Goal: Task Accomplishment & Management: Manage account settings

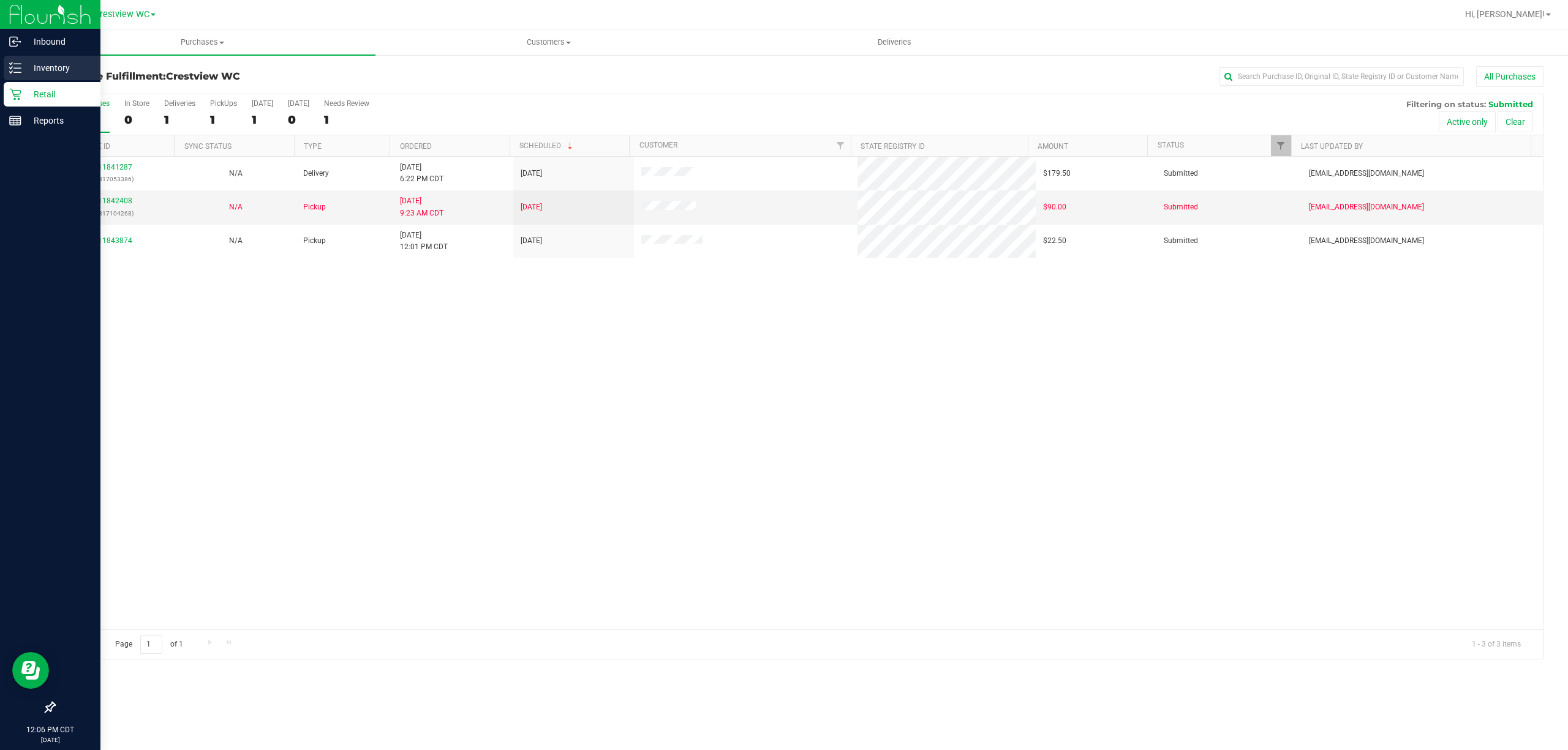
click at [33, 68] on p "Inventory" at bounding box center [58, 68] width 73 height 14
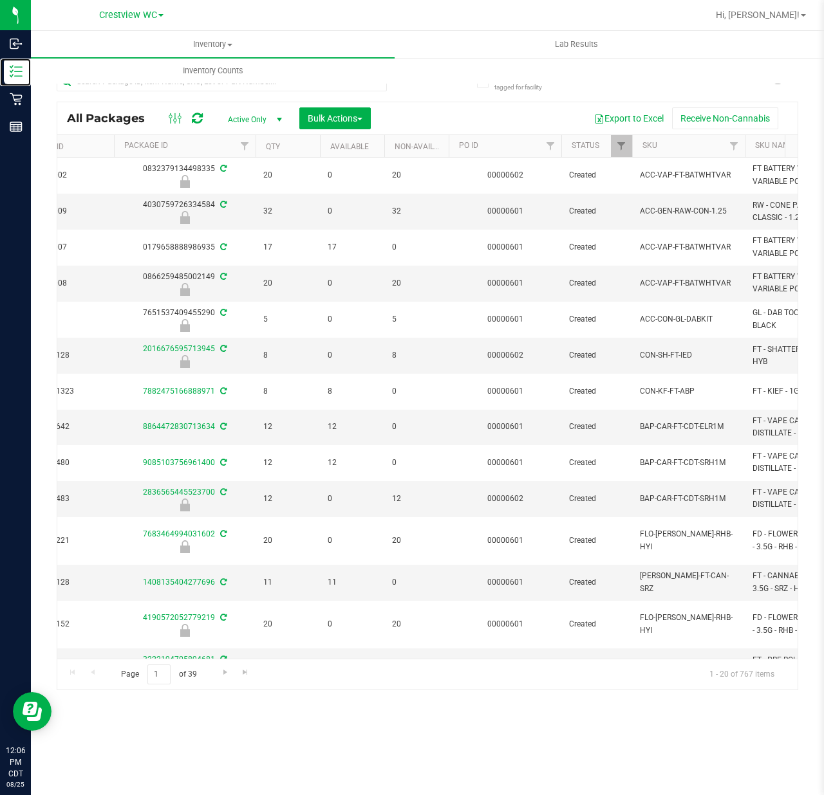
scroll to position [0, 678]
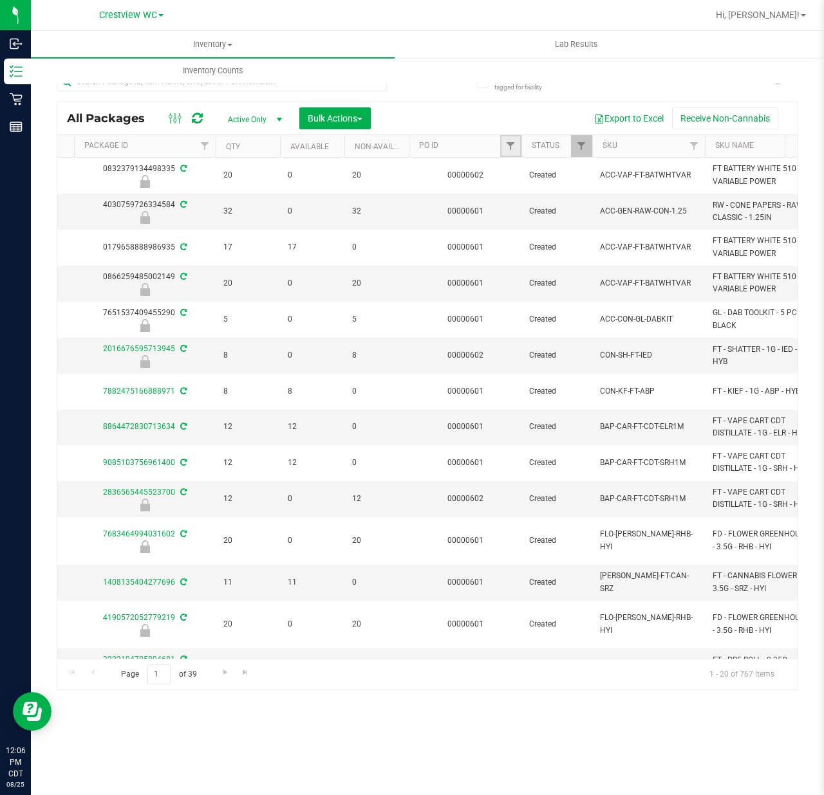
click at [513, 152] on link "Filter" at bounding box center [510, 146] width 21 height 22
type input "602"
click at [508, 195] on button "Filter" at bounding box center [539, 209] width 62 height 28
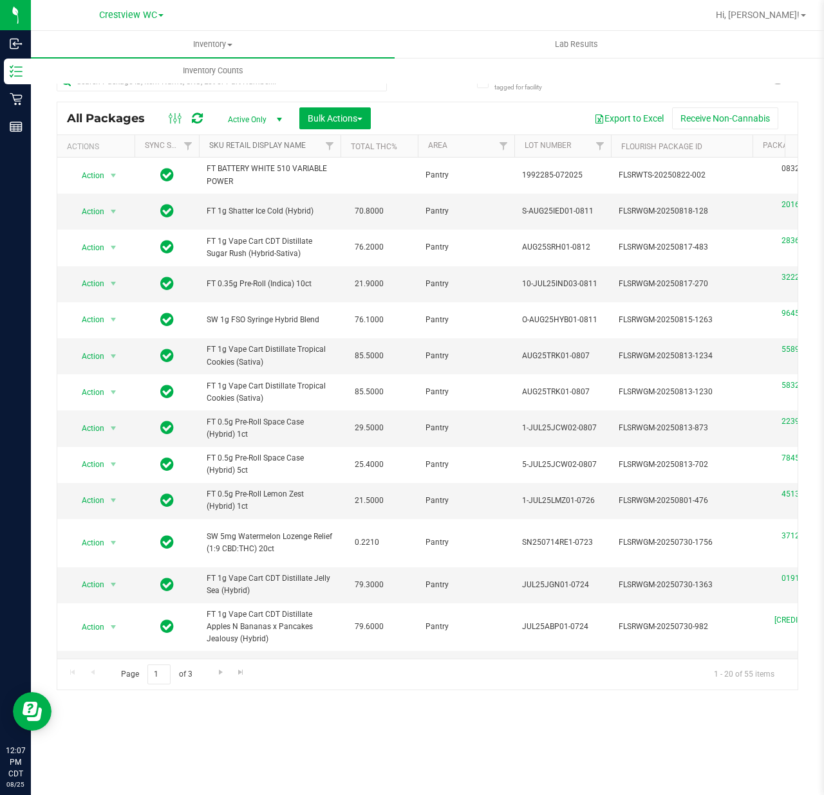
click at [250, 142] on link "SKU Retail Display Name" at bounding box center [257, 145] width 97 height 9
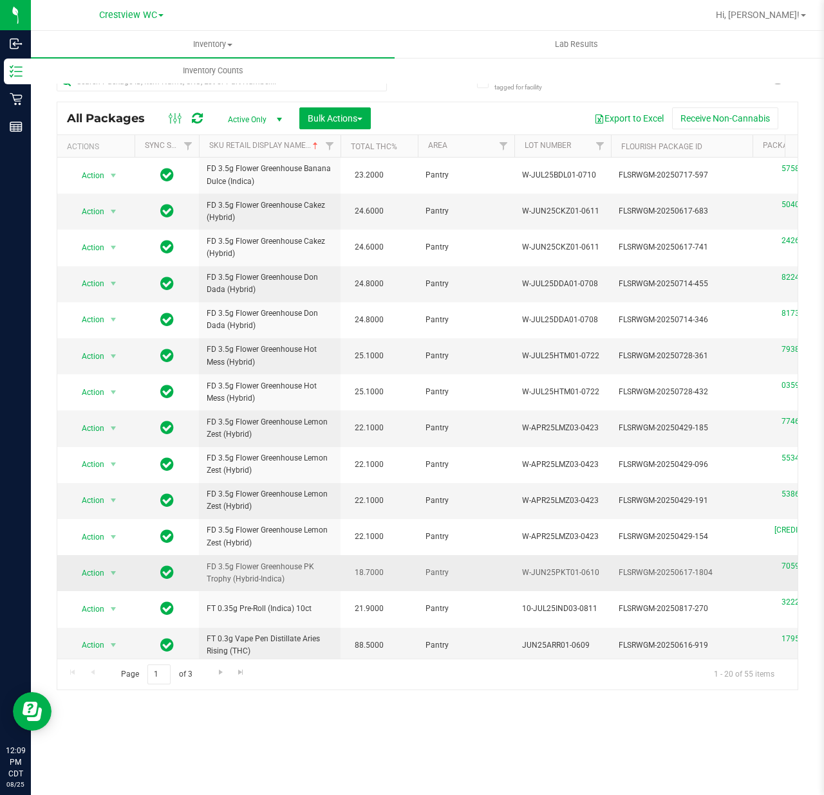
drag, startPoint x: 390, startPoint y: 578, endPoint x: 304, endPoint y: 578, distance: 86.2
click at [359, 582] on span "18.7000" at bounding box center [369, 573] width 42 height 19
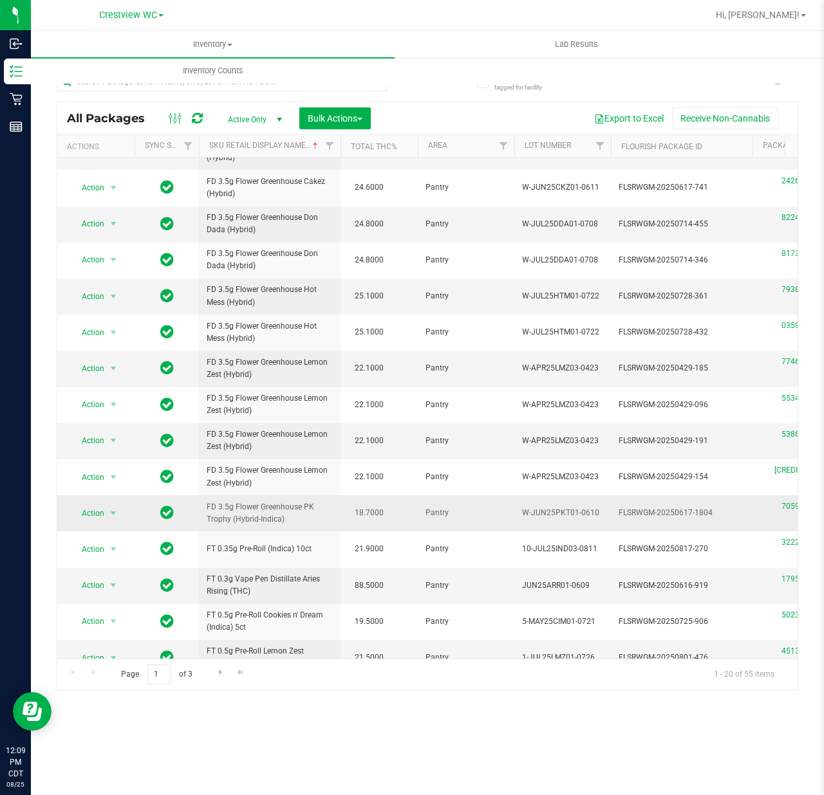
scroll to position [86, 0]
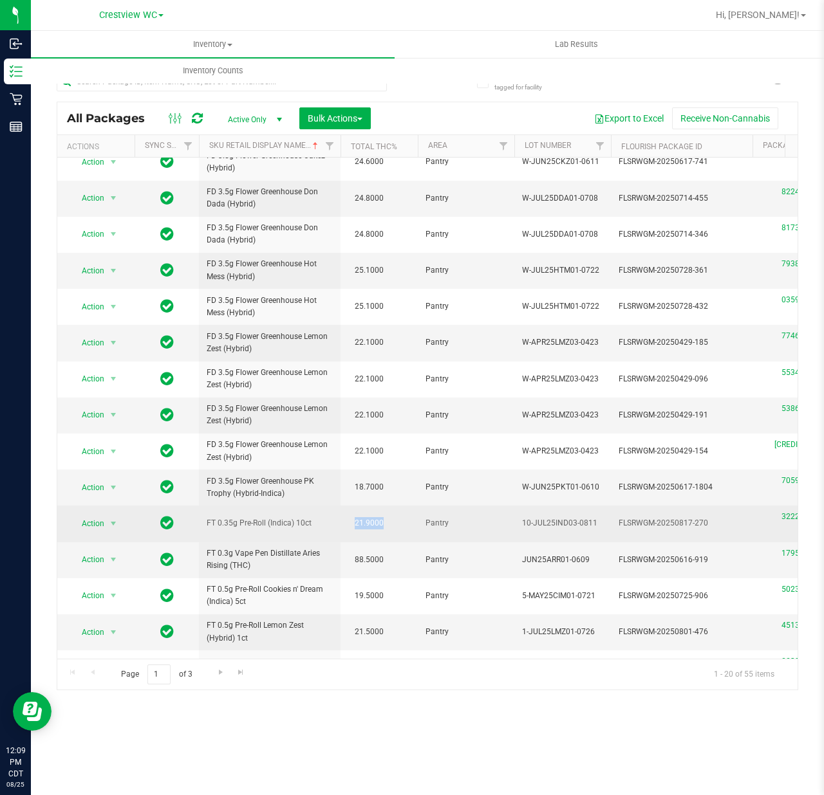
drag, startPoint x: 349, startPoint y: 526, endPoint x: 389, endPoint y: 526, distance: 39.9
click at [389, 526] on span "21.9000" at bounding box center [369, 523] width 42 height 19
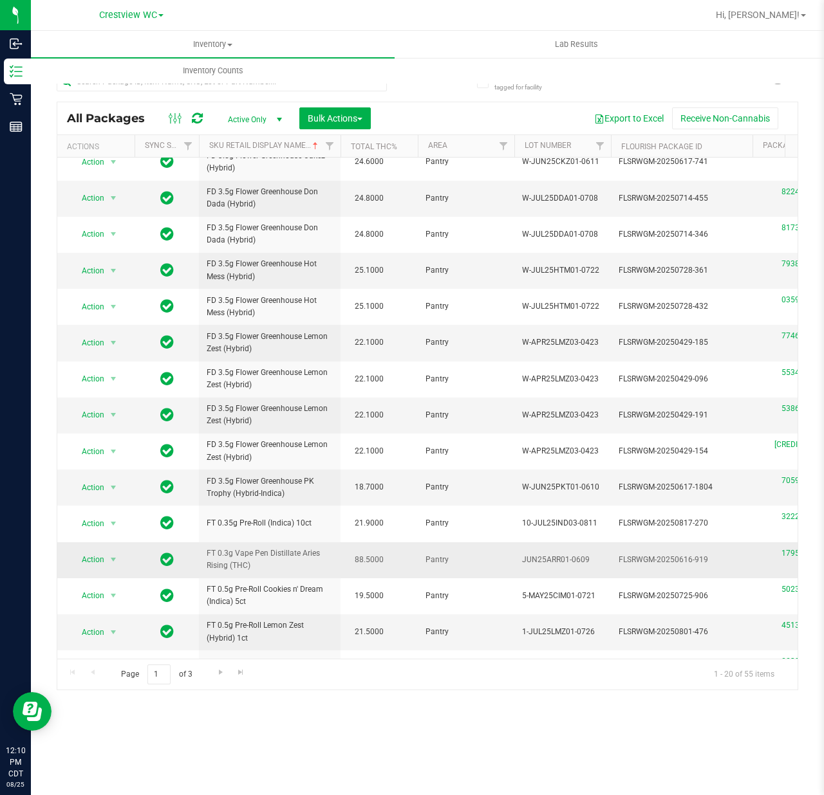
click at [358, 578] on td "88.5000" at bounding box center [378, 560] width 77 height 36
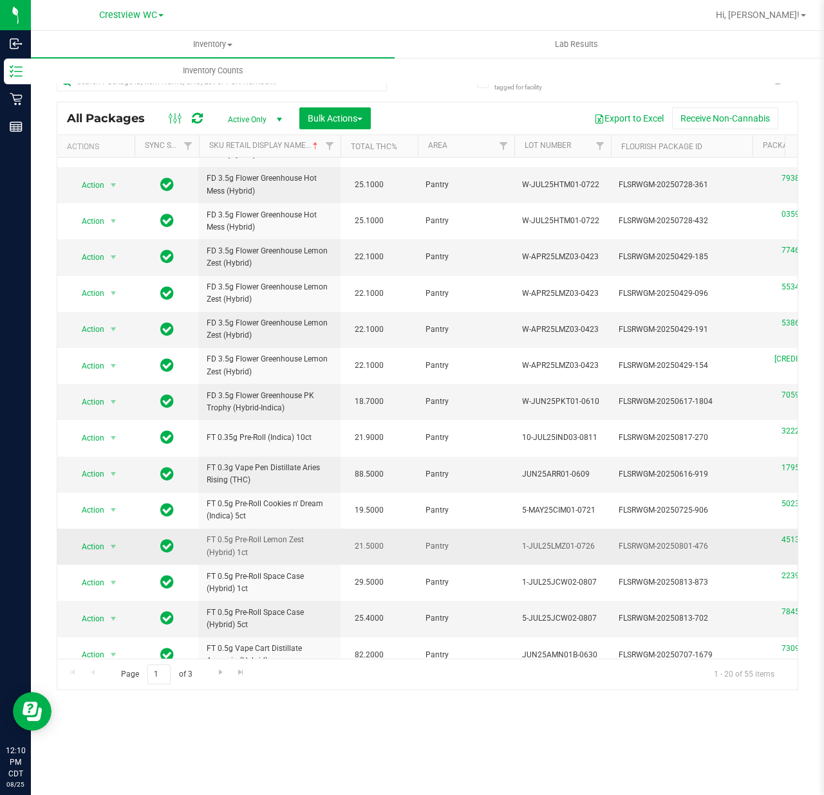
scroll to position [238, 0]
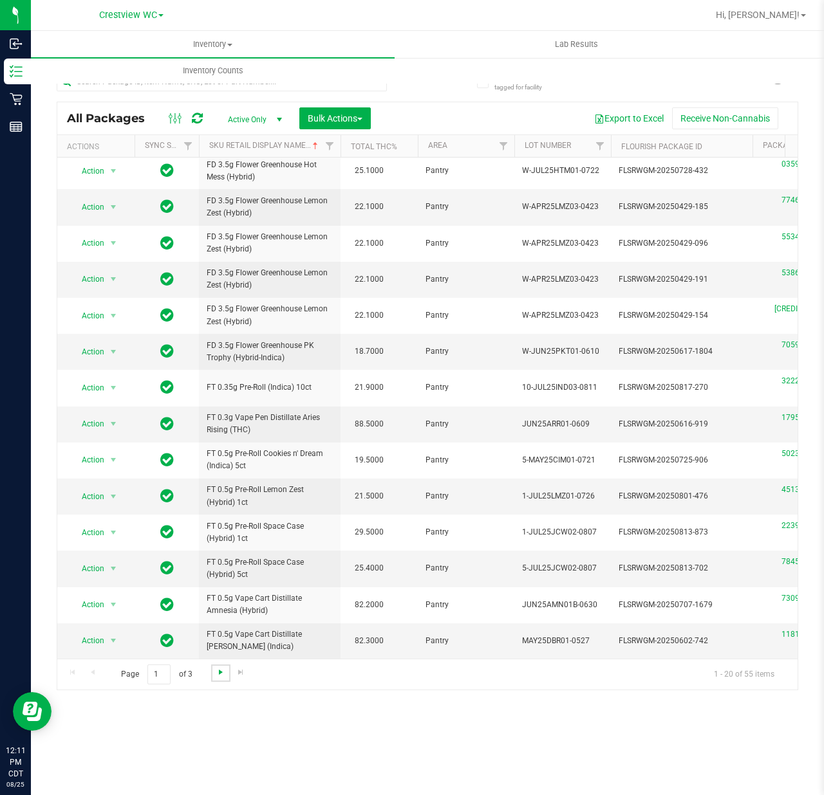
click at [225, 677] on span "Go to the next page" at bounding box center [221, 672] width 10 height 10
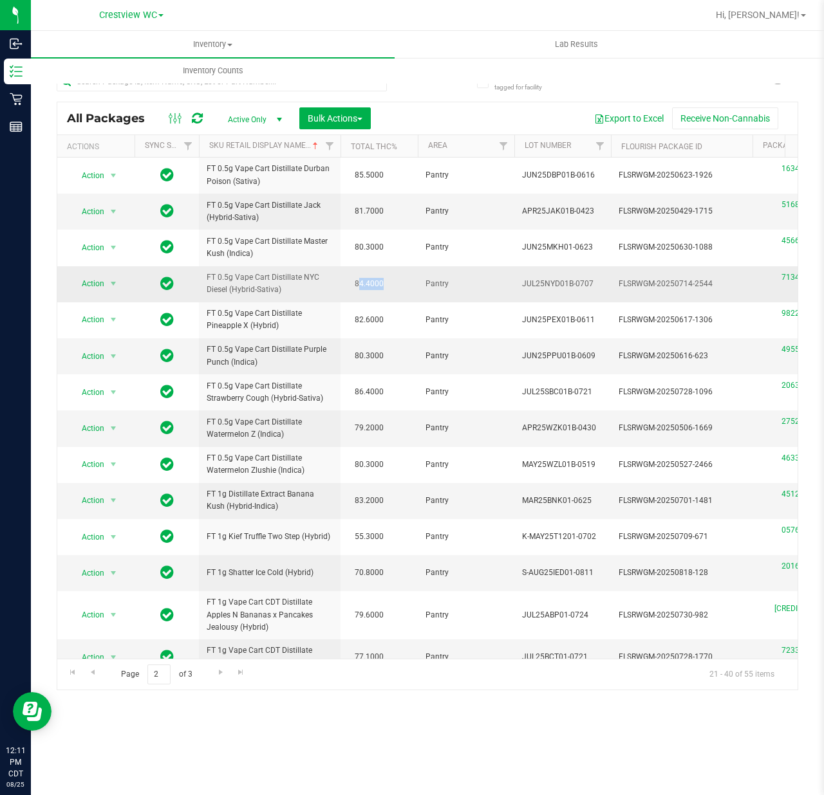
drag, startPoint x: 410, startPoint y: 279, endPoint x: 361, endPoint y: 283, distance: 49.1
click at [361, 283] on td "84.4000" at bounding box center [378, 284] width 77 height 36
click at [381, 340] on td "80.3000" at bounding box center [378, 356] width 77 height 36
click at [369, 351] on span "80.3000" at bounding box center [369, 356] width 42 height 19
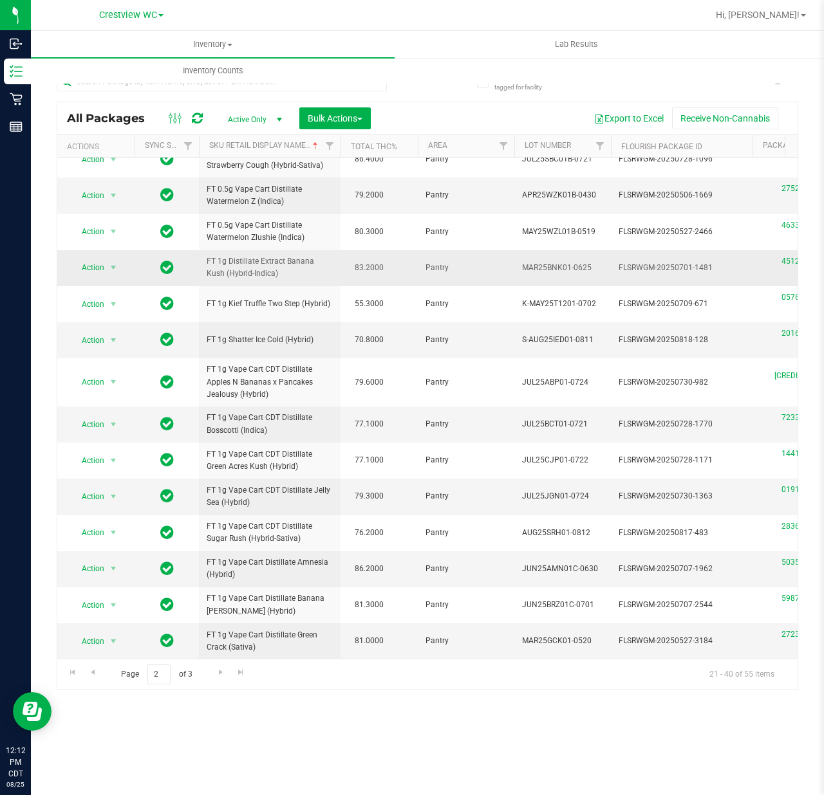
scroll to position [273, 0]
click at [217, 676] on span "Go to the next page" at bounding box center [221, 672] width 10 height 10
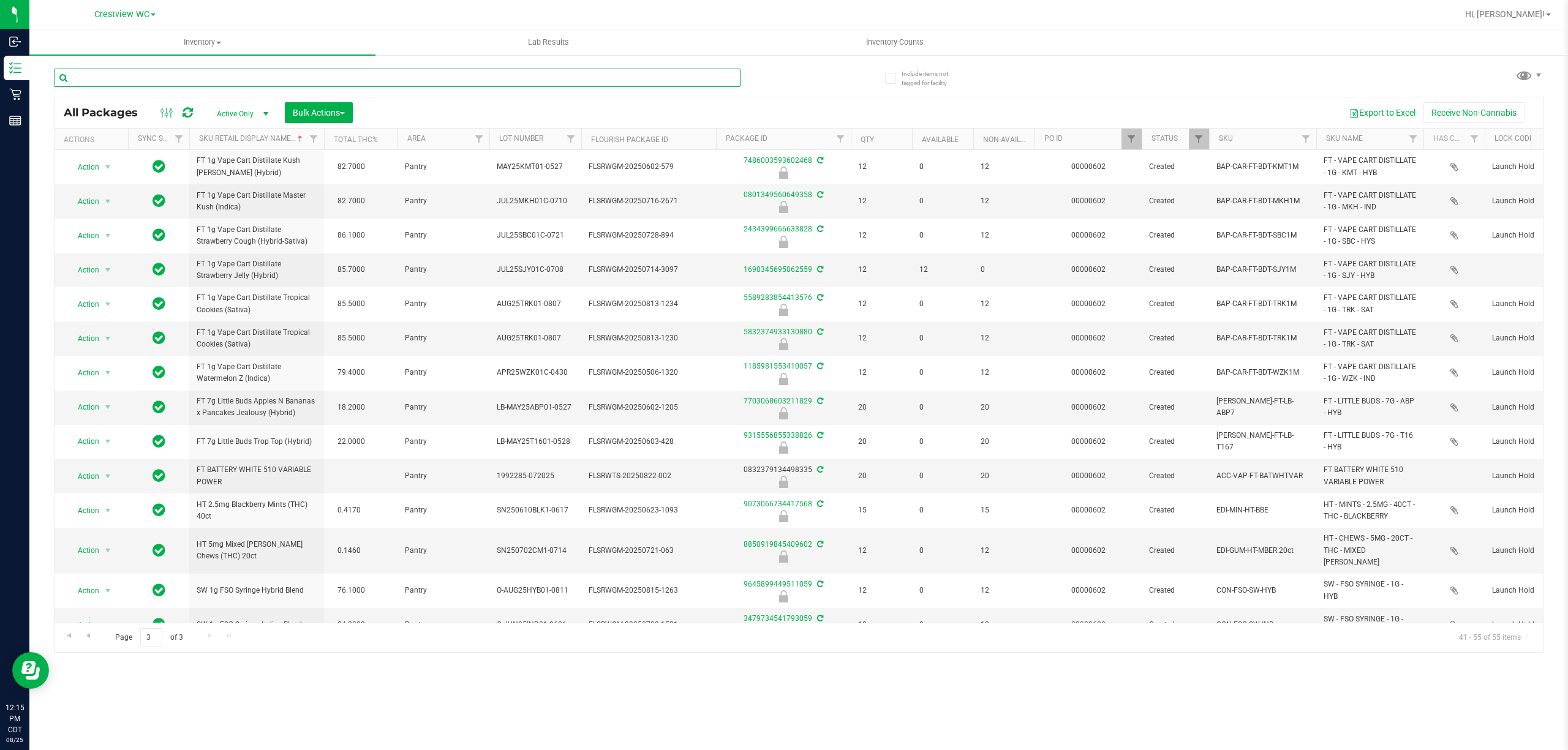
click at [371, 71] on input "text" at bounding box center [397, 77] width 686 height 18
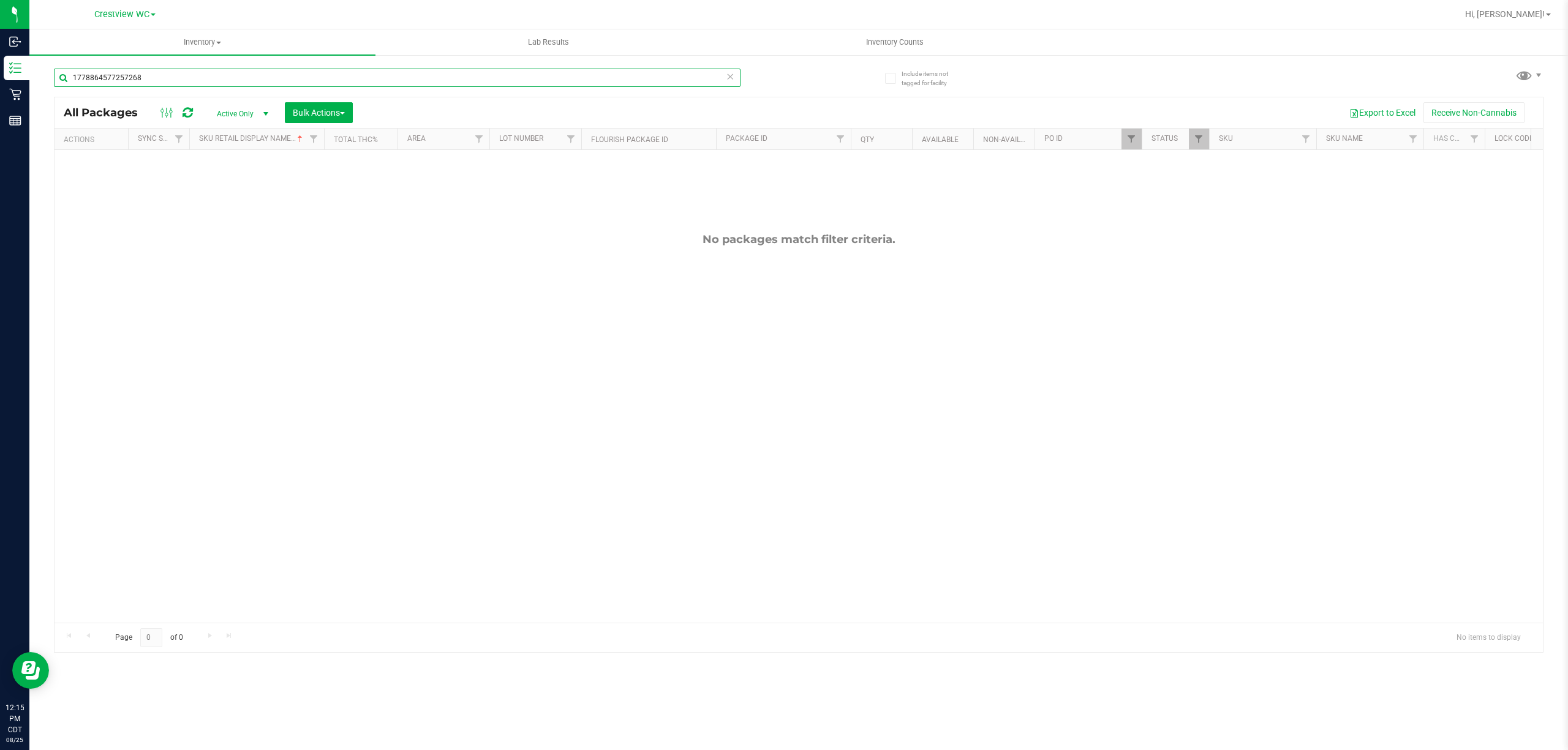
type input "1778864577257268"
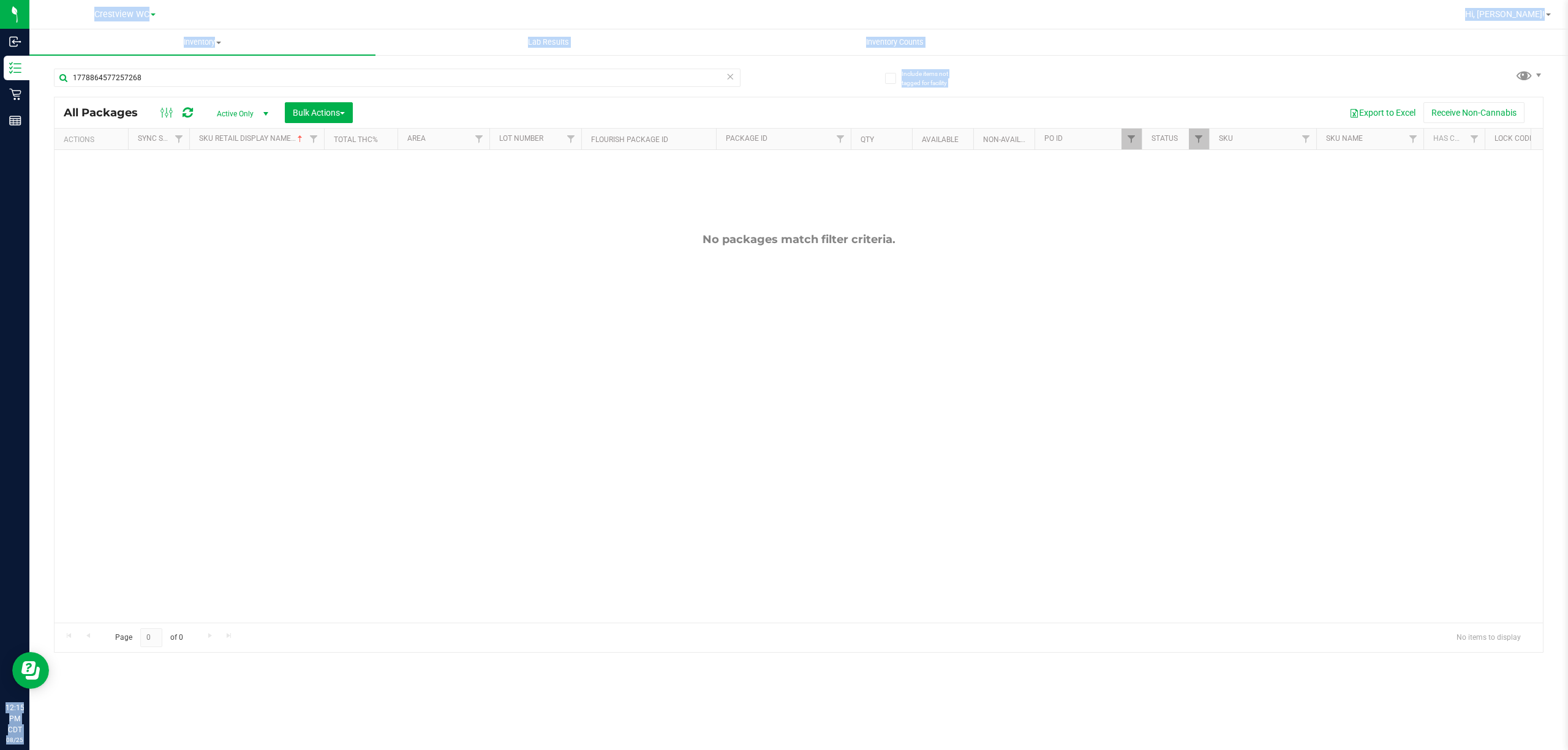
drag, startPoint x: 158, startPoint y: 62, endPoint x: 147, endPoint y: 93, distance: 32.9
click at [23, 68] on div "Inbound Inventory Retail Reports 12:15 PM CDT 08/25/2025 08/25 Crestview WC Hi,…" at bounding box center [784, 375] width 1568 height 750
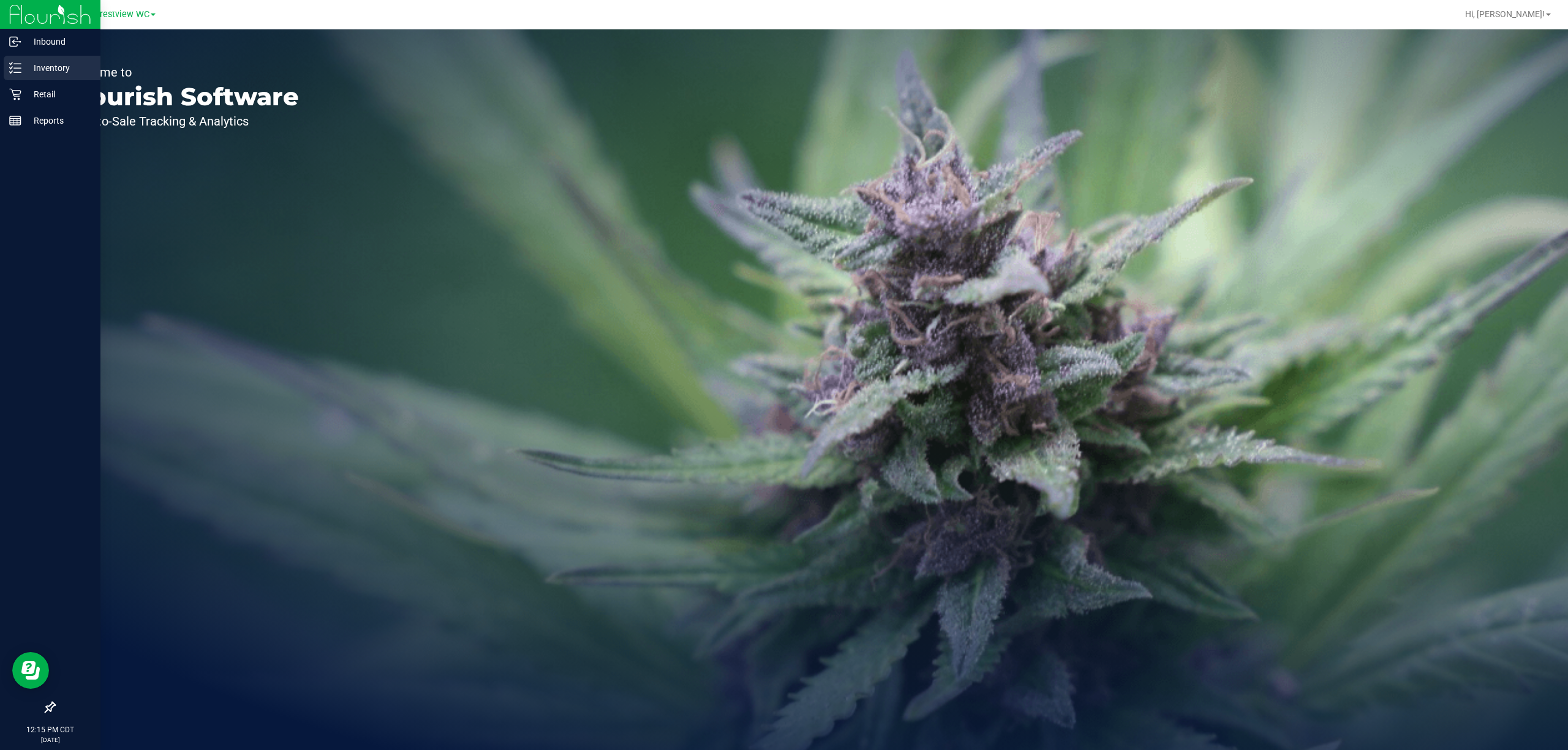
click at [22, 64] on p "Inventory" at bounding box center [58, 68] width 73 height 14
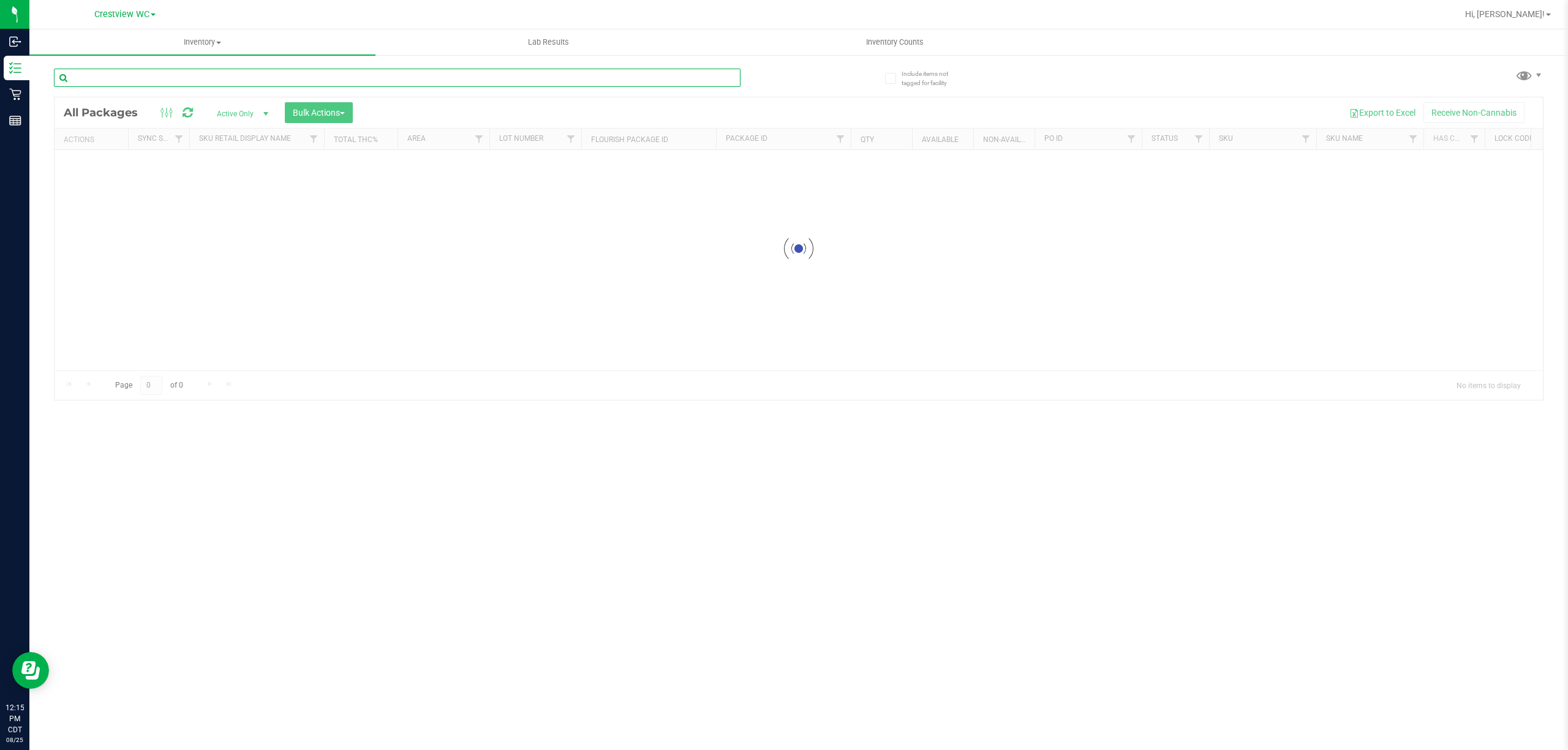
click at [176, 85] on input "text" at bounding box center [397, 77] width 686 height 18
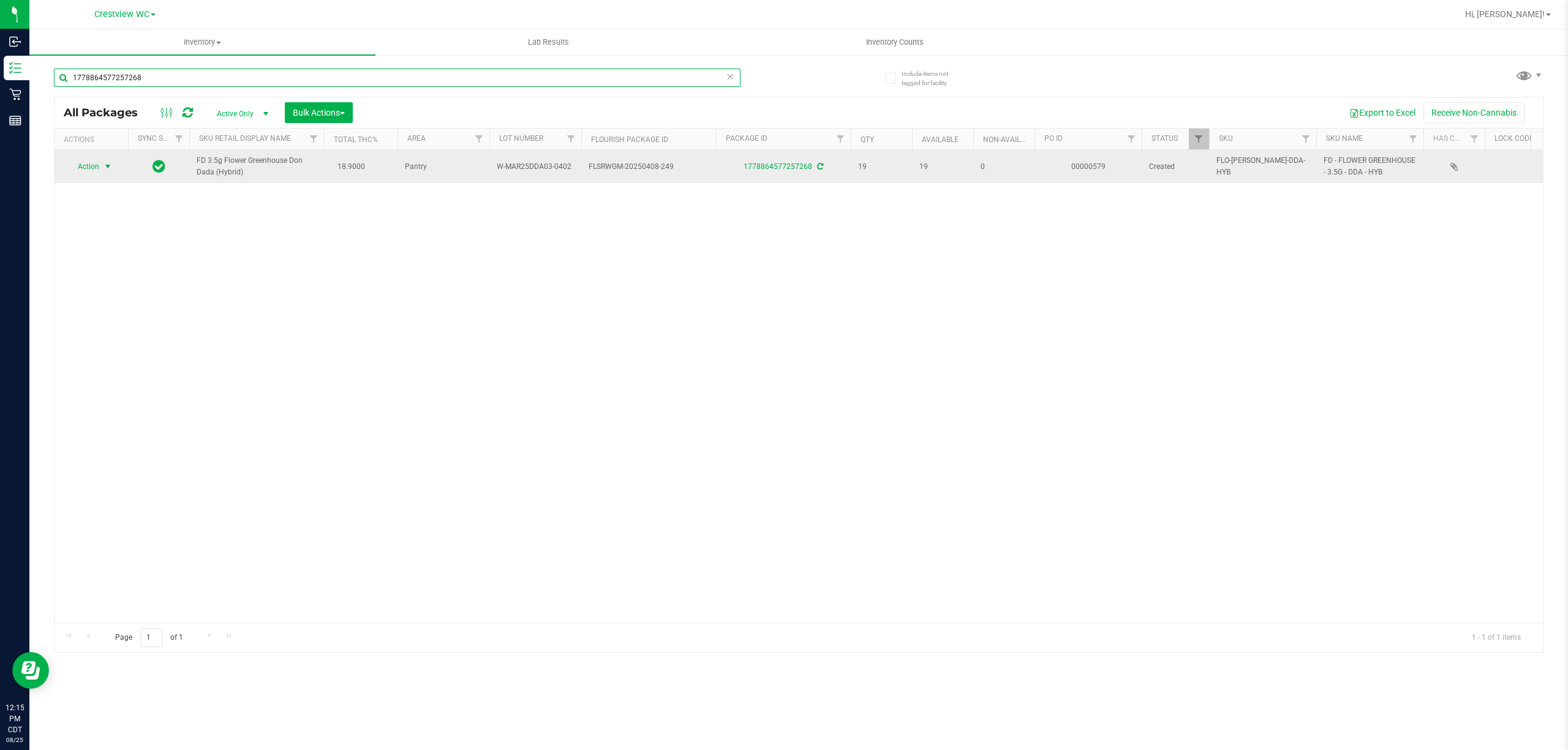
type input "1778864577257268"
click at [108, 168] on span "select" at bounding box center [108, 167] width 10 height 10
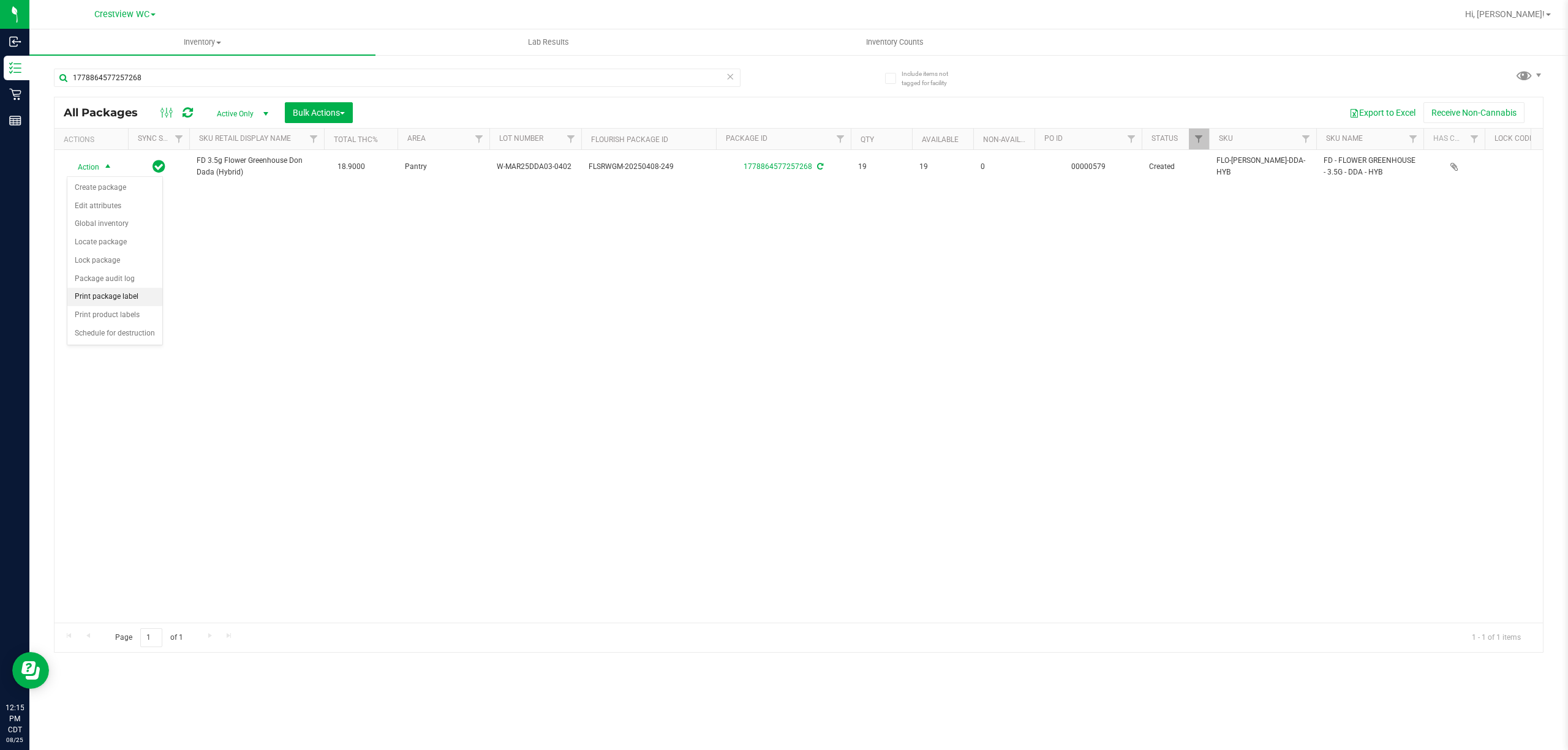
click at [102, 300] on li "Print package label" at bounding box center [115, 296] width 95 height 18
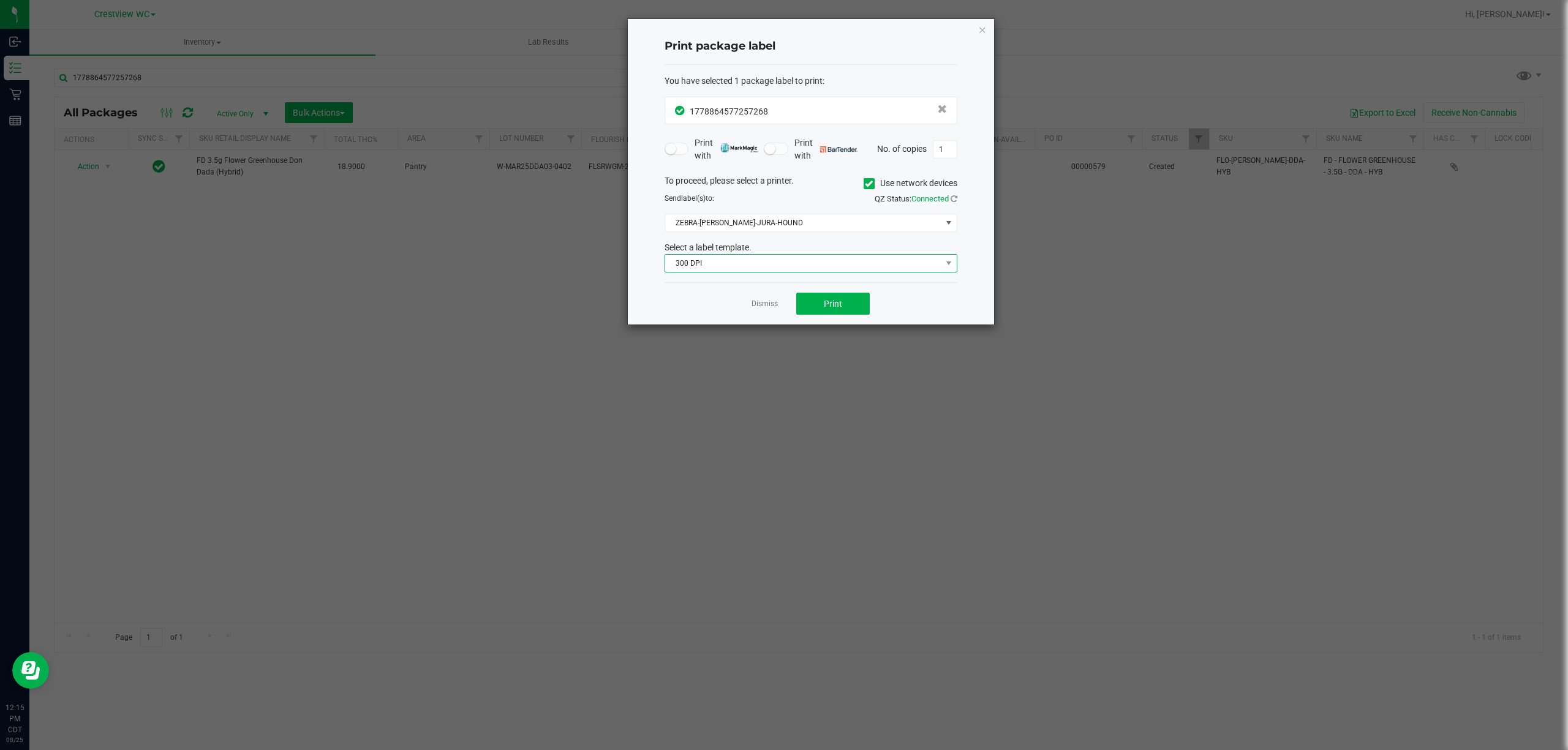
click at [800, 270] on span "300 DPI" at bounding box center [804, 264] width 276 height 17
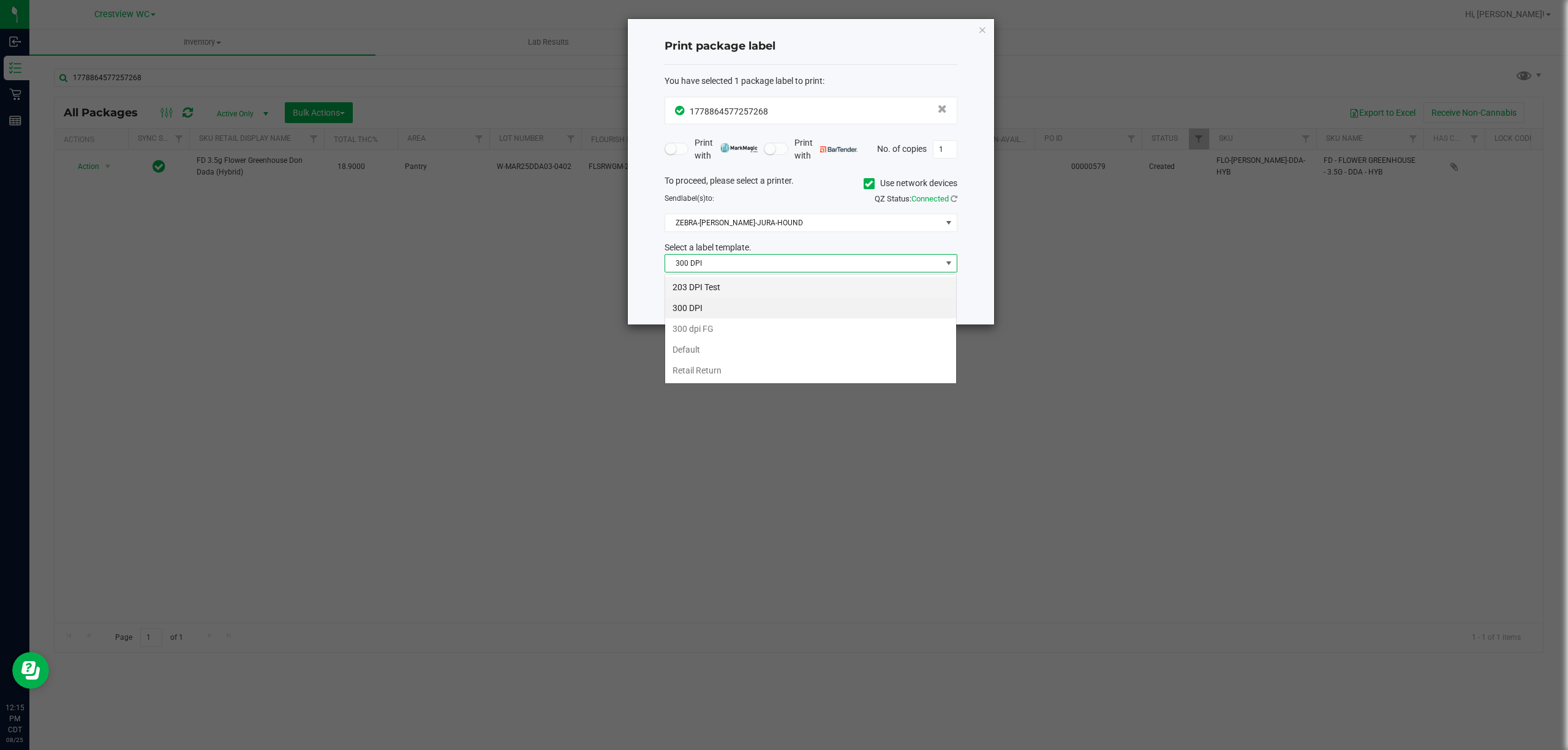
scroll to position [18, 292]
click at [792, 277] on li "203 DPI Test" at bounding box center [811, 287] width 291 height 21
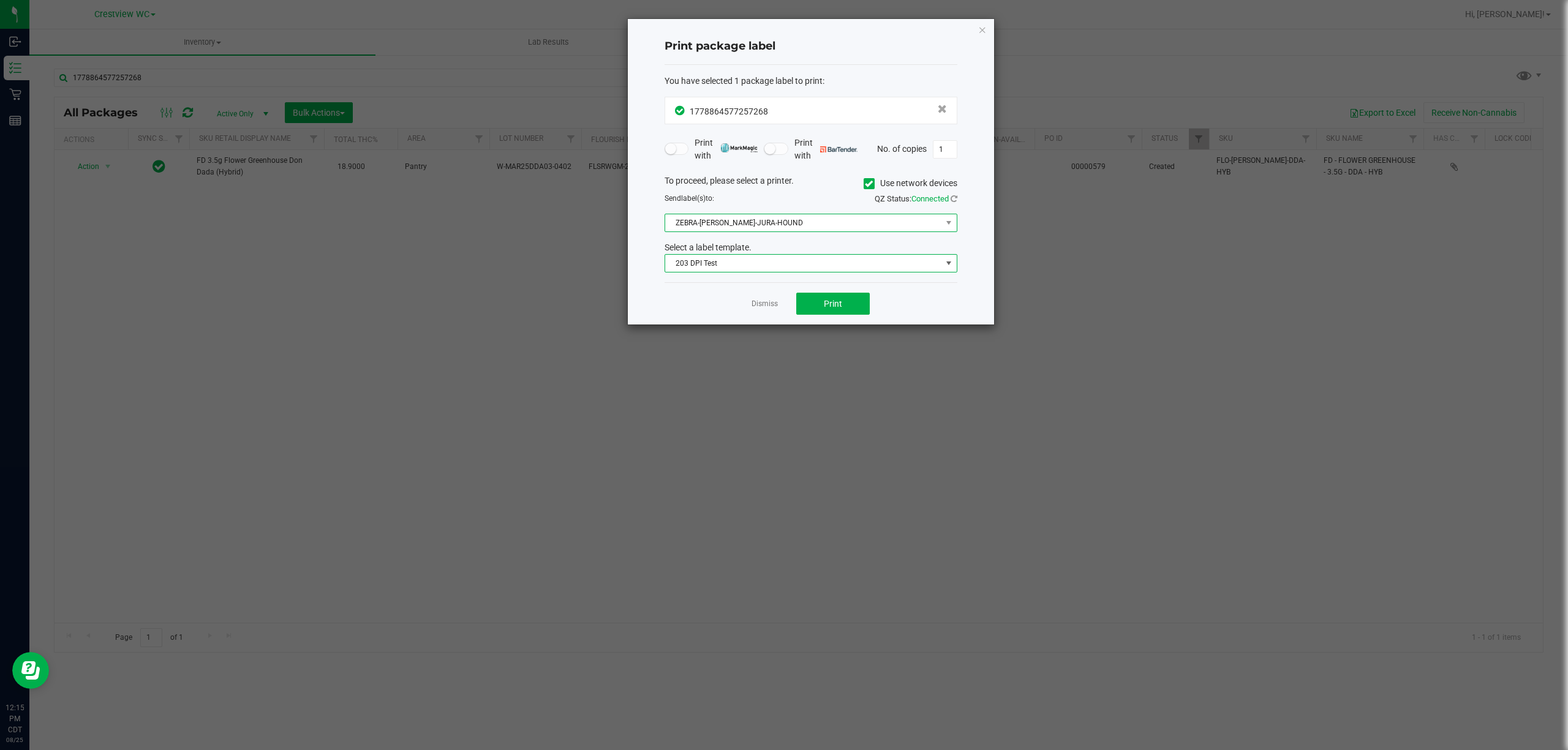
click at [810, 230] on span "ZEBRA-BRUNO-JURA-HOUND" at bounding box center [804, 223] width 276 height 17
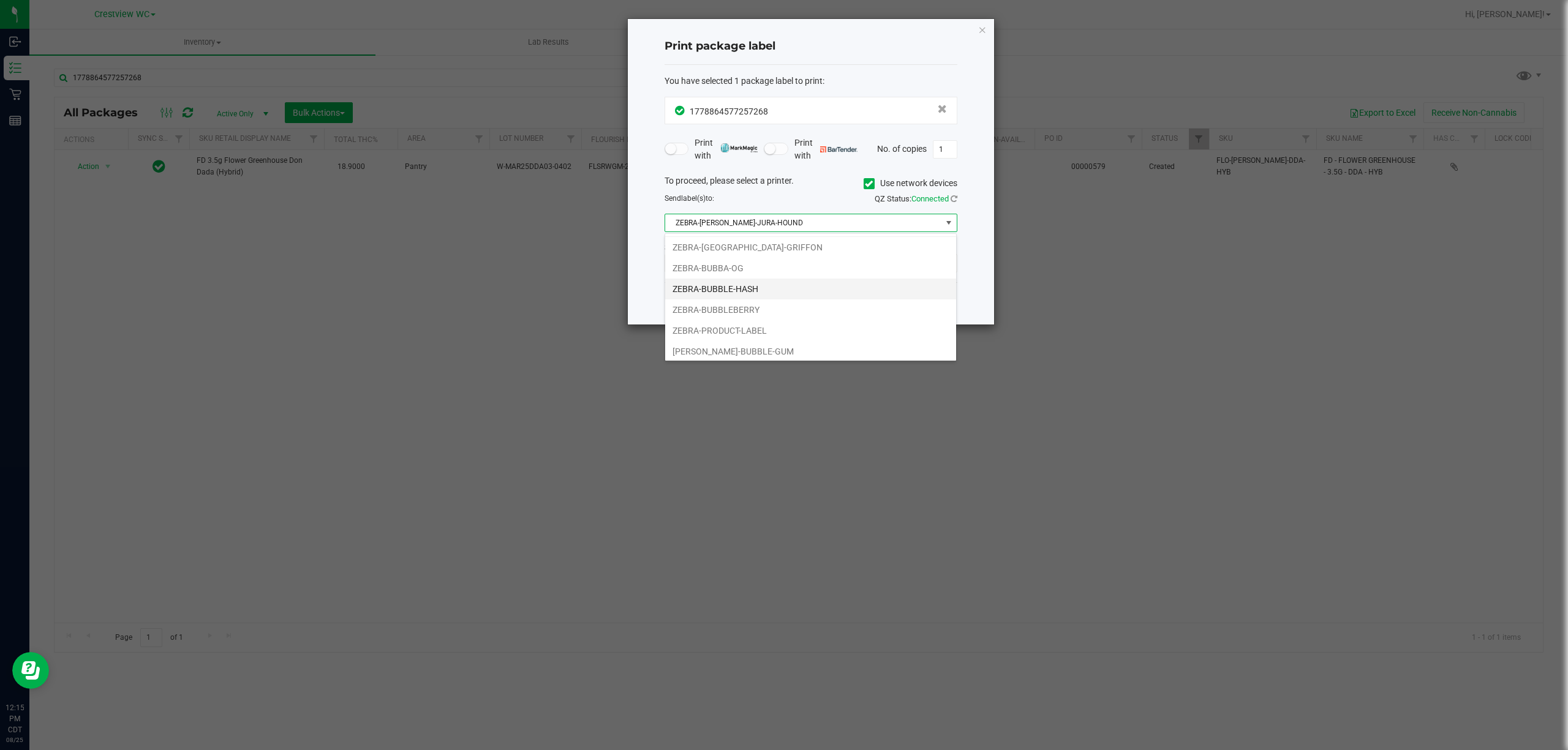
scroll to position [26, 0]
click at [786, 245] on li "ZEBRA-BRUSSELS-GRIFFON" at bounding box center [811, 245] width 291 height 21
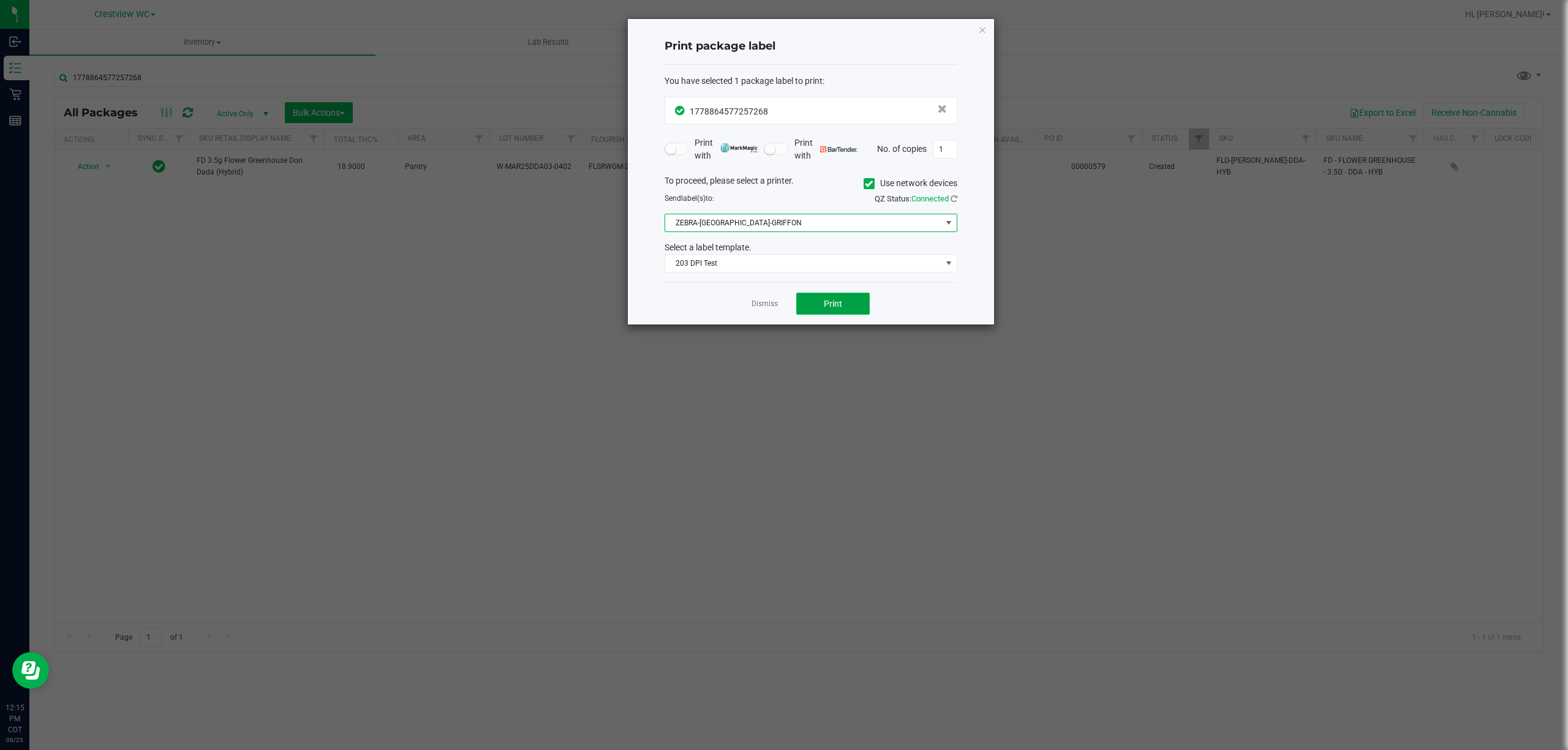
click at [839, 306] on span "Print" at bounding box center [832, 304] width 18 height 10
click at [979, 26] on icon "button" at bounding box center [982, 29] width 9 height 14
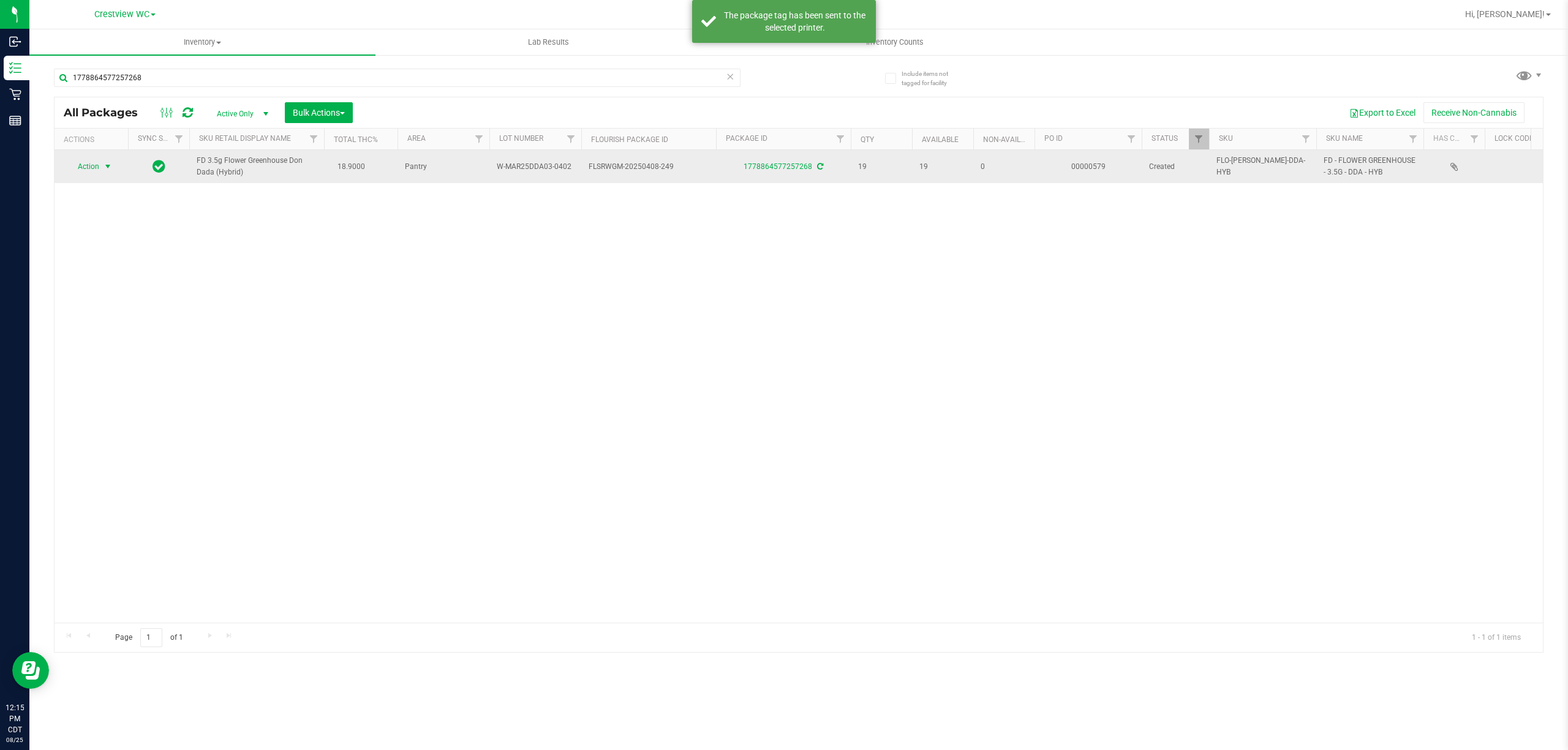
click at [112, 168] on span "select" at bounding box center [108, 167] width 10 height 10
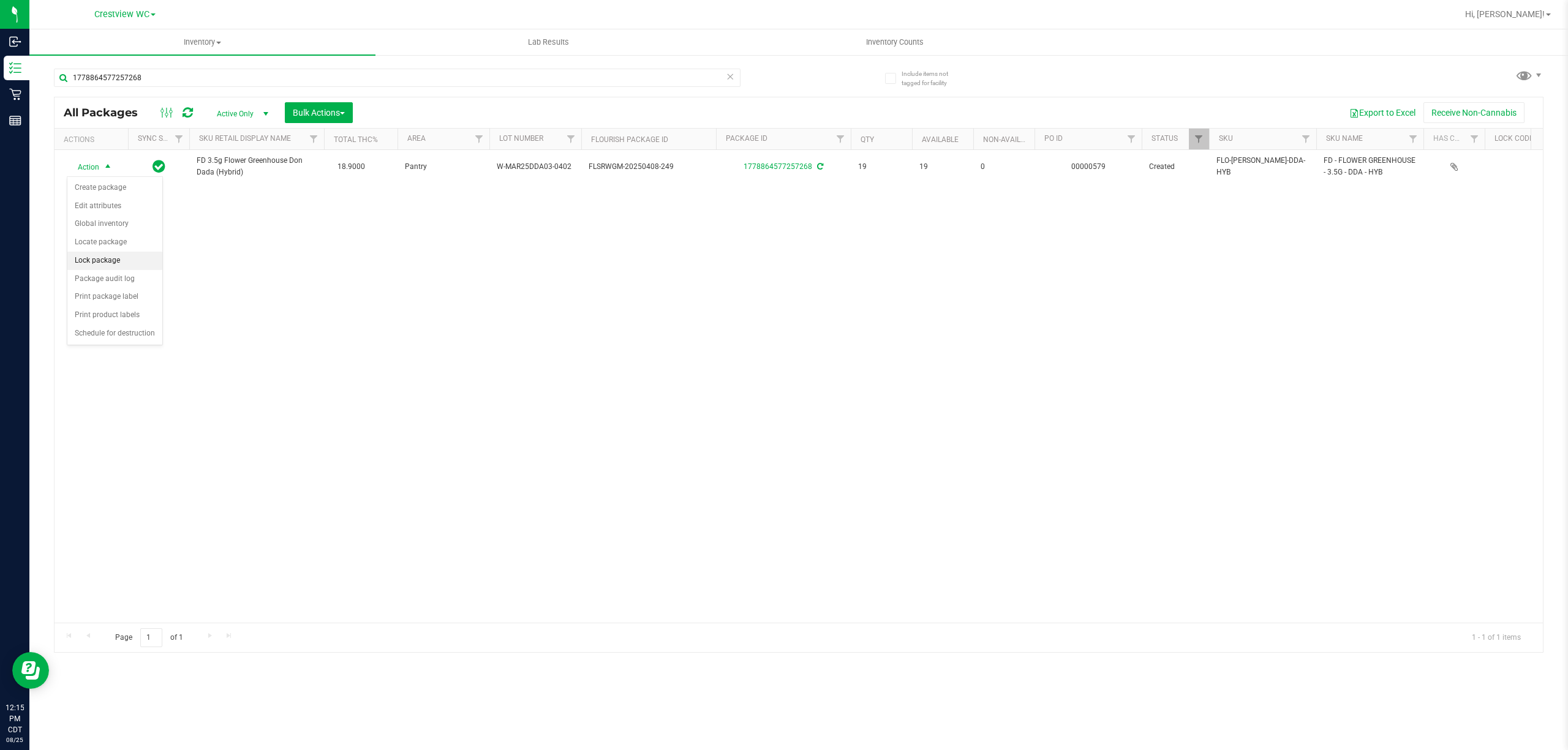
click at [123, 264] on li "Lock package" at bounding box center [115, 260] width 95 height 18
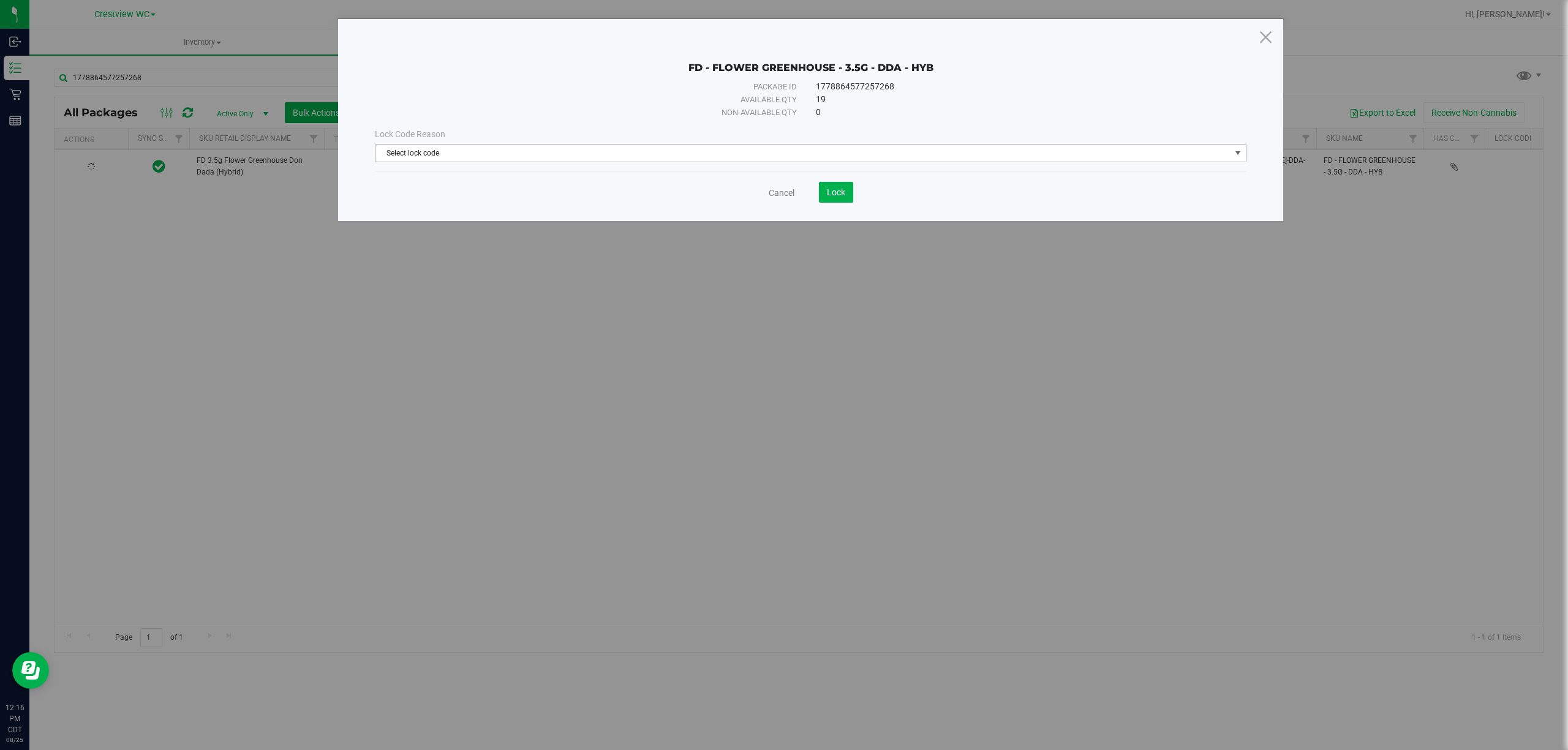
click at [810, 152] on span "Select lock code" at bounding box center [803, 153] width 855 height 17
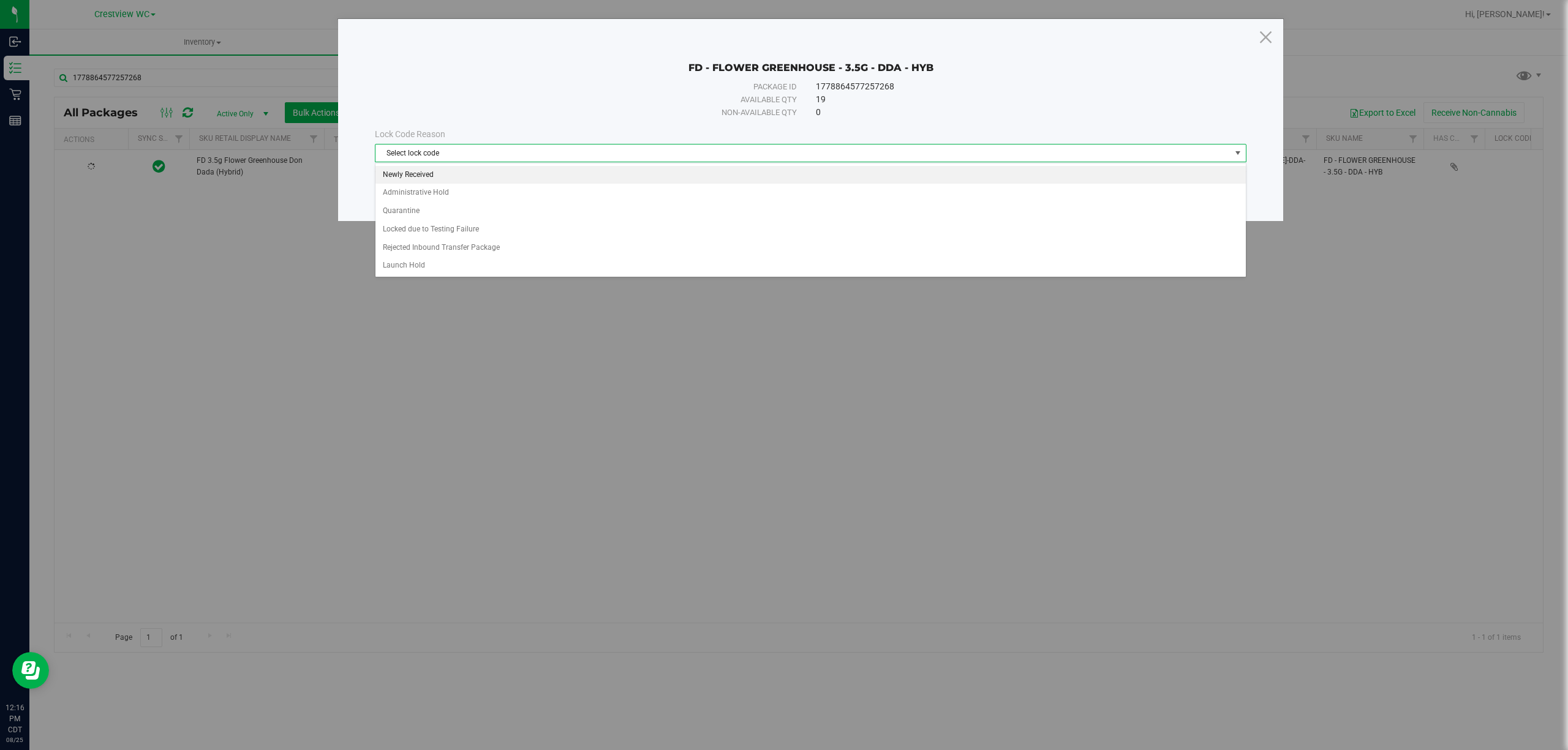
click at [569, 180] on li "Newly Received" at bounding box center [810, 174] width 870 height 18
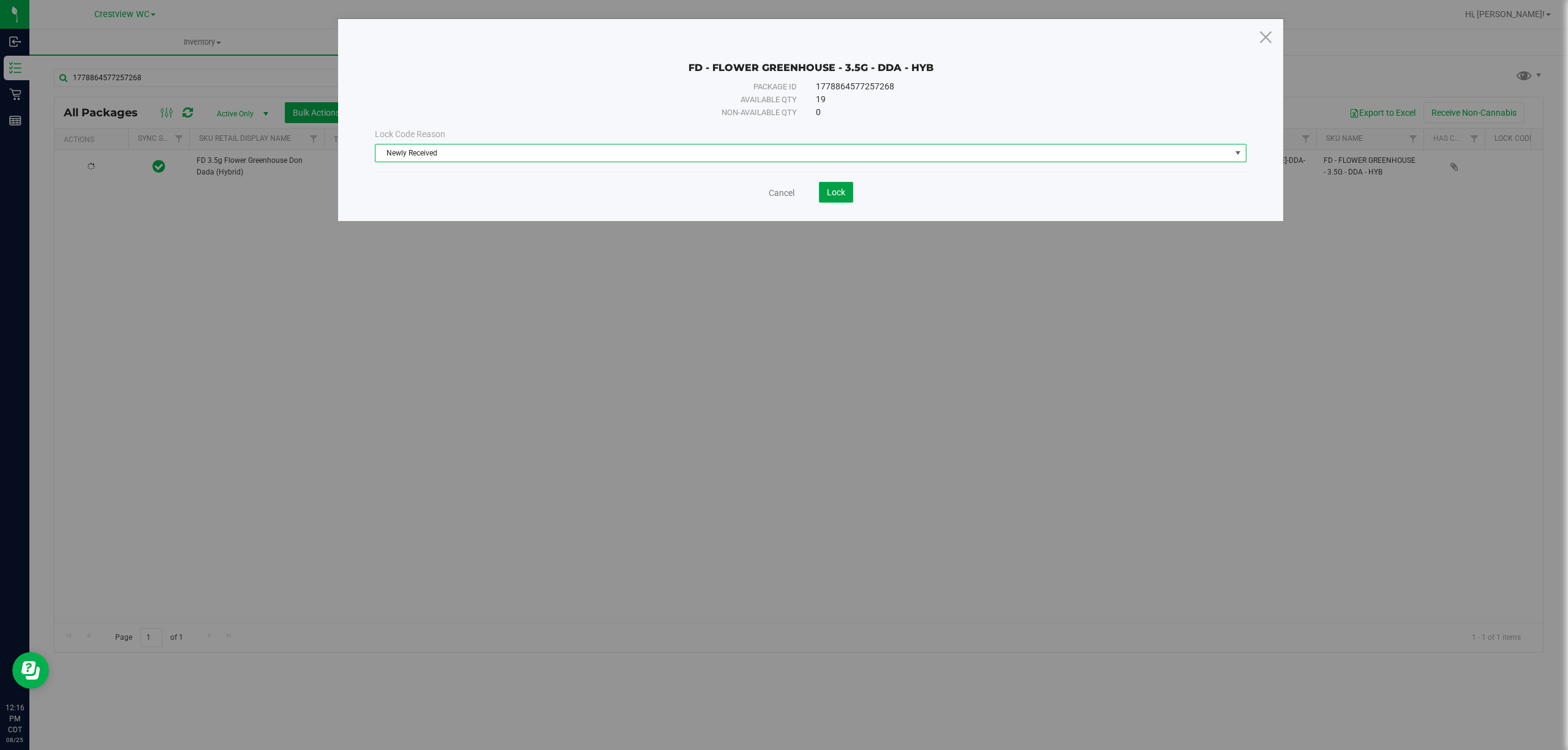
click at [828, 188] on span "Lock" at bounding box center [836, 192] width 18 height 10
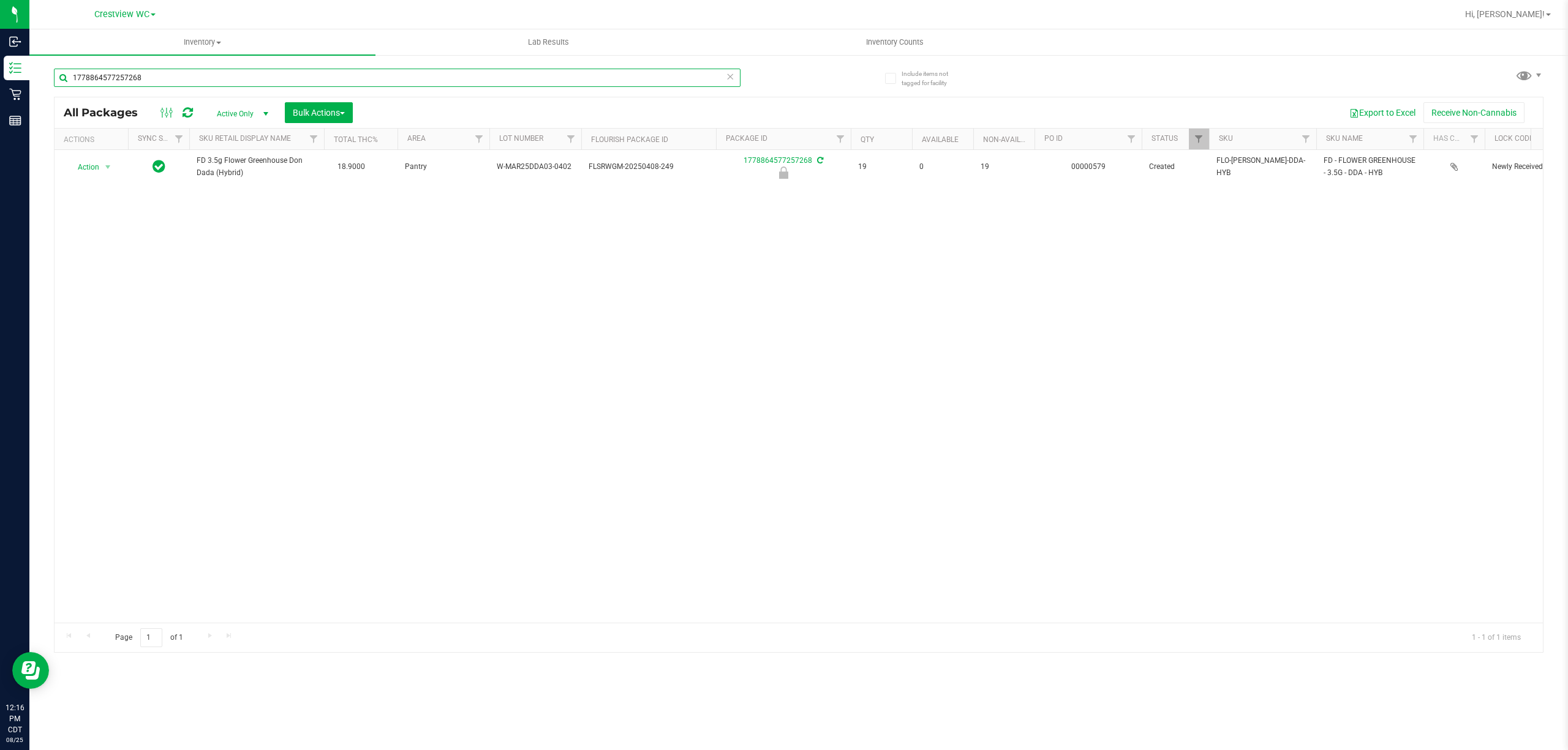
drag, startPoint x: 0, startPoint y: 116, endPoint x: 858, endPoint y: 73, distance: 859.1
click at [21, 114] on div "Inbound Inventory Retail Reports 12:16 PM CDT 08/25/2025 08/25 Crestview WC Hi,…" at bounding box center [784, 375] width 1568 height 750
type input "8173652757801419"
click at [97, 175] on div at bounding box center [798, 374] width 1488 height 555
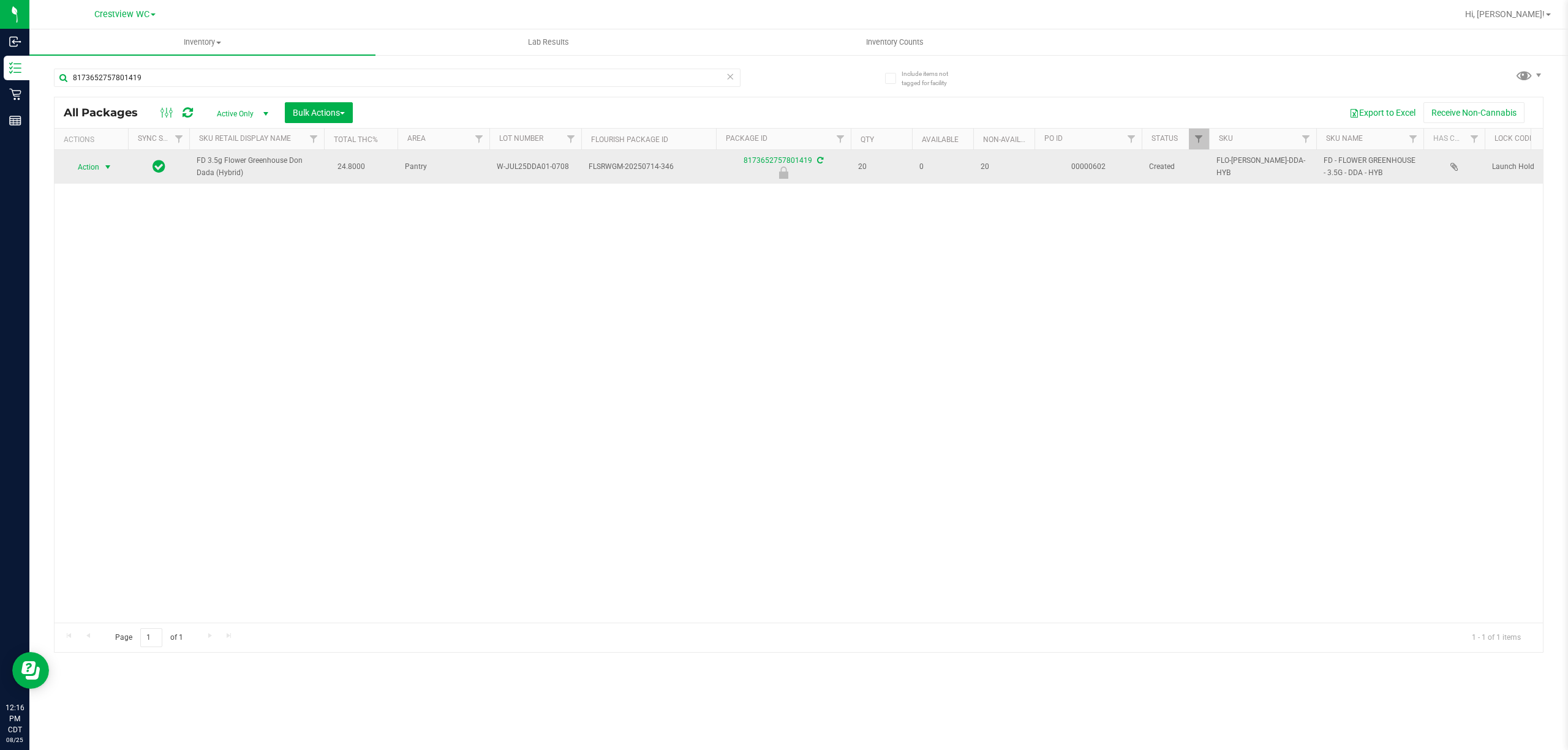
click at [106, 169] on span "select" at bounding box center [108, 167] width 10 height 10
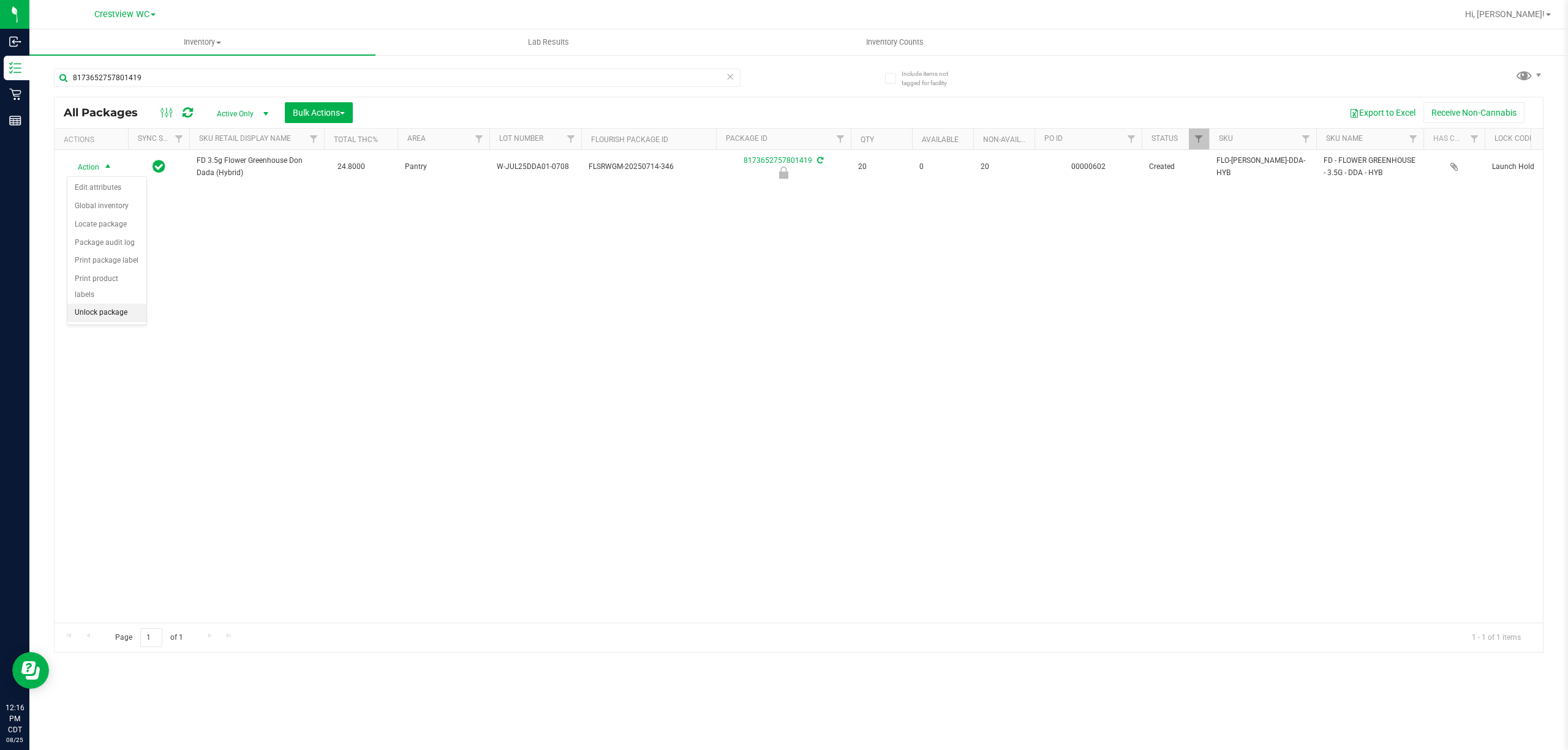
click at [121, 315] on li "Unlock package" at bounding box center [107, 312] width 79 height 18
click at [93, 308] on li "Print package label" at bounding box center [93, 302] width 52 height 49
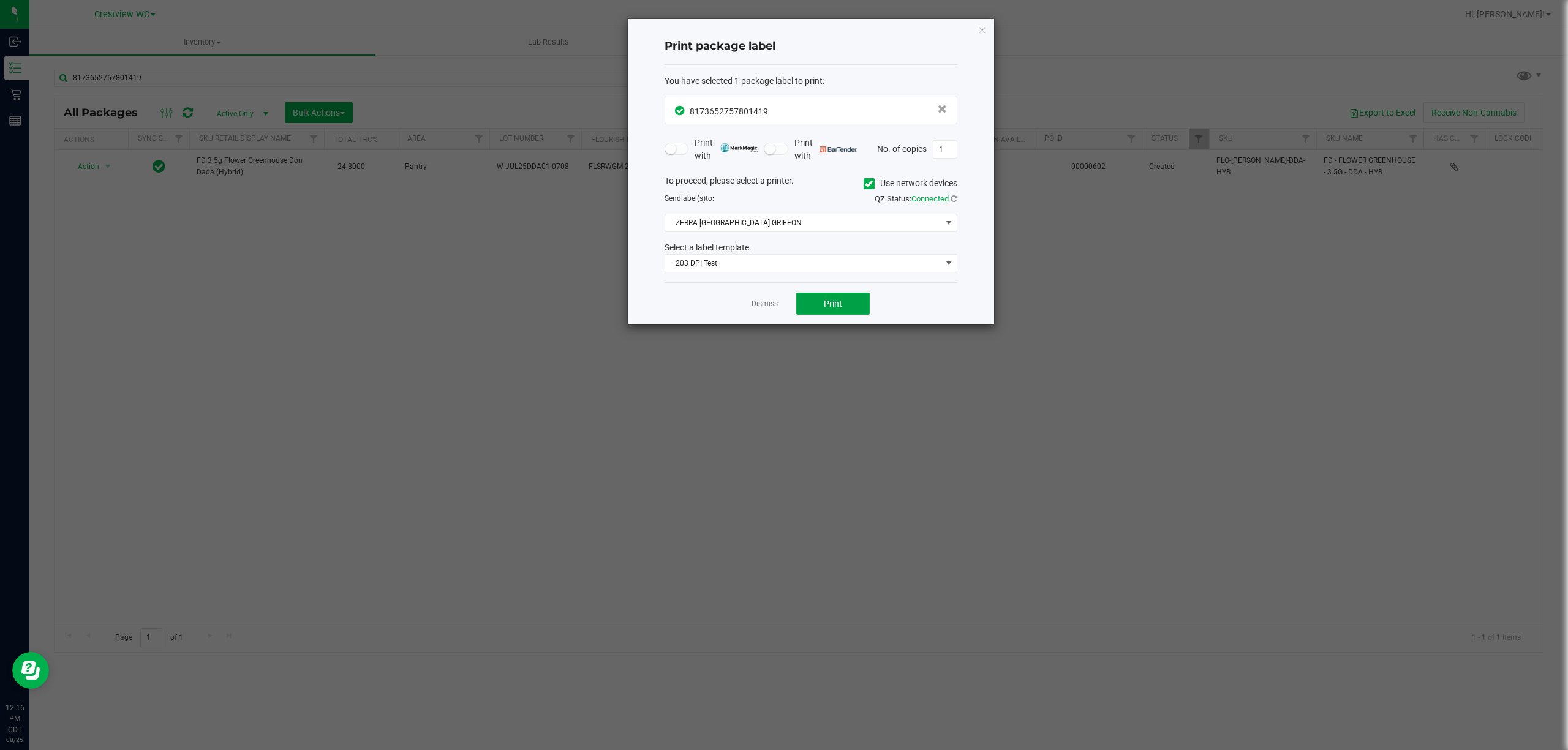
click at [844, 300] on button "Print" at bounding box center [832, 304] width 73 height 22
click at [1002, 30] on ngb-modal-window "Print package label You have selected 1 package label to print : 81736527578014…" at bounding box center [788, 375] width 1578 height 750
click at [982, 30] on icon "button" at bounding box center [982, 29] width 9 height 14
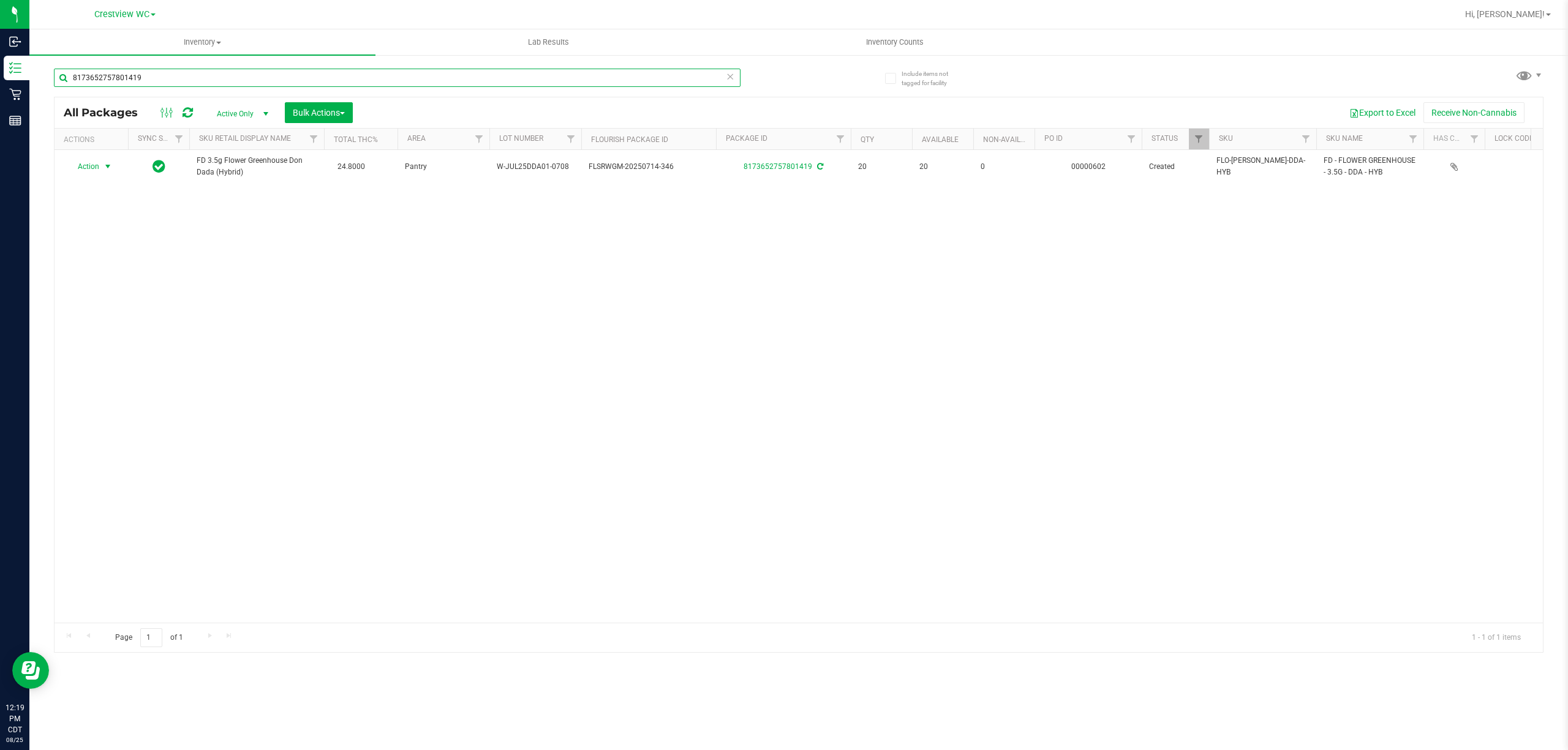
click at [221, 80] on input "8173652757801419" at bounding box center [397, 77] width 686 height 18
type input "8"
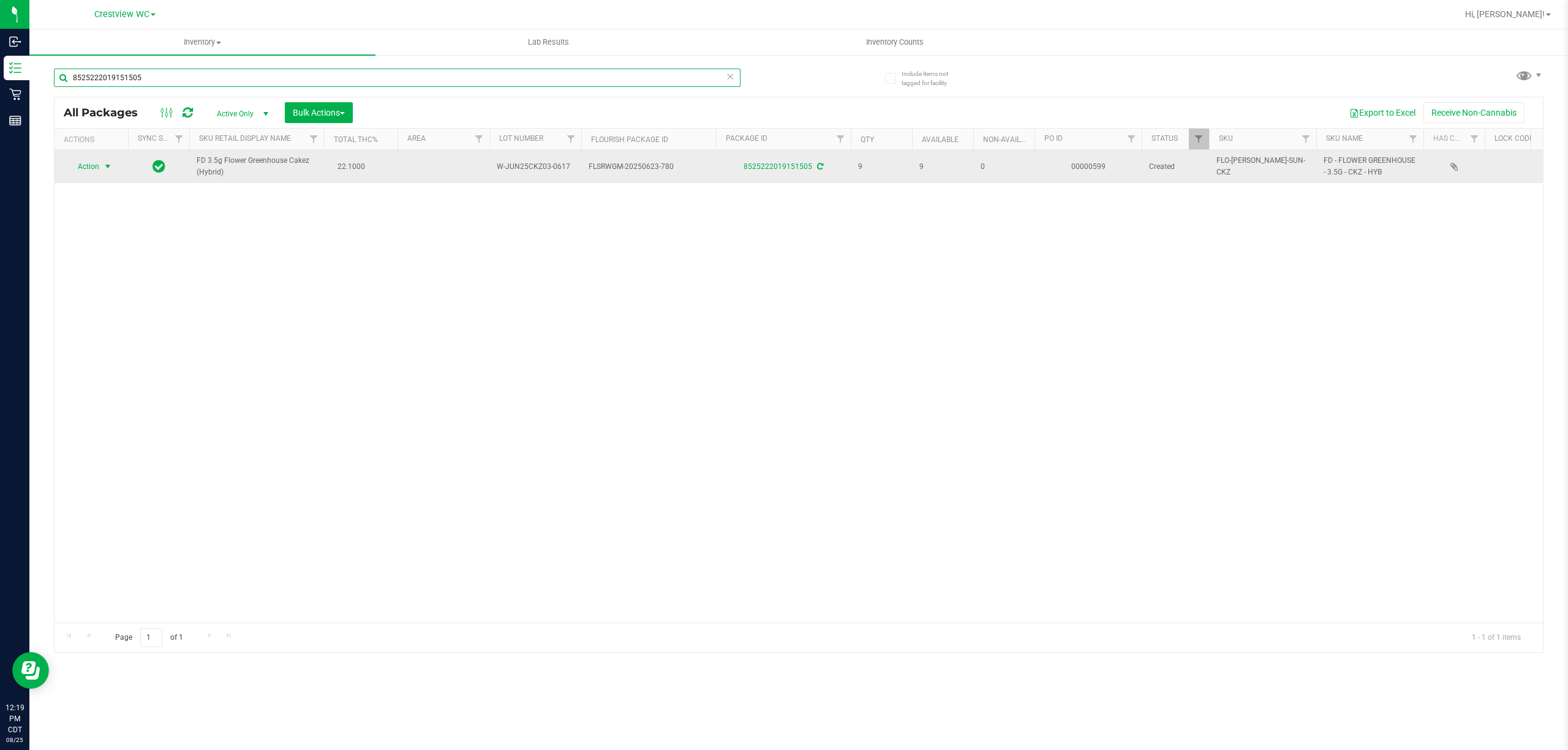
type input "8525222019151505"
click at [103, 168] on span "select" at bounding box center [108, 167] width 10 height 10
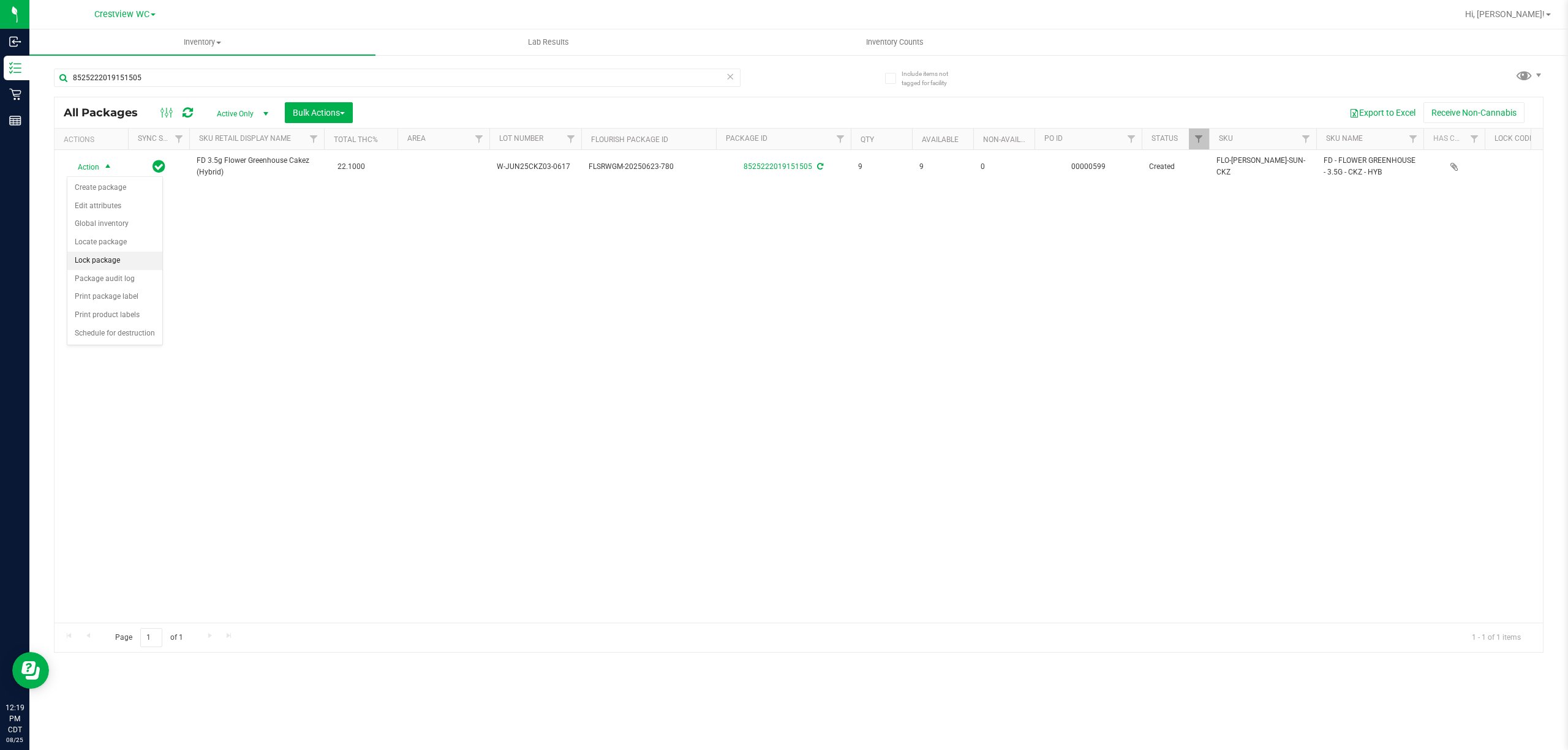
click at [133, 263] on li "Lock package" at bounding box center [115, 260] width 95 height 18
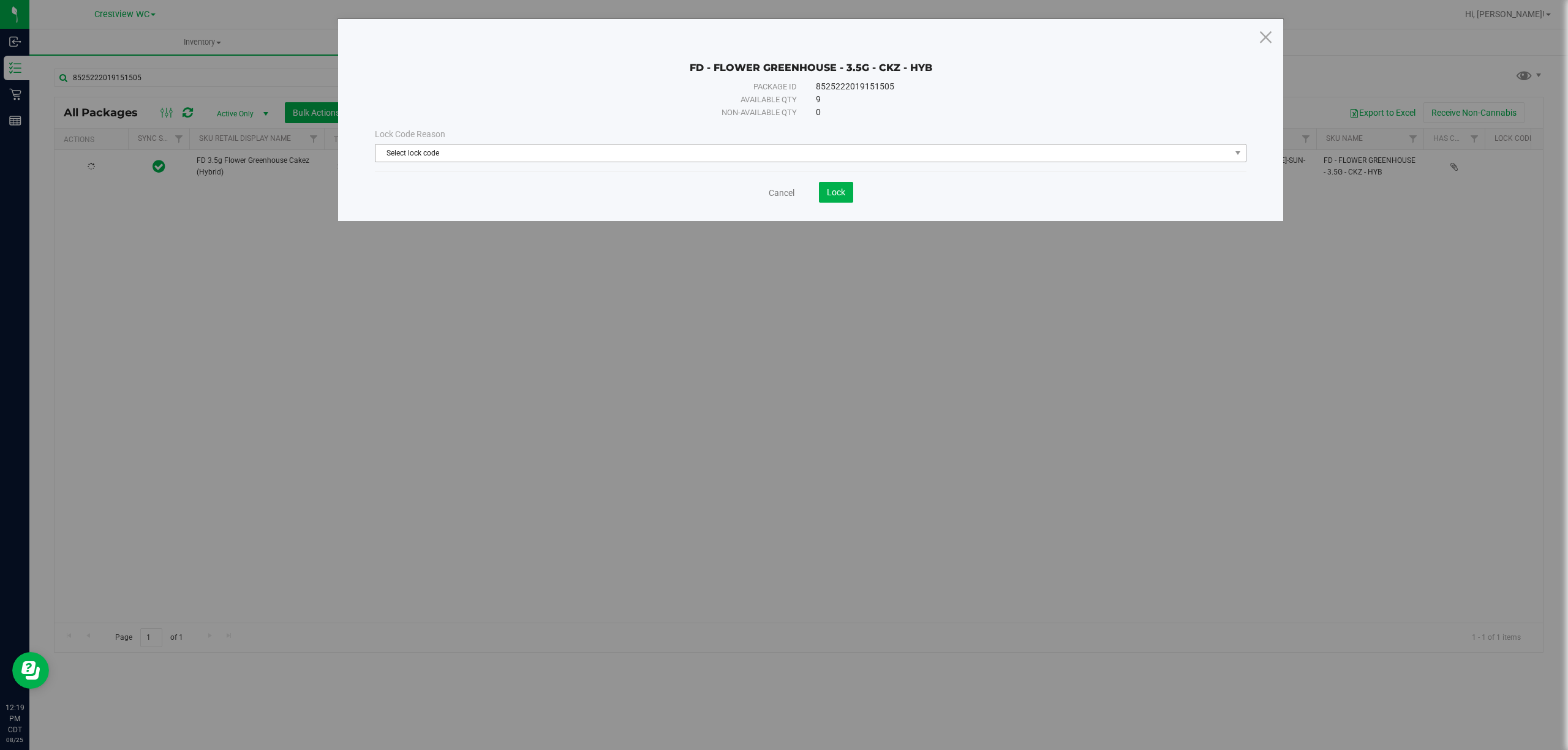
click at [755, 148] on span "Select lock code" at bounding box center [803, 153] width 855 height 17
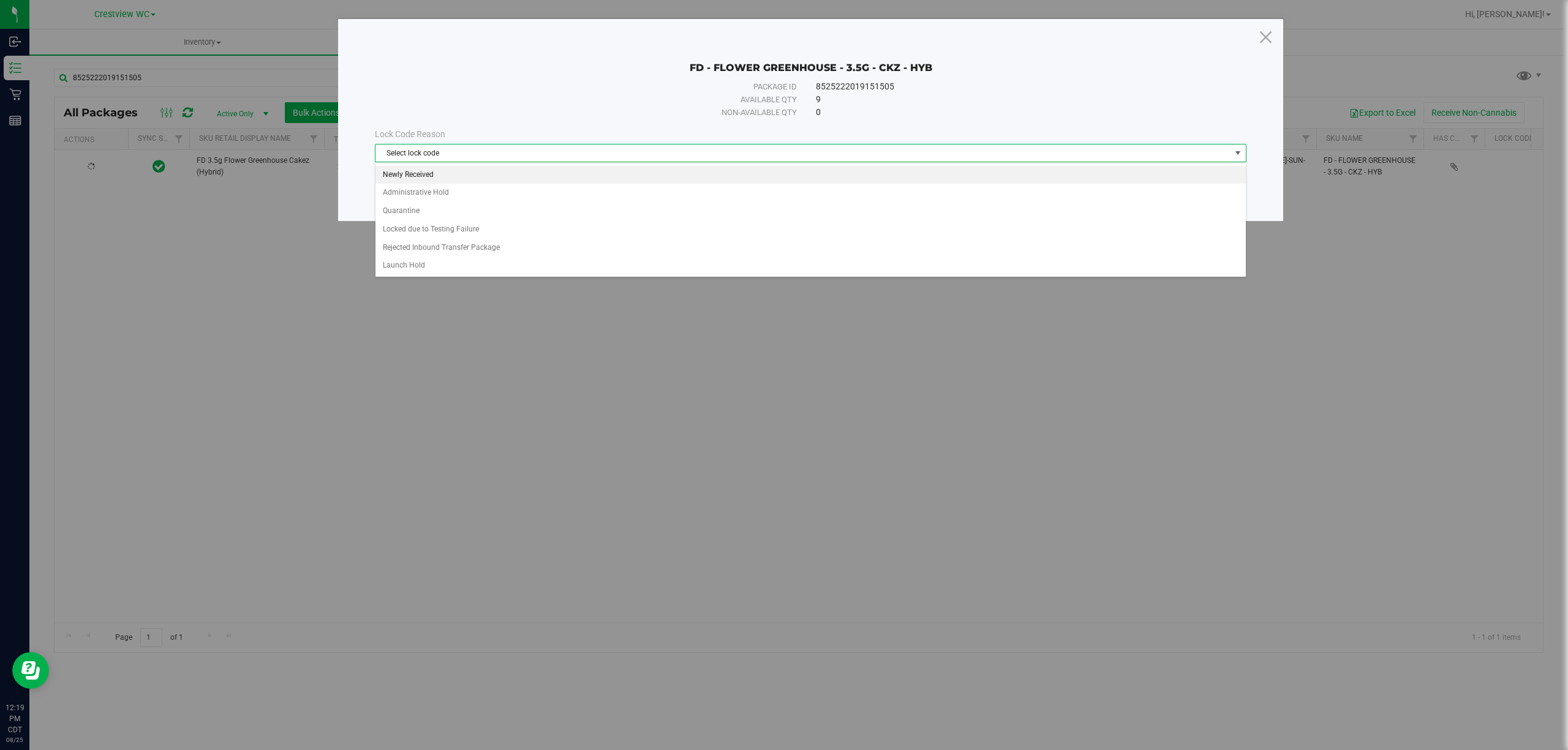
click at [475, 177] on li "Newly Received" at bounding box center [810, 174] width 870 height 18
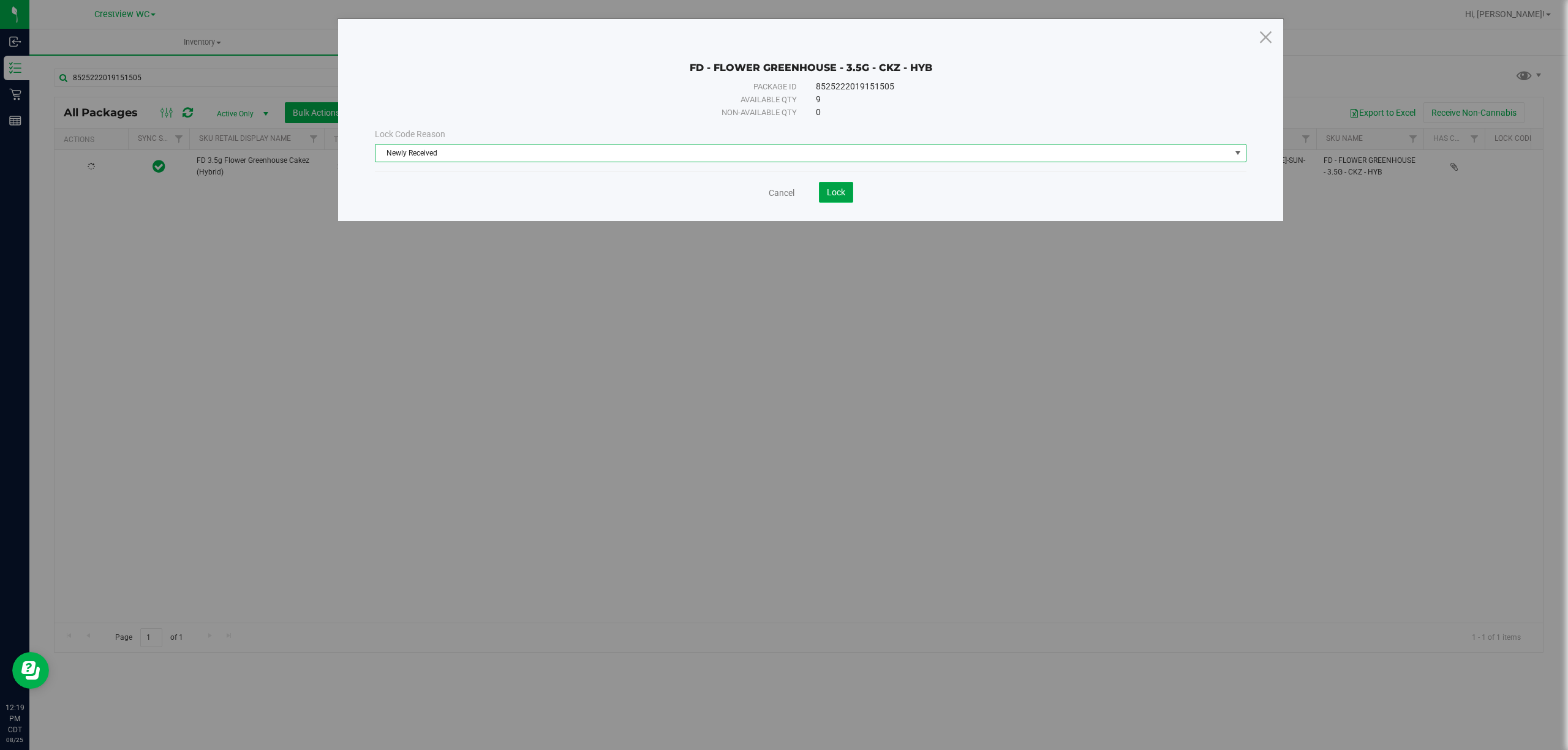
click at [827, 197] on span "Lock" at bounding box center [836, 192] width 18 height 10
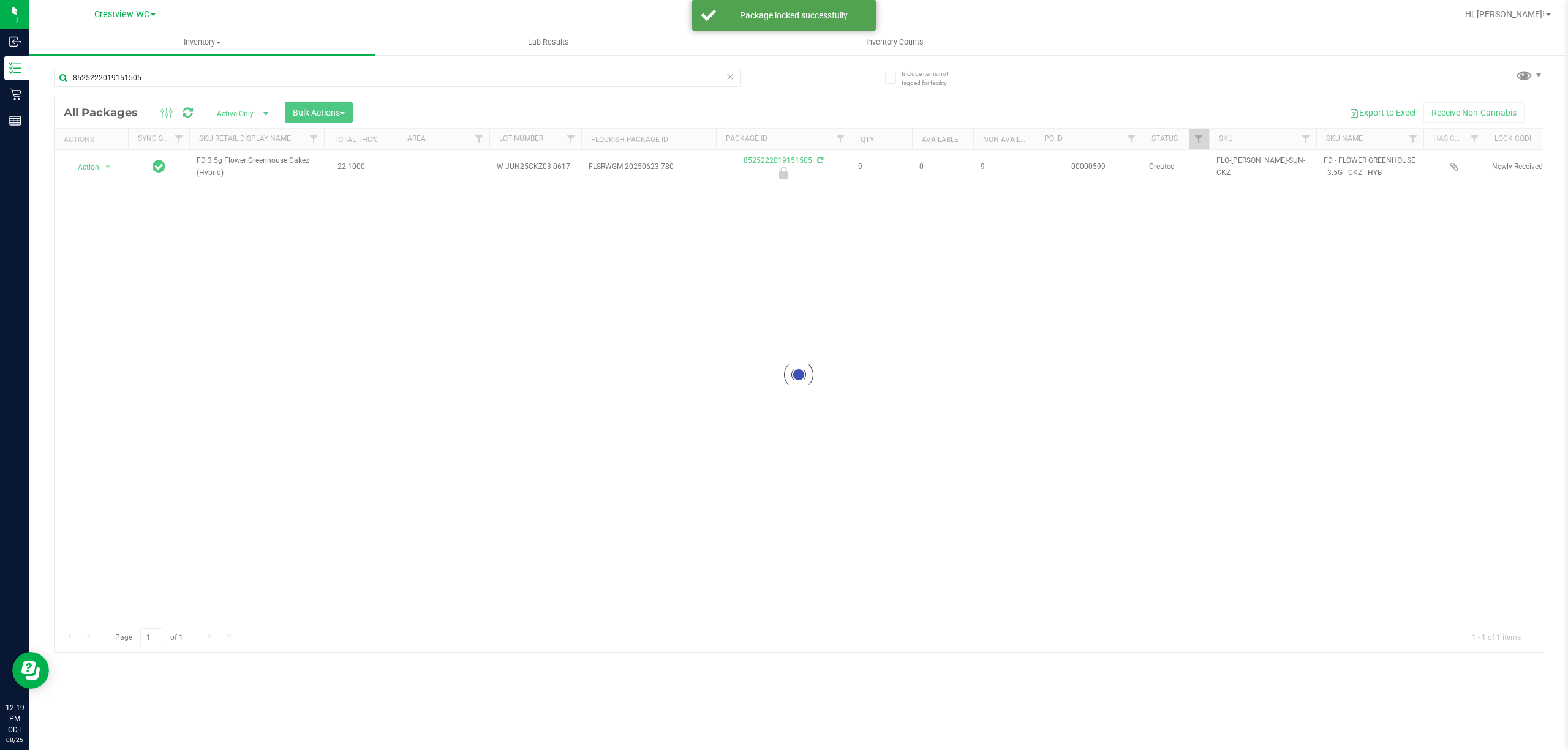
click at [97, 180] on div at bounding box center [798, 374] width 1488 height 555
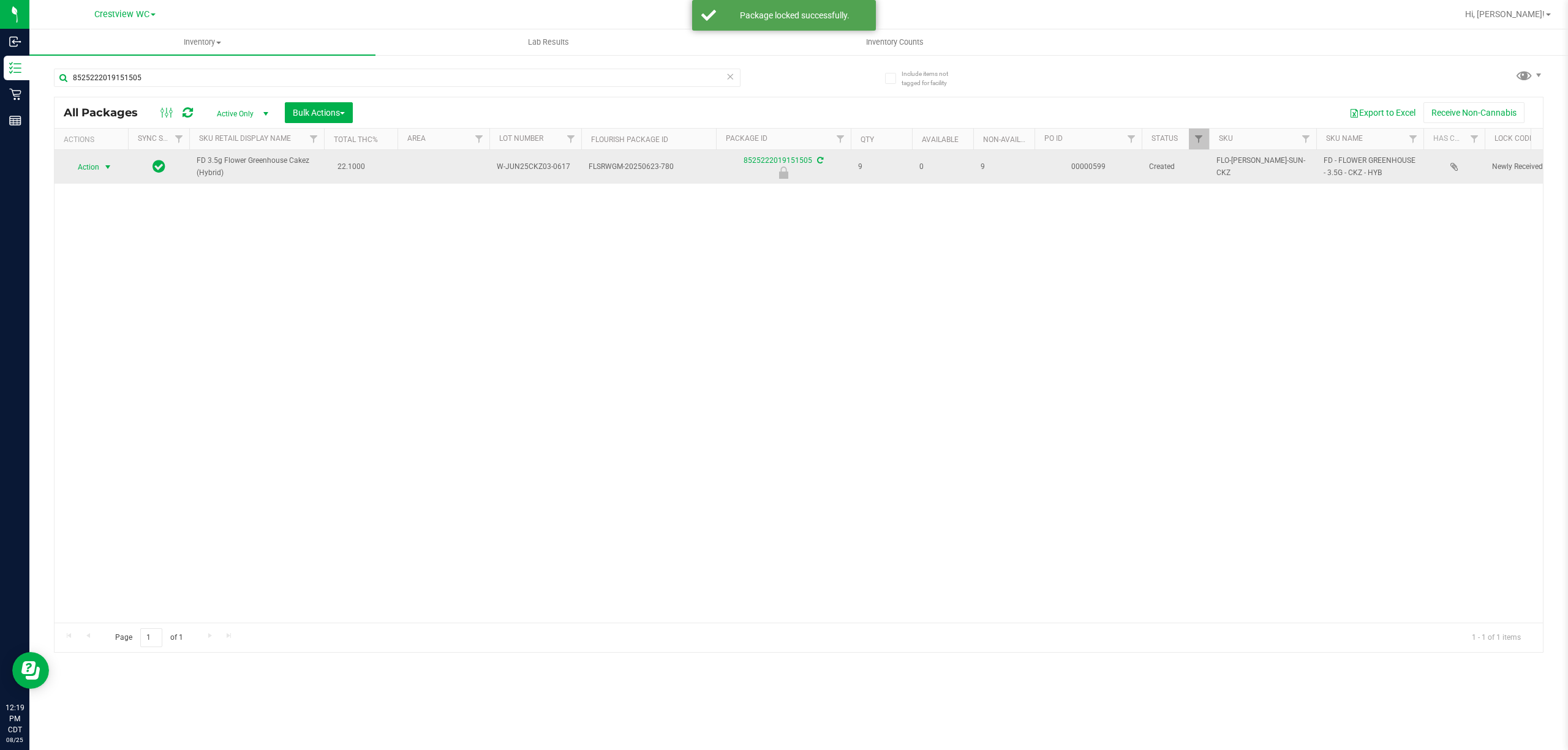
click at [108, 168] on span "select" at bounding box center [108, 167] width 10 height 10
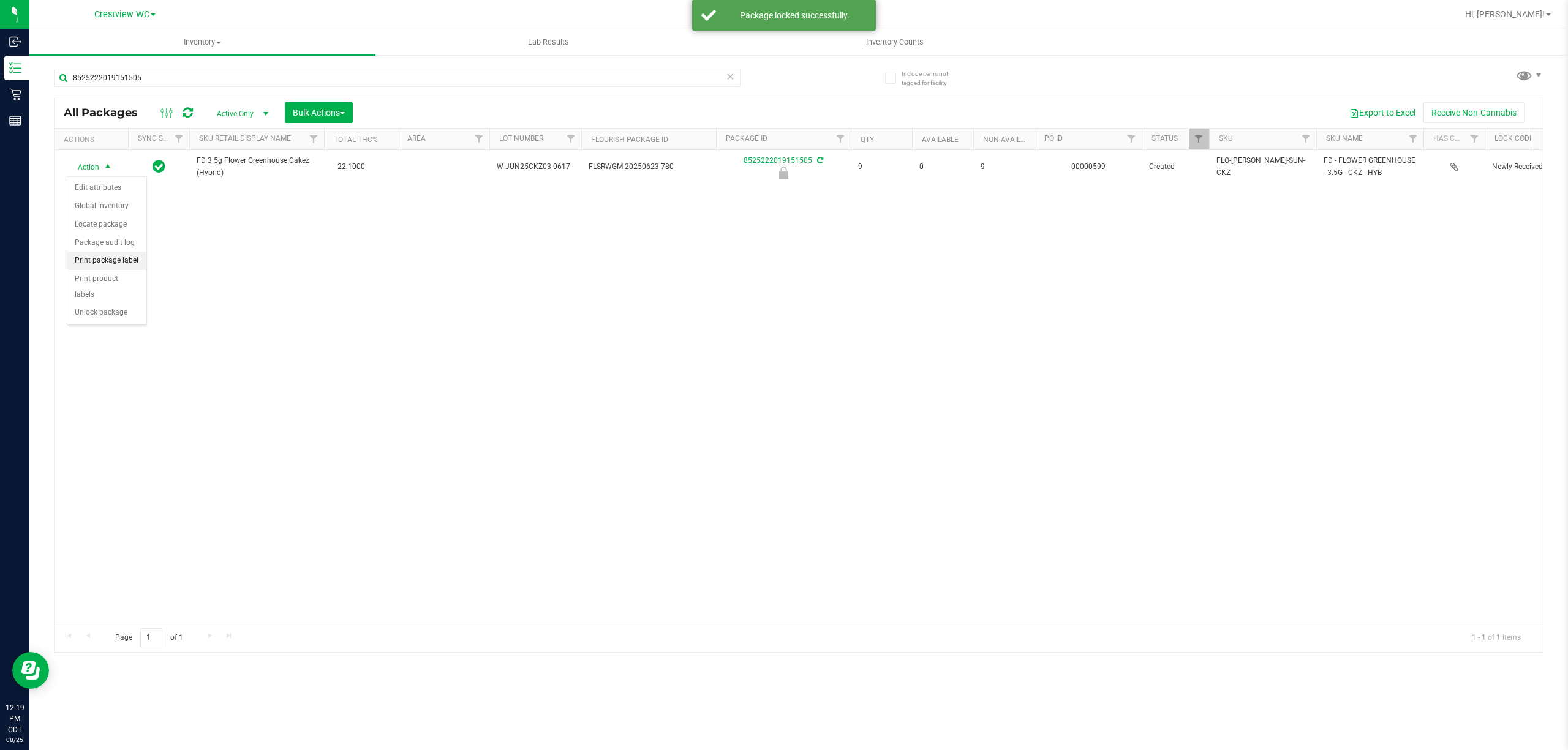
click at [124, 264] on li "Print package label" at bounding box center [107, 260] width 79 height 18
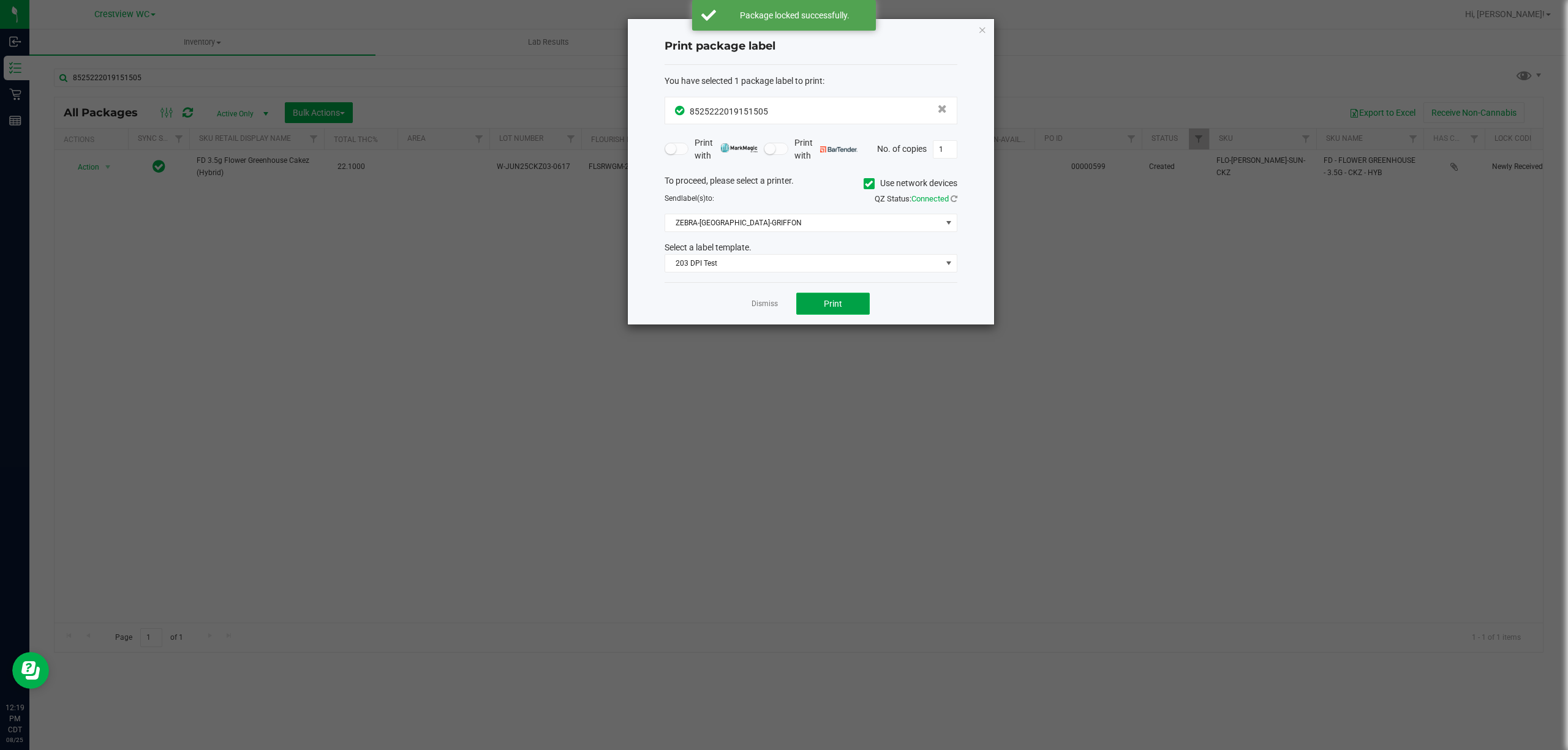
click at [845, 307] on button "Print" at bounding box center [832, 304] width 73 height 22
click at [983, 22] on icon "button" at bounding box center [982, 29] width 9 height 14
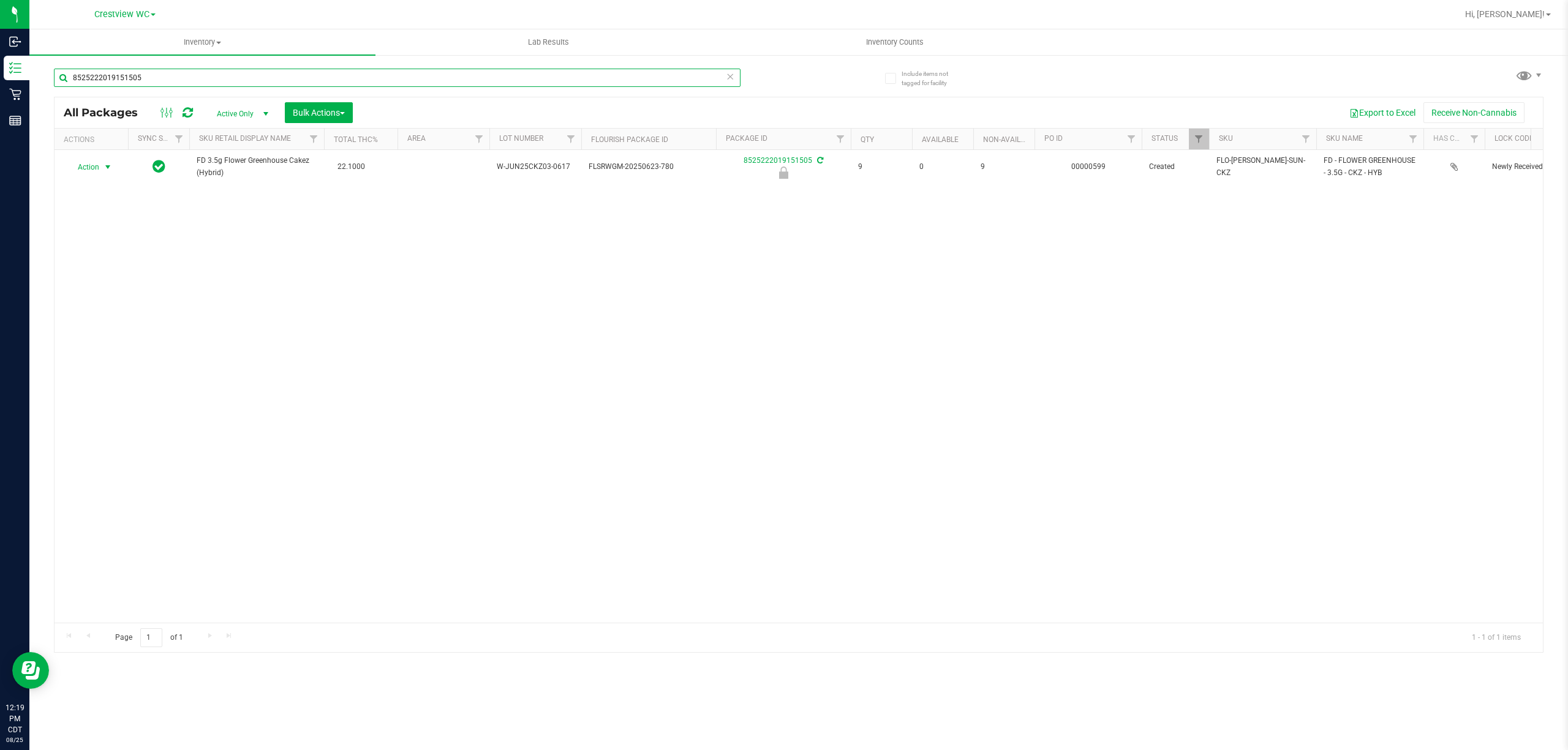
click at [171, 81] on input "8525222019151505" at bounding box center [397, 77] width 686 height 18
type input "8"
type input "2426685909105498"
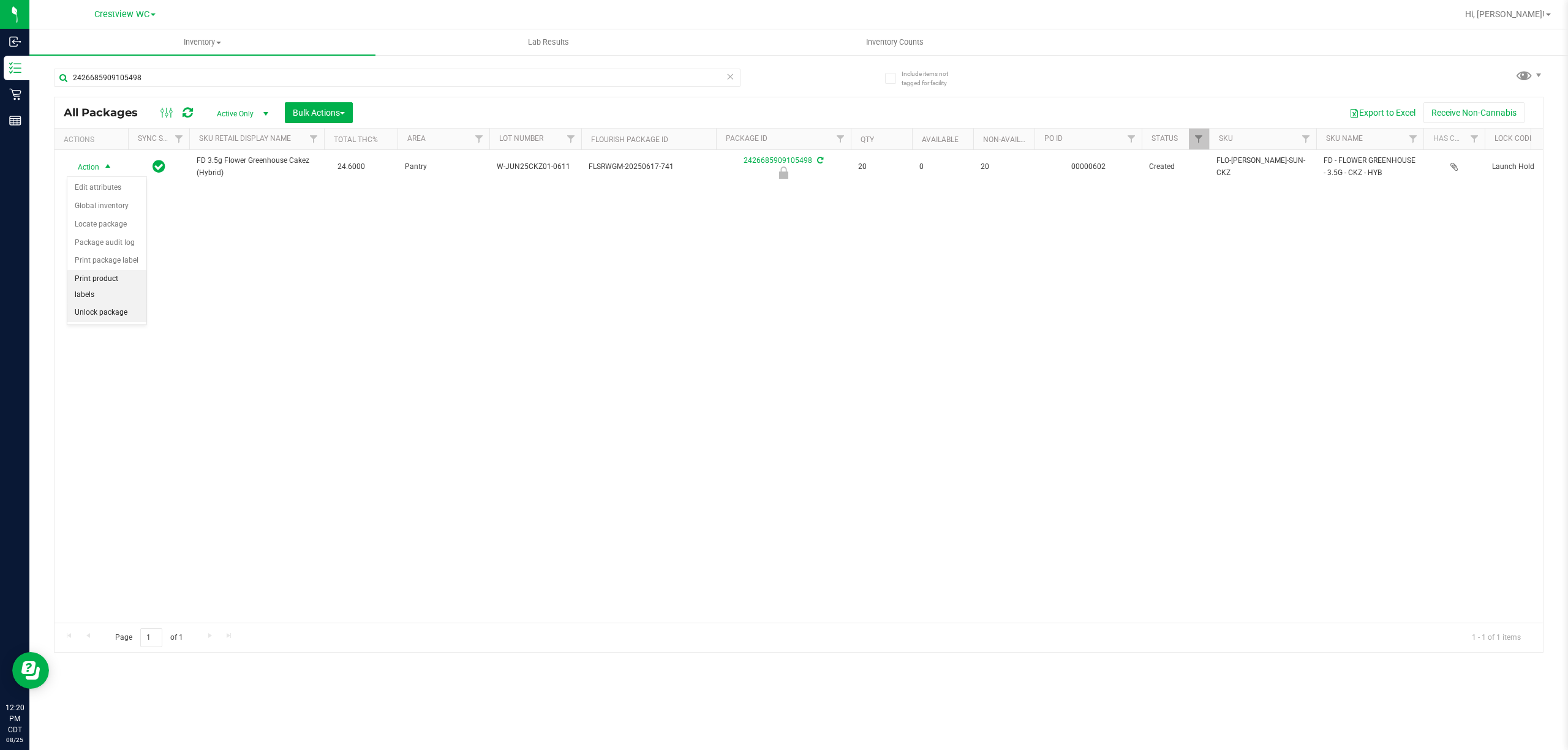
click at [115, 311] on li "Unlock package" at bounding box center [107, 312] width 79 height 18
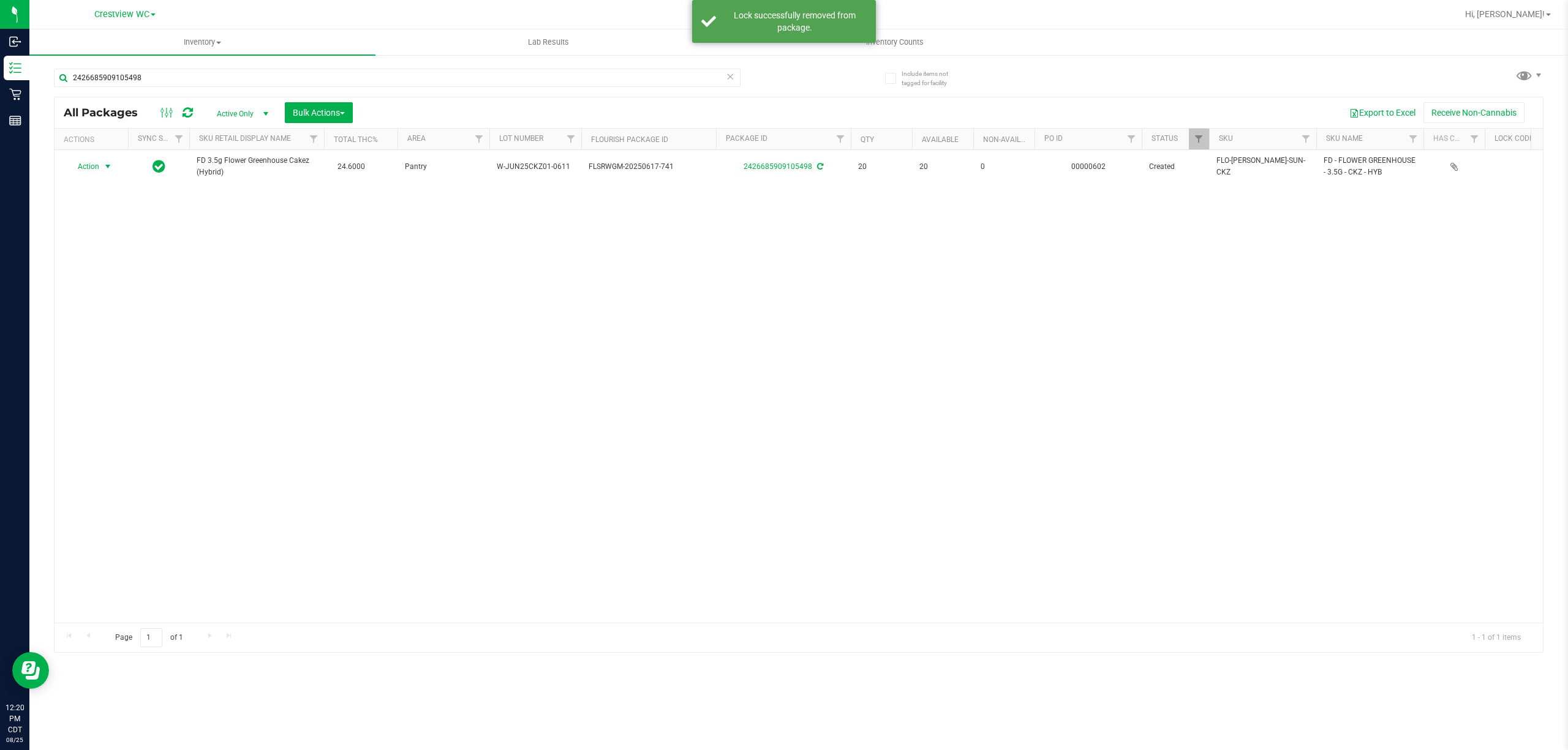
click at [98, 169] on span "Action" at bounding box center [83, 167] width 33 height 17
drag, startPoint x: 133, startPoint y: 298, endPoint x: 140, endPoint y: 303, distance: 8.6
click at [133, 295] on li "Print package label" at bounding box center [115, 296] width 95 height 18
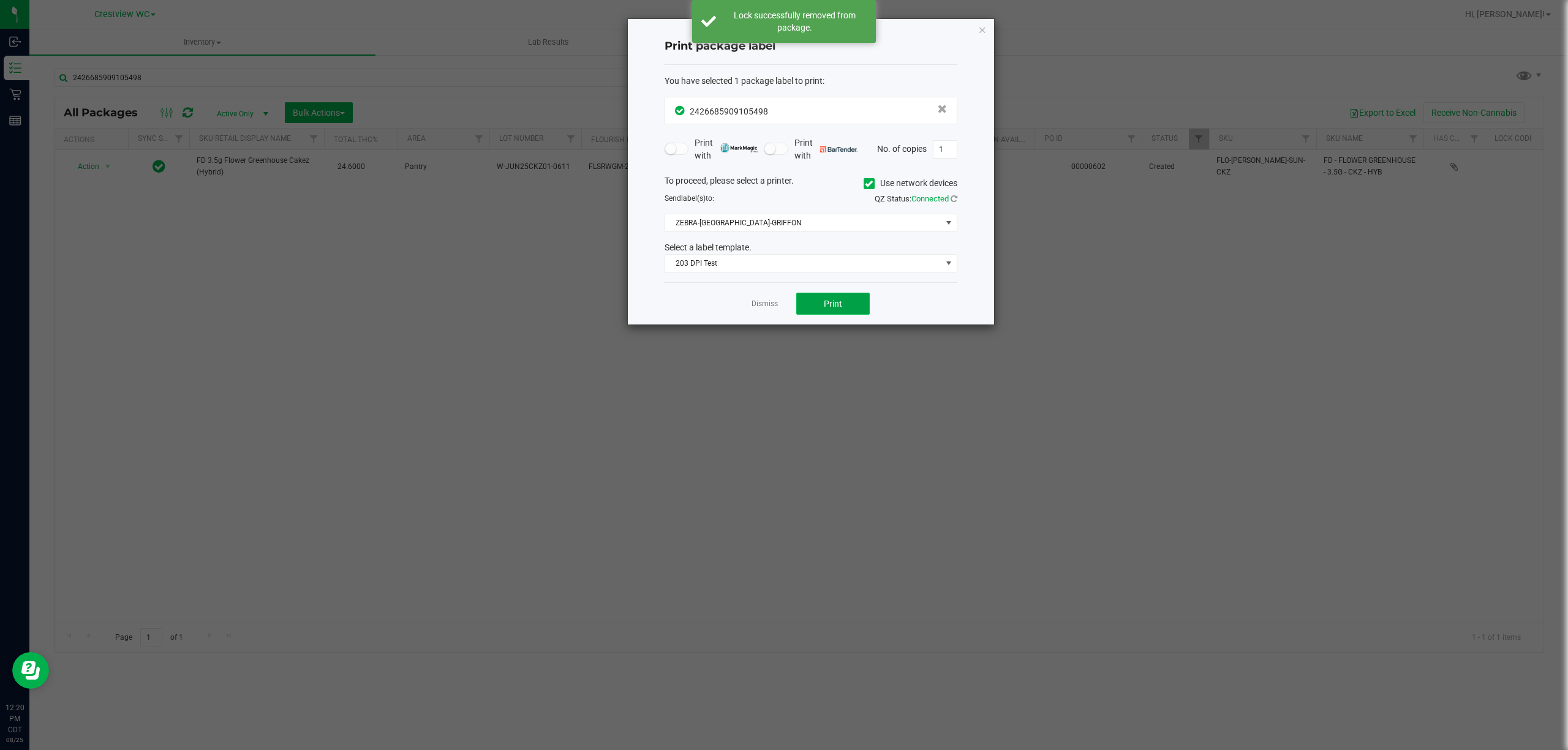
click at [822, 299] on button "Print" at bounding box center [832, 304] width 73 height 22
click at [985, 29] on icon "button" at bounding box center [982, 29] width 9 height 14
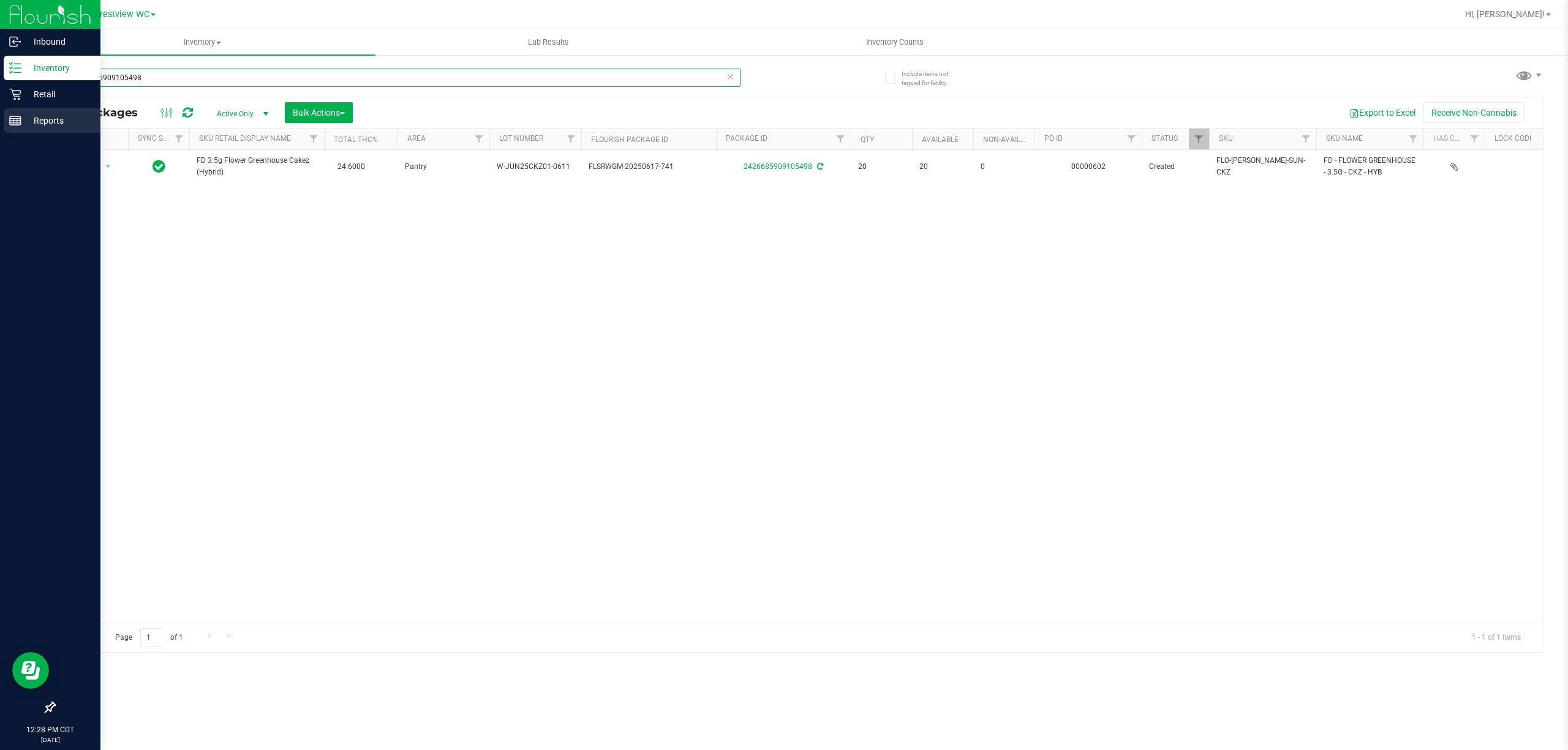
drag, startPoint x: 453, startPoint y: 79, endPoint x: 21, endPoint y: 118, distance: 433.8
click at [21, 118] on div "Inbound Inventory Retail Reports 12:28 PM CDT 08/25/2025 08/25 Crestview WC Hi,…" at bounding box center [784, 375] width 1568 height 750
type input "2535111129477822"
click at [13, 97] on icon at bounding box center [15, 94] width 12 height 12
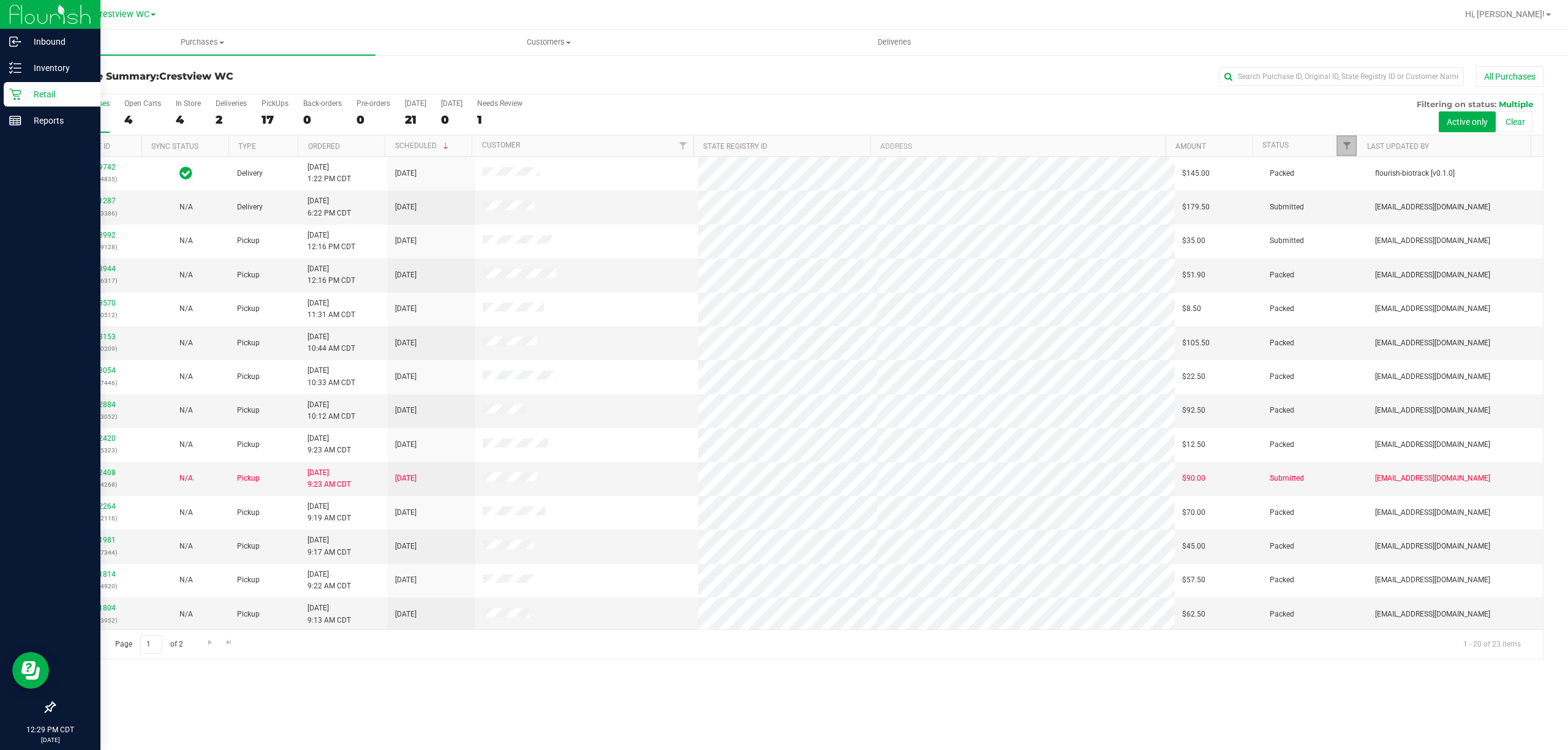
drag, startPoint x: 1339, startPoint y: 144, endPoint x: 1351, endPoint y: 150, distance: 13.4
click at [1339, 145] on link "Filter" at bounding box center [1346, 146] width 20 height 21
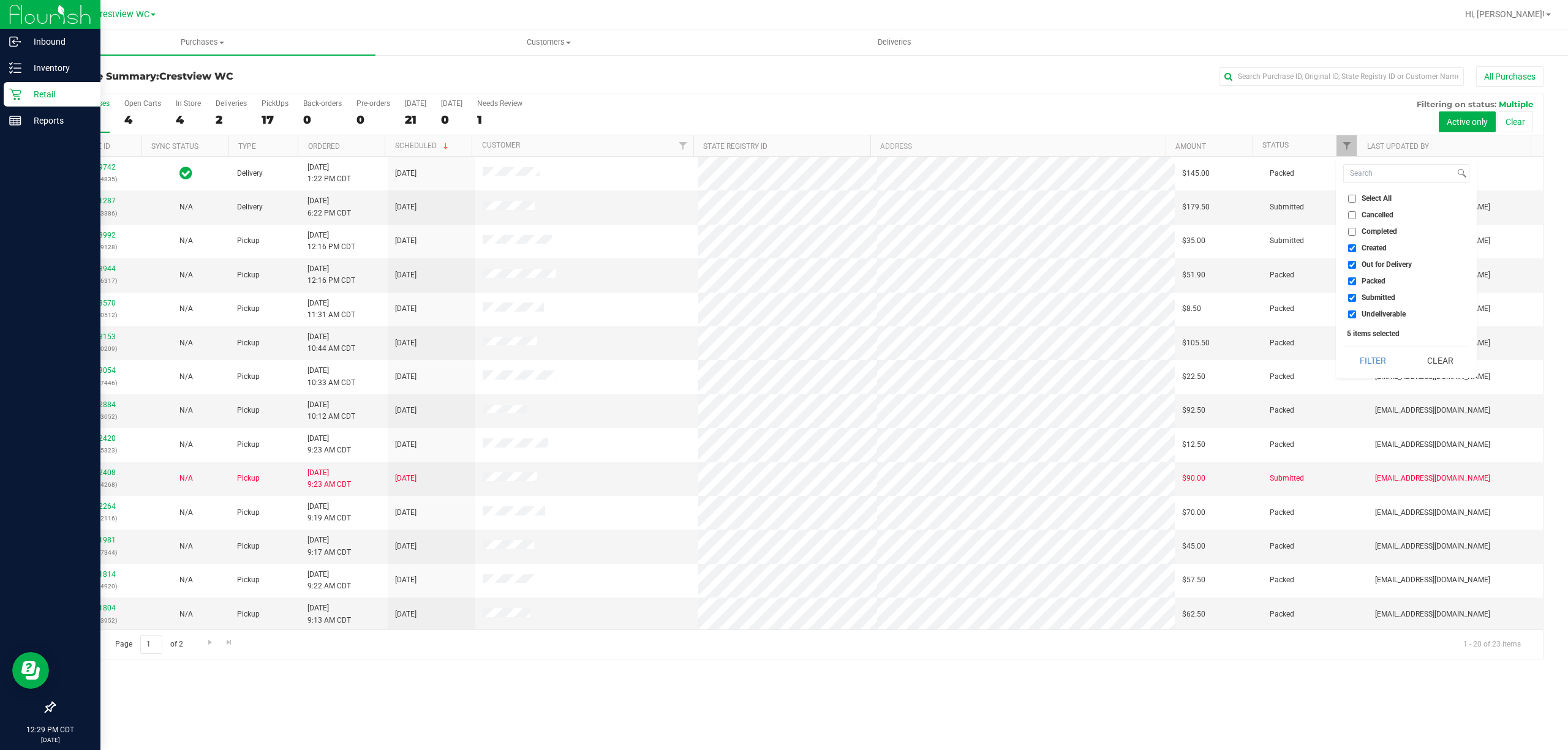
click at [1368, 248] on span "Created" at bounding box center [1374, 248] width 25 height 8
click at [1356, 248] on input "Created" at bounding box center [1352, 248] width 8 height 8
checkbox input "false"
click at [1366, 265] on span "Out for Delivery" at bounding box center [1386, 265] width 50 height 8
click at [1356, 265] on input "Out for Delivery" at bounding box center [1352, 265] width 8 height 8
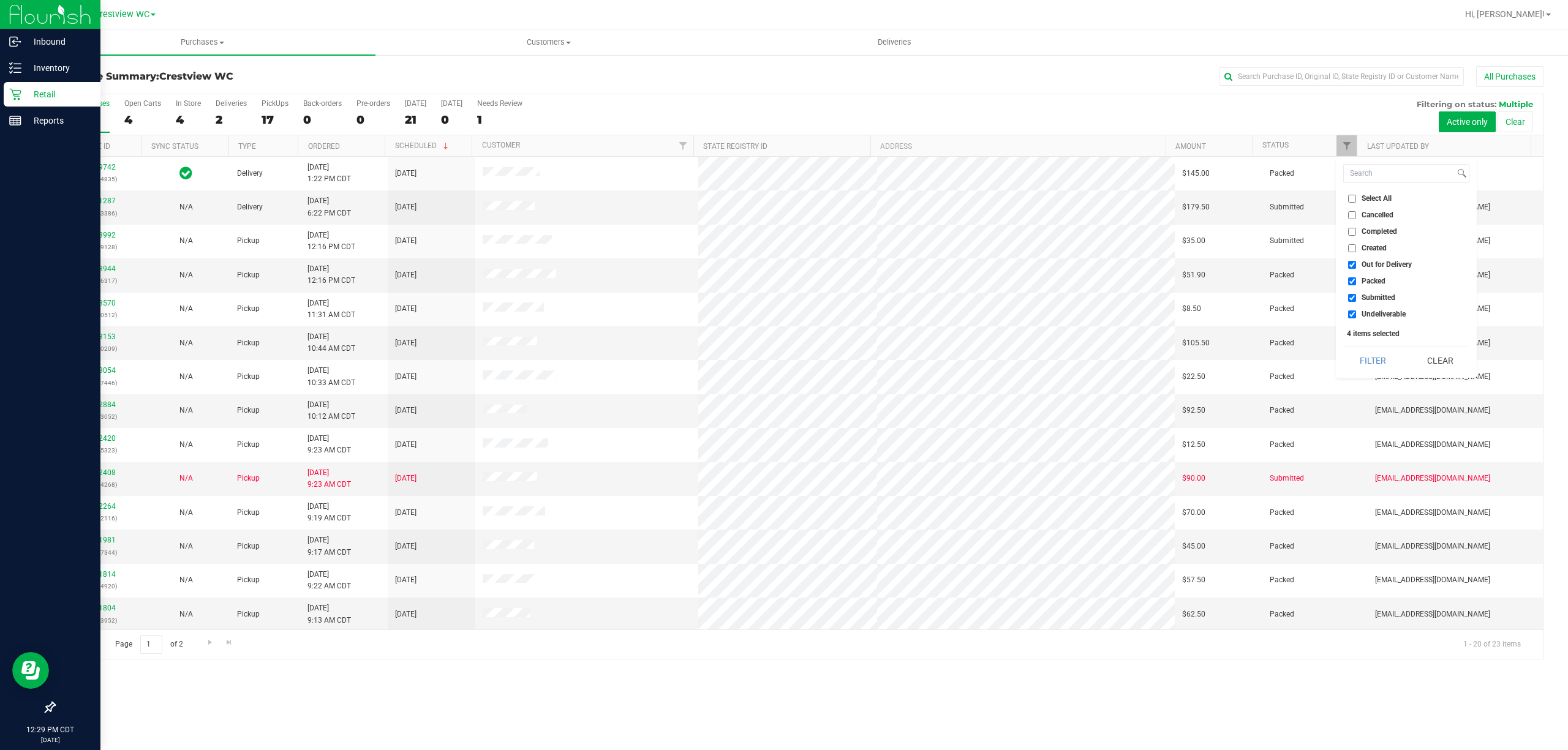
checkbox input "false"
click at [1370, 295] on span "Submitted" at bounding box center [1378, 298] width 33 height 8
click at [1356, 295] on input "Submitted" at bounding box center [1352, 298] width 8 height 8
checkbox input "false"
click at [1371, 310] on span "Undeliverable" at bounding box center [1383, 314] width 44 height 8
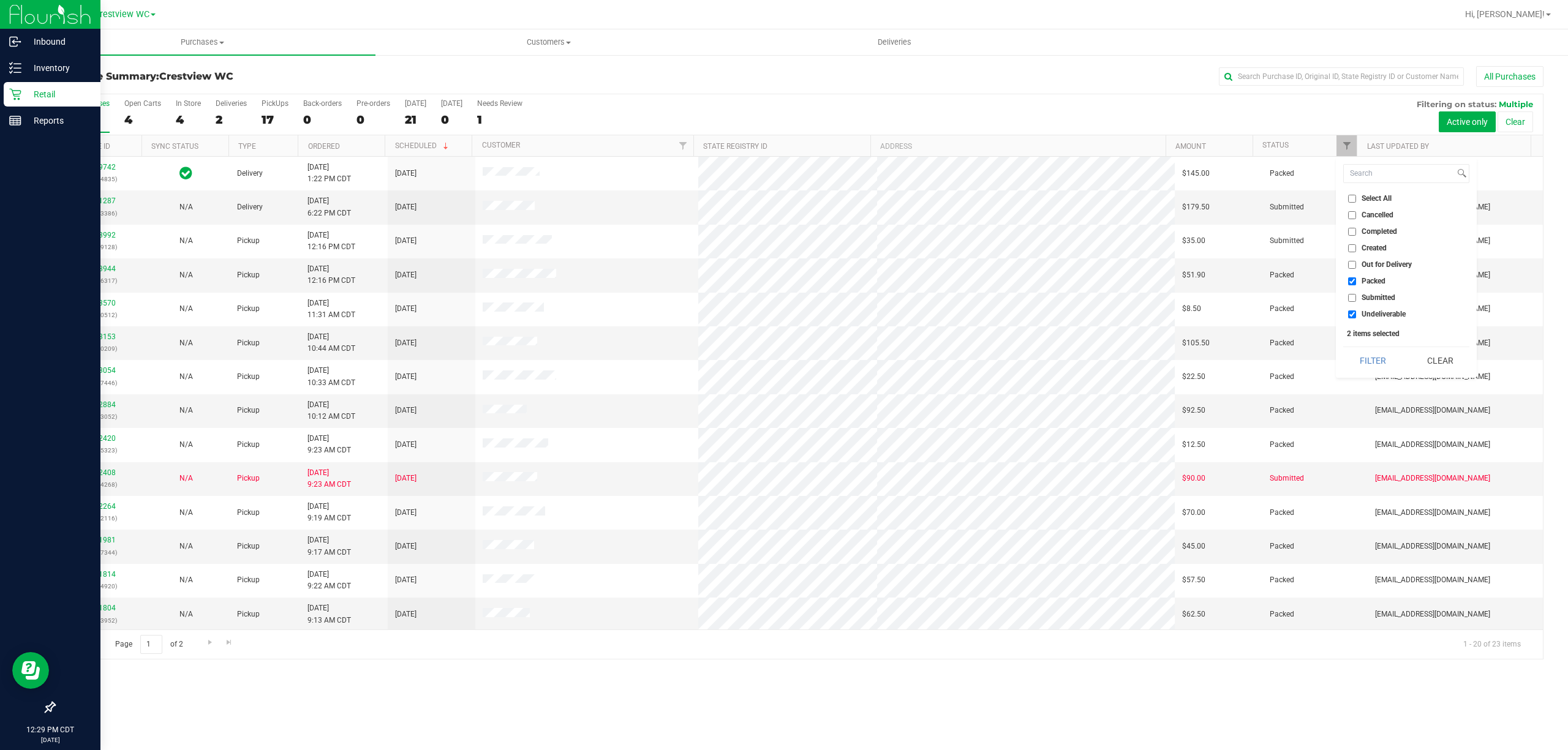
click at [1356, 310] on input "Undeliverable" at bounding box center [1352, 314] width 8 height 8
checkbox input "false"
click at [1373, 347] on button "Filter" at bounding box center [1373, 361] width 59 height 27
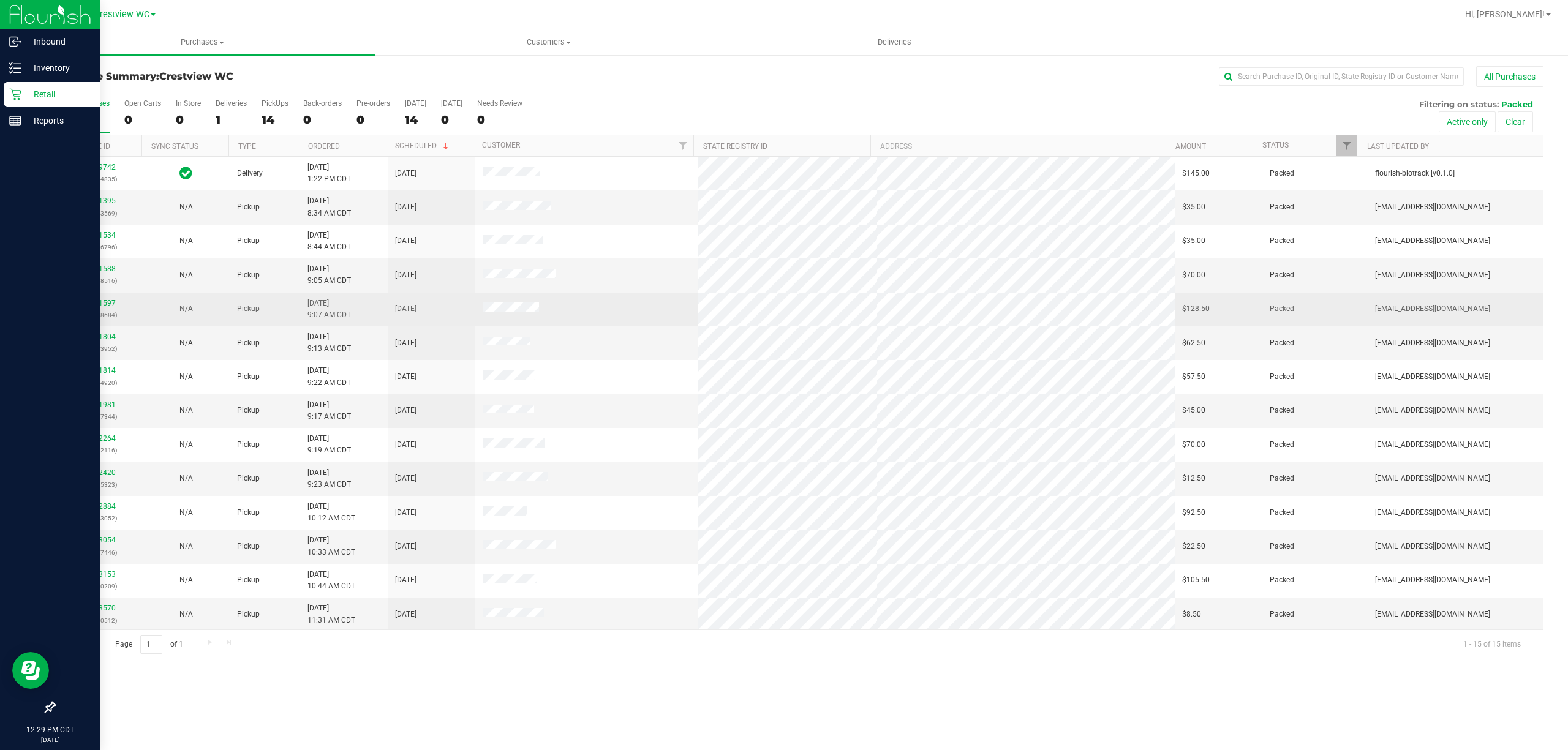
click at [109, 300] on link "11841597" at bounding box center [99, 303] width 34 height 9
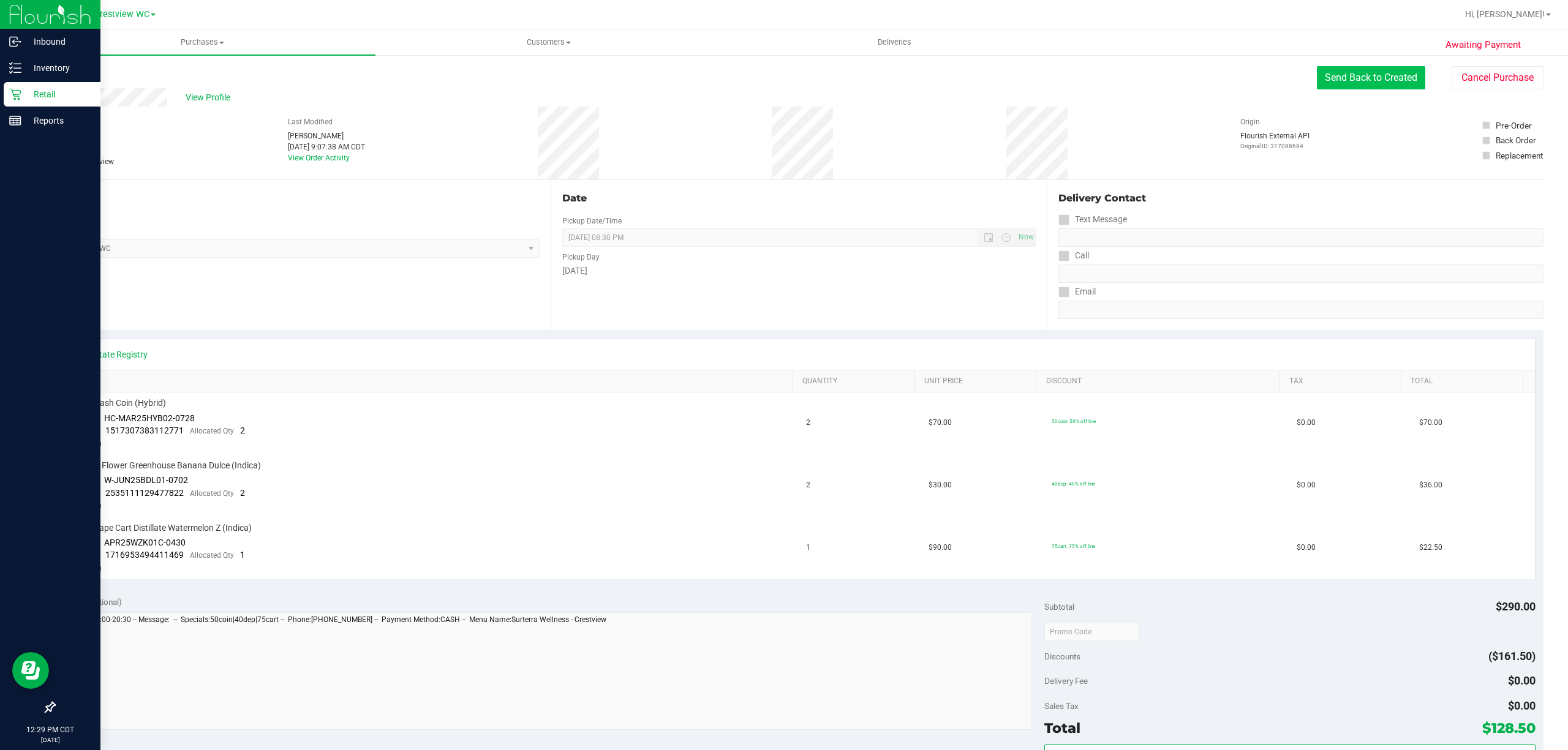
click at [1340, 86] on button "Send Back to Created" at bounding box center [1371, 77] width 109 height 23
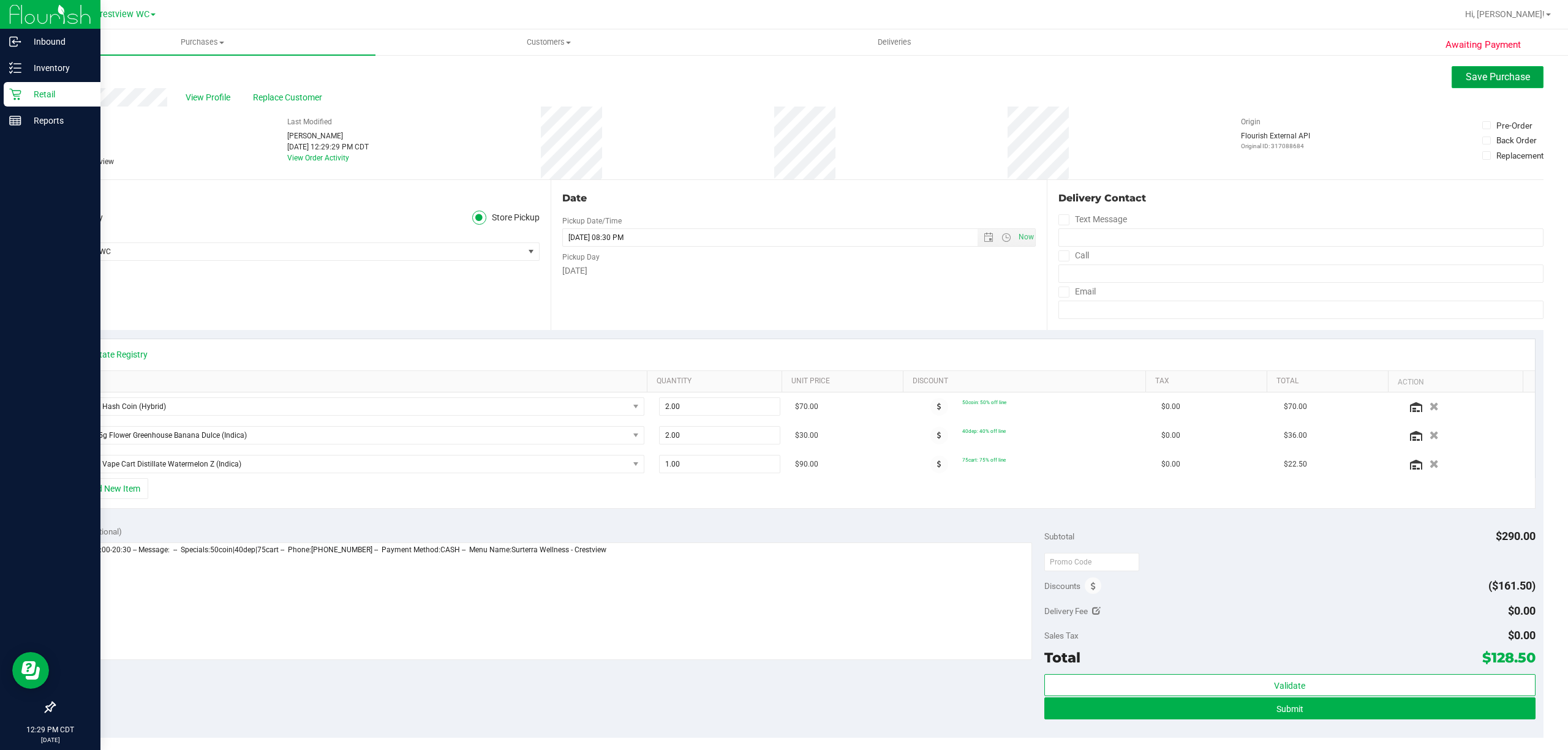
click at [1474, 82] on span "Save Purchase" at bounding box center [1499, 77] width 65 height 11
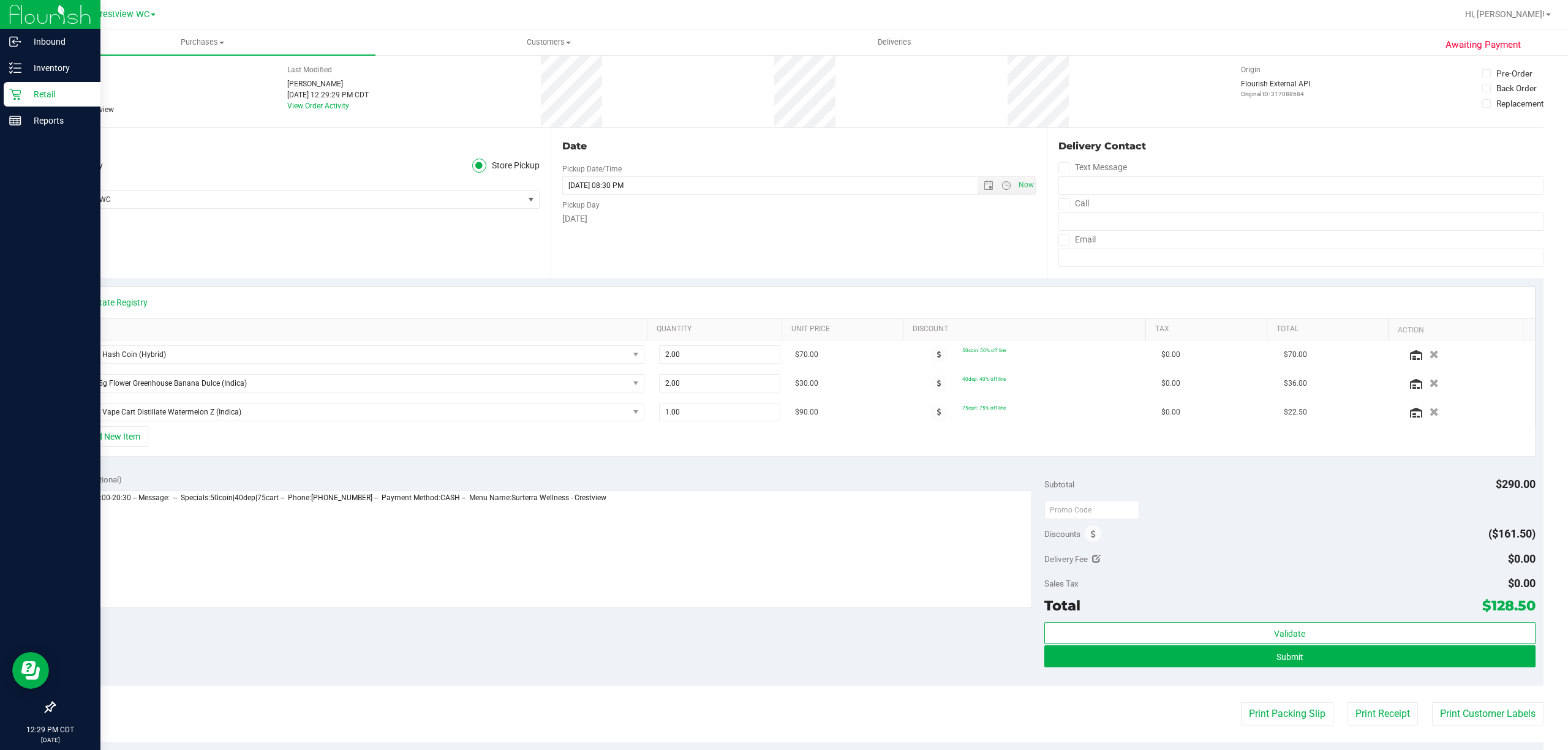
scroll to position [82, 0]
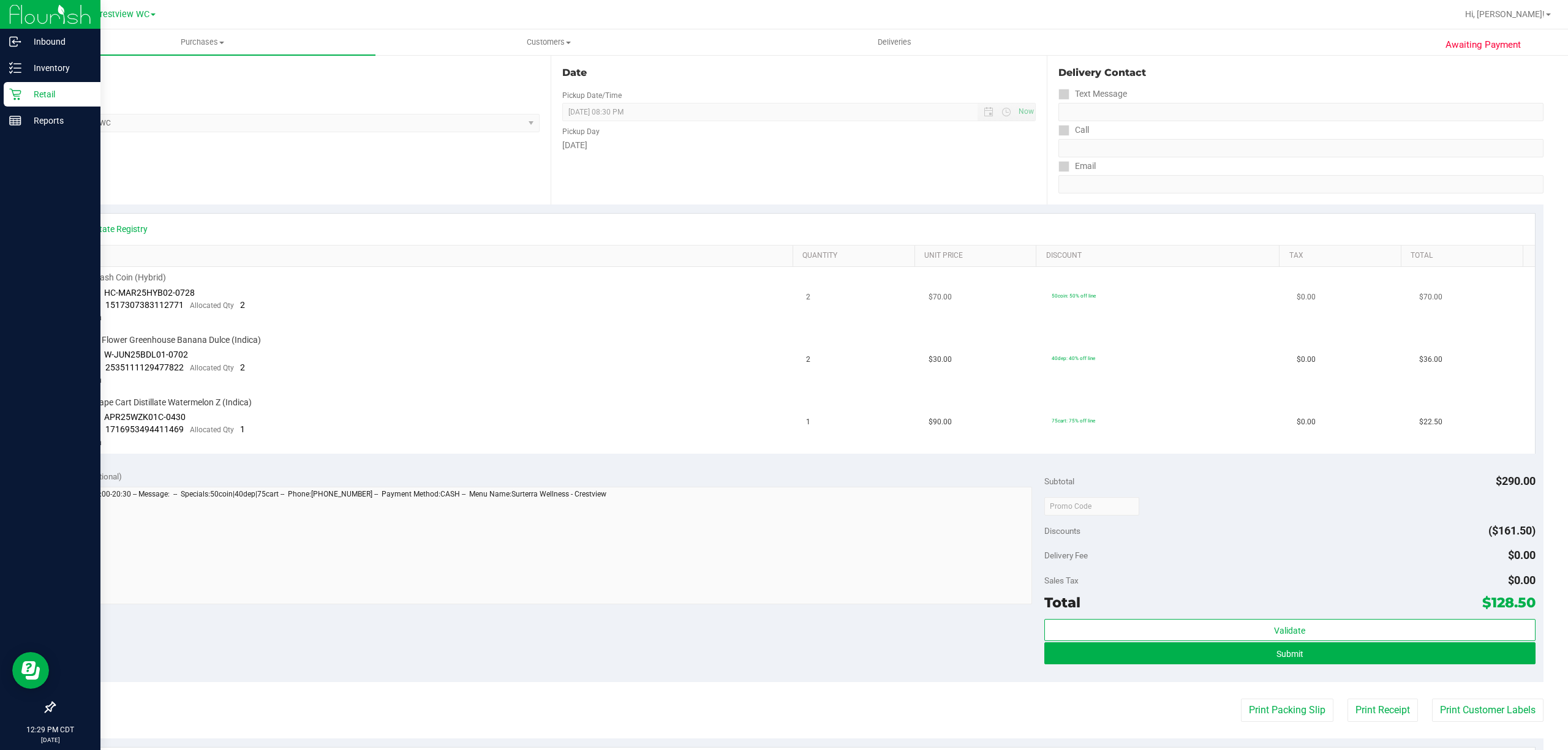
scroll to position [326, 0]
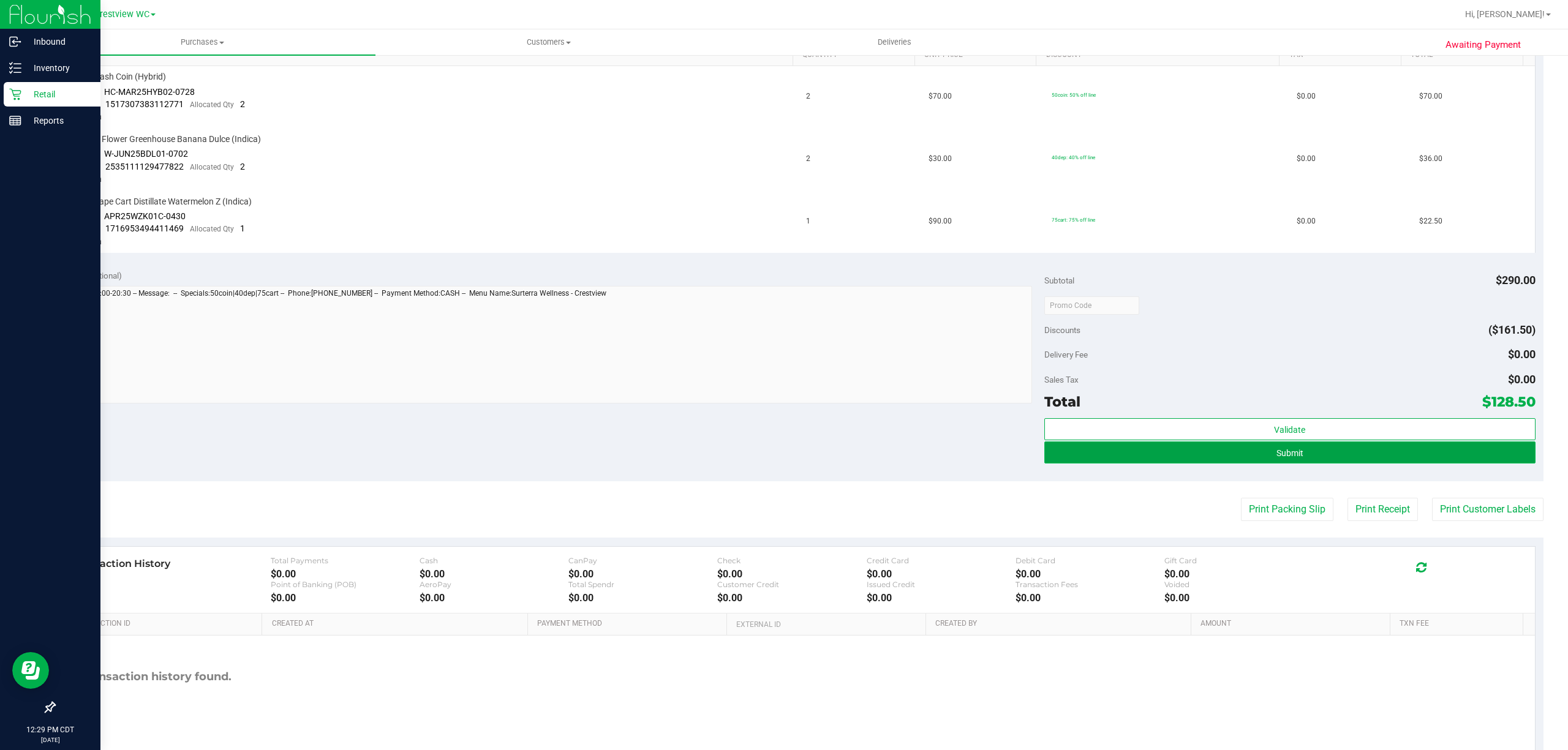
click at [1307, 456] on button "Submit" at bounding box center [1290, 452] width 491 height 22
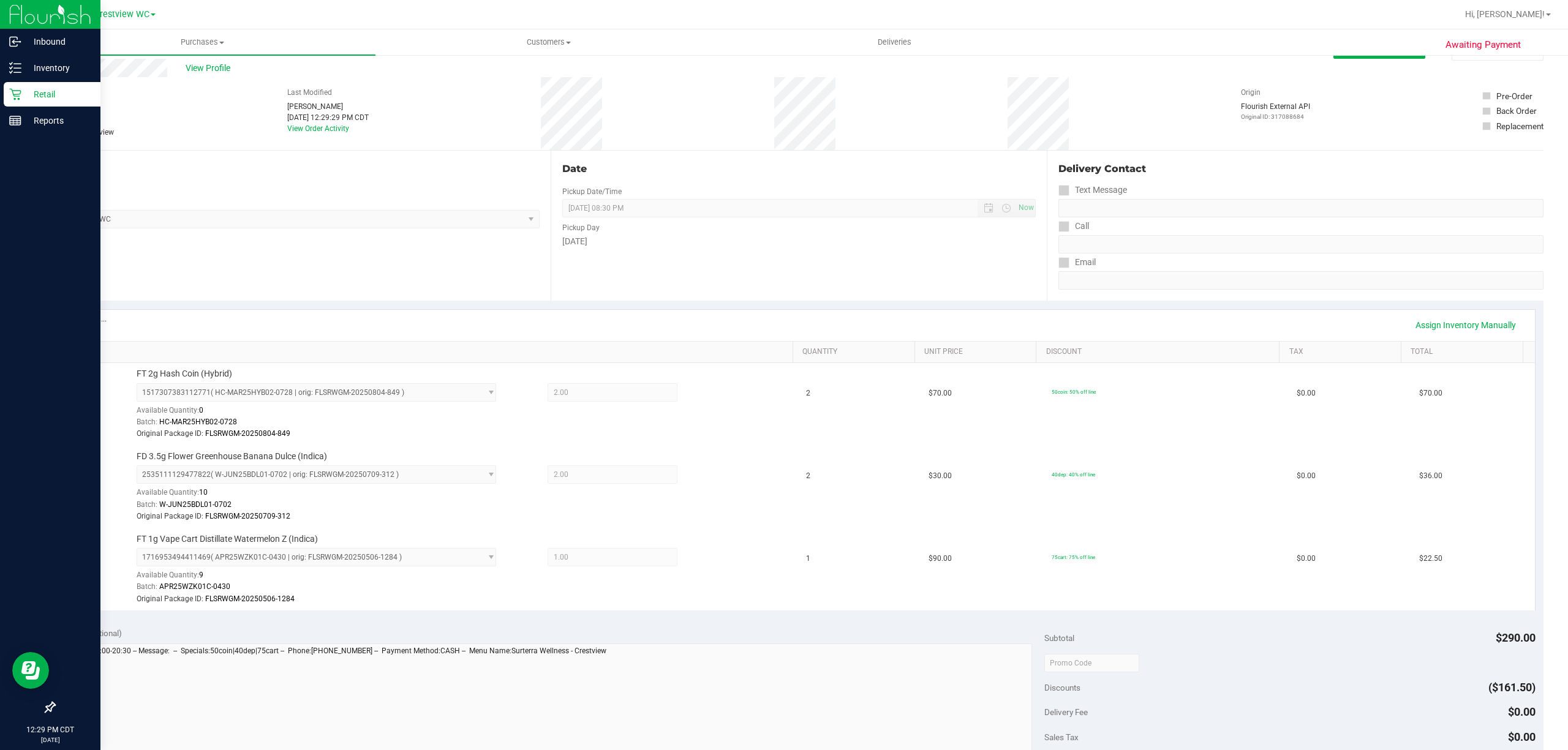
scroll to position [0, 0]
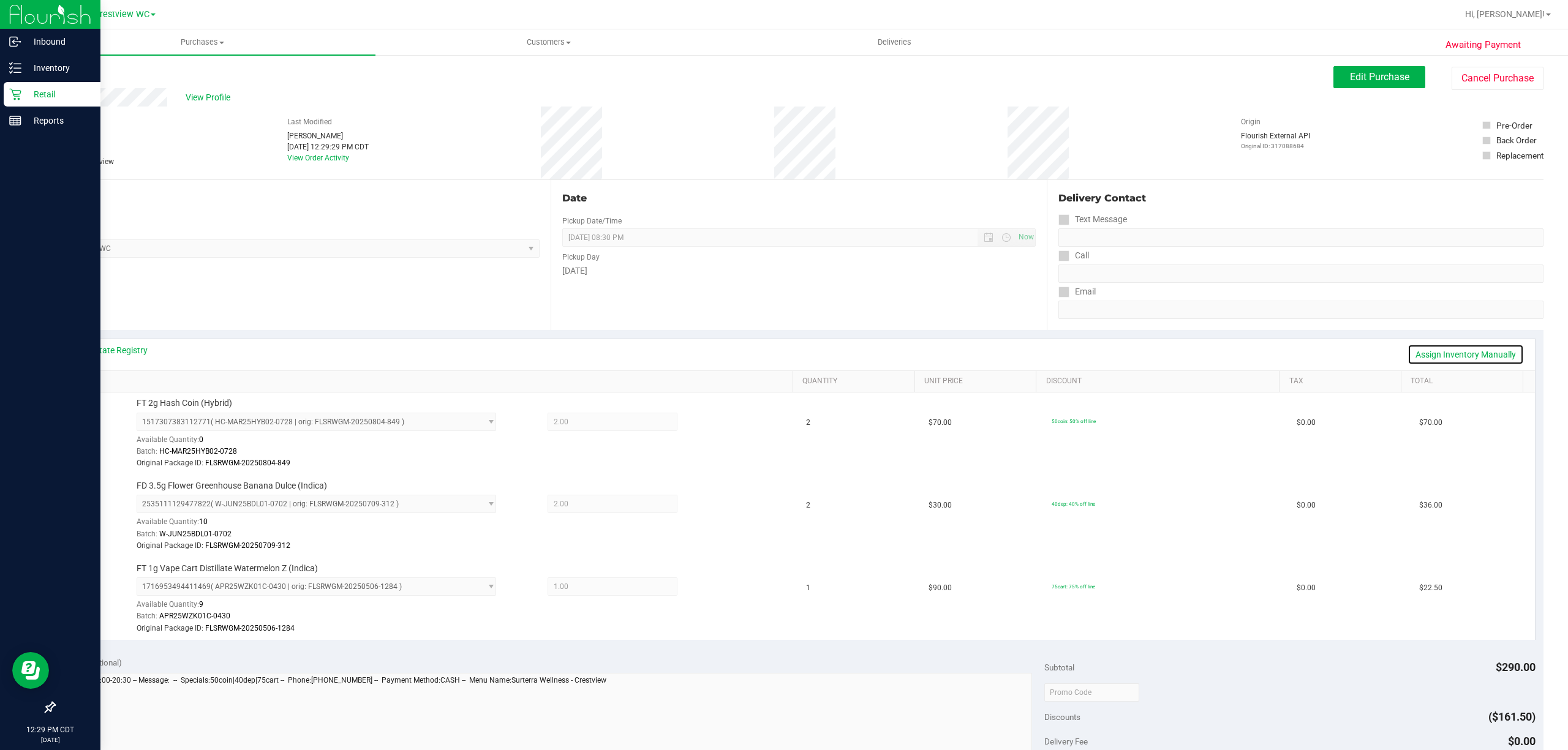
click at [1432, 353] on link "Assign Inventory Manually" at bounding box center [1465, 355] width 116 height 21
click at [706, 511] on icon at bounding box center [713, 505] width 13 height 14
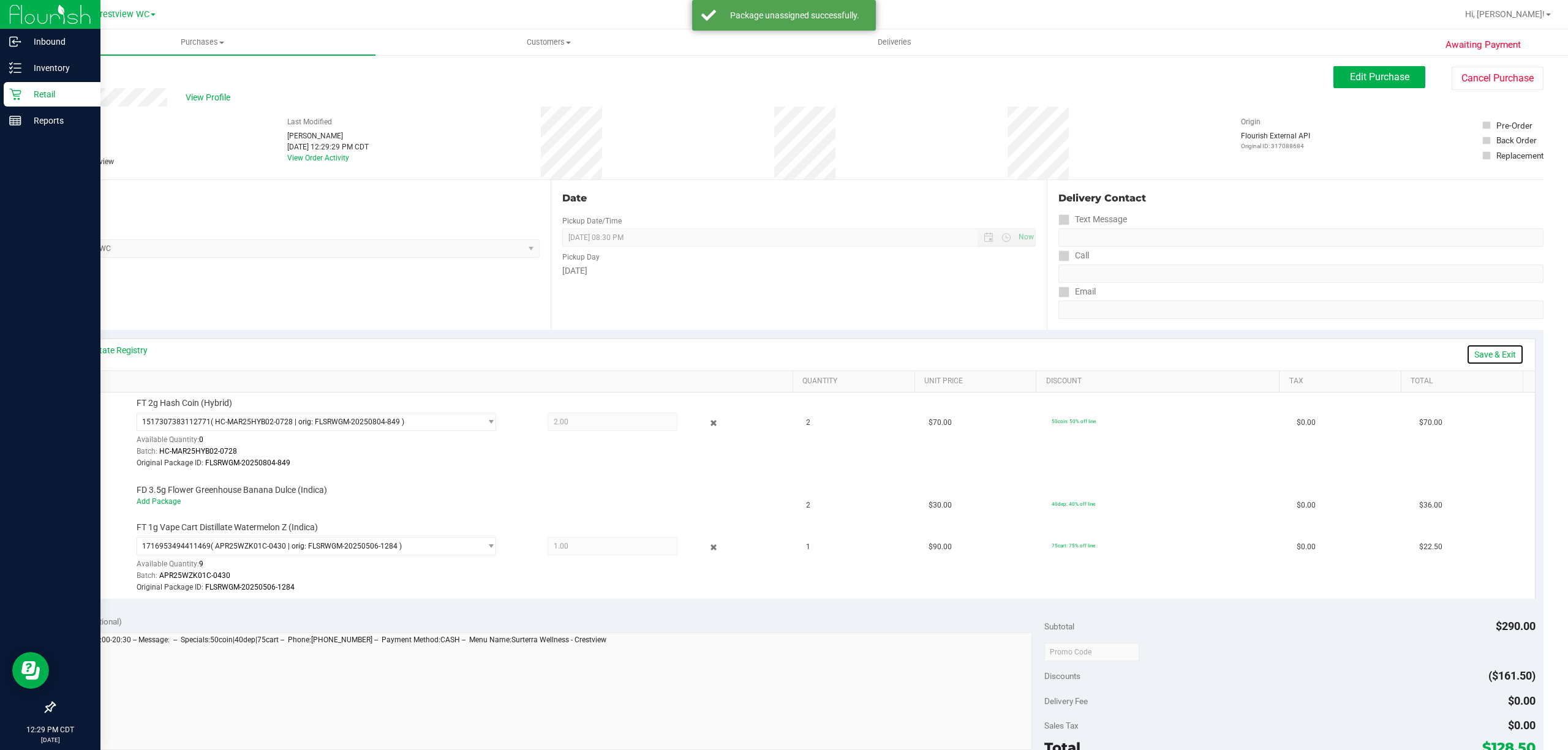
click at [1473, 356] on link "Save & Exit" at bounding box center [1495, 355] width 57 height 21
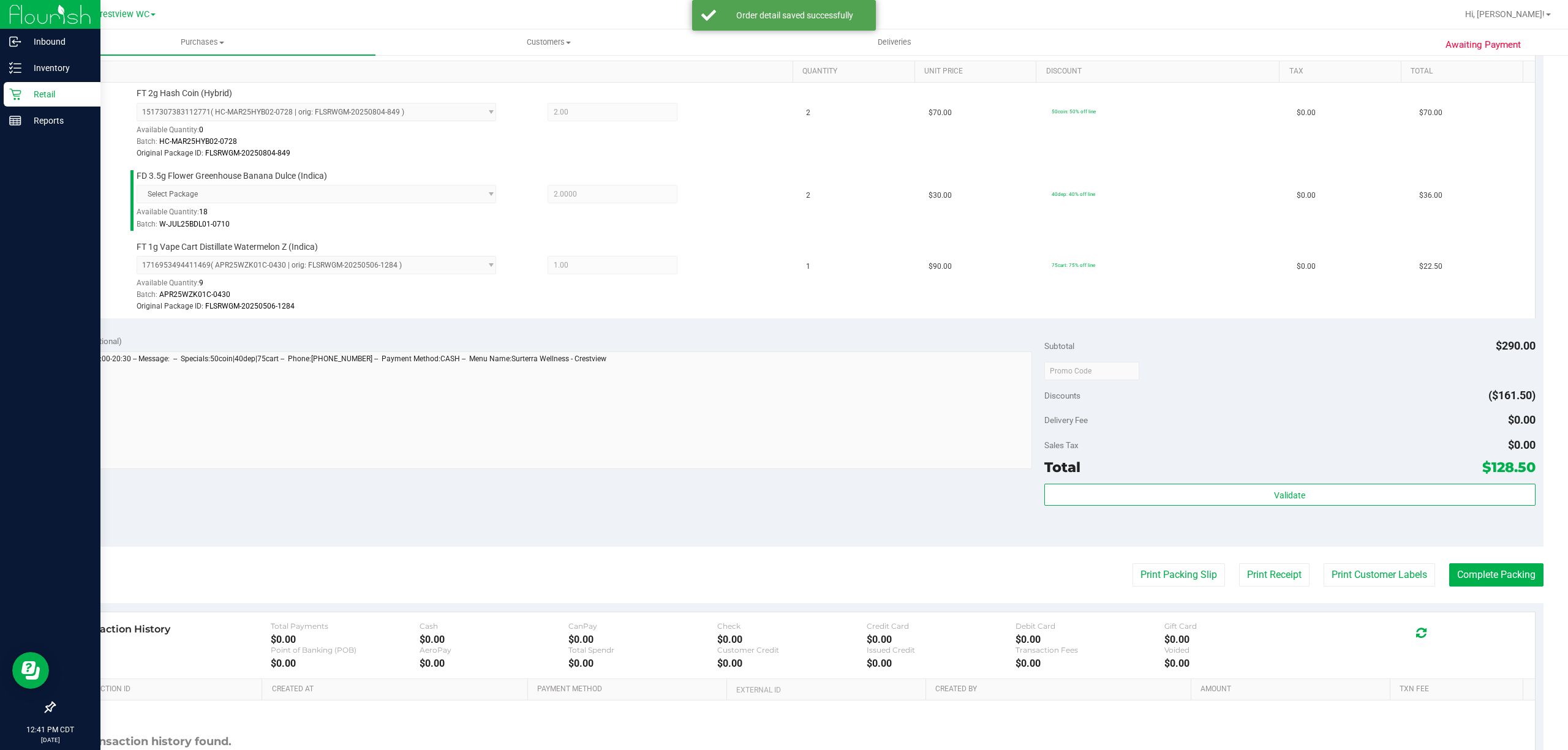
scroll to position [420, 0]
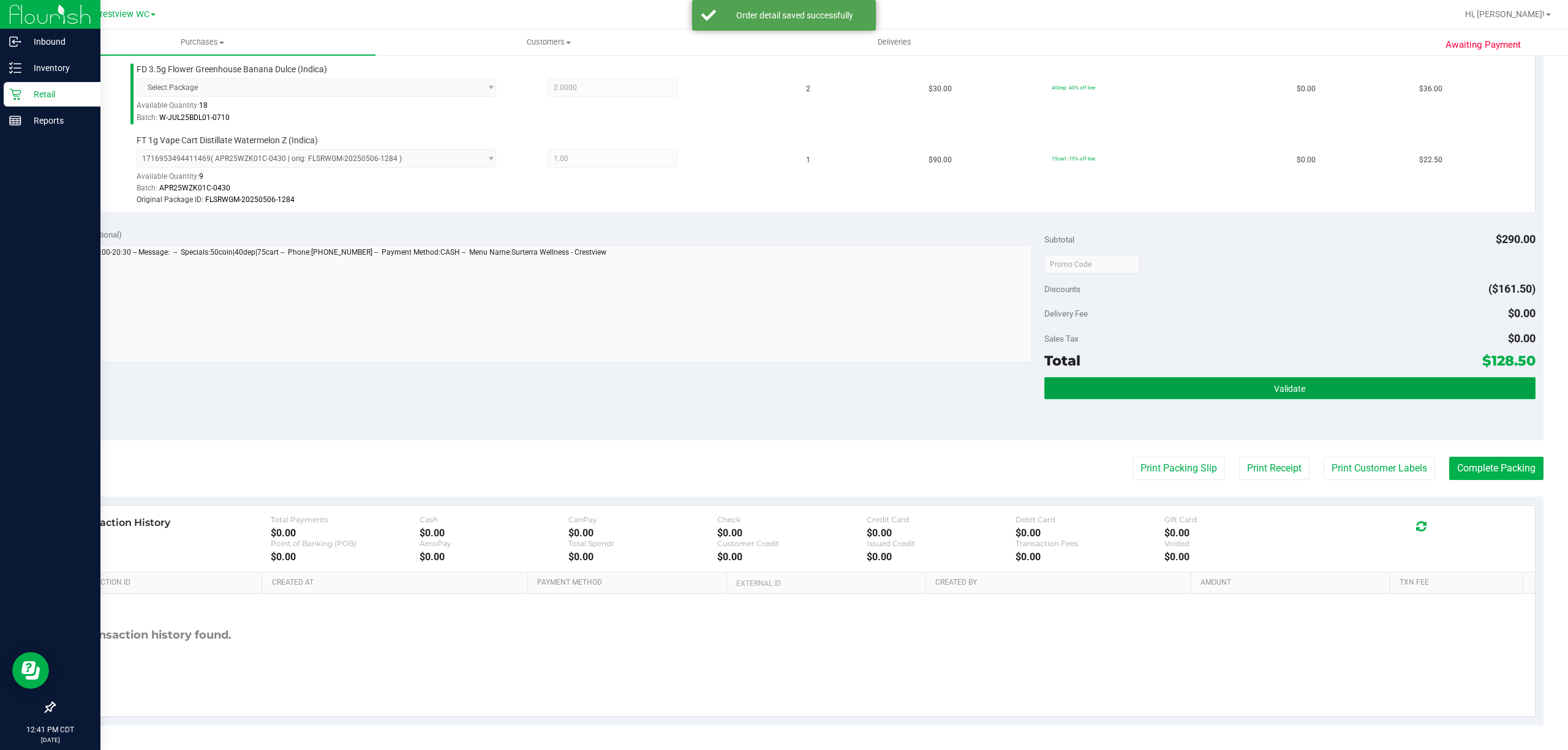
click at [1096, 388] on button "Validate" at bounding box center [1290, 387] width 491 height 22
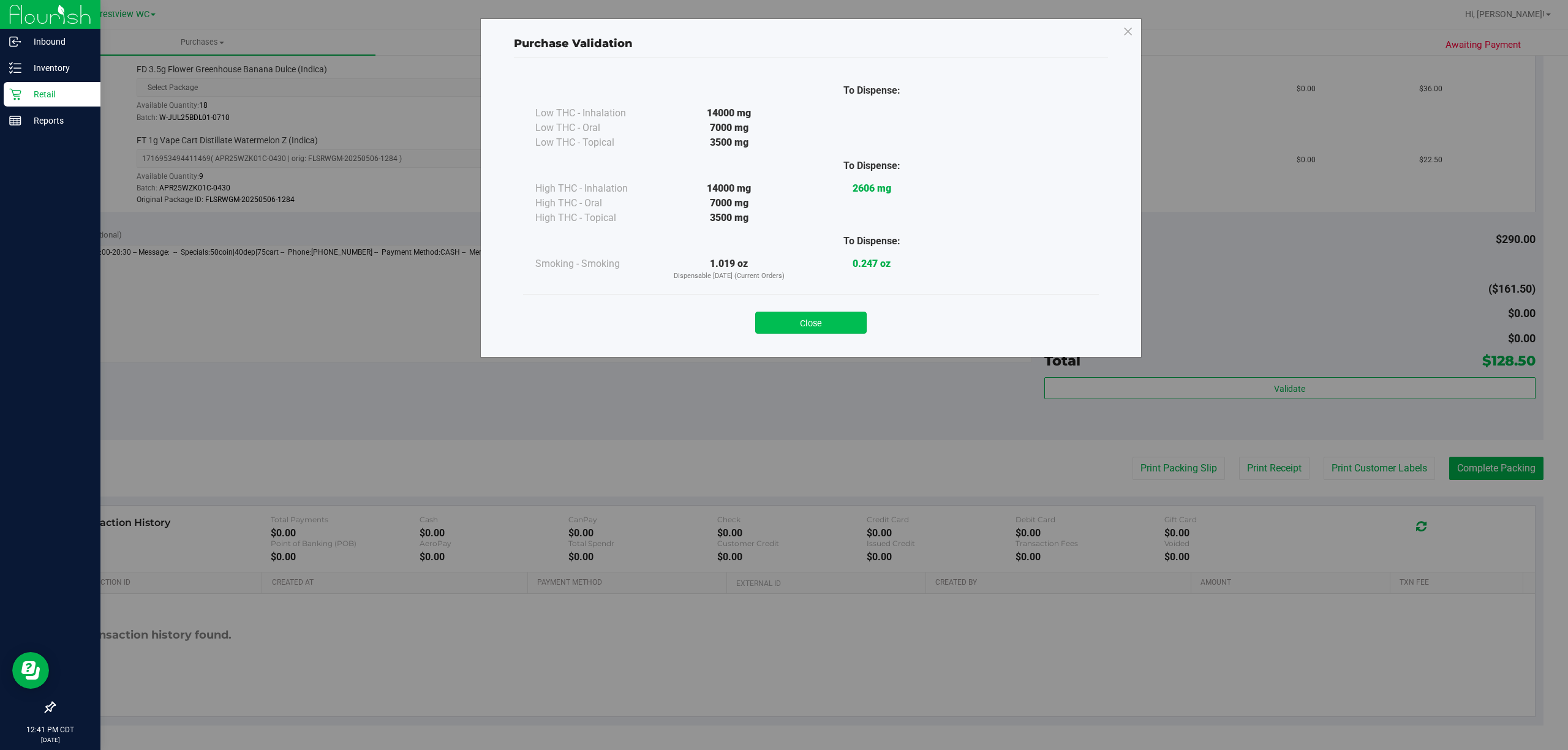
click at [843, 321] on button "Close" at bounding box center [810, 322] width 111 height 22
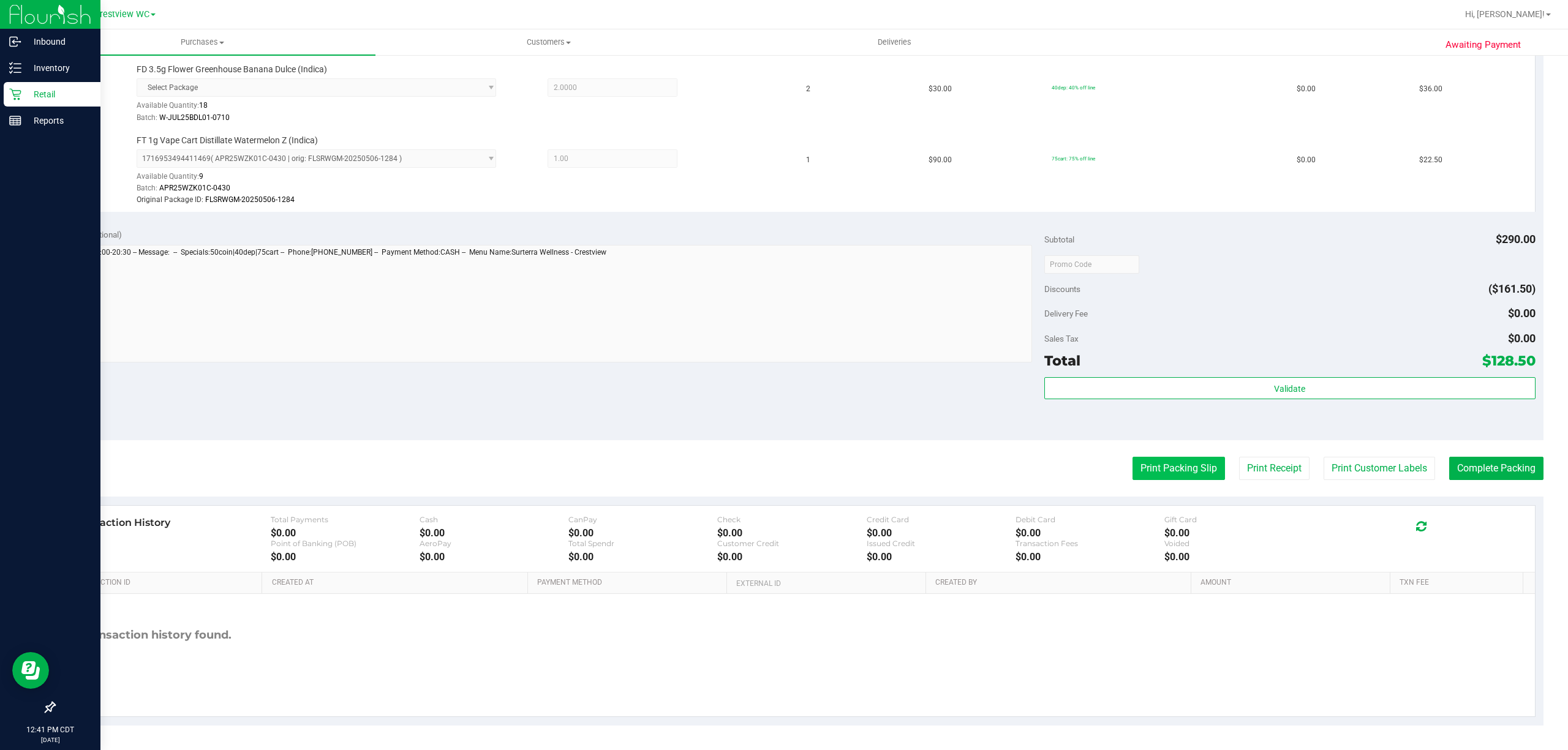
click at [1133, 461] on button "Print Packing Slip" at bounding box center [1179, 468] width 92 height 23
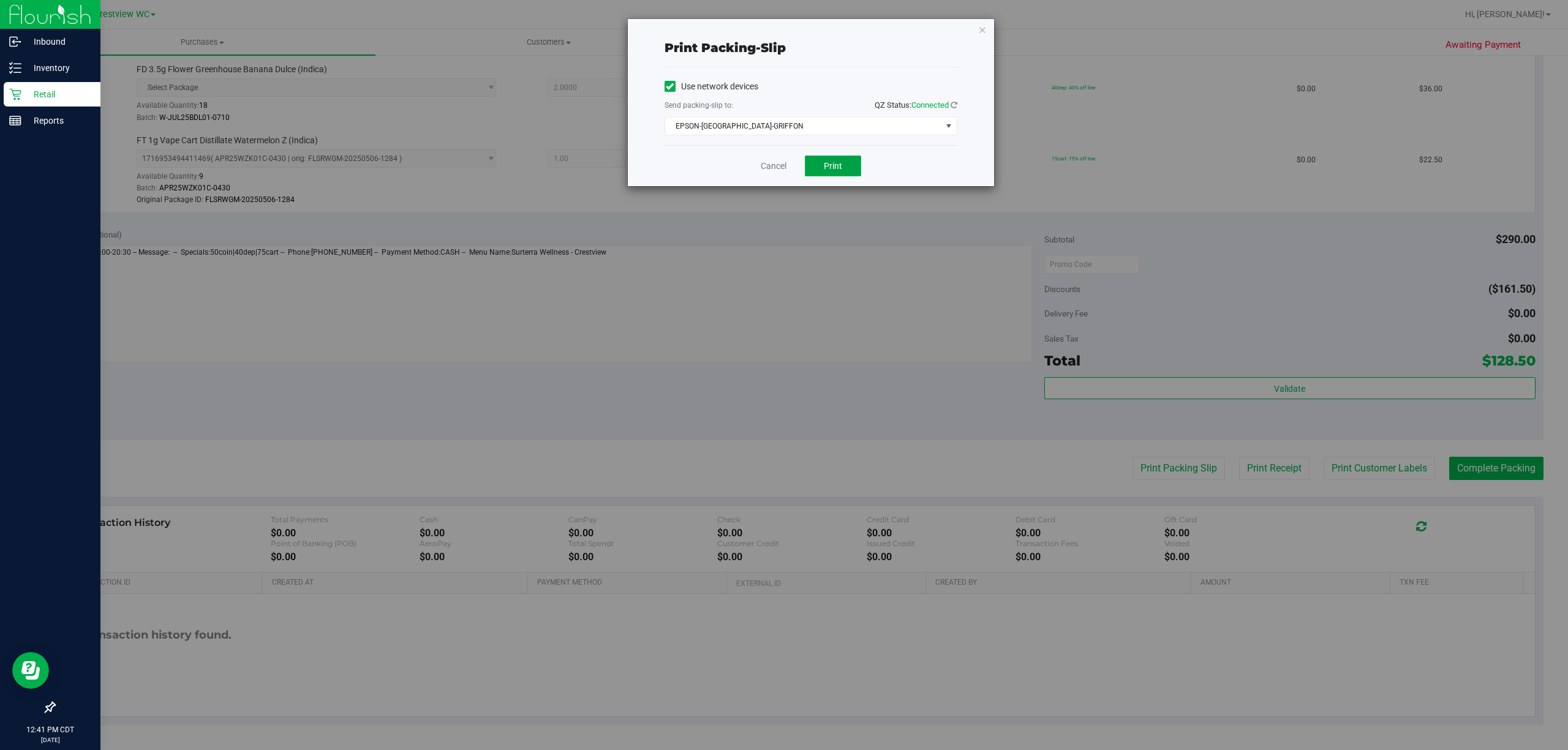
click at [853, 168] on button "Print" at bounding box center [832, 166] width 56 height 21
click at [960, 10] on div "Print packing-slip Use network devices Send packing-slip to: QZ Status: Connect…" at bounding box center [788, 375] width 1578 height 750
click at [982, 34] on icon "button" at bounding box center [982, 29] width 9 height 14
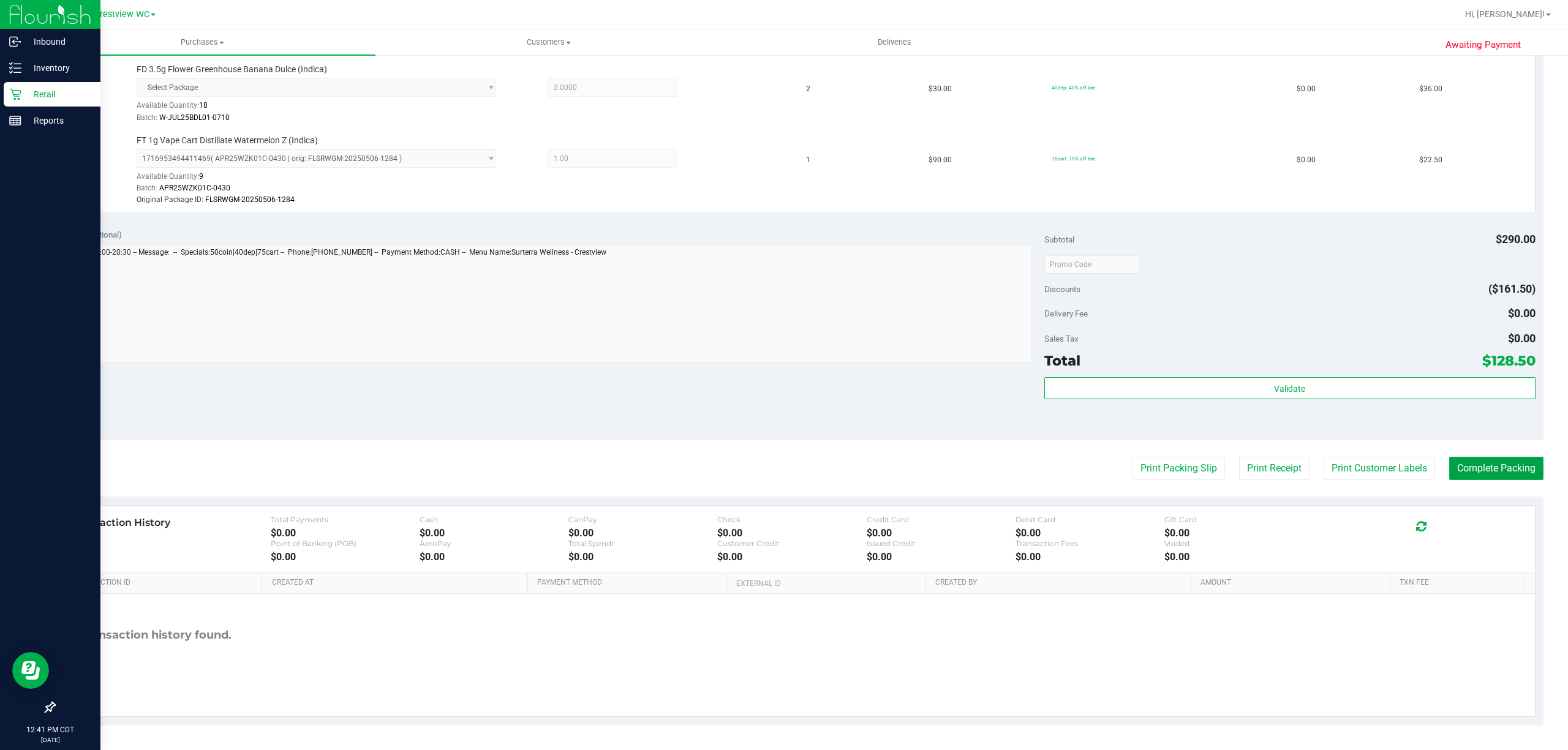
click at [1477, 469] on button "Complete Packing" at bounding box center [1496, 468] width 94 height 23
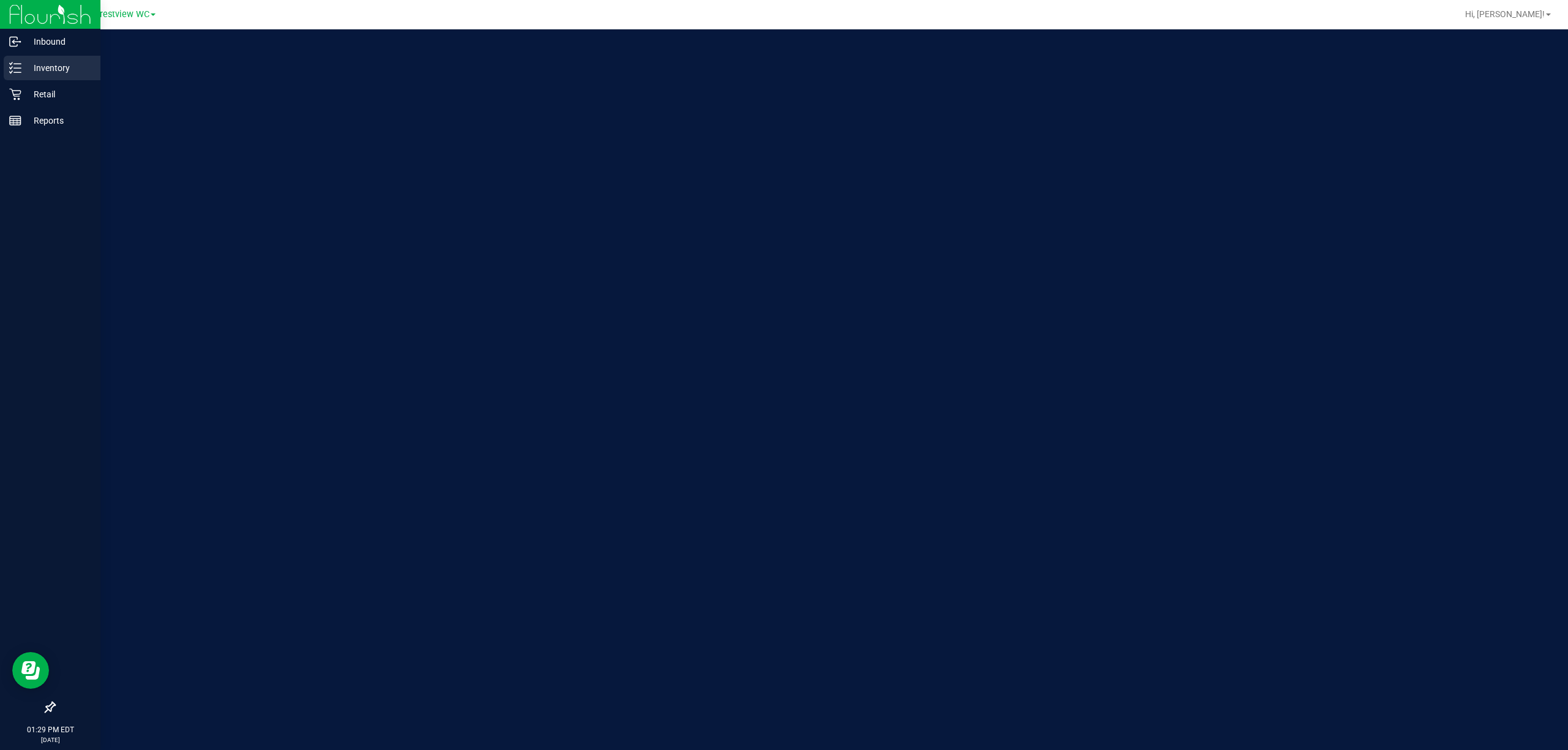
click at [13, 74] on div "Inventory" at bounding box center [52, 69] width 97 height 25
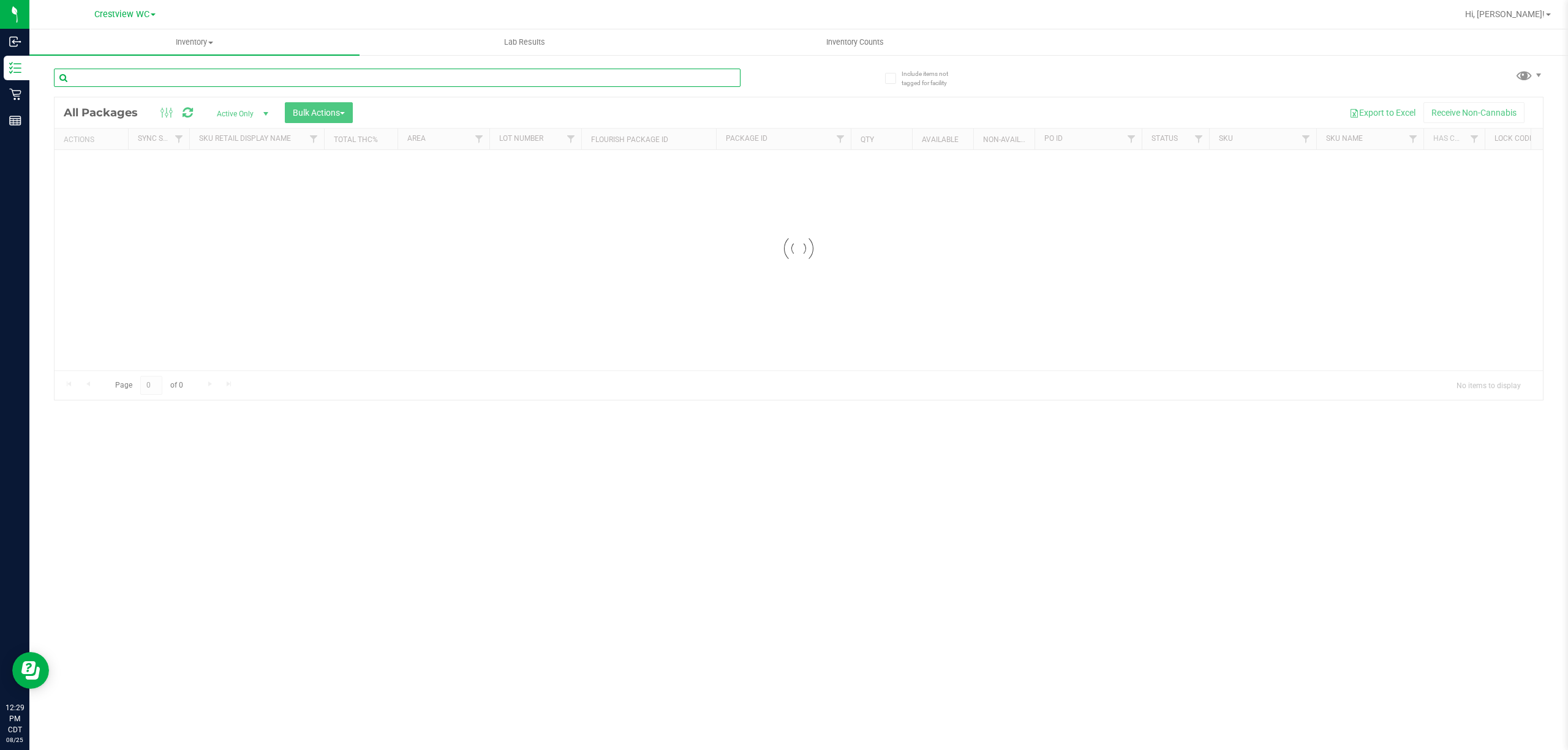
click at [224, 79] on div "Inventory All packages All inventory Waste log Create inventory Lab Results Inv…" at bounding box center [799, 389] width 1538 height 720
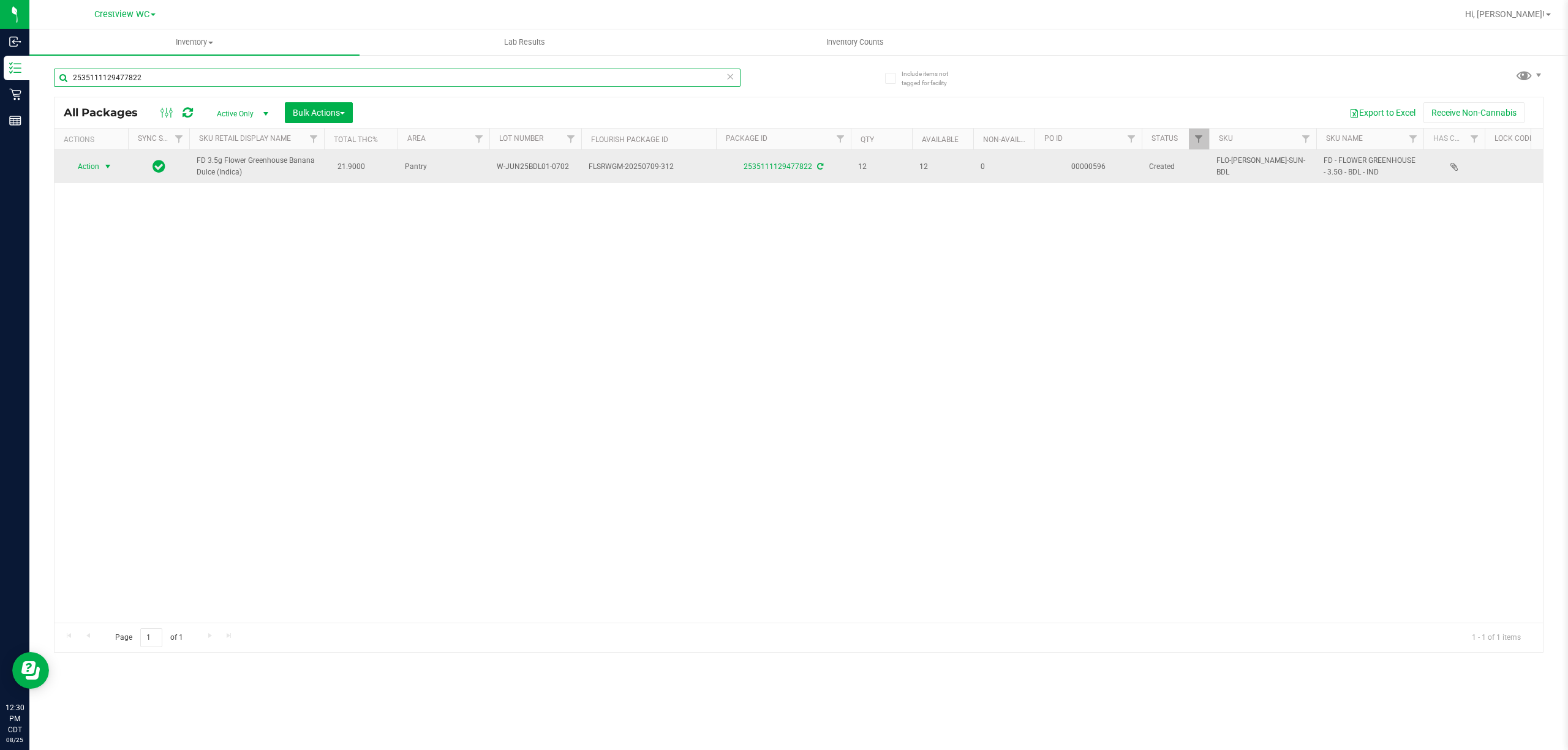
type input "2535111129477822"
click at [103, 168] on span "select" at bounding box center [108, 167] width 10 height 10
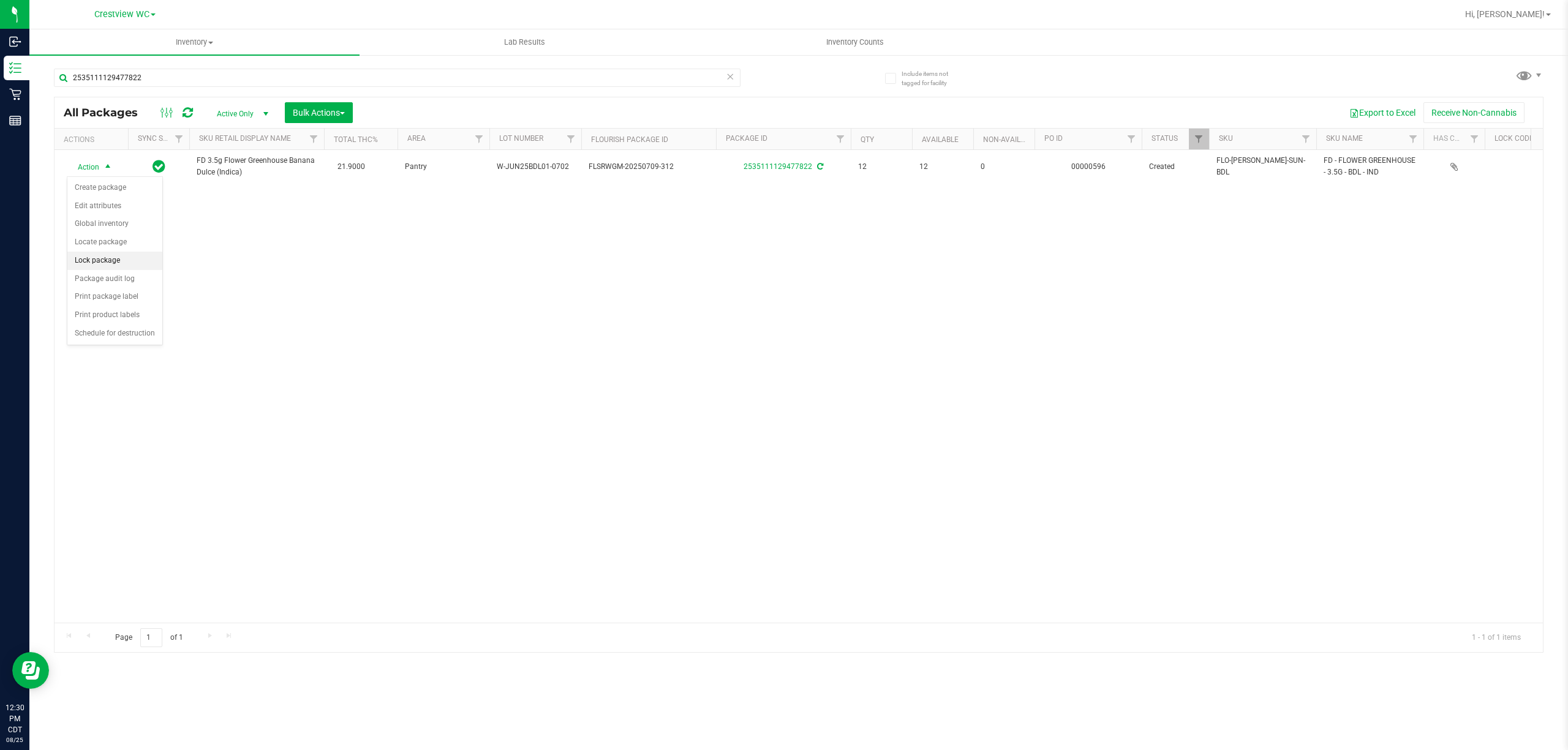
click at [110, 263] on li "Lock package" at bounding box center [115, 260] width 95 height 18
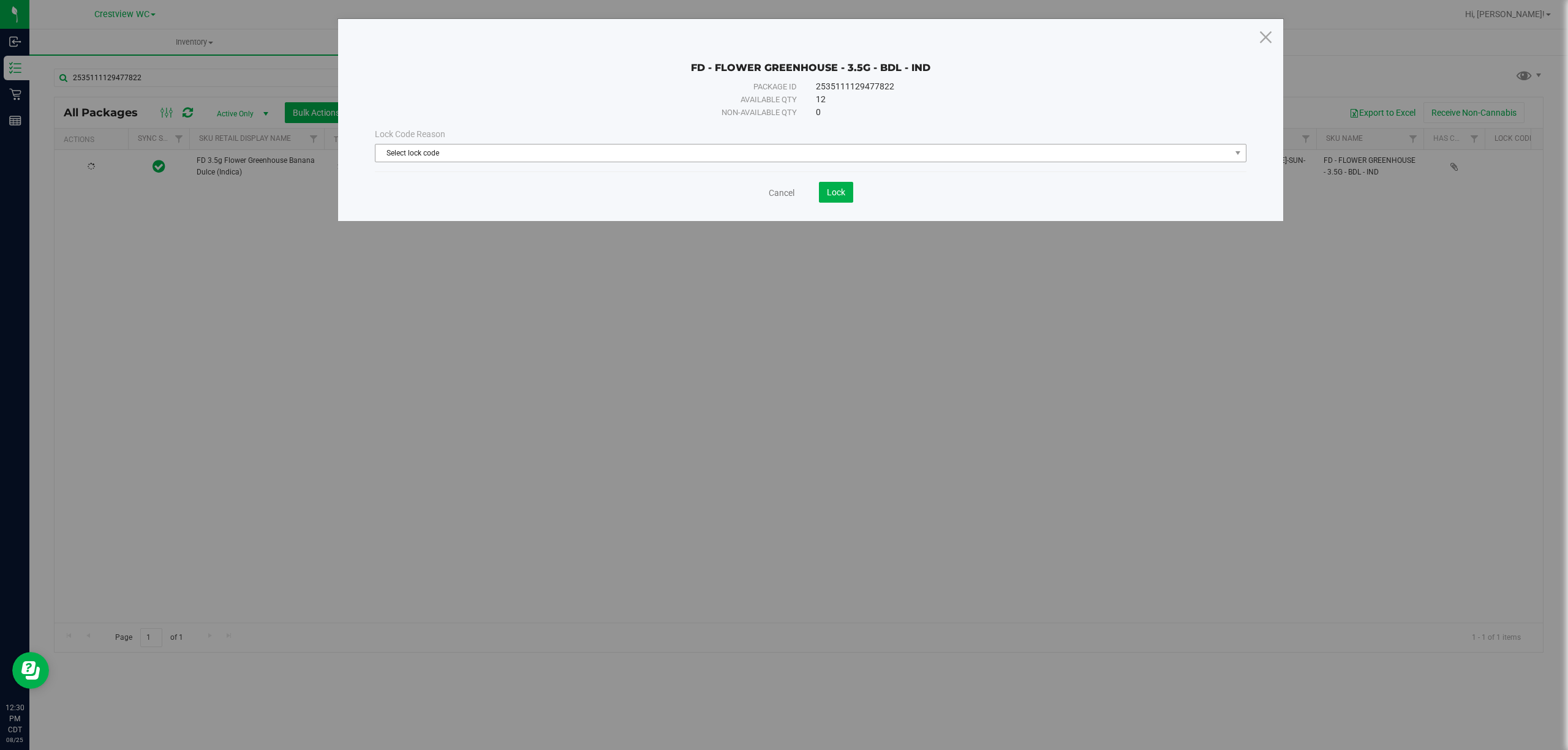
click at [468, 147] on span "Select lock code" at bounding box center [803, 153] width 855 height 17
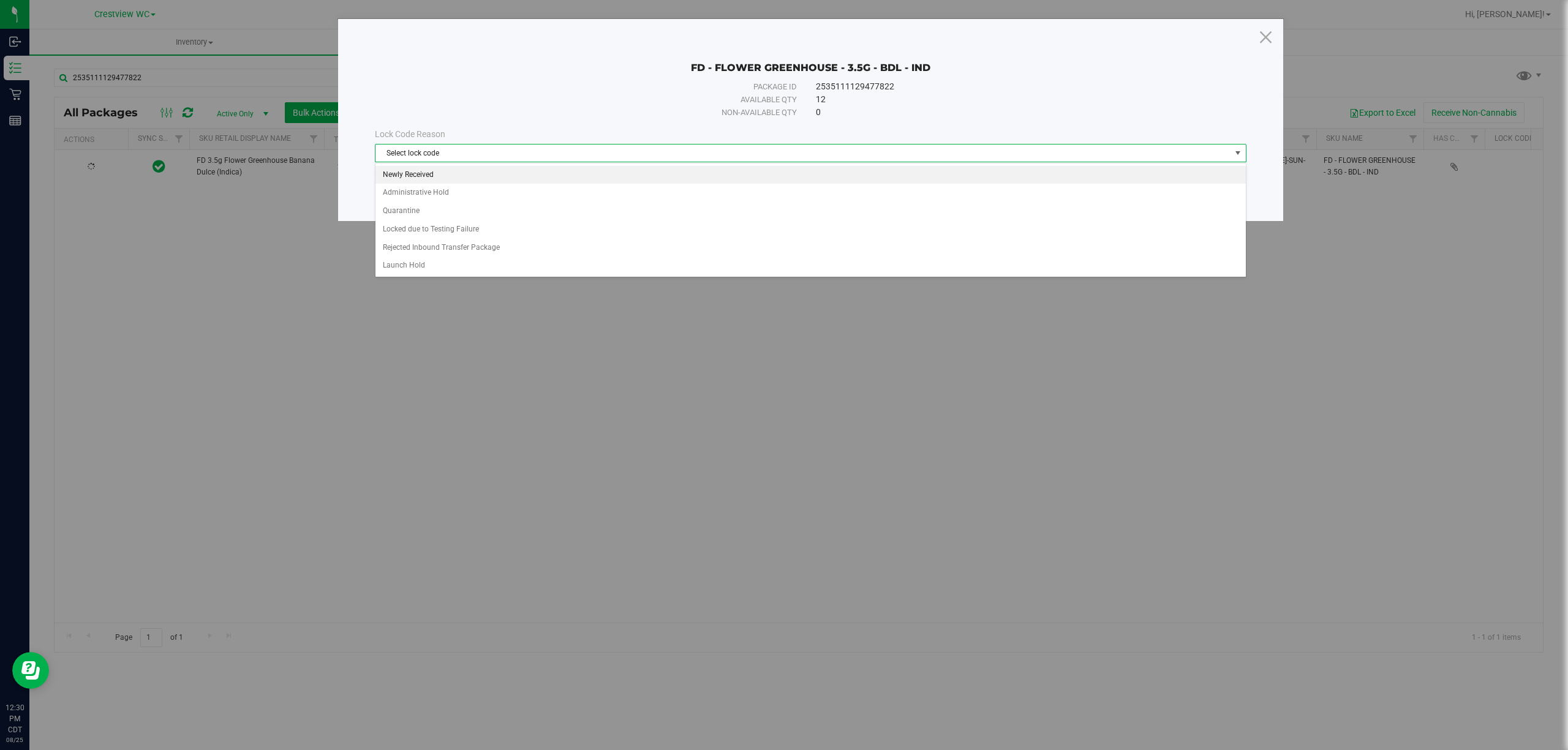
click at [422, 176] on li "Newly Received" at bounding box center [810, 174] width 870 height 18
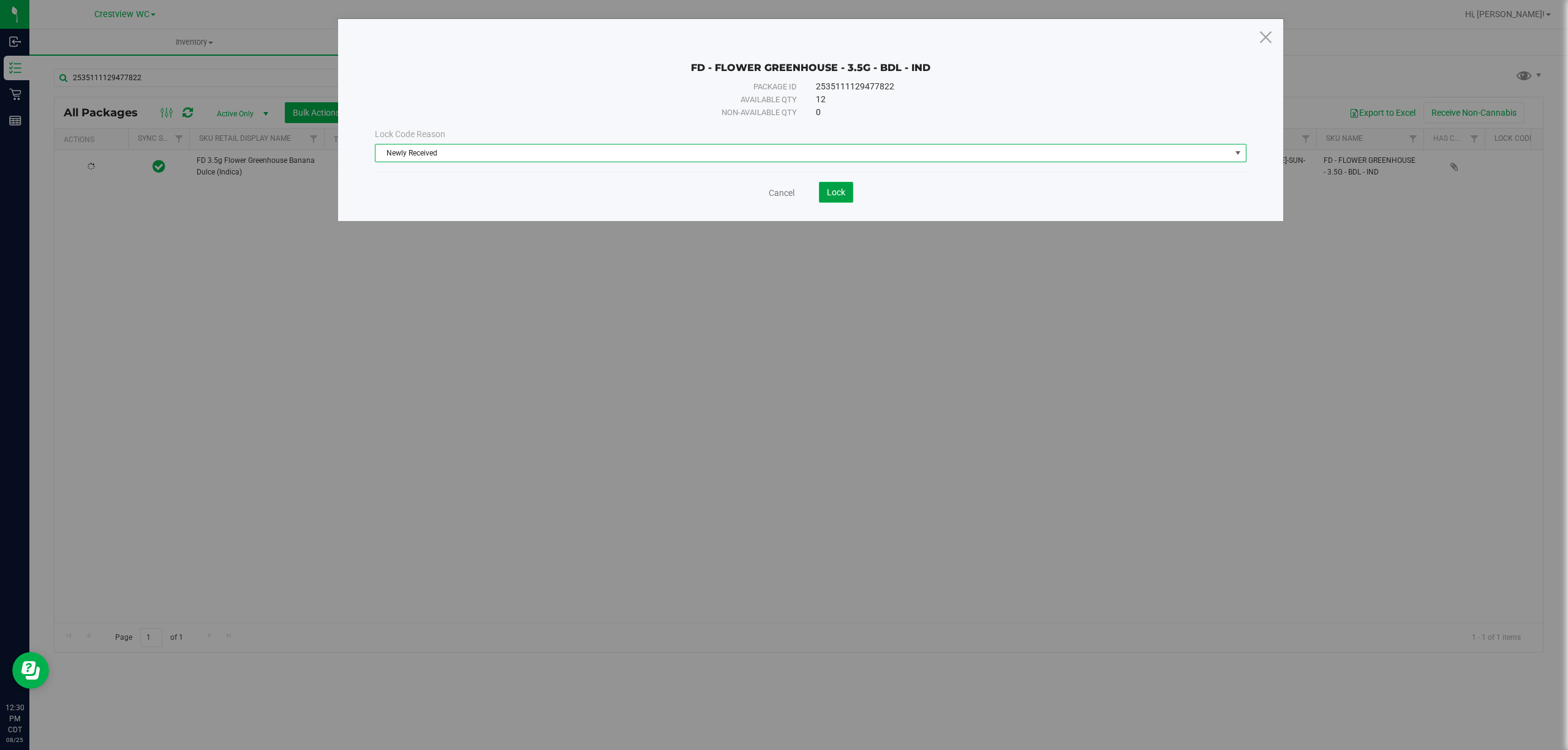
click at [836, 200] on button "Lock" at bounding box center [836, 192] width 34 height 21
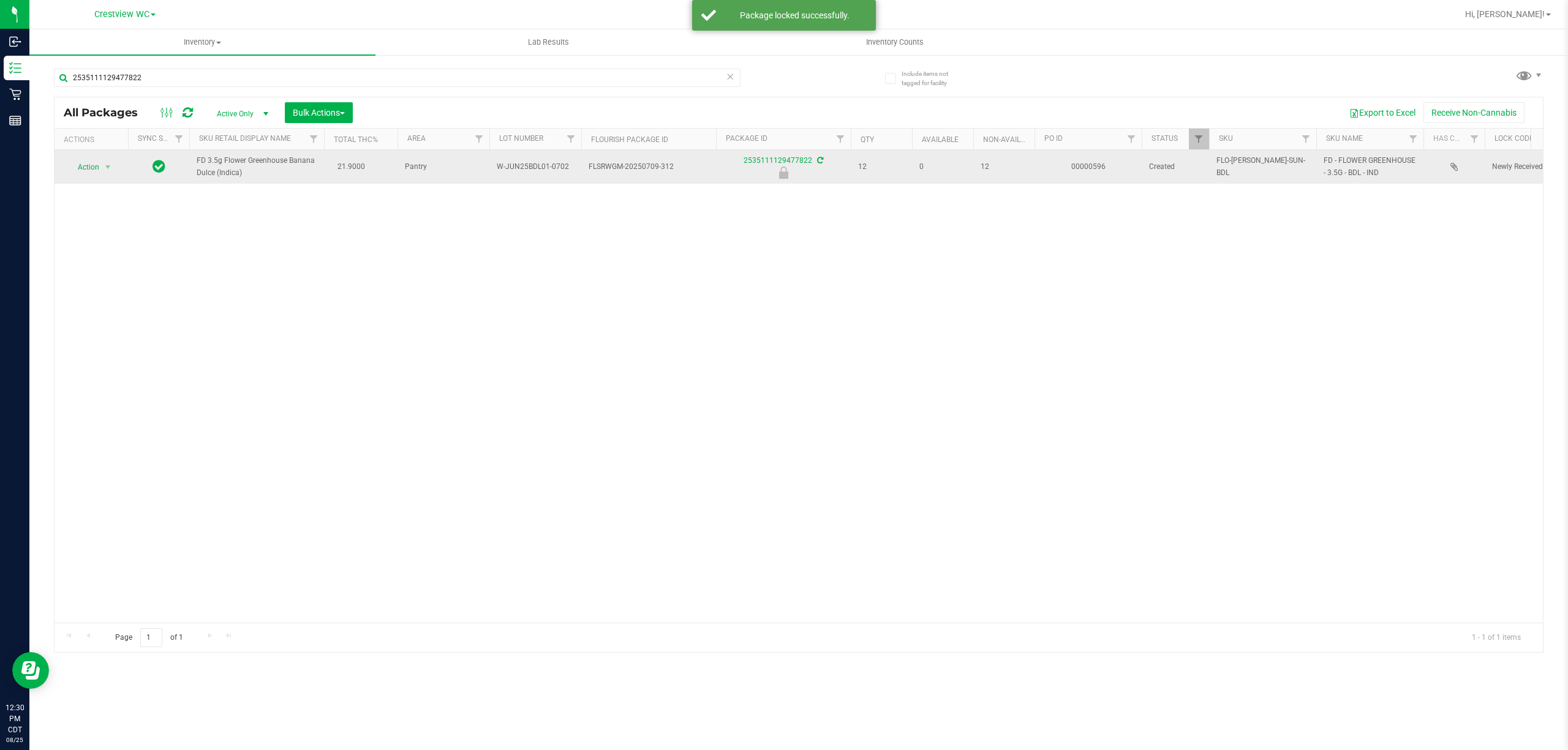
click at [89, 168] on span "Action" at bounding box center [83, 168] width 33 height 17
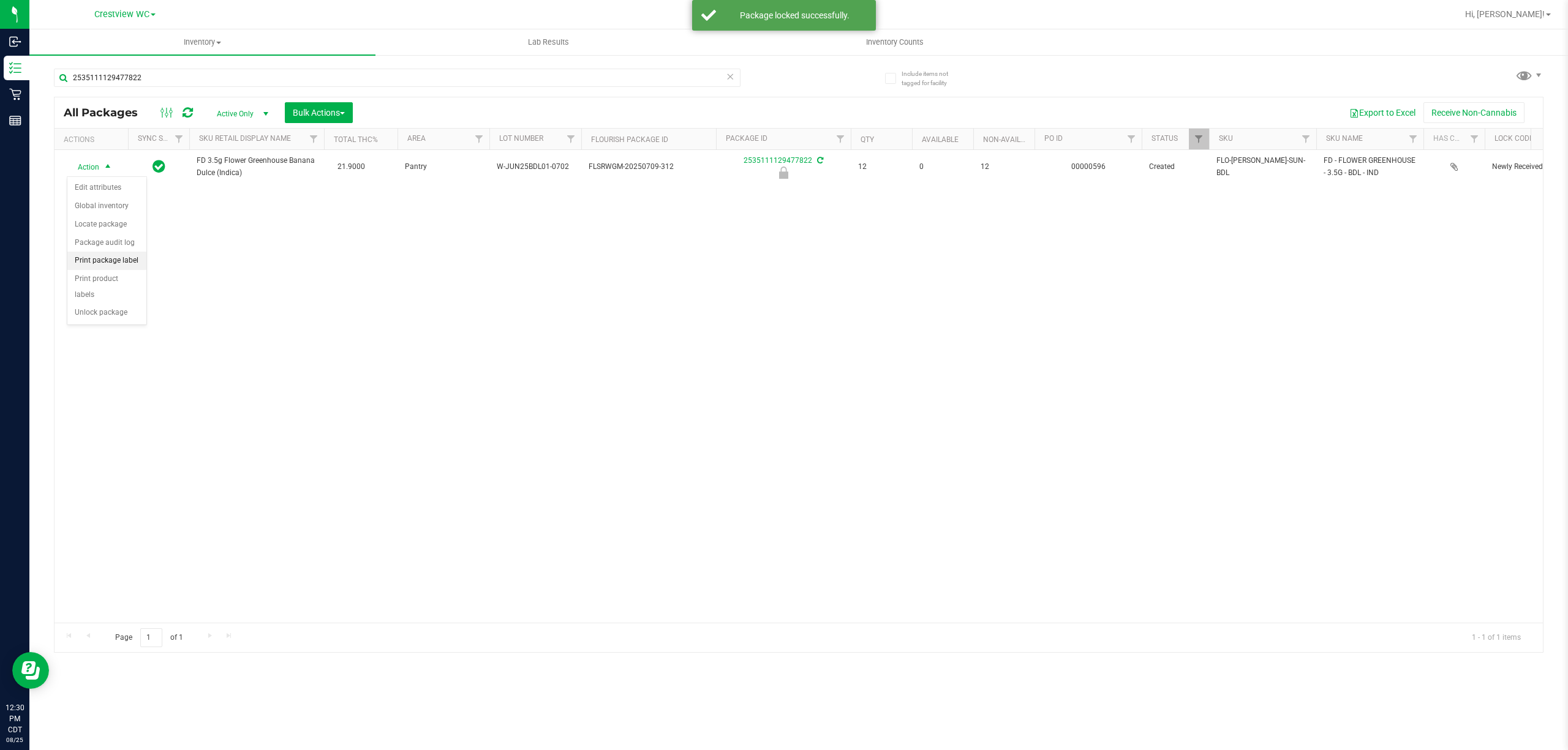
click at [123, 267] on li "Print package label" at bounding box center [107, 260] width 79 height 18
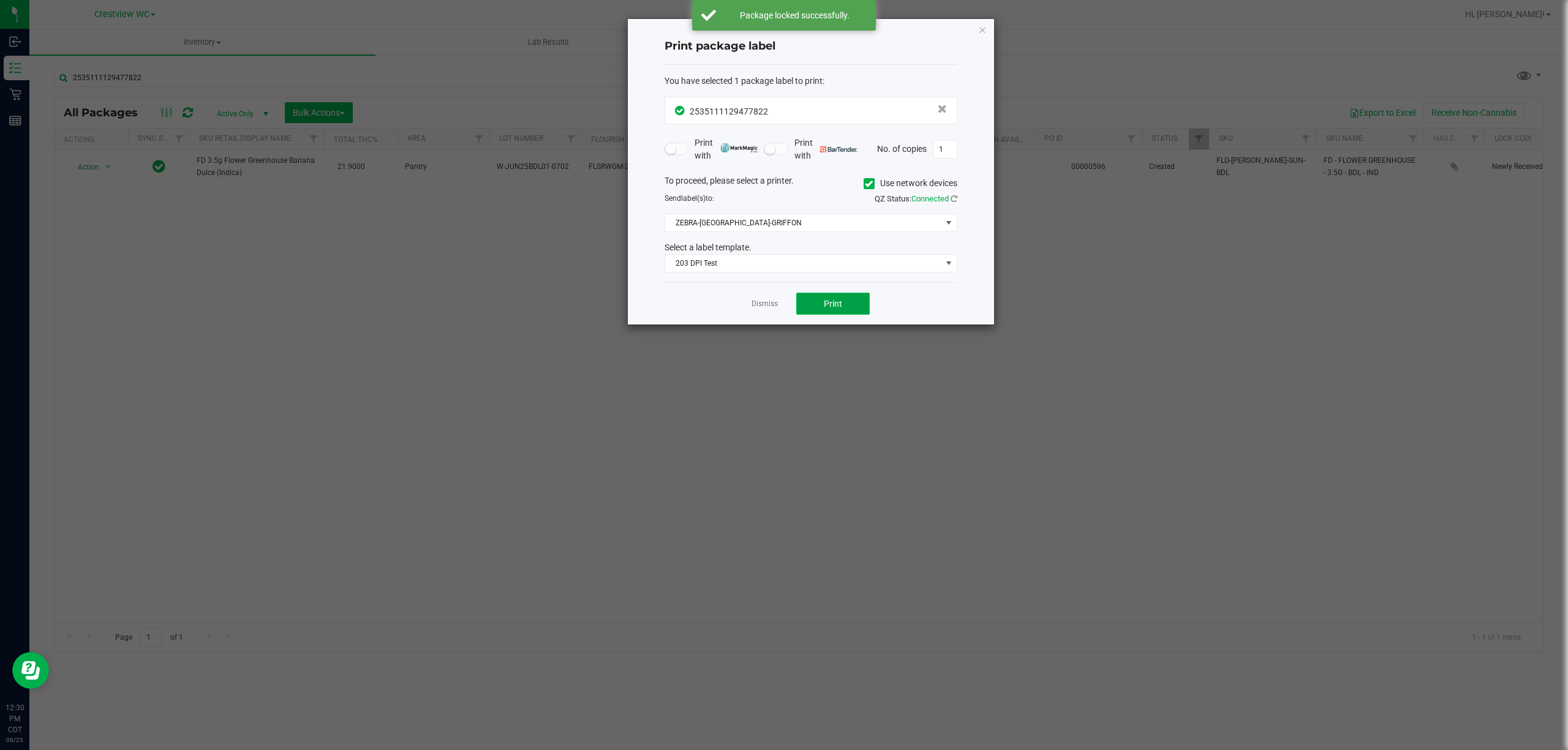
click at [839, 302] on span "Print" at bounding box center [832, 304] width 18 height 10
click at [982, 29] on icon "button" at bounding box center [982, 29] width 9 height 14
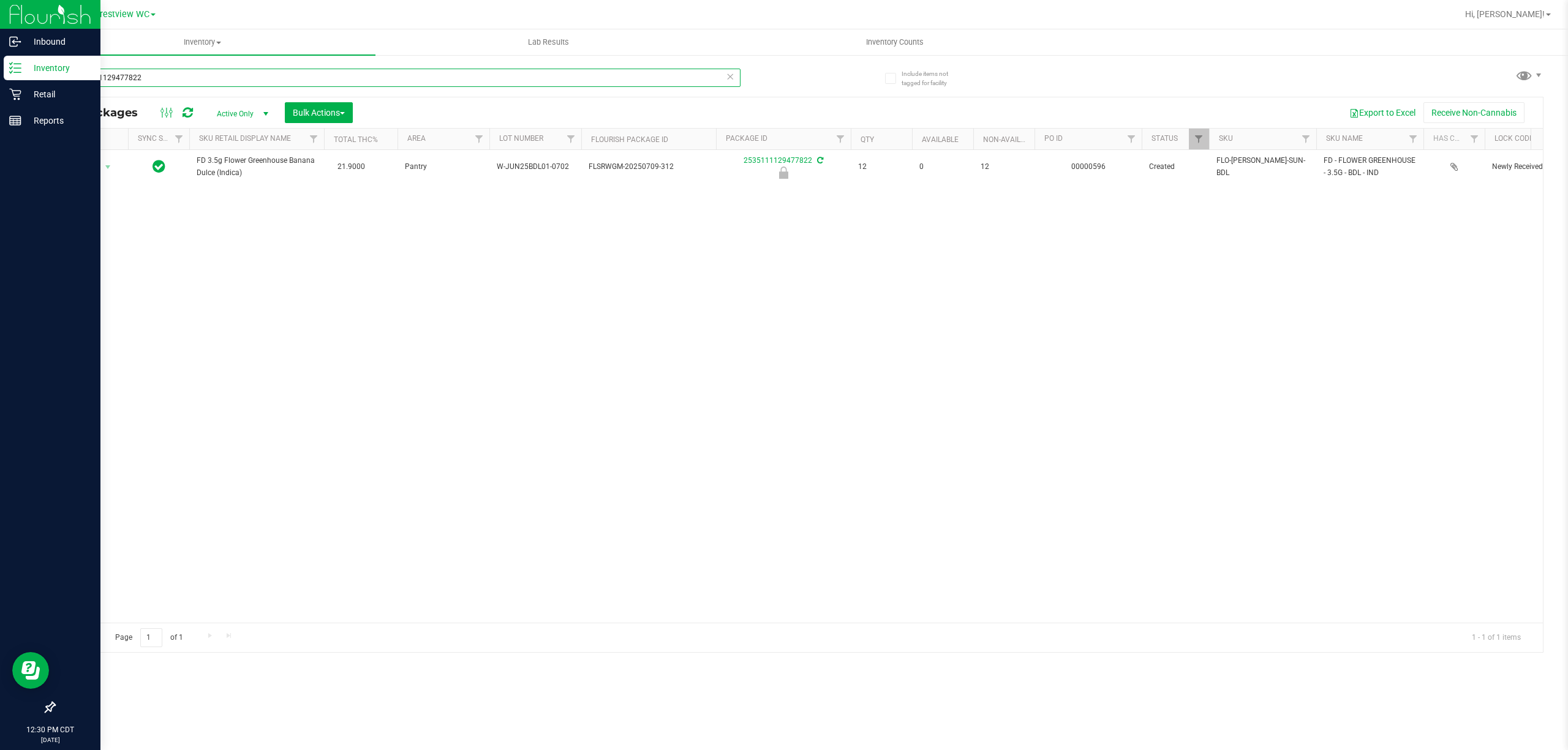
drag, startPoint x: 461, startPoint y: 74, endPoint x: 20, endPoint y: 68, distance: 441.0
click at [0, 76] on div "Inbound Inventory Retail Reports 12:30 PM CDT 08/25/2025 08/25 Crestview WC Hi,…" at bounding box center [784, 375] width 1568 height 750
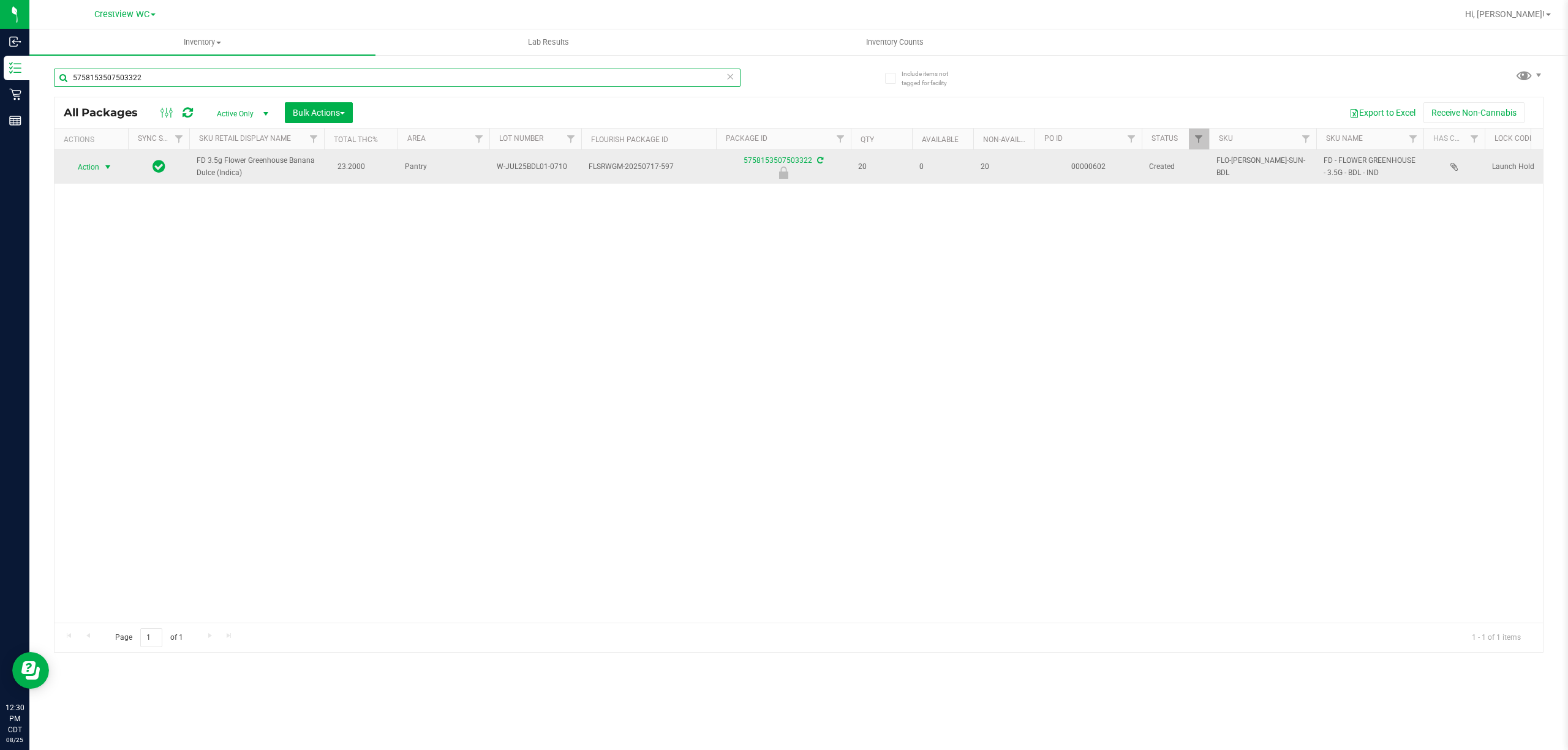
type input "5758153507503322"
click at [87, 172] on span "Action" at bounding box center [83, 168] width 33 height 17
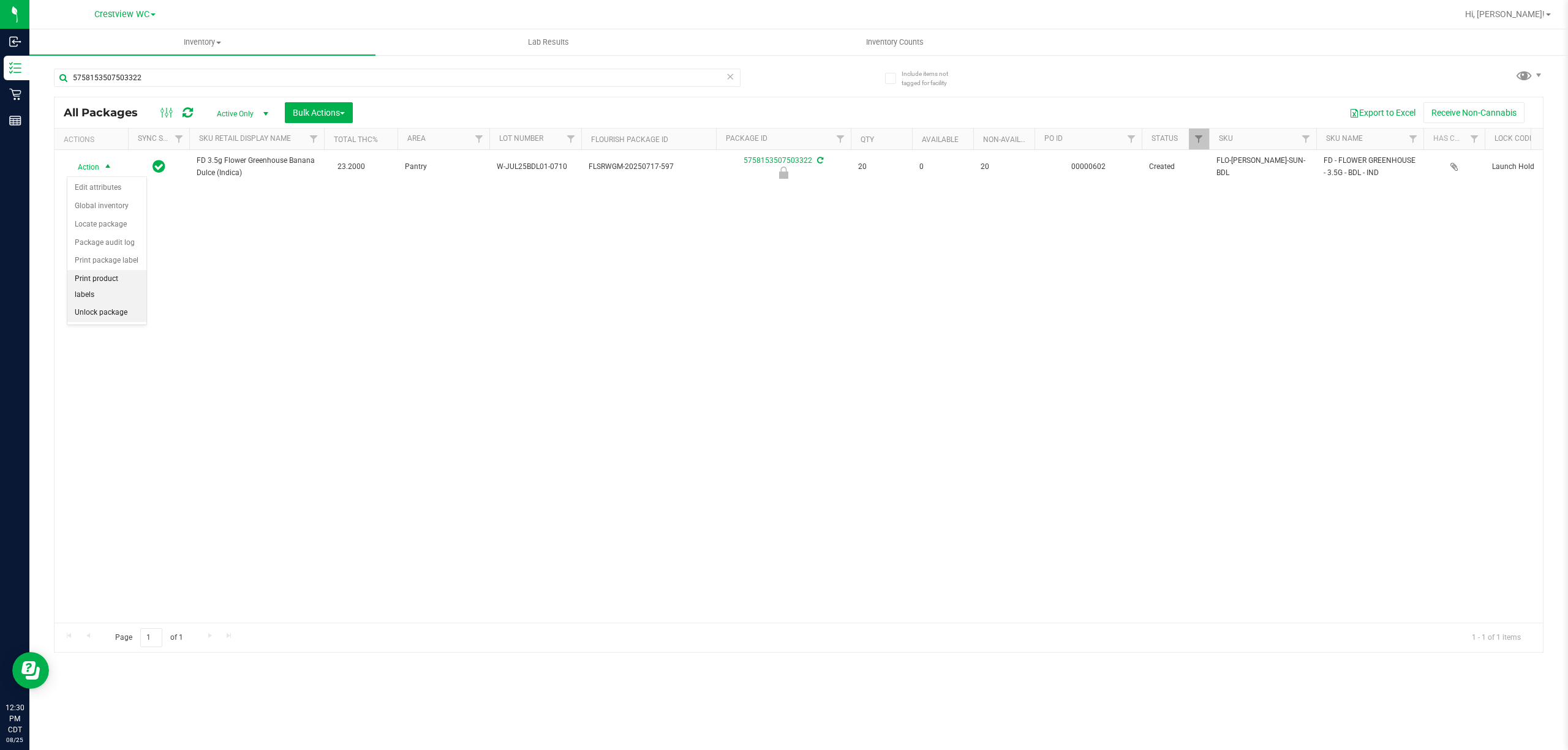
click at [121, 306] on ul "Edit attributes Global inventory Locate package Package audit log Print package…" at bounding box center [107, 250] width 79 height 144
click at [118, 306] on li "Unlock package" at bounding box center [107, 312] width 79 height 18
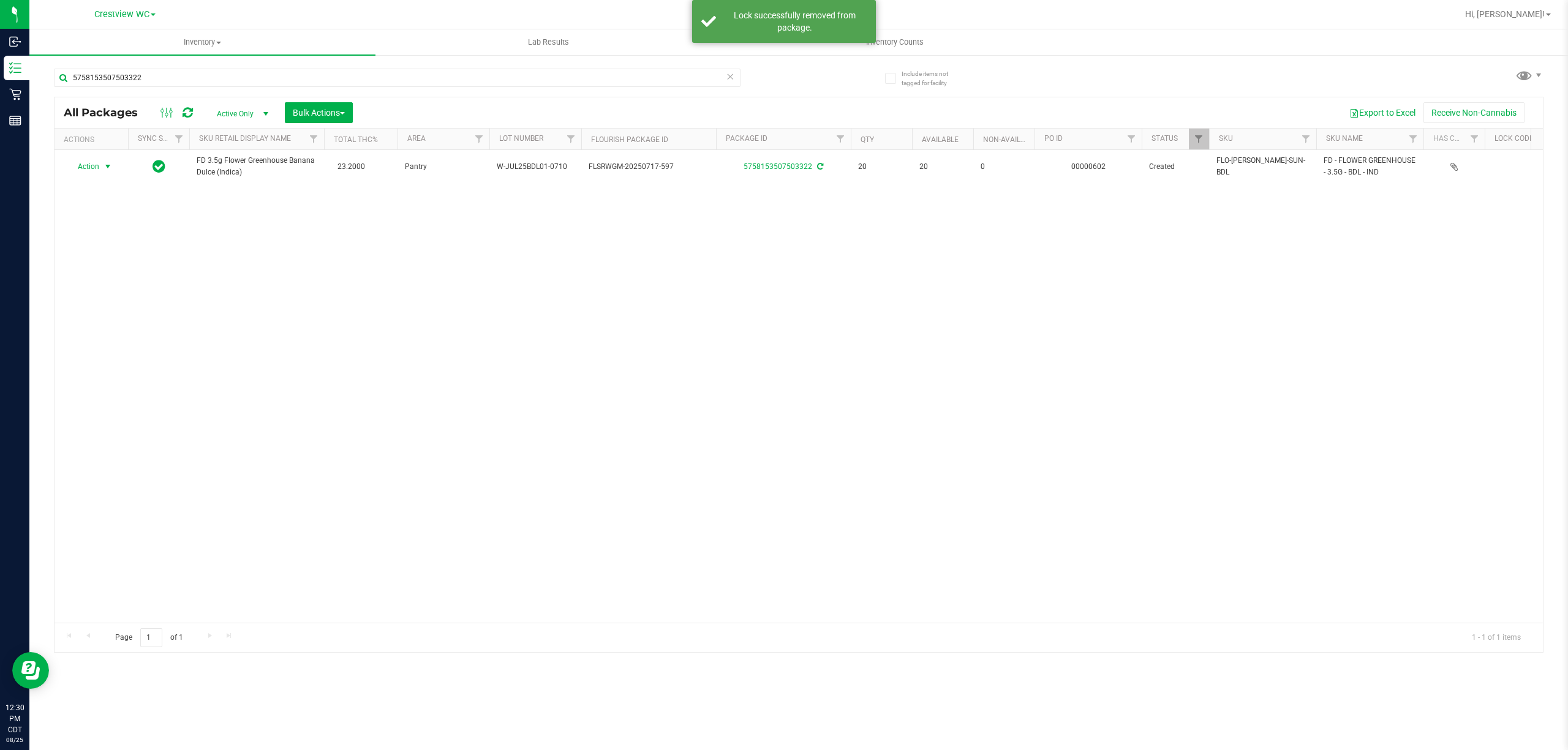
click at [99, 169] on span "Action" at bounding box center [83, 167] width 33 height 17
drag, startPoint x: 135, startPoint y: 302, endPoint x: 143, endPoint y: 297, distance: 9.4
click at [135, 302] on li "Print package label" at bounding box center [115, 296] width 95 height 18
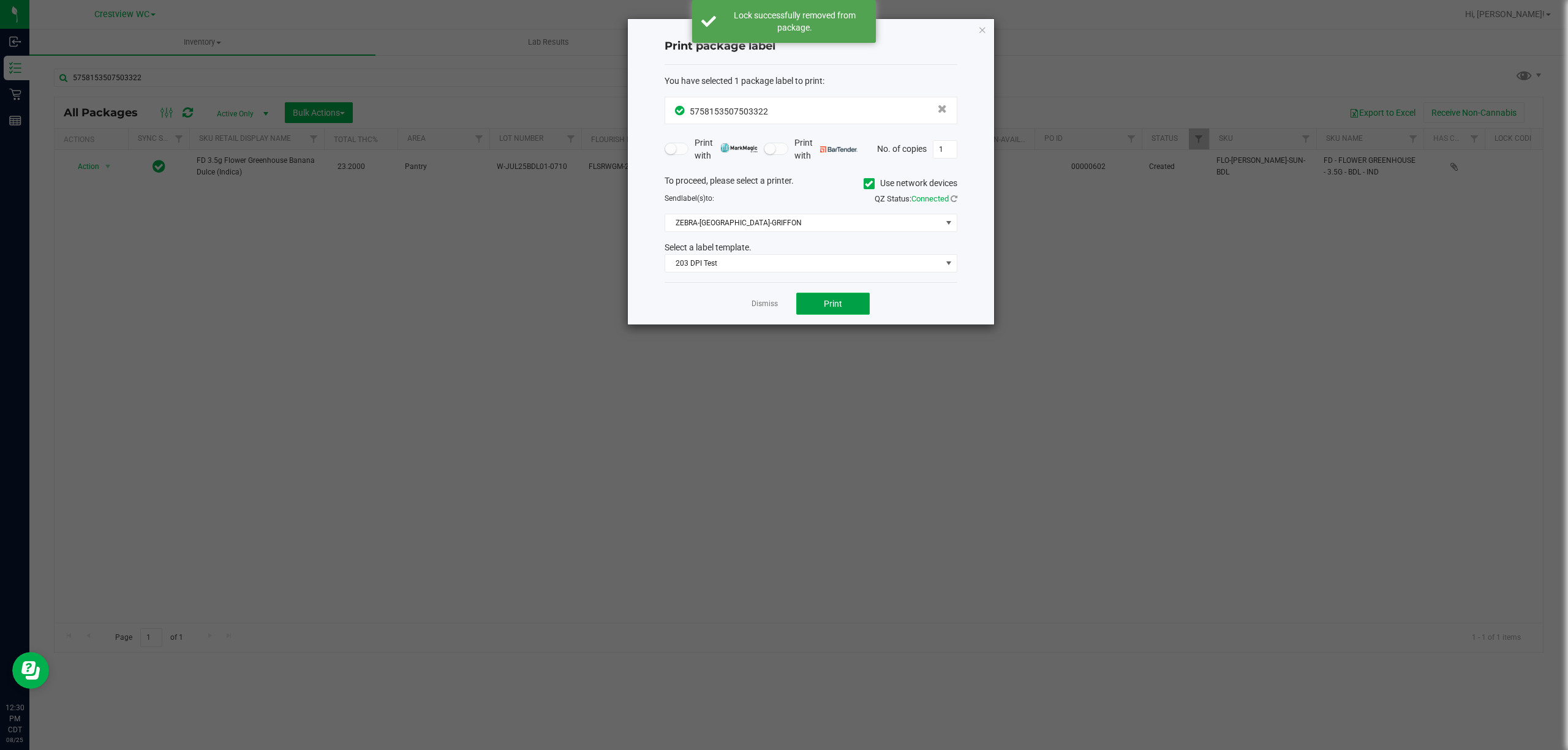
click at [829, 307] on span "Print" at bounding box center [832, 304] width 18 height 10
click at [983, 27] on icon "button" at bounding box center [982, 29] width 9 height 14
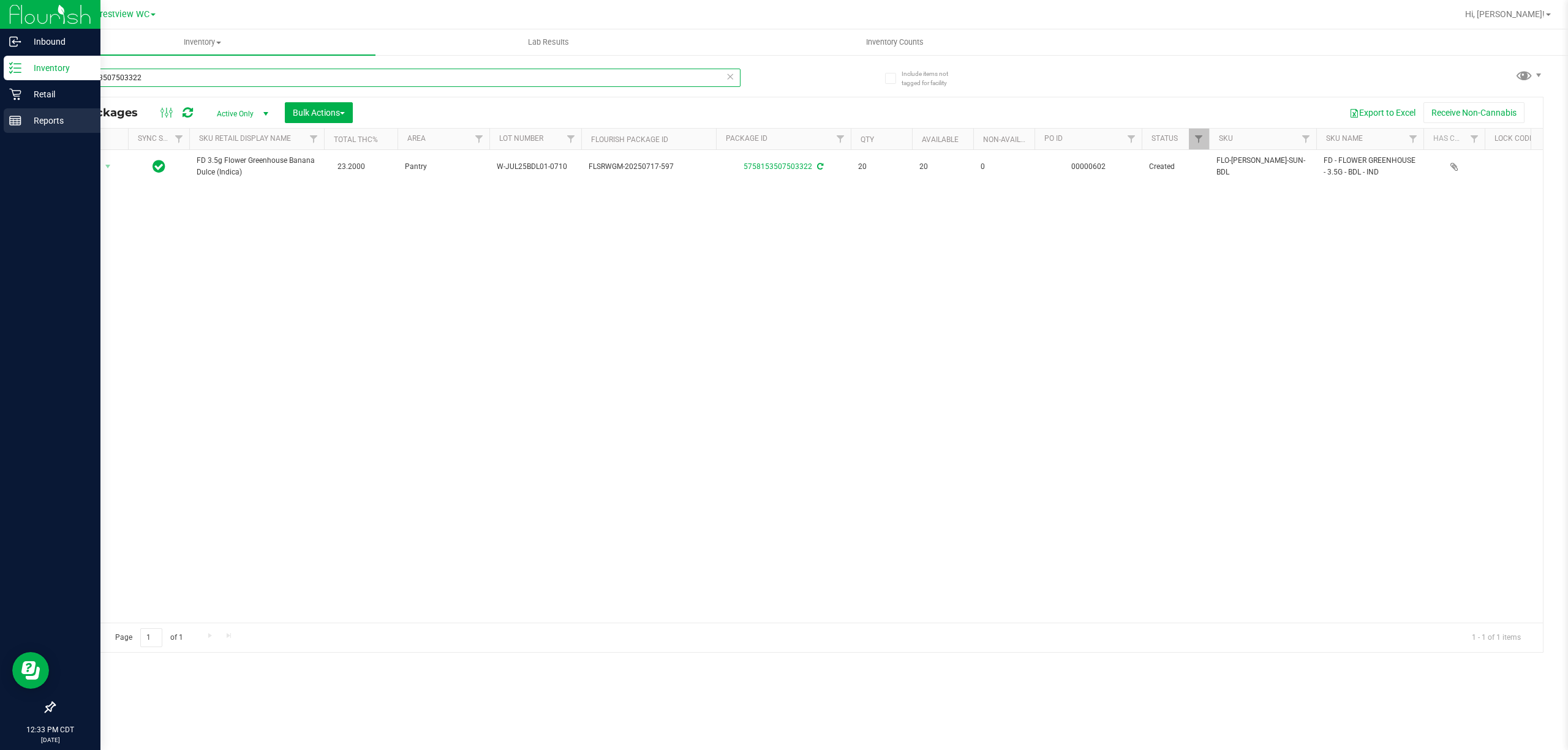
drag, startPoint x: 305, startPoint y: 89, endPoint x: 26, endPoint y: 123, distance: 281.1
click at [14, 127] on div "Inbound Inventory Retail Reports 12:33 PM CDT 08/25/2025 08/25 Crestview WC Hi,…" at bounding box center [784, 375] width 1568 height 750
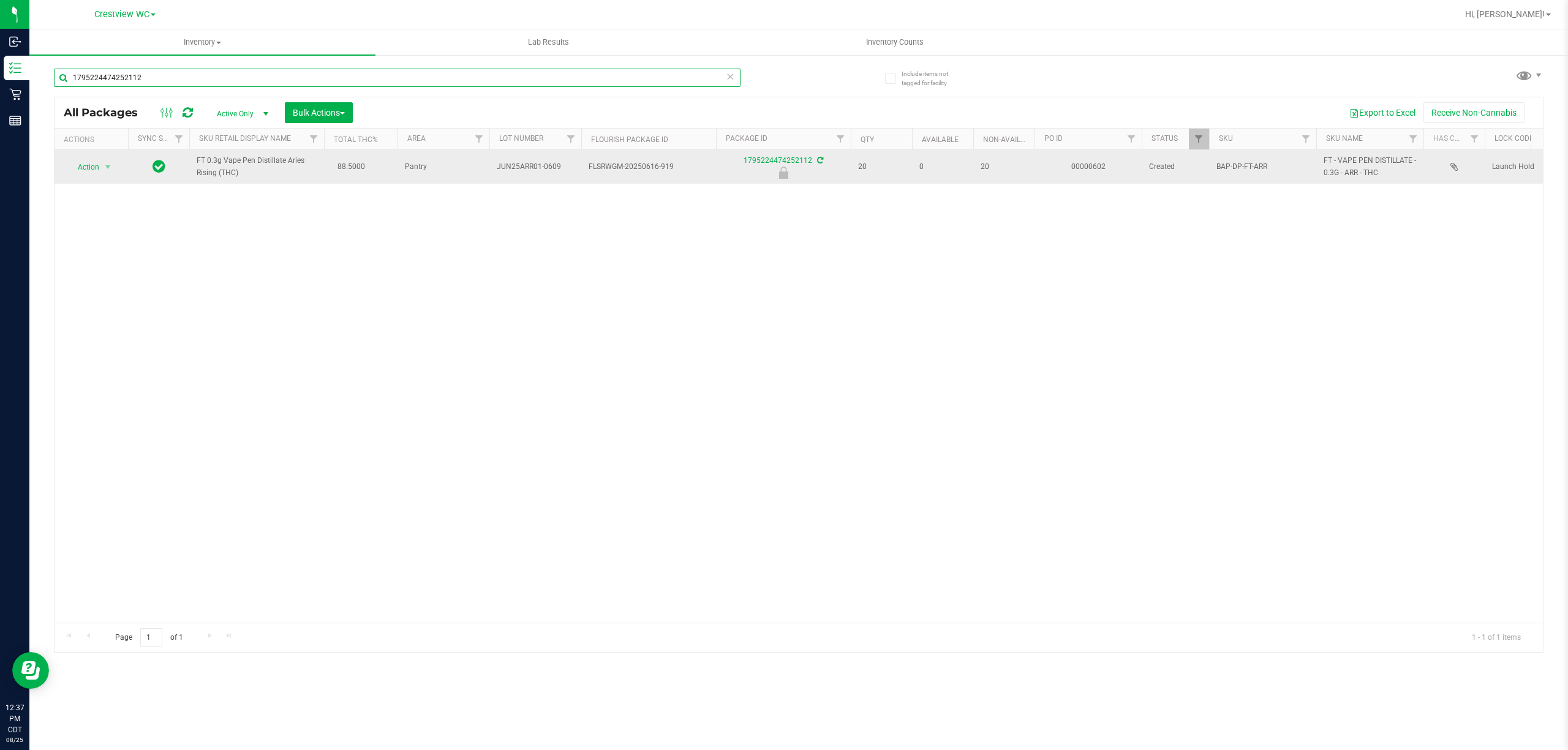
type input "1795224474252112"
click at [101, 174] on span "select" at bounding box center [109, 168] width 15 height 17
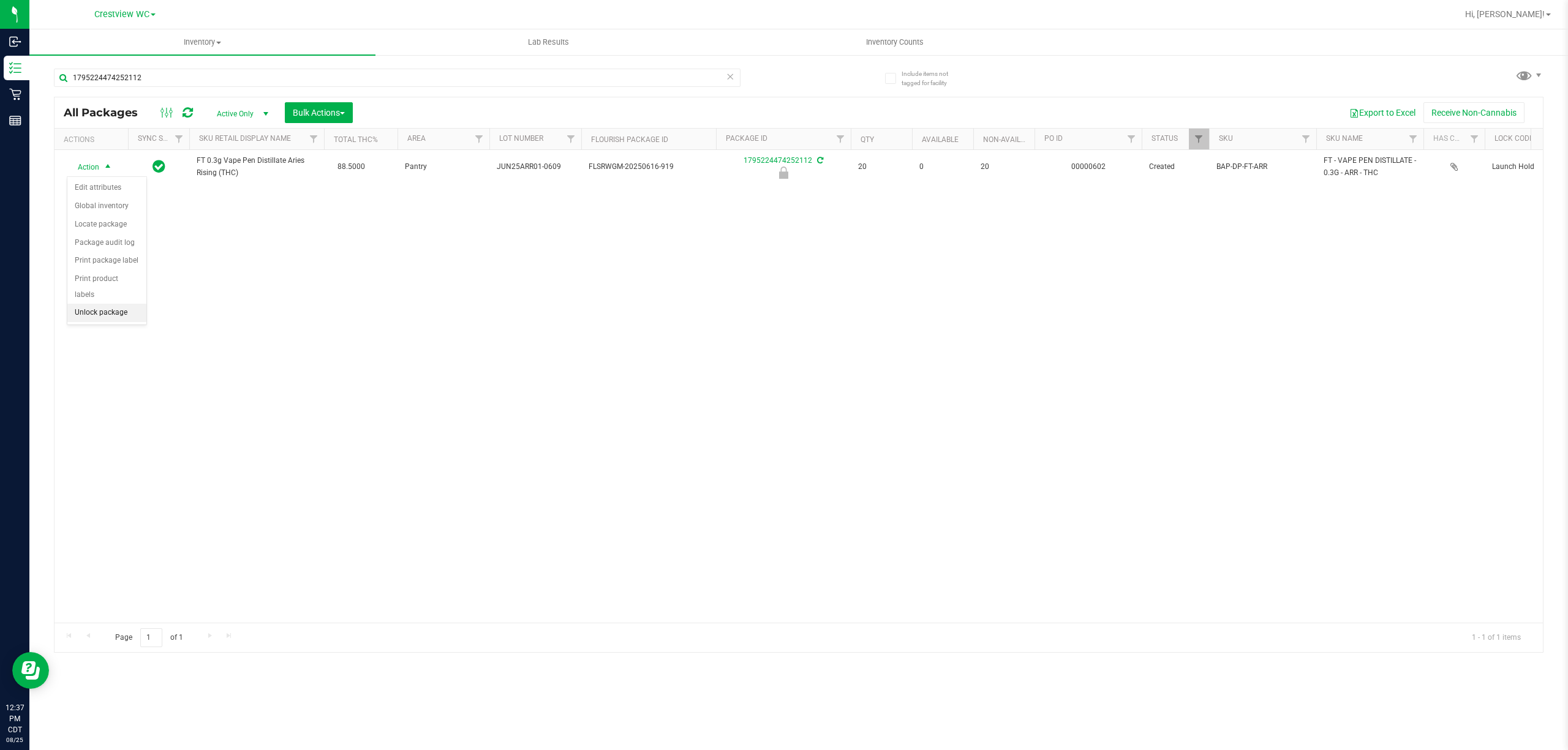
click at [103, 319] on li "Unlock package" at bounding box center [107, 312] width 79 height 18
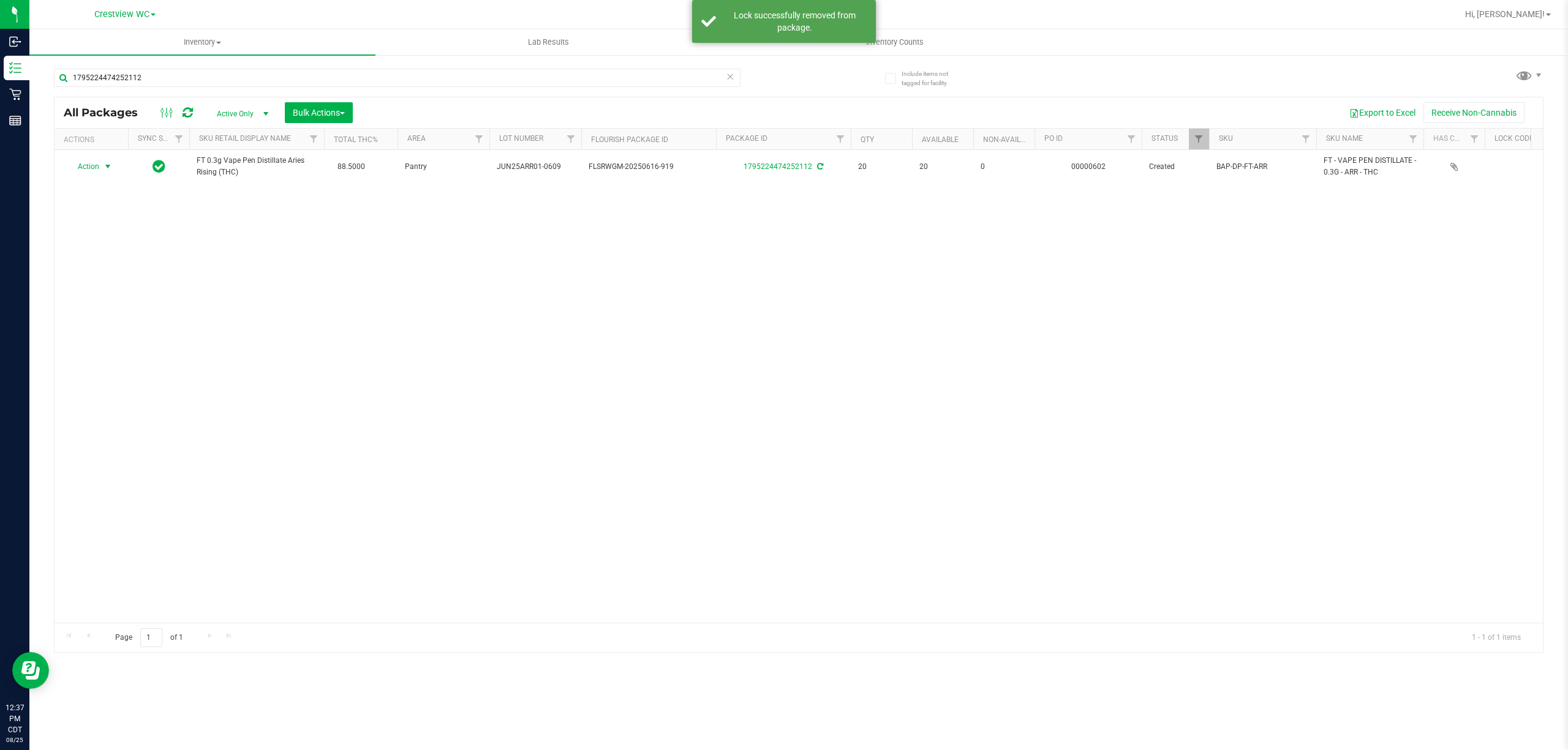
click at [84, 168] on span "Action" at bounding box center [83, 167] width 33 height 17
click at [135, 294] on li "Print package label" at bounding box center [115, 296] width 95 height 18
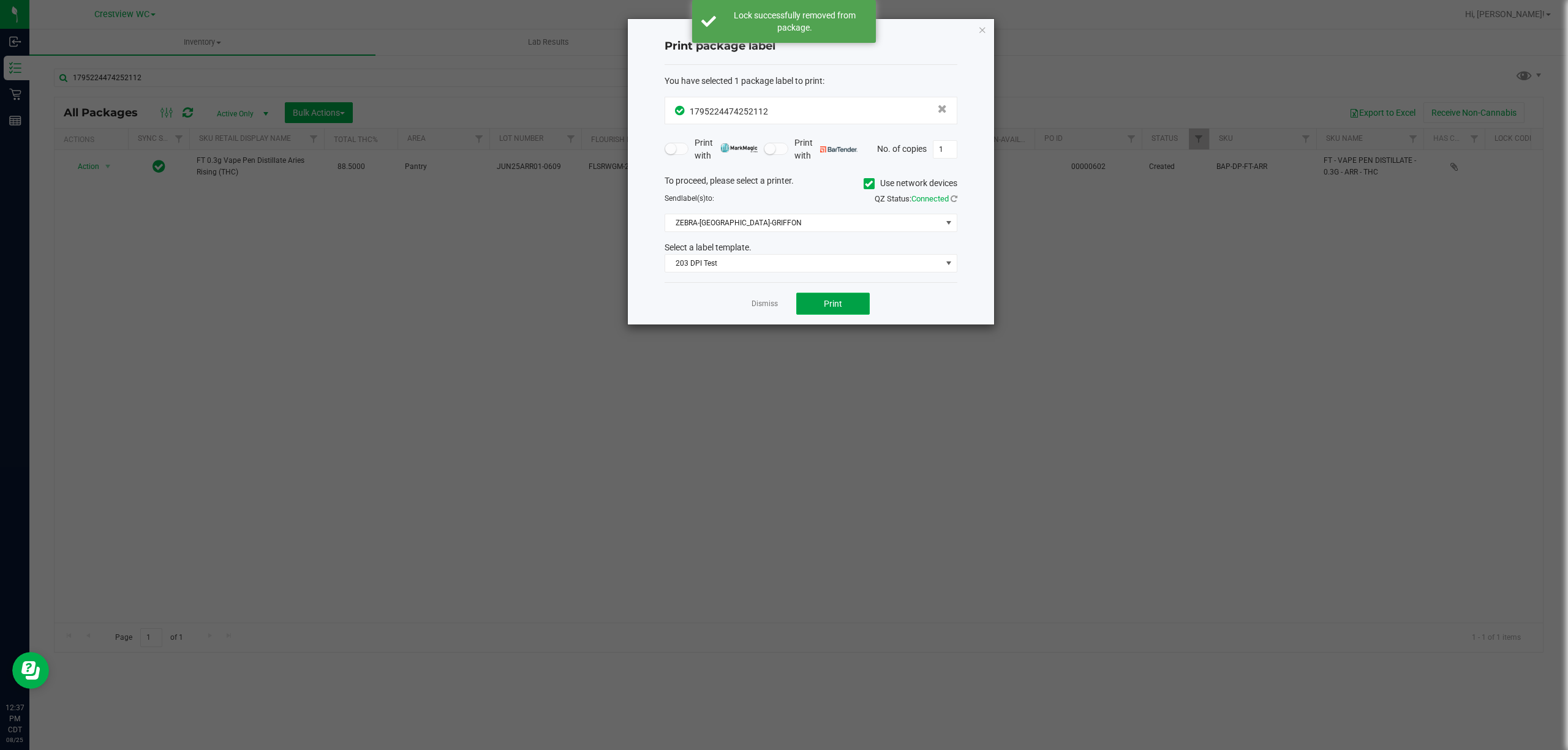
click at [820, 302] on button "Print" at bounding box center [832, 304] width 73 height 22
click at [978, 23] on icon "button" at bounding box center [982, 29] width 9 height 14
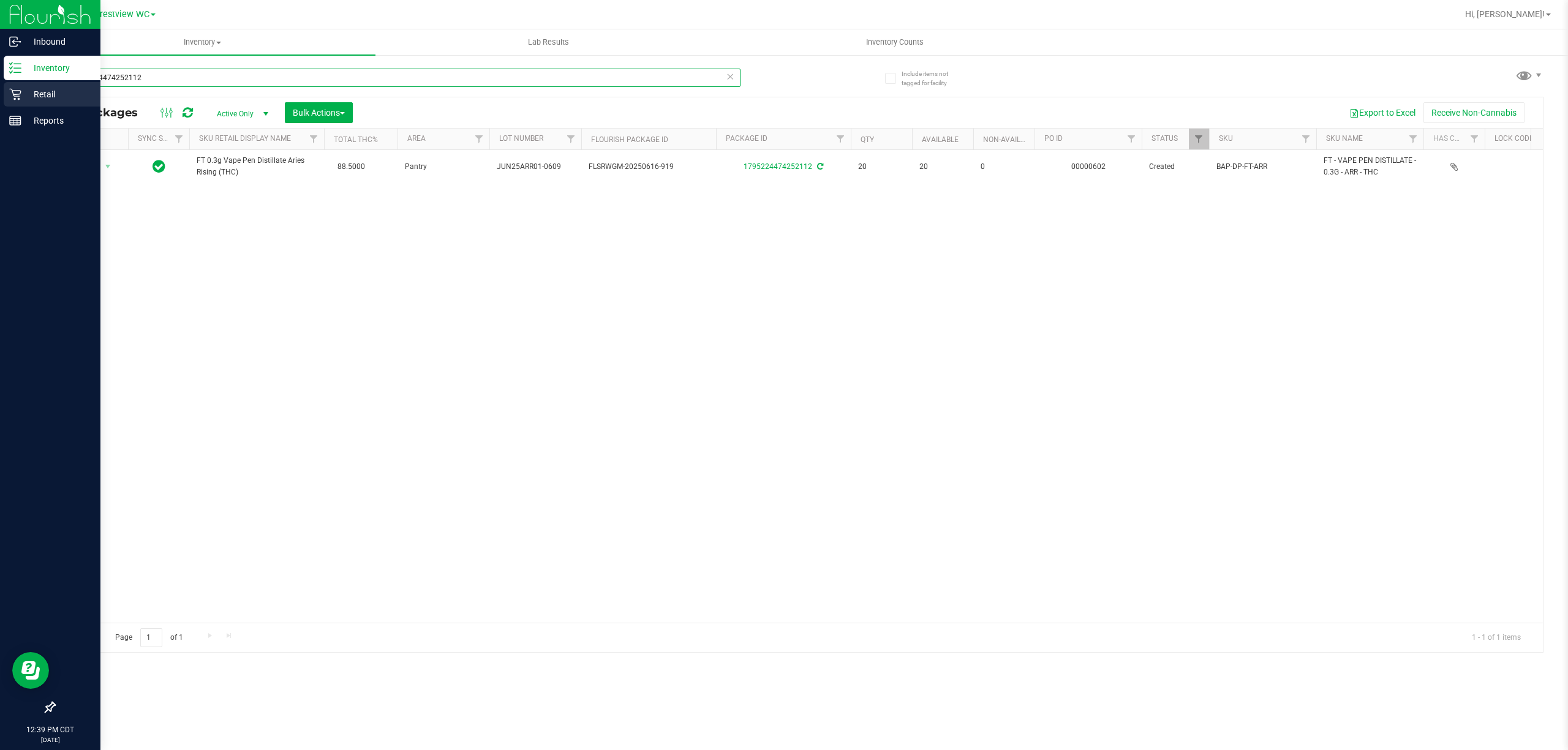
drag, startPoint x: 308, startPoint y: 78, endPoint x: 59, endPoint y: 95, distance: 249.6
click at [6, 99] on div "Inbound Inventory Retail Reports 12:39 PM CDT 08/25/2025 08/25 Crestview WC Hi,…" at bounding box center [784, 375] width 1568 height 750
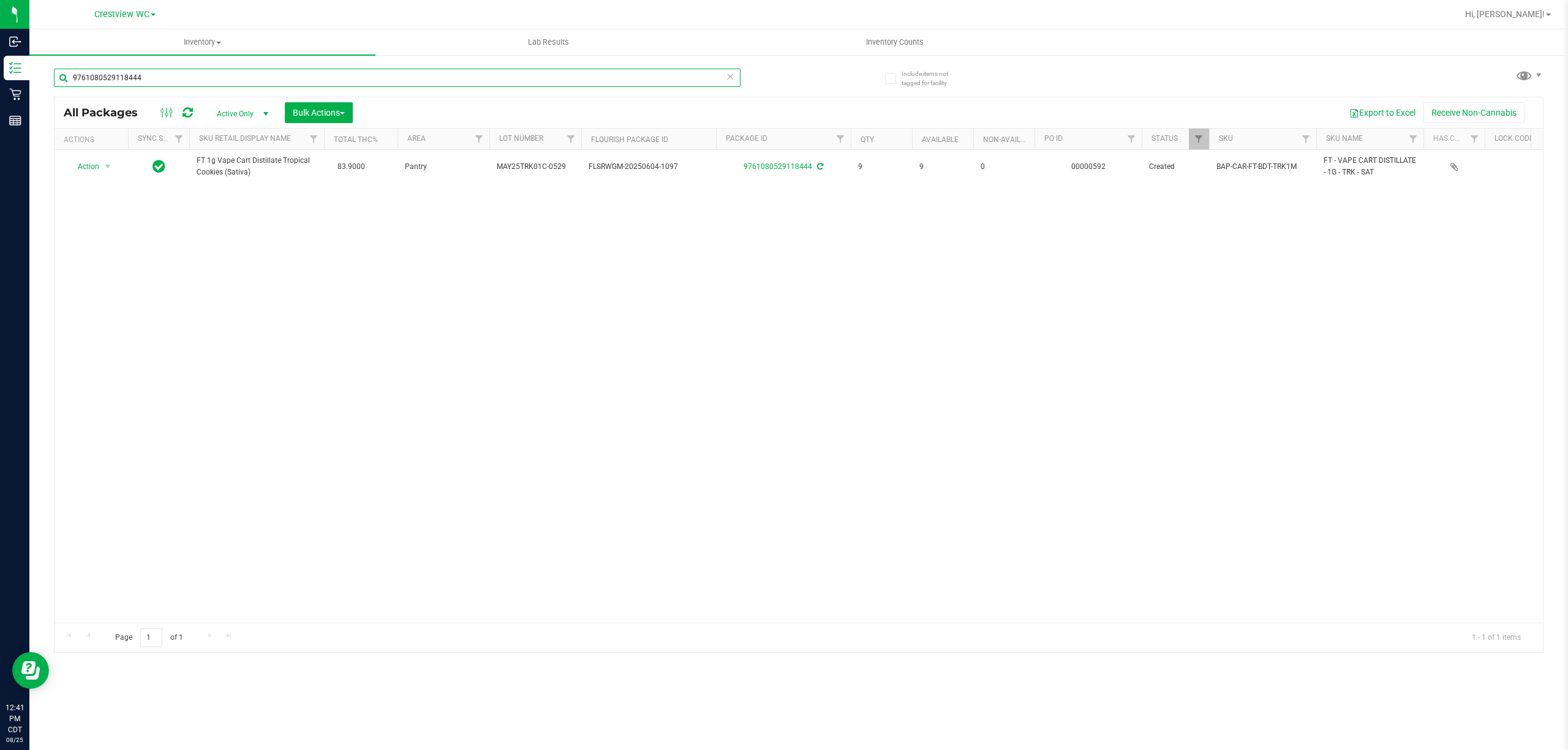
type input "9761080529118444"
drag, startPoint x: 128, startPoint y: 86, endPoint x: 1181, endPoint y: 125, distance: 1053.7
click at [55, 89] on div "Inbound Inventory Retail Reports 12:42 PM CDT 08/25/2025 08/25 Crestview WC Hi,…" at bounding box center [784, 375] width 1568 height 750
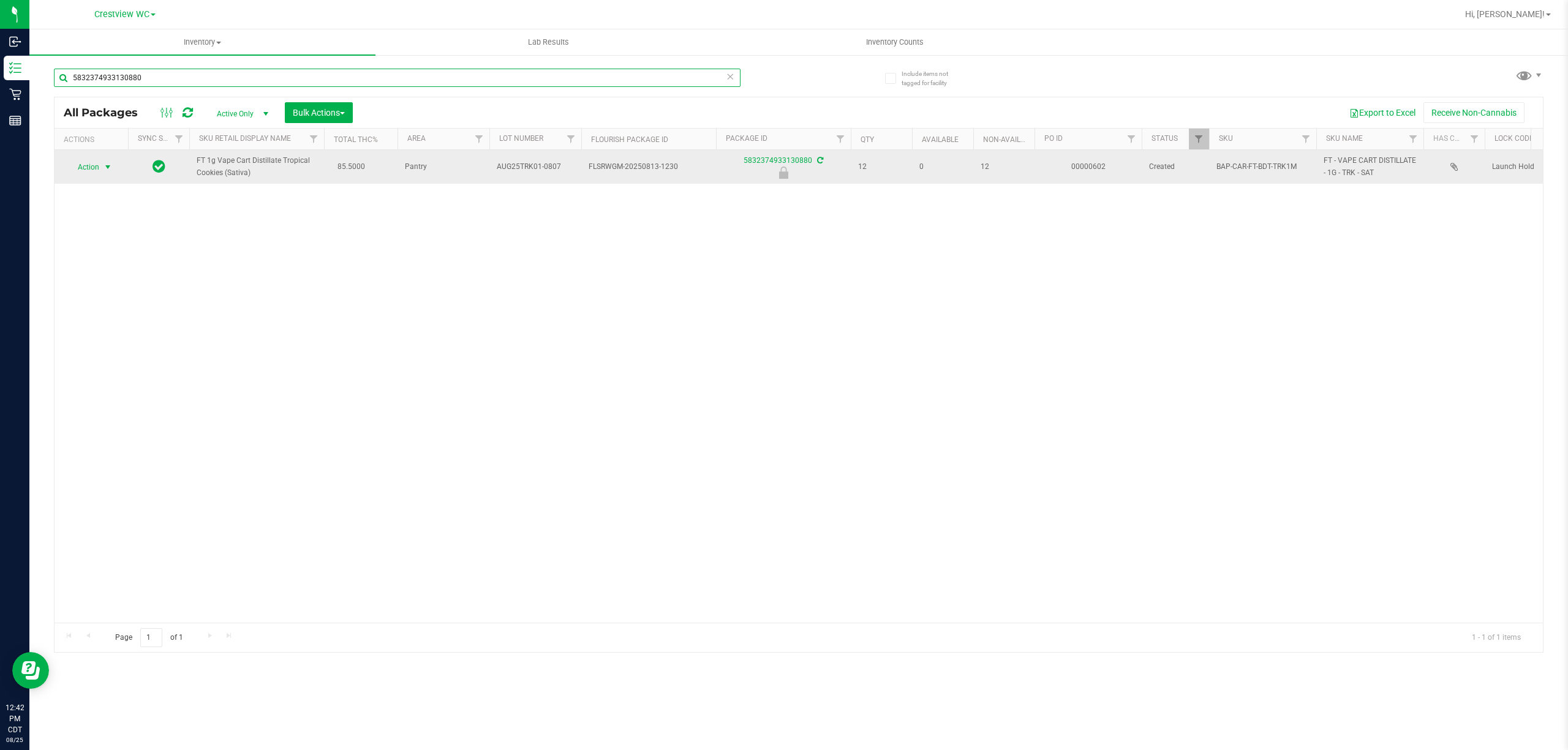
type input "5832374933130880"
click at [89, 169] on span "Action" at bounding box center [83, 168] width 33 height 17
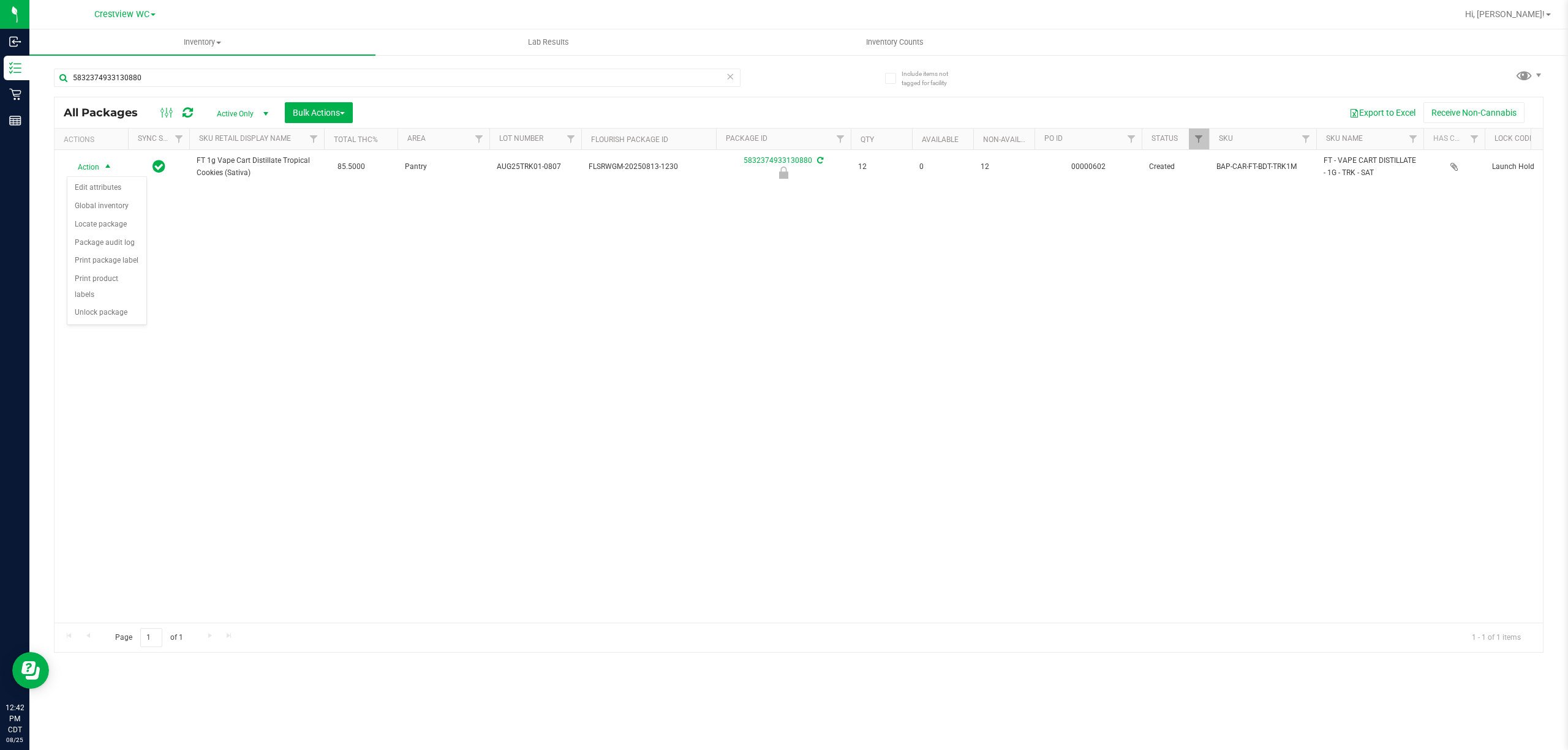
click at [116, 326] on div "Action Edit attributes Global inventory Locate package Package audit log Print …" at bounding box center [107, 250] width 80 height 148
click at [118, 313] on li "Unlock package" at bounding box center [107, 312] width 79 height 18
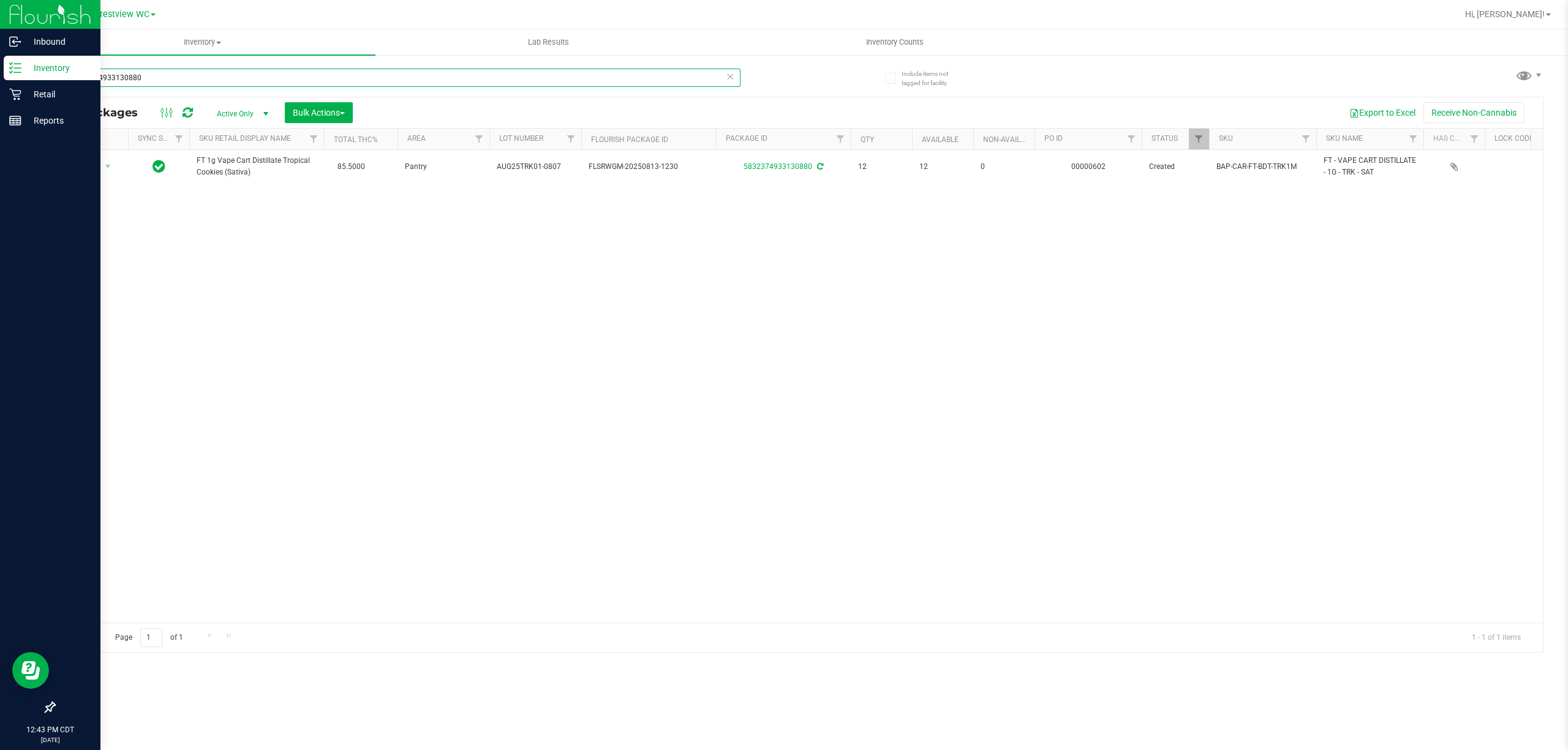
drag, startPoint x: 238, startPoint y: 78, endPoint x: 52, endPoint y: 57, distance: 187.2
click at [0, 60] on div "Inbound Inventory Retail Reports 12:43 PM CDT 08/25/2025 08/25 Crestview WC Hi,…" at bounding box center [784, 375] width 1568 height 750
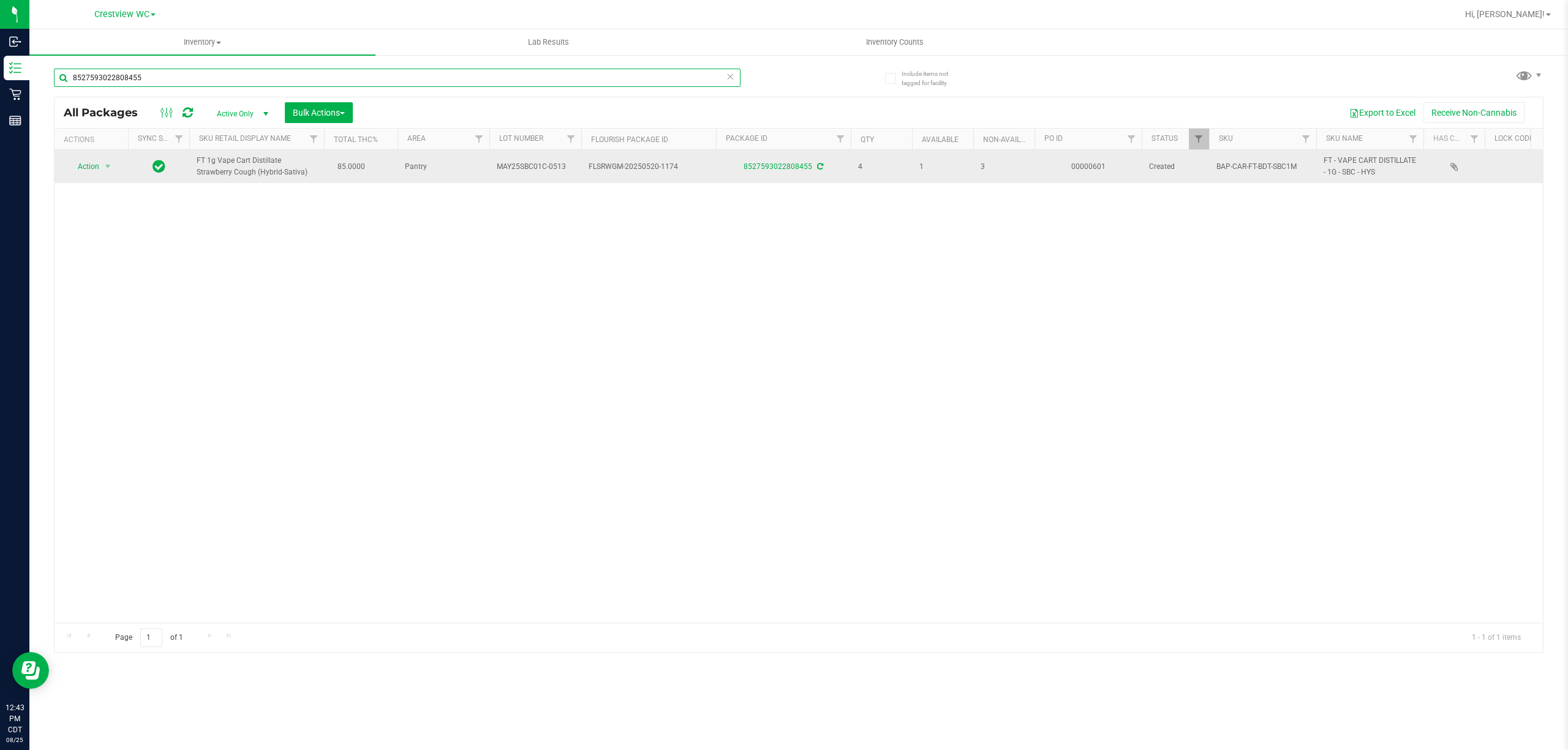
type input "8527593022808455"
drag, startPoint x: 90, startPoint y: 168, endPoint x: 97, endPoint y: 162, distance: 9.2
click at [95, 162] on span "Action" at bounding box center [83, 167] width 33 height 17
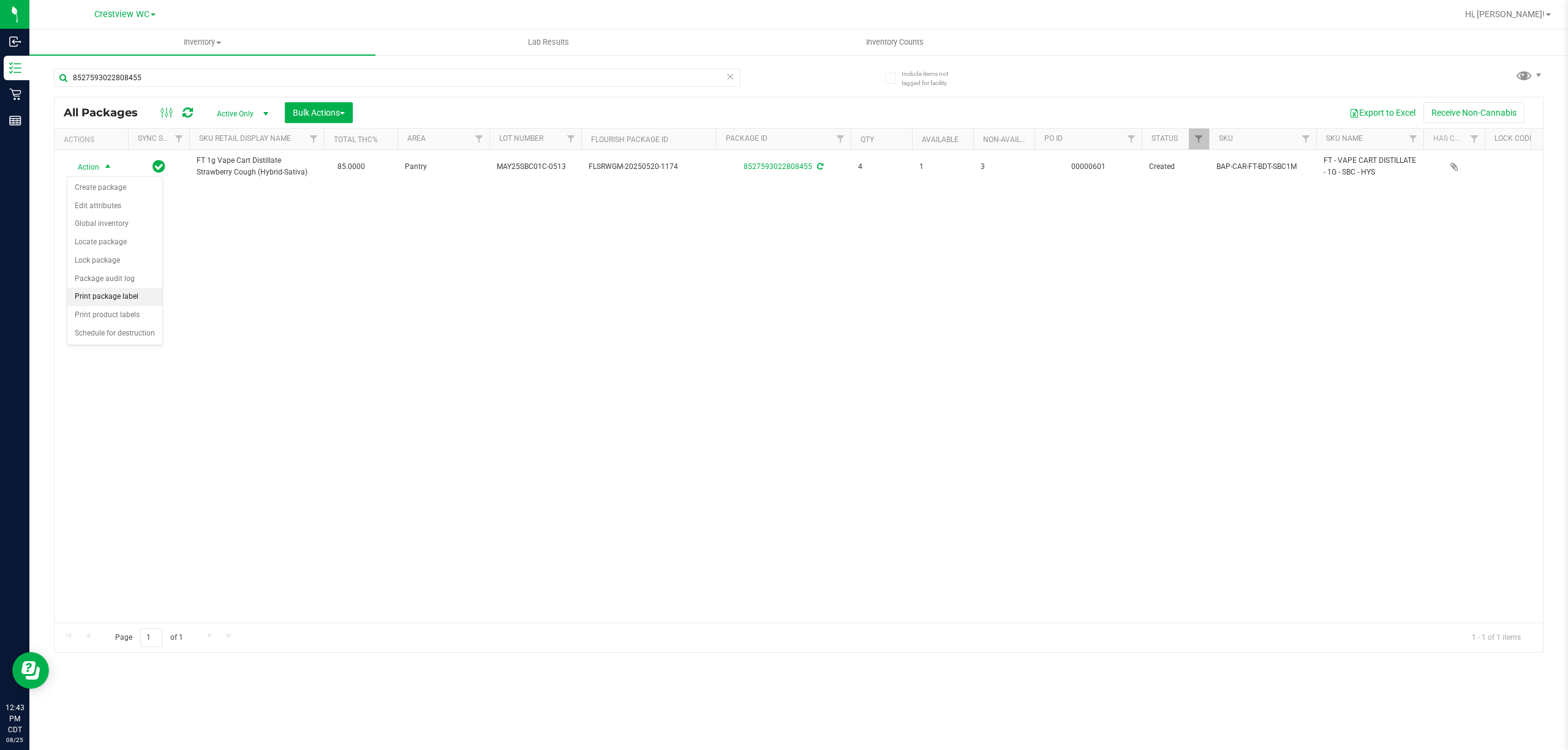
click at [132, 297] on li "Print package label" at bounding box center [115, 296] width 95 height 18
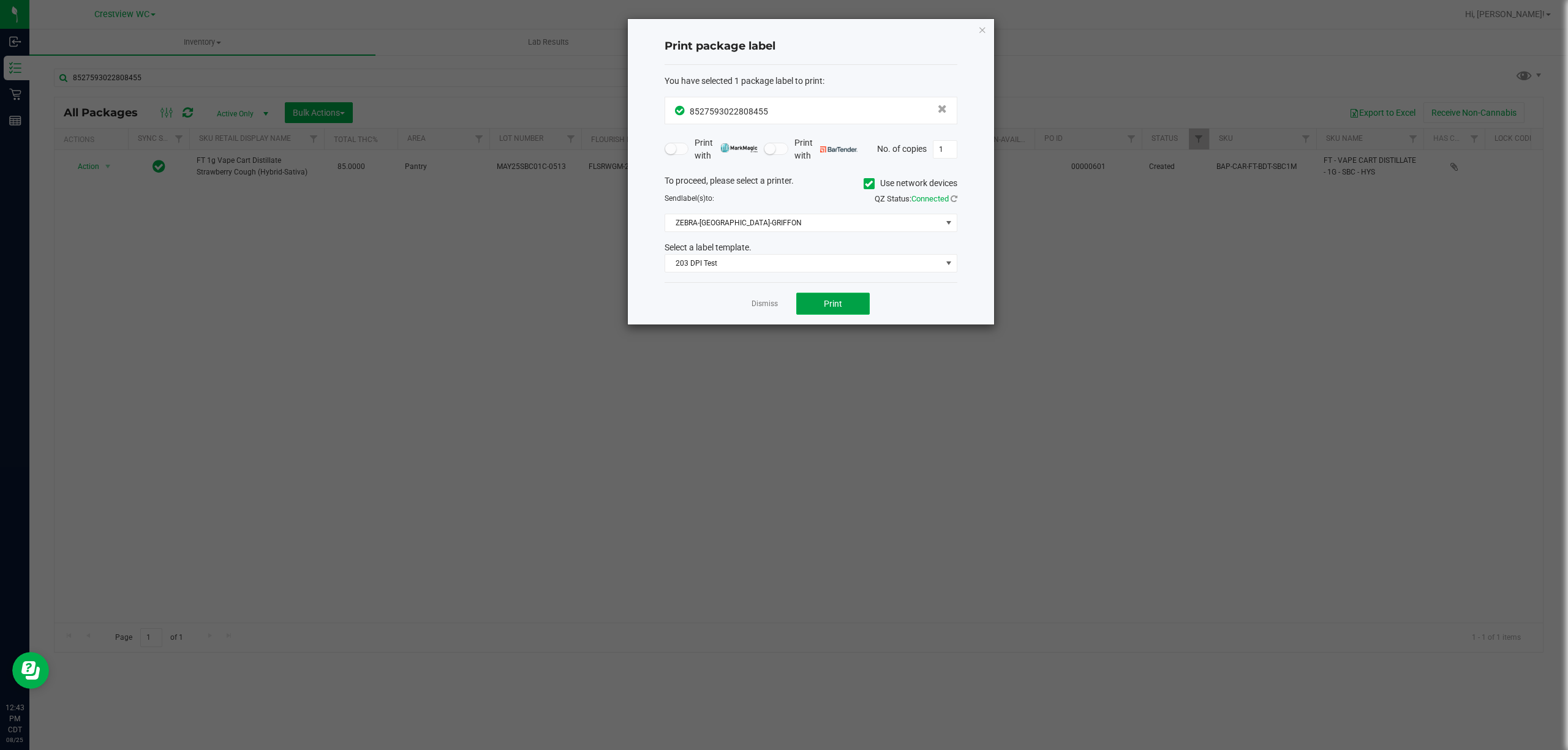
click at [856, 311] on button "Print" at bounding box center [832, 304] width 73 height 22
click at [986, 30] on div "Print package label You have selected 1 package label to print : 85275930228084…" at bounding box center [810, 171] width 367 height 306
click at [980, 30] on icon "button" at bounding box center [982, 29] width 9 height 14
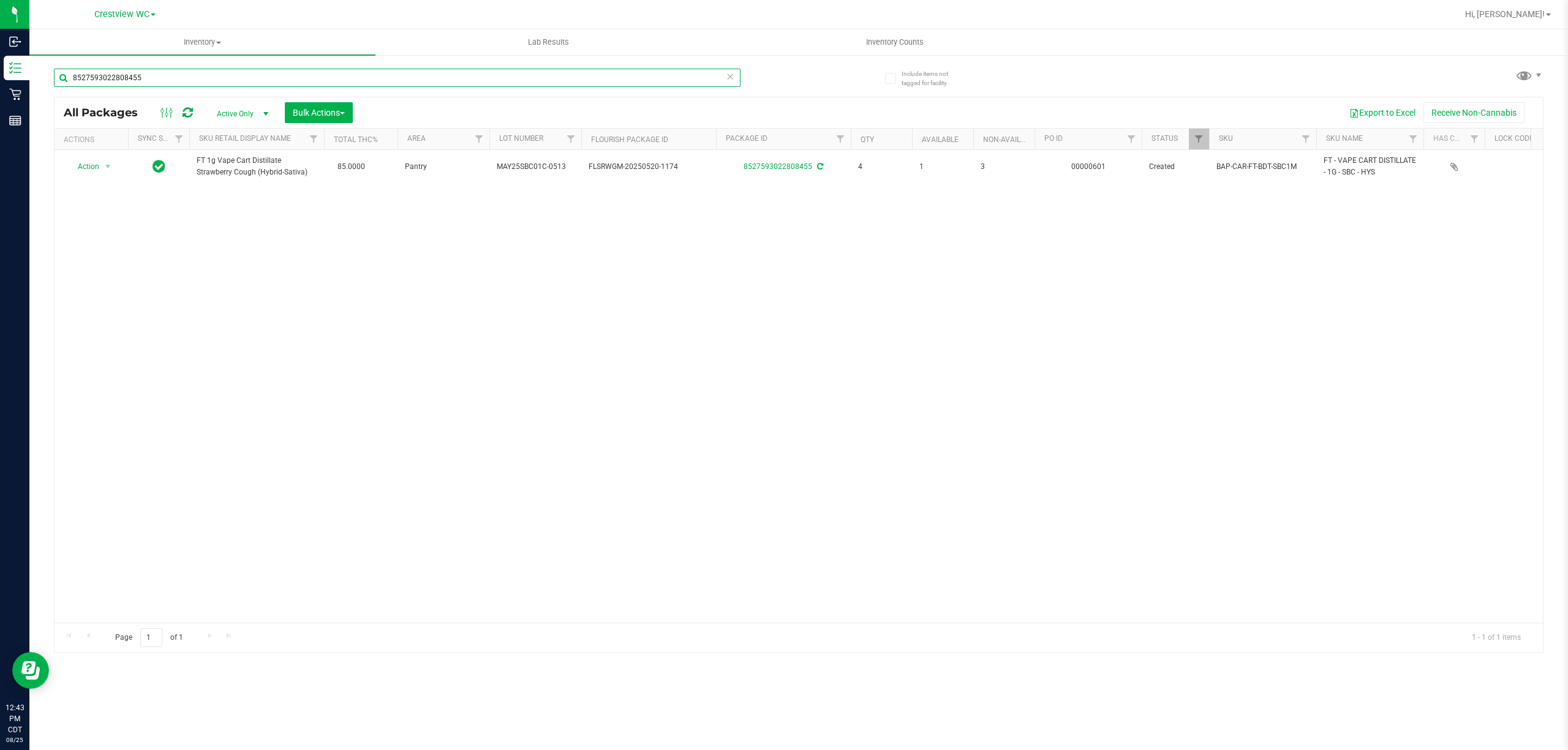
drag, startPoint x: 596, startPoint y: 82, endPoint x: 59, endPoint y: 116, distance: 538.1
click at [45, 123] on div "Include items not tagged for facility 8527593022808455 All Packages Active Only…" at bounding box center [799, 241] width 1538 height 373
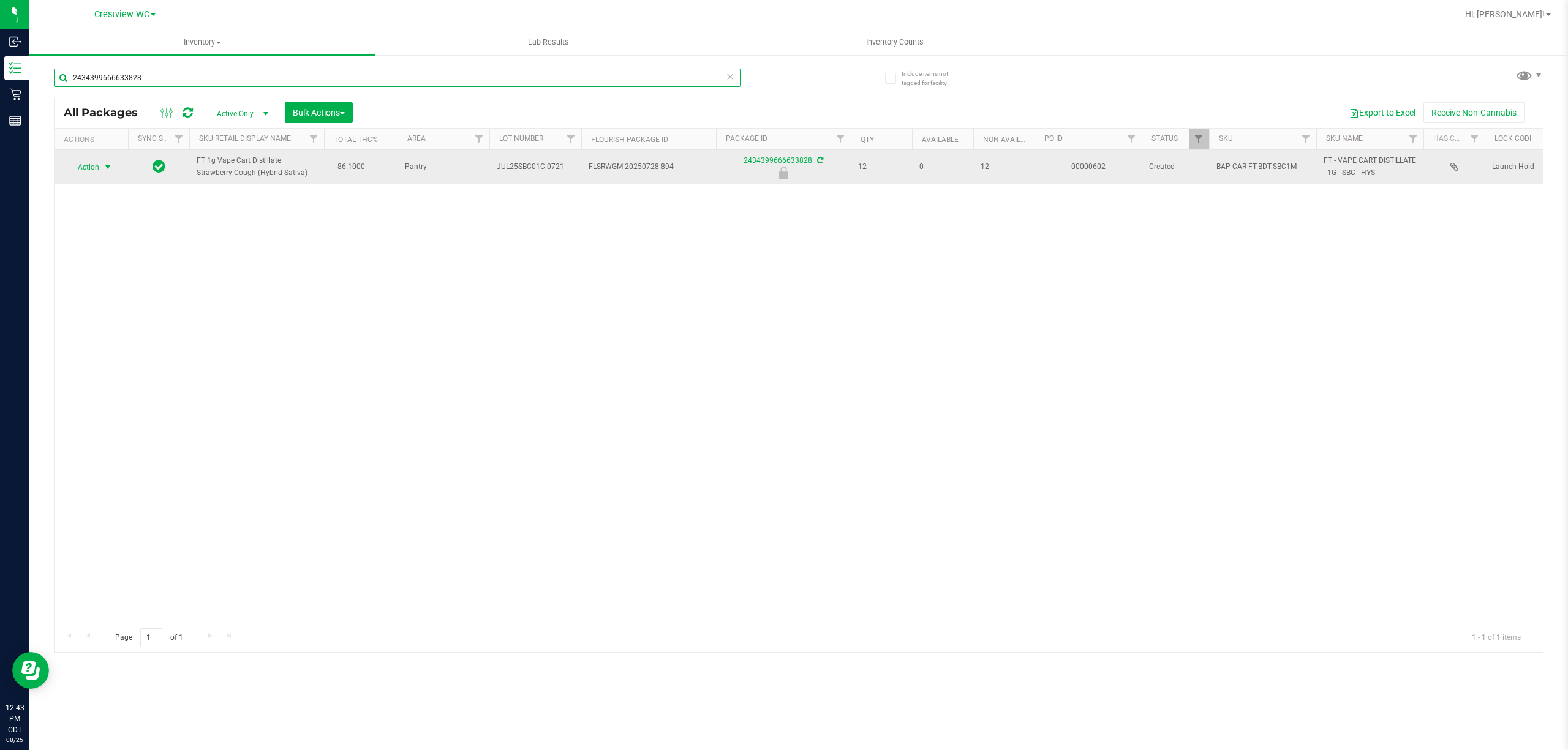
type input "2434399666633828"
click at [103, 167] on span "select" at bounding box center [108, 167] width 10 height 10
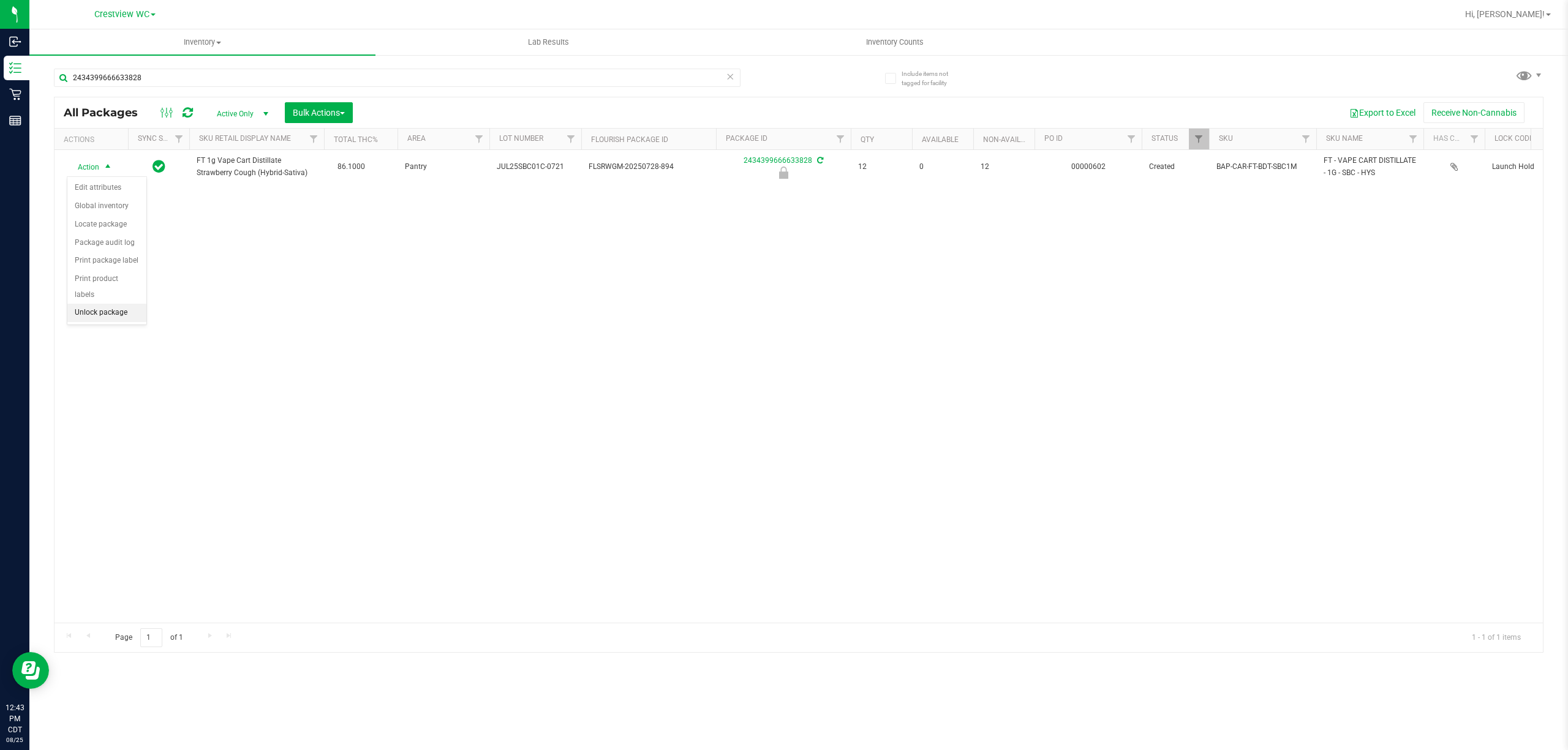
click at [129, 315] on li "Unlock package" at bounding box center [107, 312] width 79 height 18
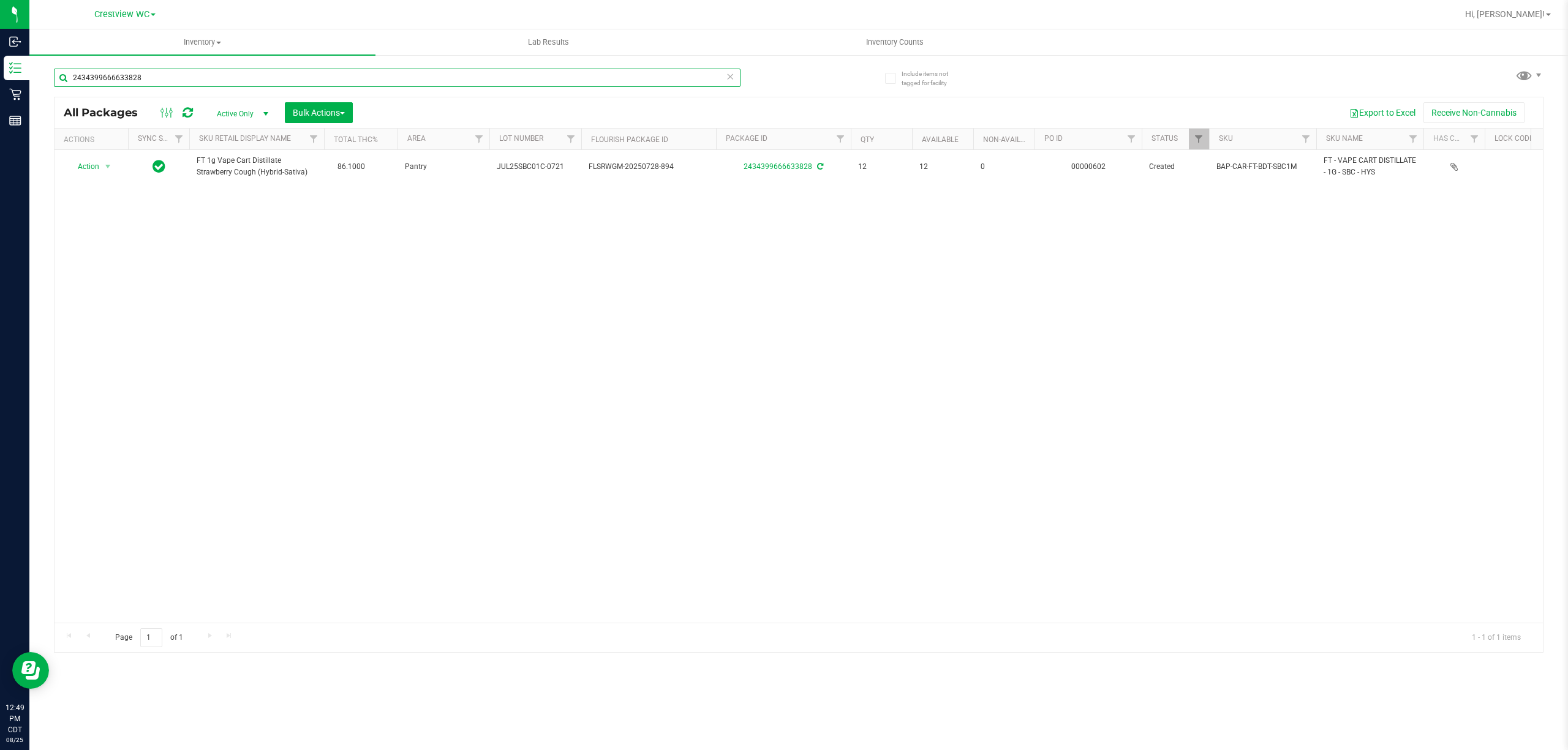
click at [169, 81] on input "2434399666633828" at bounding box center [397, 77] width 686 height 18
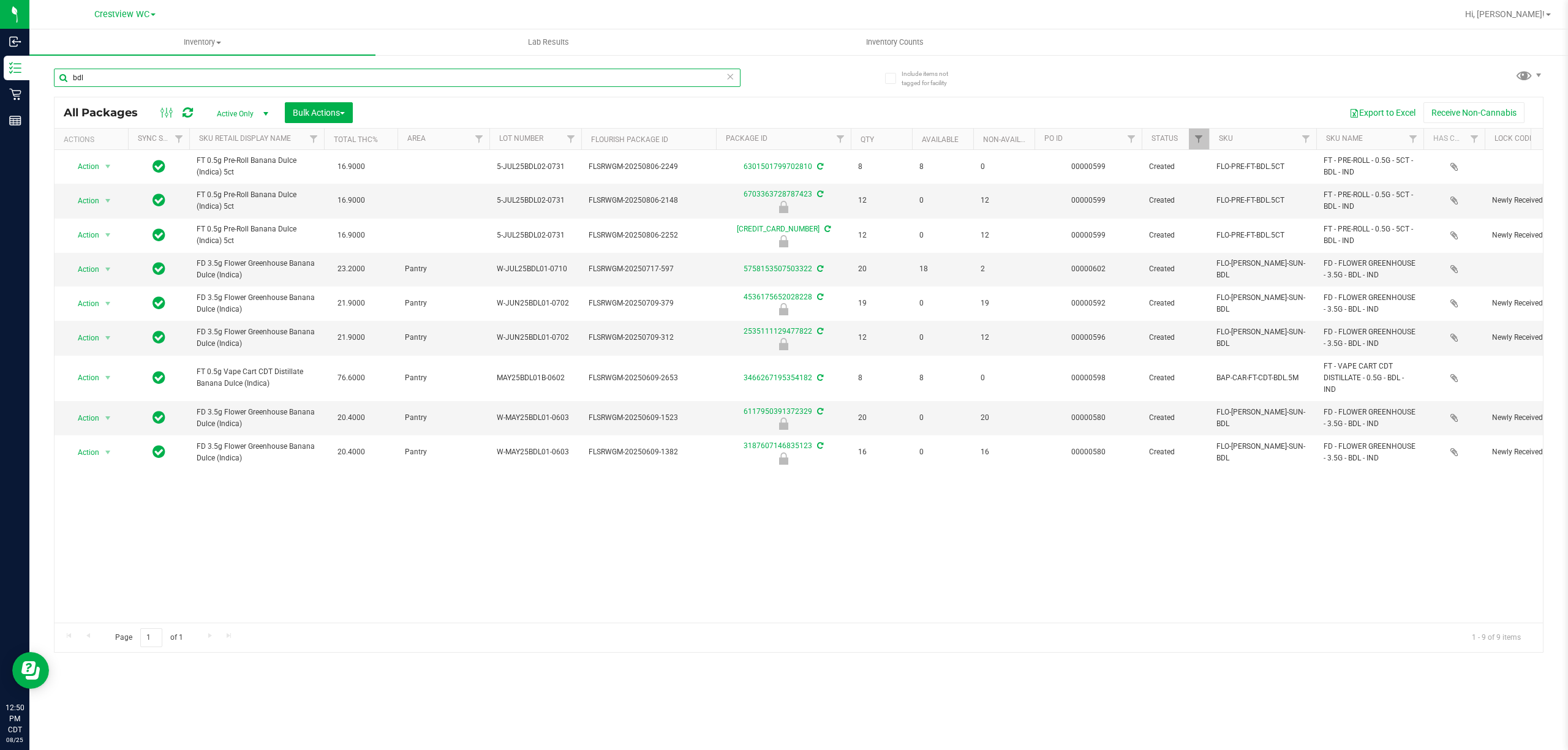
click at [149, 76] on input "bdl" at bounding box center [397, 77] width 686 height 18
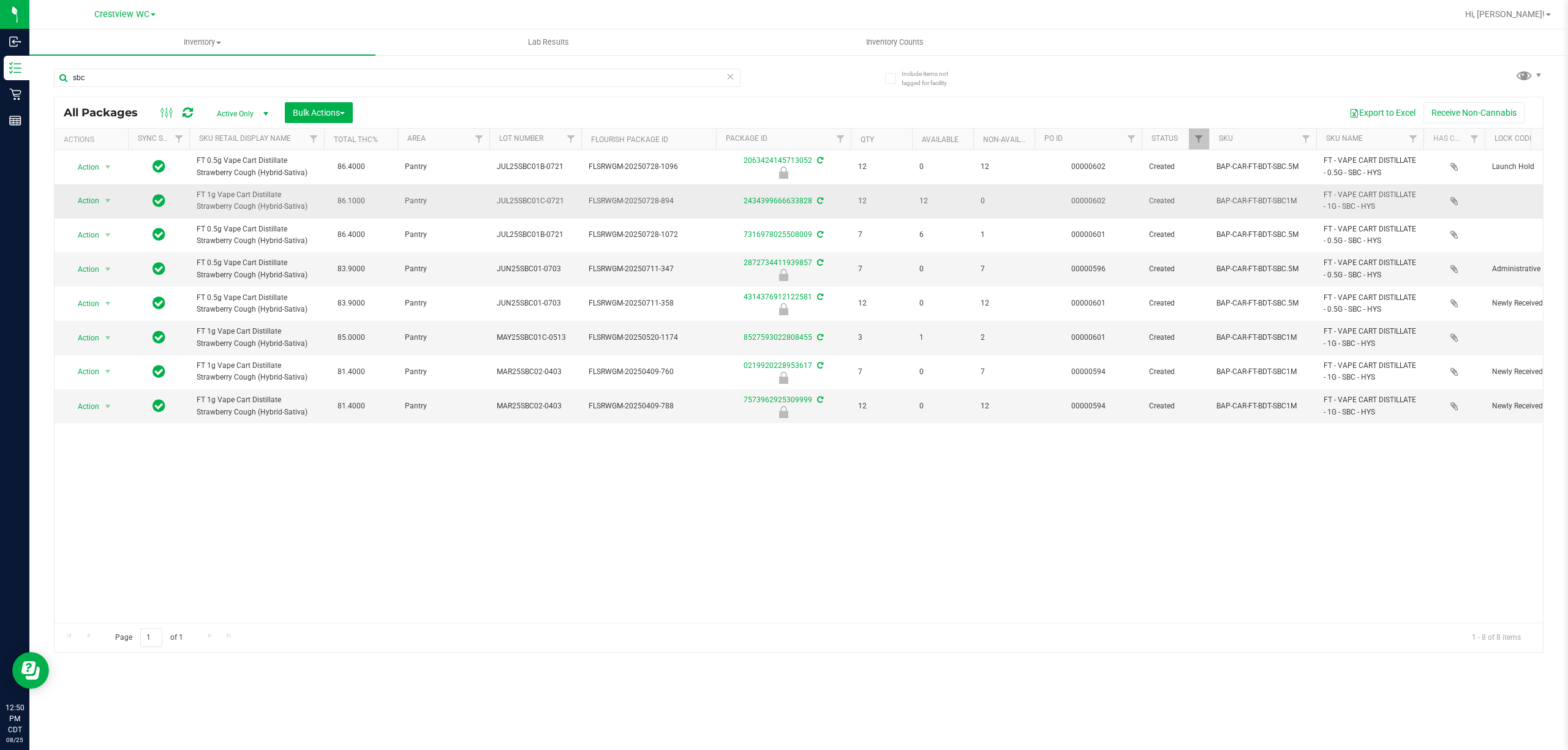
drag, startPoint x: 289, startPoint y: 209, endPoint x: 198, endPoint y: 187, distance: 93.6
click at [198, 187] on td "FT 1g Vape Cart Distillate Strawberry Cough (Hybrid-Sativa)" at bounding box center [257, 201] width 135 height 33
copy span "FT 1g Vape Cart Distillate Strawberry Cough (Hybrid-Sativa)"
click at [221, 72] on input "sbc" at bounding box center [397, 77] width 686 height 18
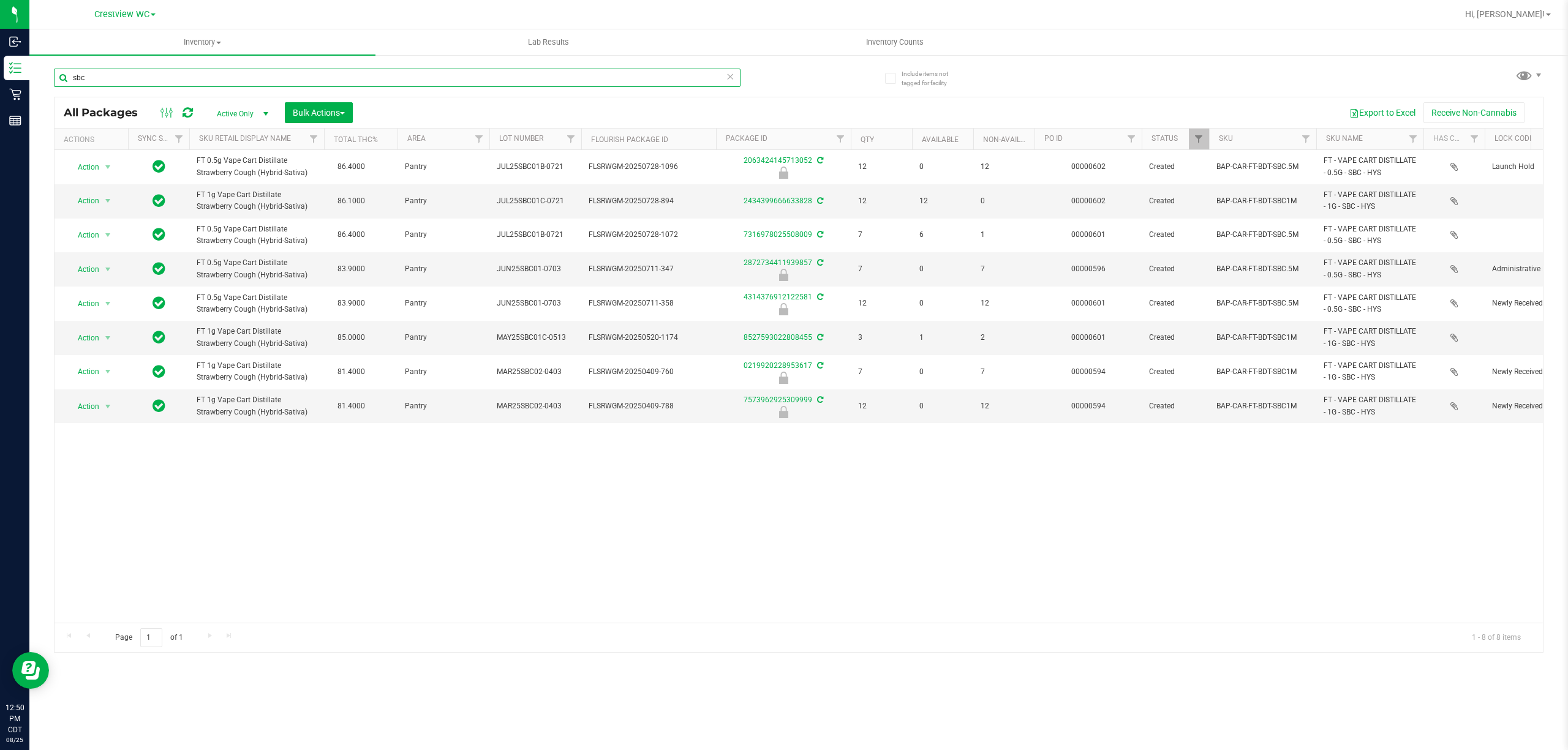
paste input "FT 1g Vape Cart Distillate Strawberry Cough (Hybrid-Sativa)"
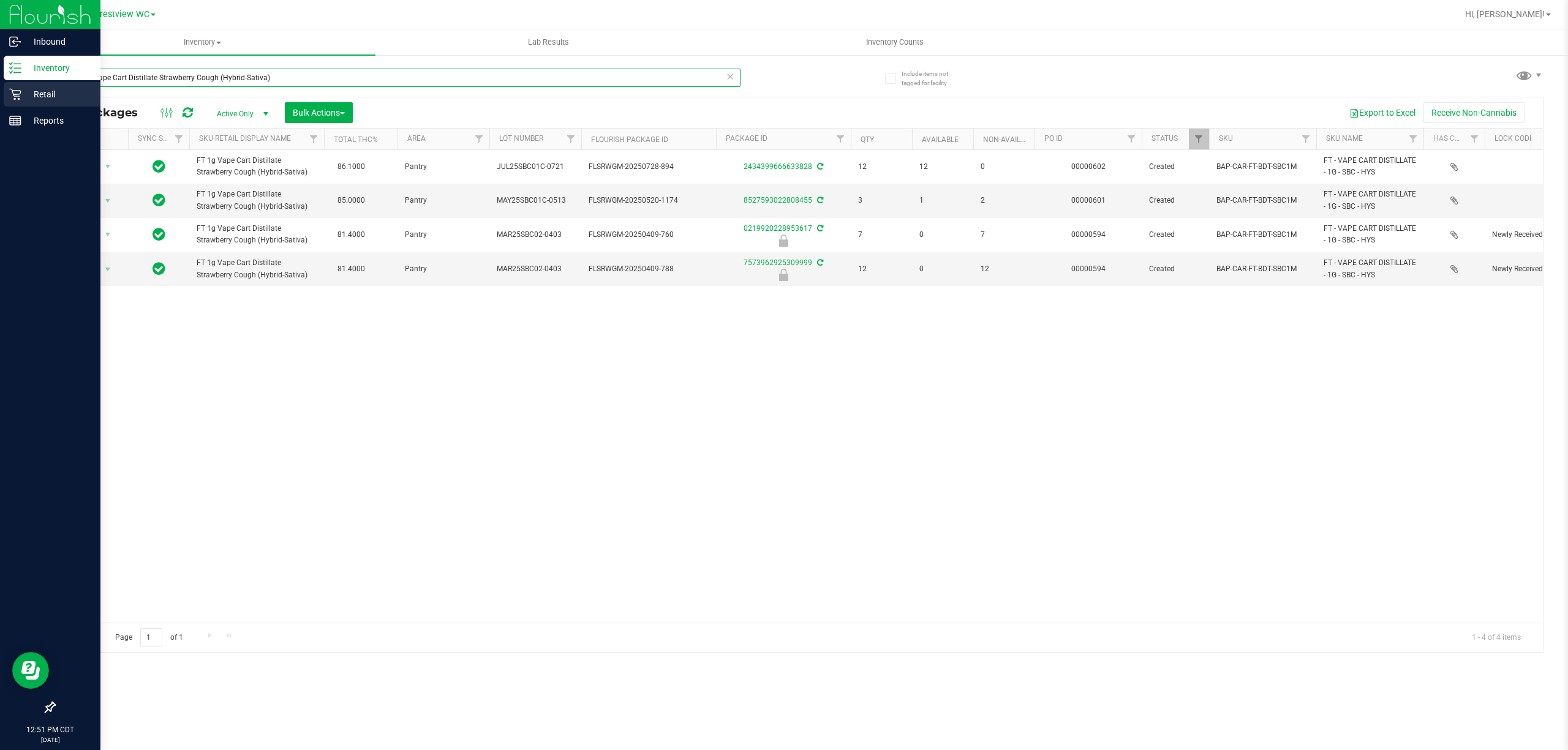
type input "FT 1g Vape Cart Distillate Strawberry Cough (Hybrid-Sativa)"
click at [30, 97] on p "Retail" at bounding box center [58, 93] width 73 height 14
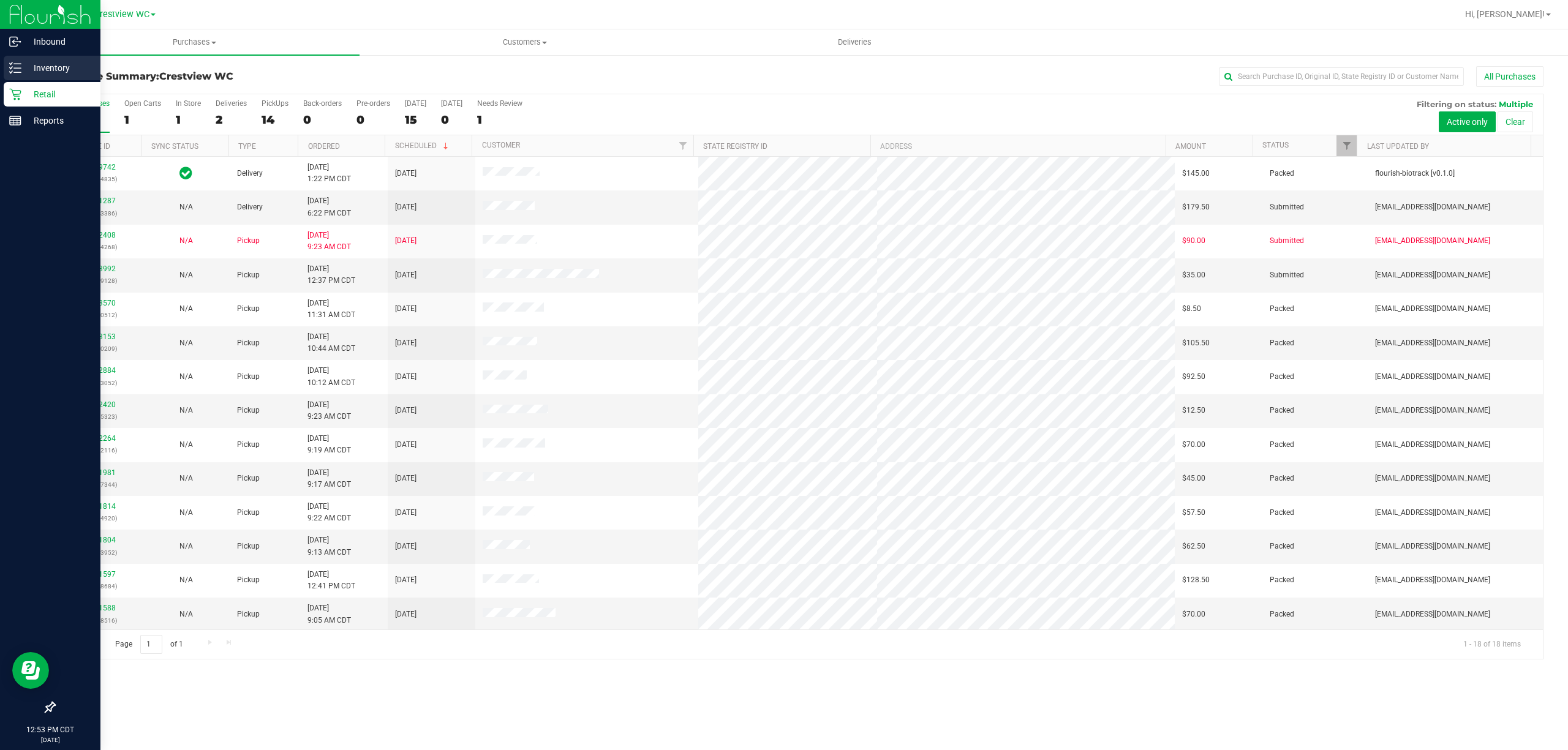
click at [16, 65] on icon at bounding box center [15, 68] width 12 height 12
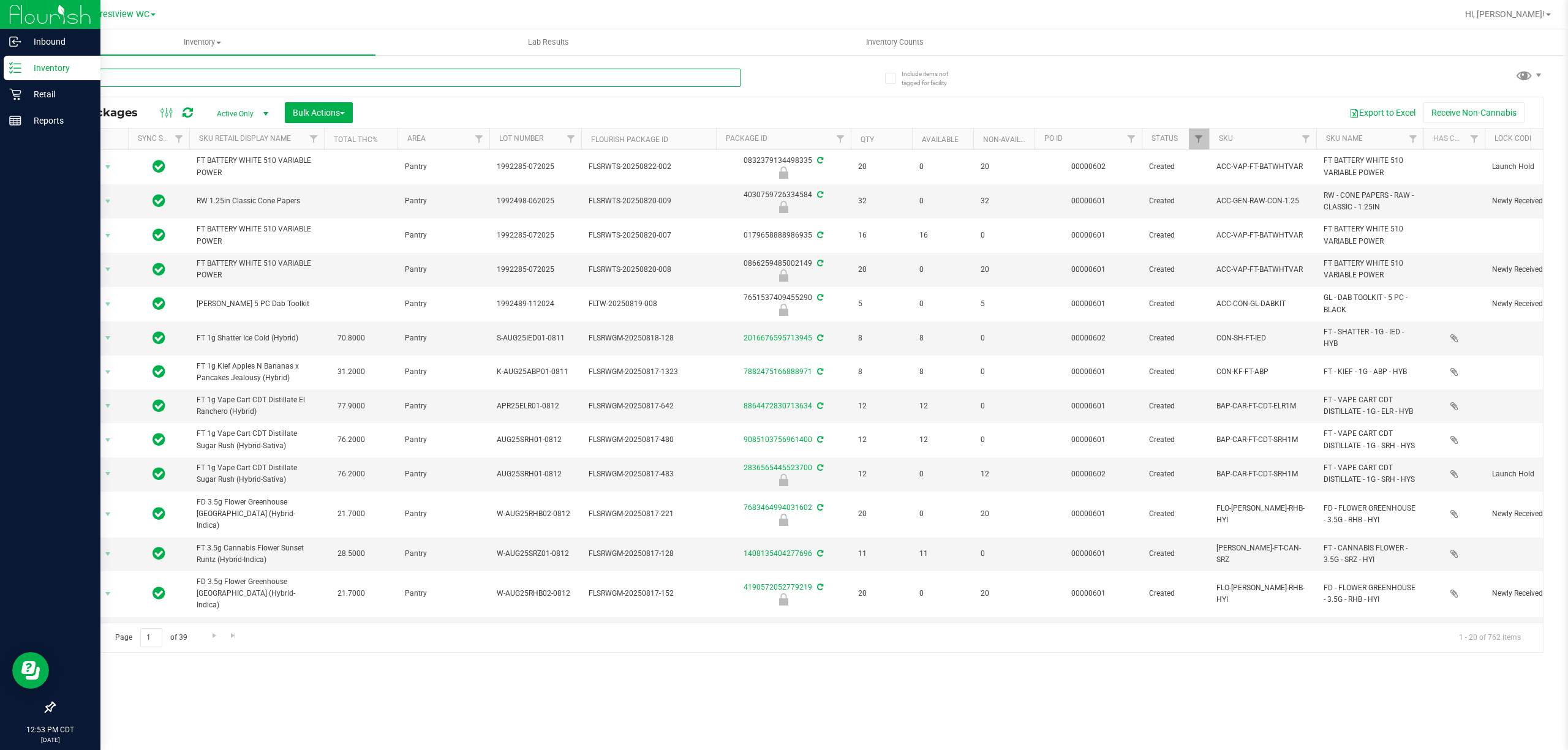
click at [240, 78] on input "text" at bounding box center [397, 77] width 686 height 18
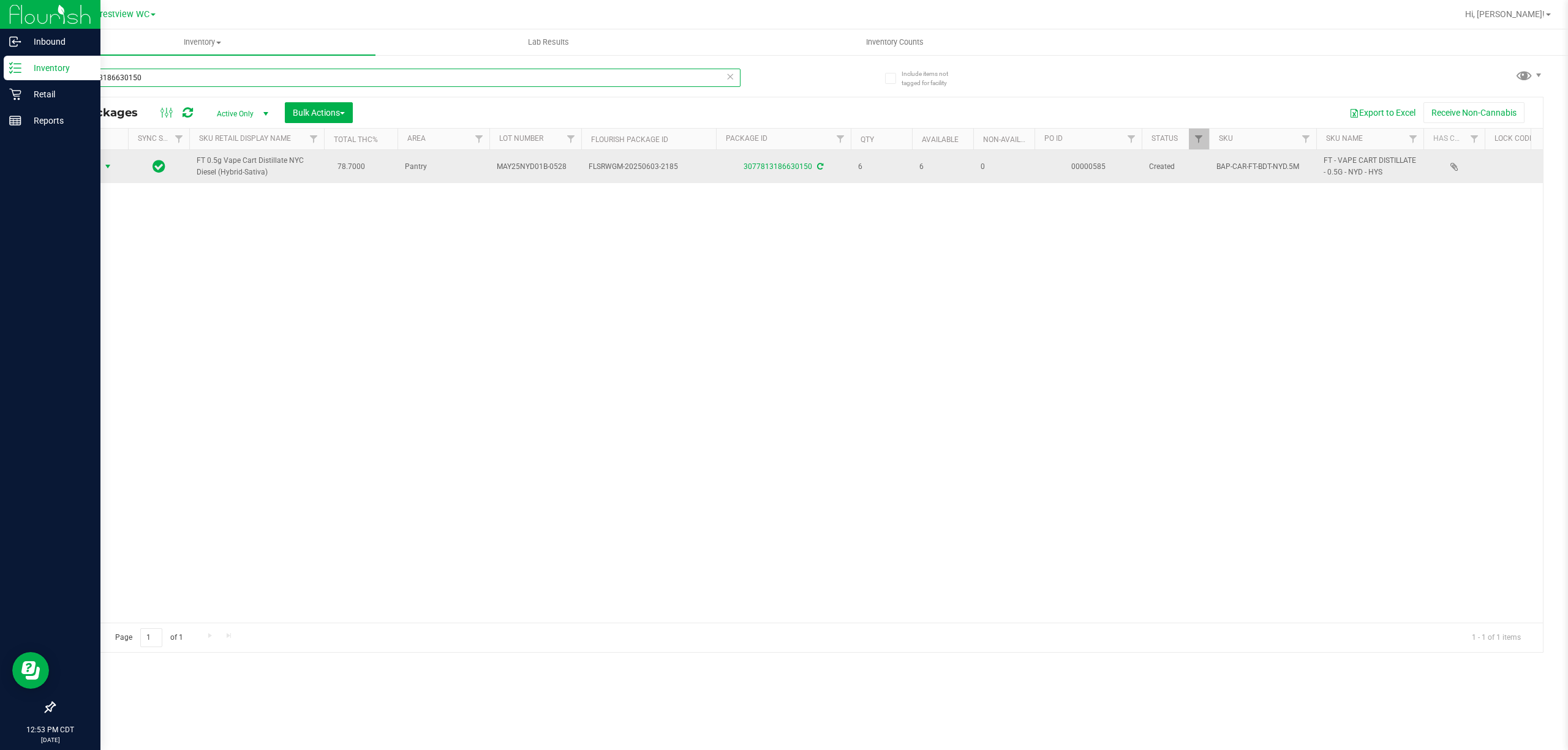
type input "3077813186630150"
click at [97, 169] on span "Action" at bounding box center [83, 167] width 33 height 17
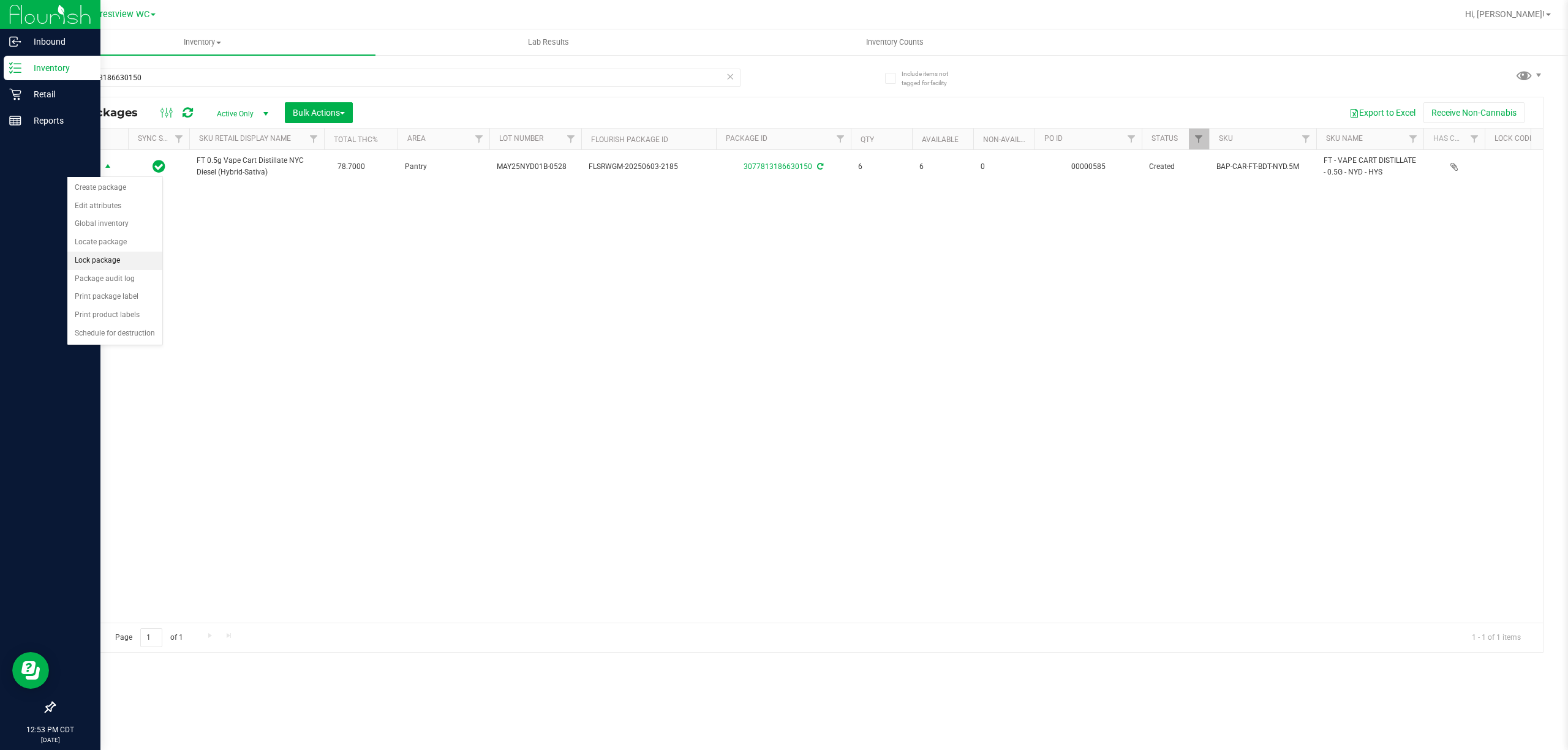
click at [102, 262] on li "Lock package" at bounding box center [115, 260] width 95 height 18
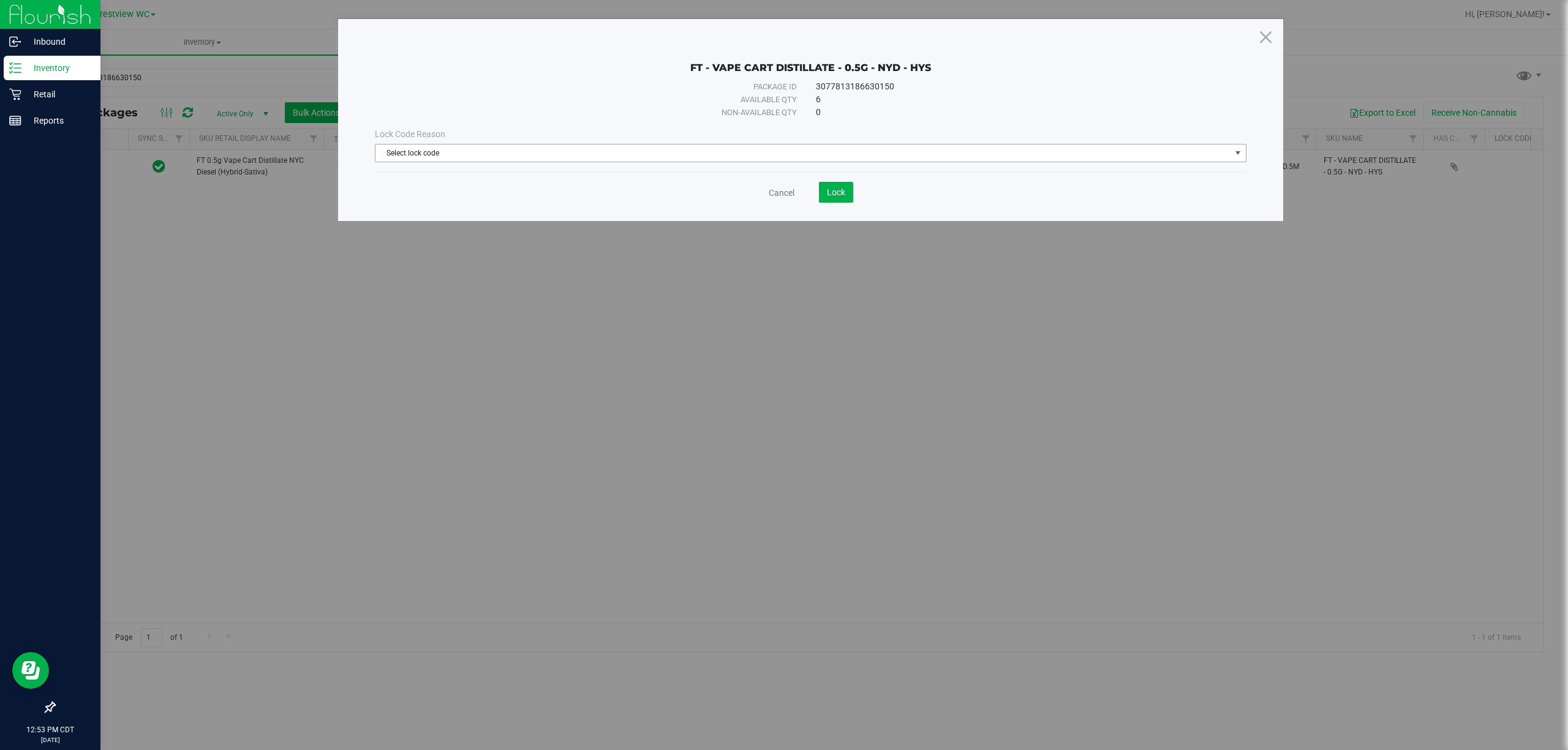
click at [755, 153] on span "Select lock code" at bounding box center [803, 153] width 855 height 17
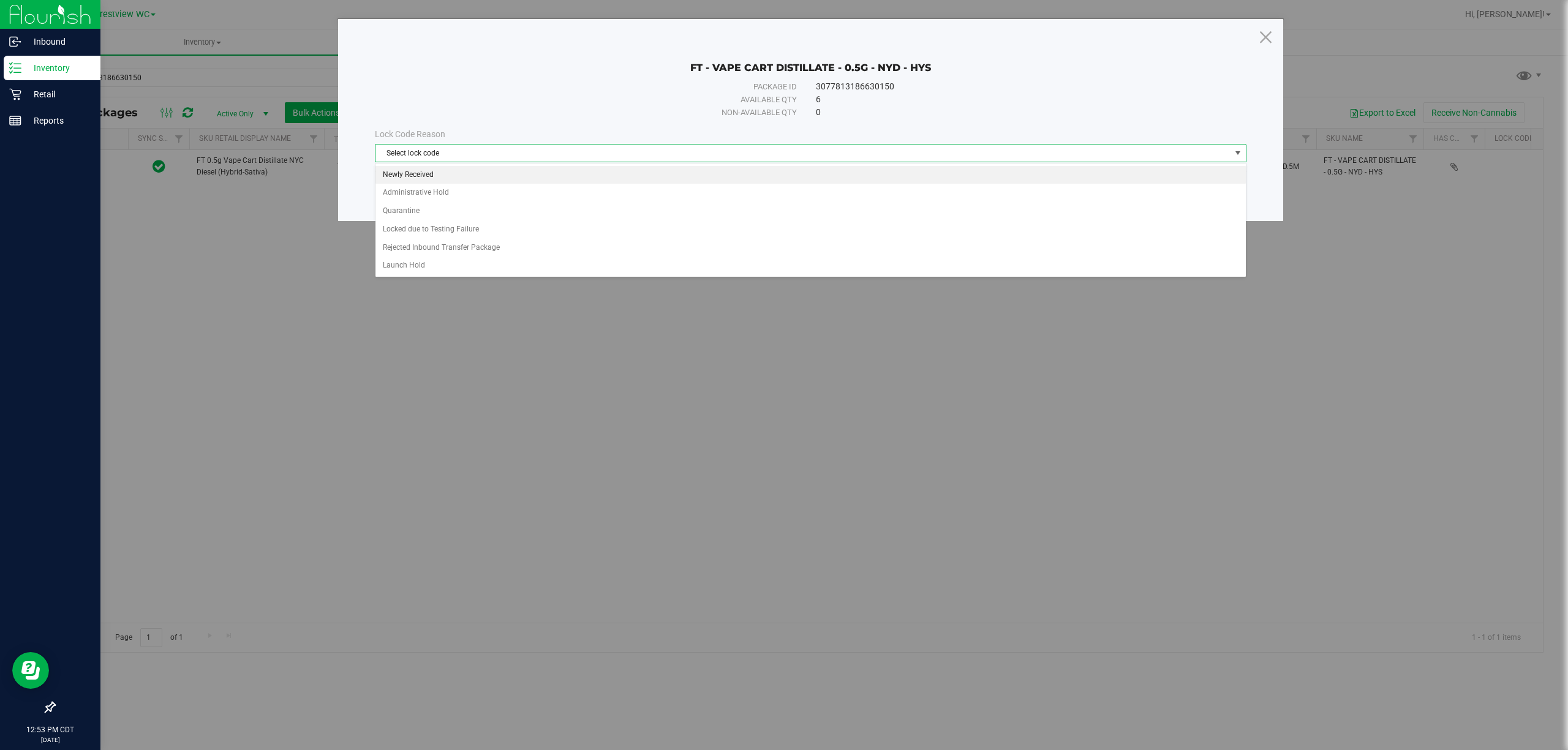
click at [680, 172] on li "Newly Received" at bounding box center [810, 174] width 870 height 18
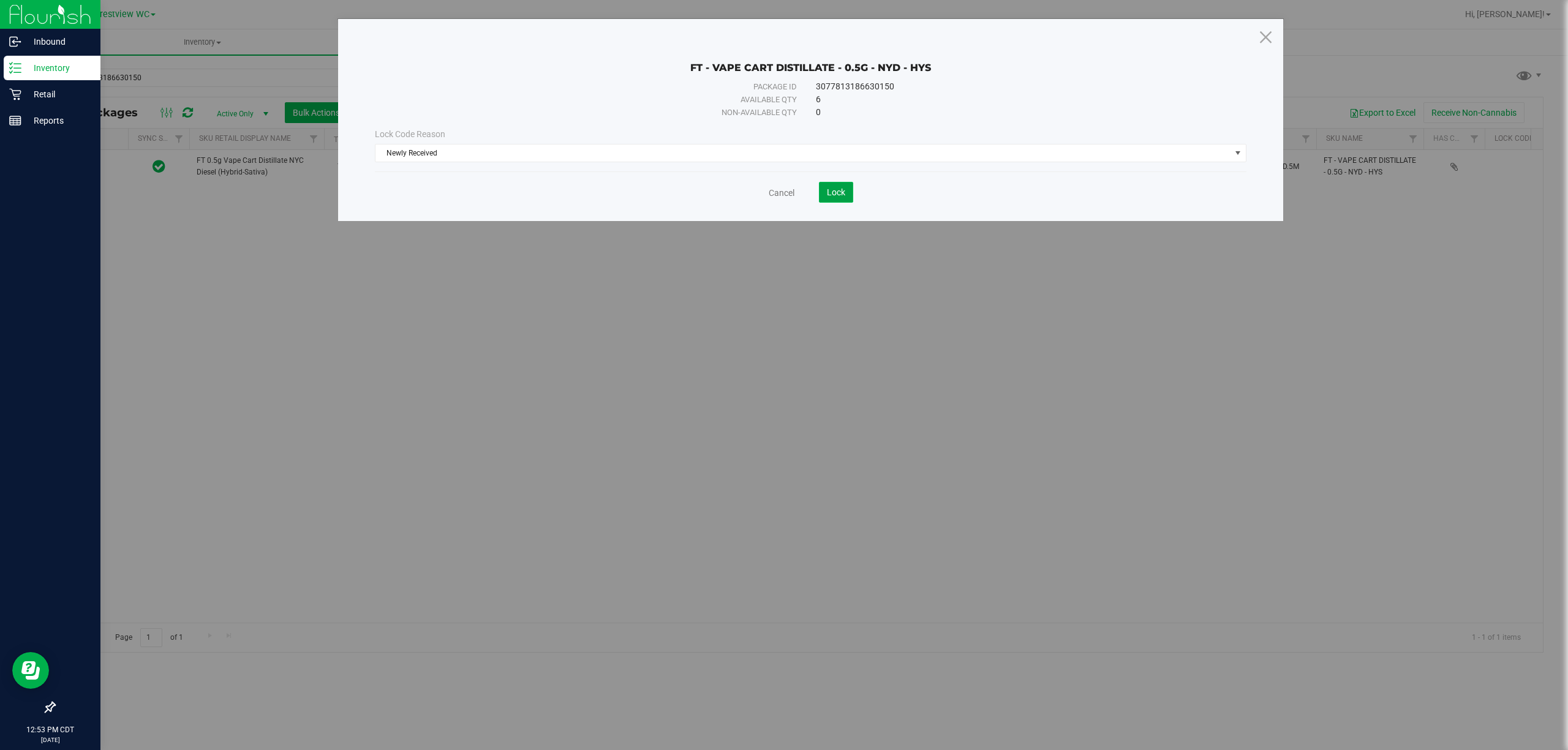
click at [824, 196] on button "Lock" at bounding box center [836, 192] width 34 height 21
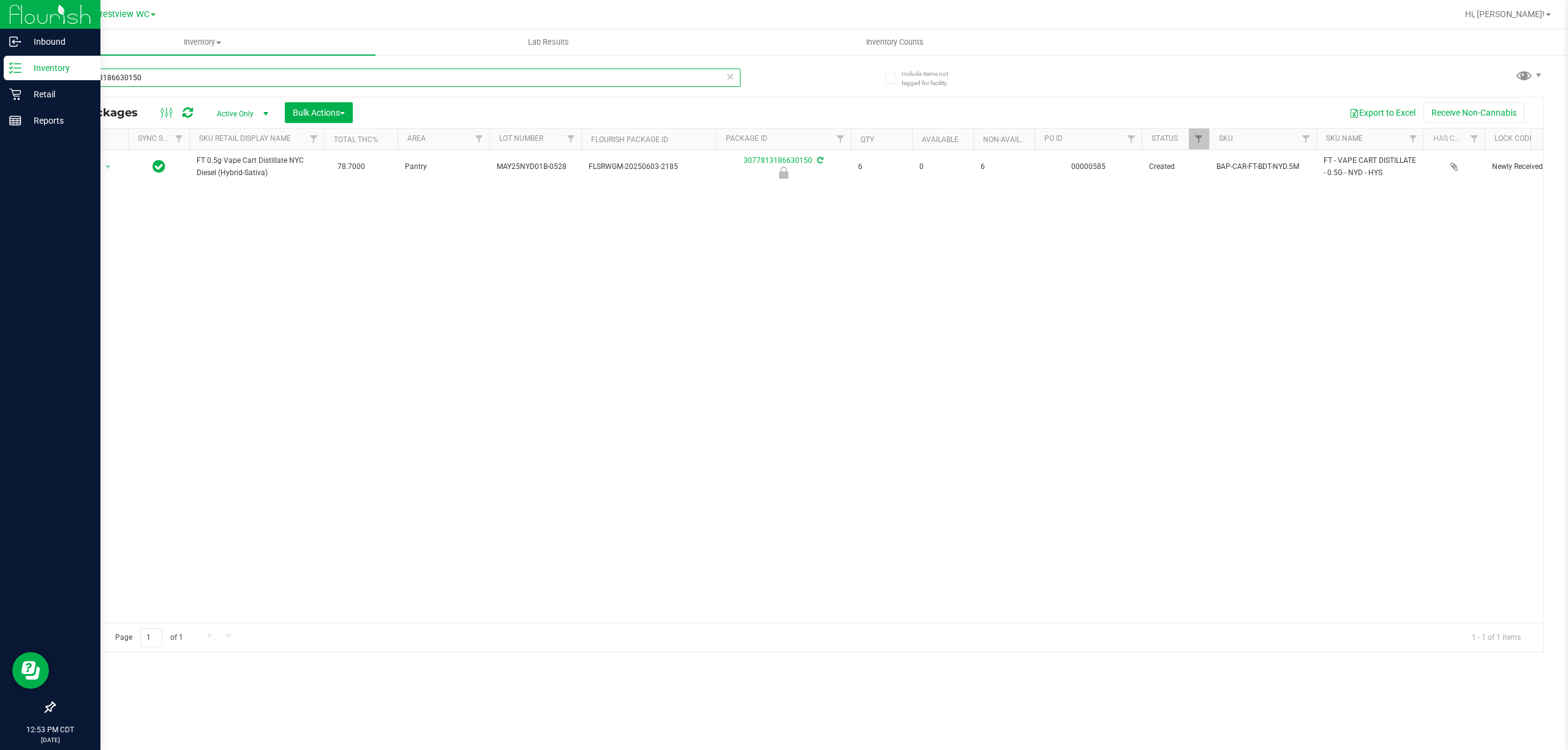
drag, startPoint x: 379, startPoint y: 68, endPoint x: 1, endPoint y: 74, distance: 378.0
click at [0, 74] on div "Inbound Inventory Retail Reports 12:53 PM CDT 08/25/2025 08/25 Crestview WC Hi,…" at bounding box center [784, 375] width 1568 height 750
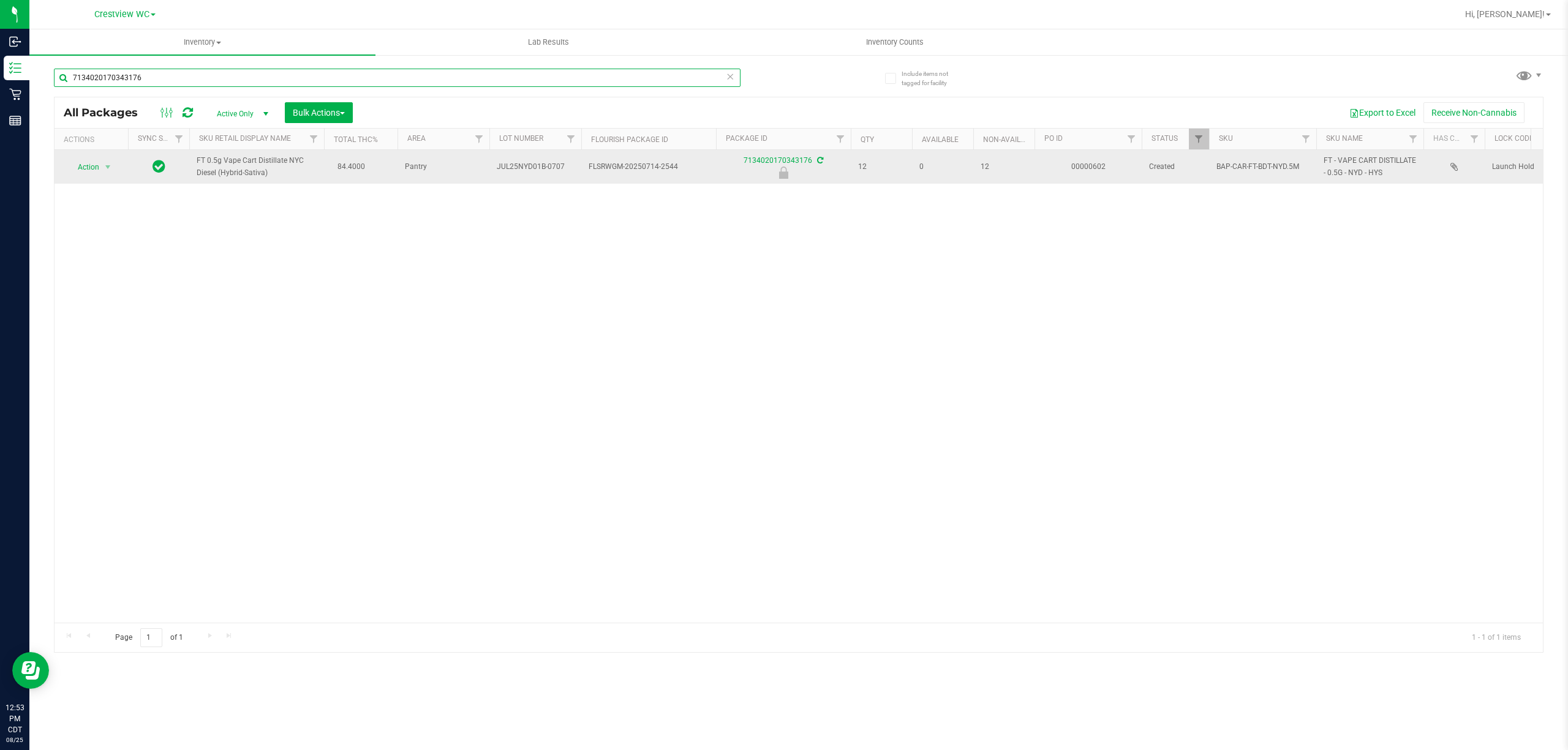
type input "7134020170343176"
click at [90, 150] on td "Action Action Edit attributes Global inventory Locate package Package audit log…" at bounding box center [90, 167] width 73 height 33
click at [85, 171] on span "Action" at bounding box center [83, 168] width 33 height 17
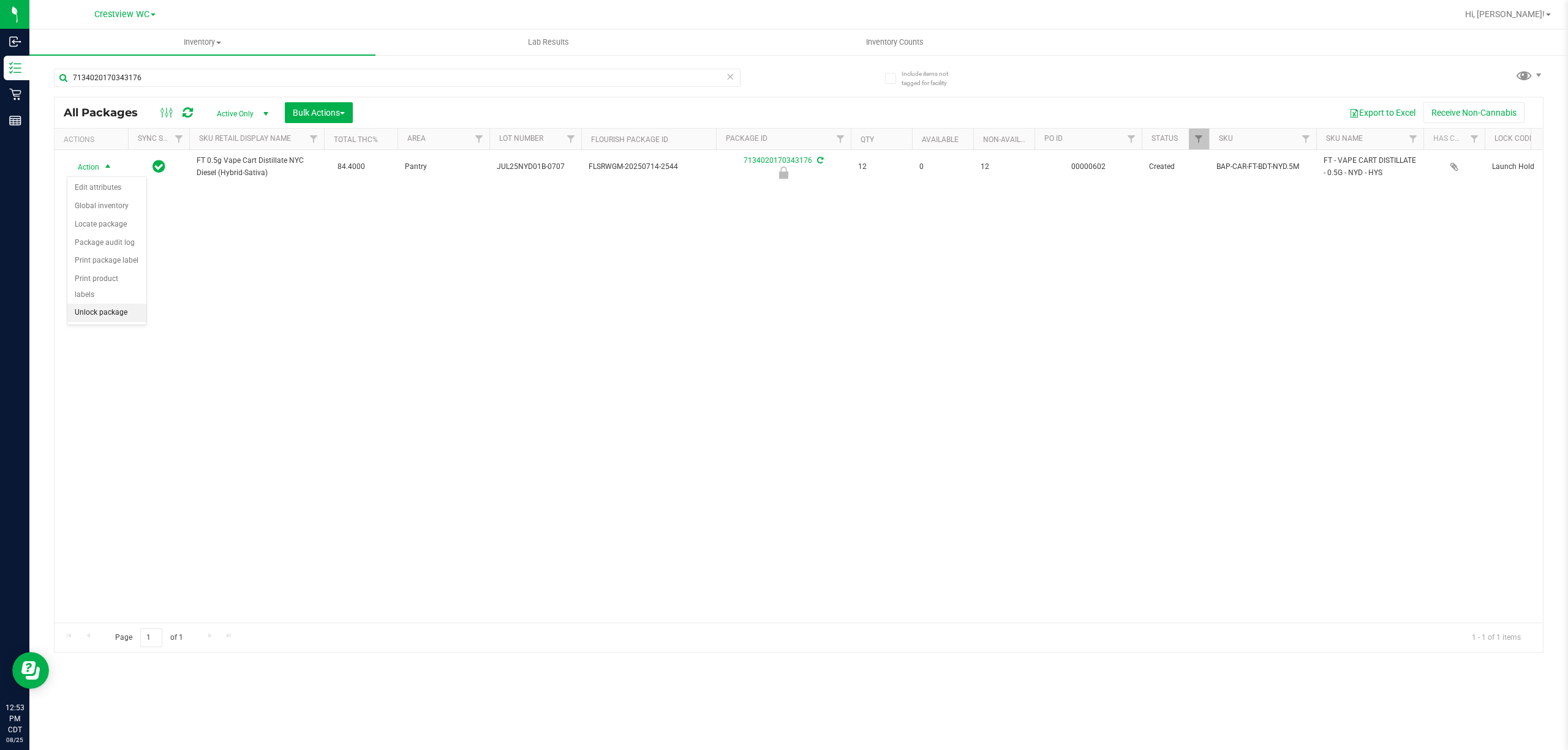
click at [123, 317] on li "Unlock package" at bounding box center [107, 312] width 79 height 18
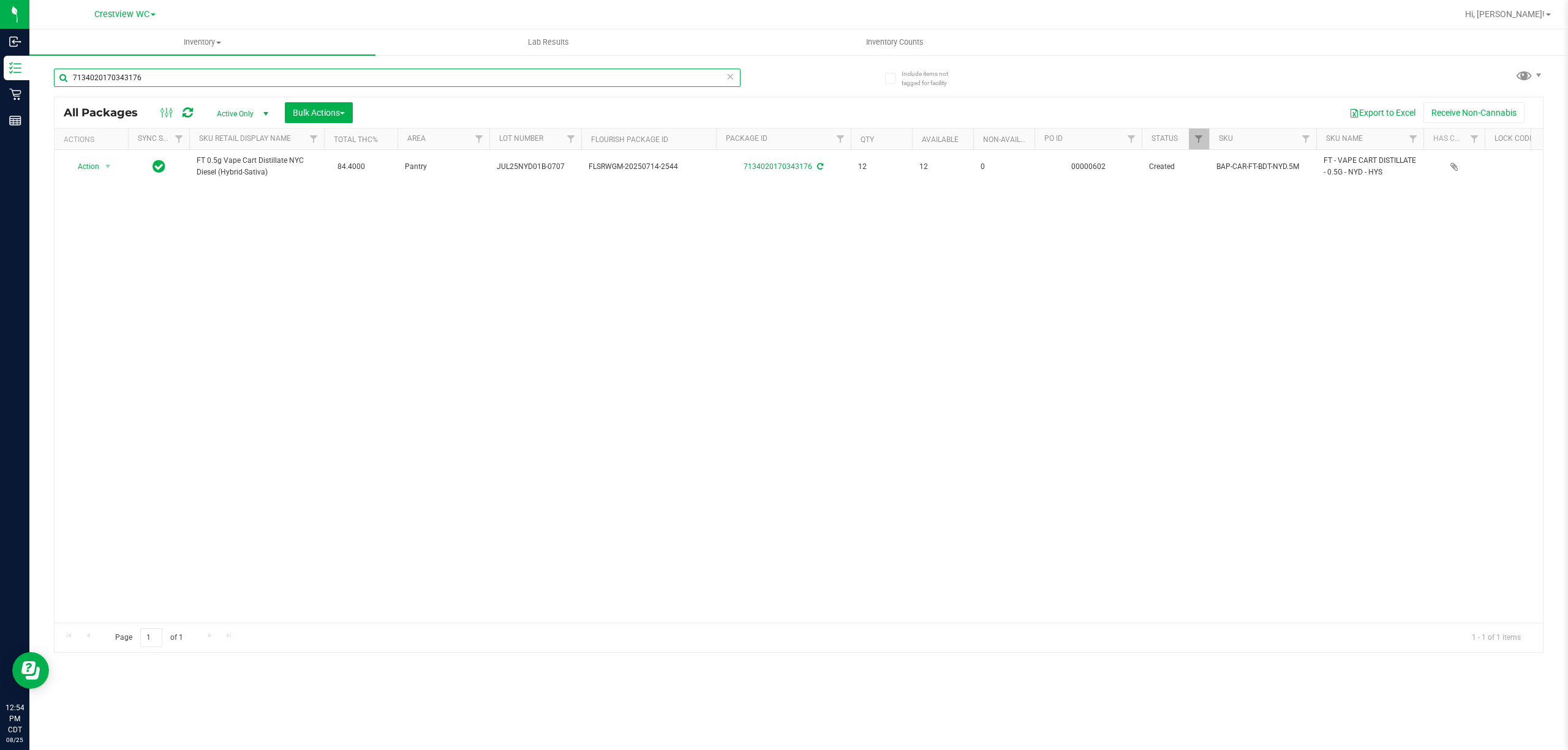
click at [162, 77] on input "7134020170343176" at bounding box center [397, 77] width 686 height 18
type input "7"
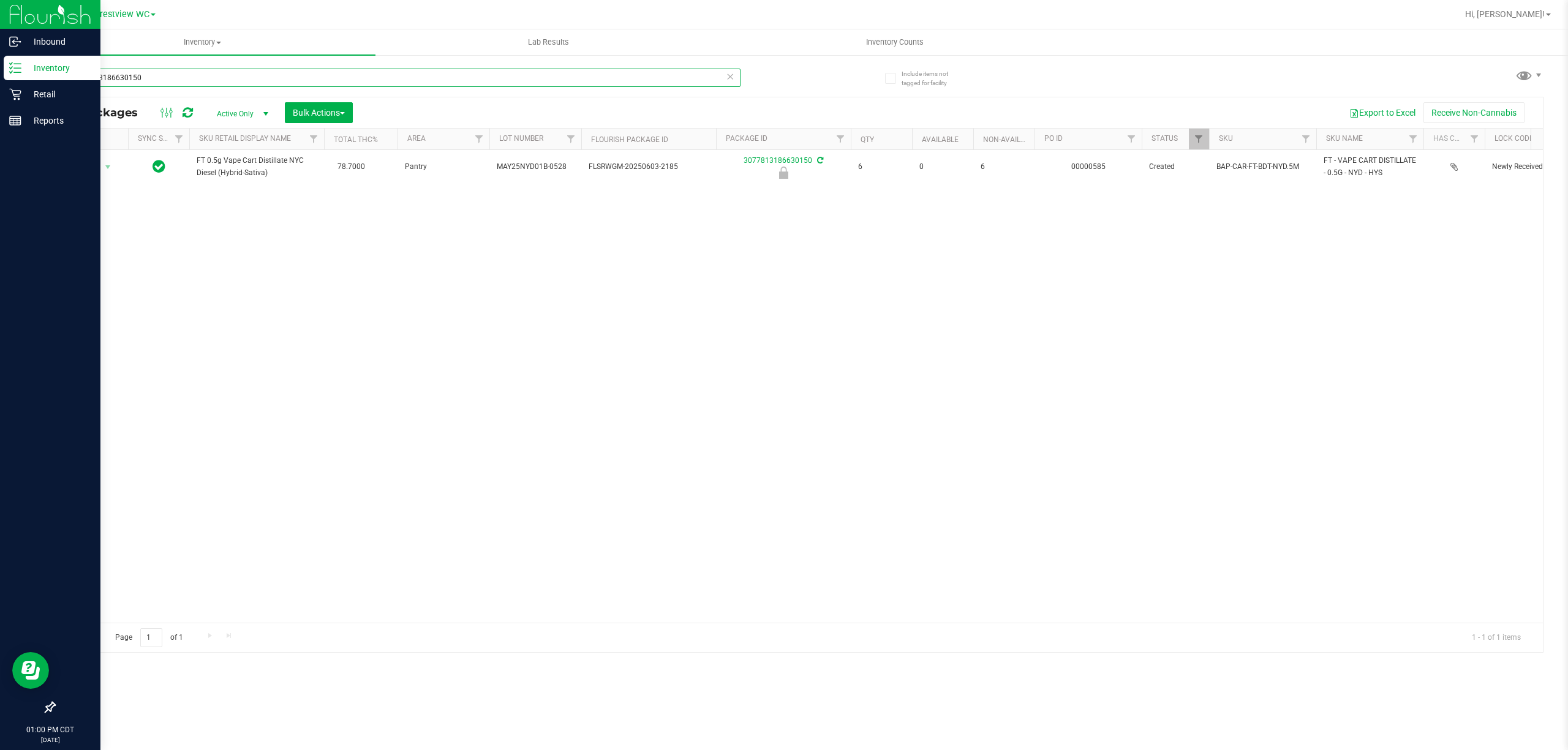
type input "3077813186630150"
click at [23, 71] on p "Inventory" at bounding box center [58, 68] width 73 height 14
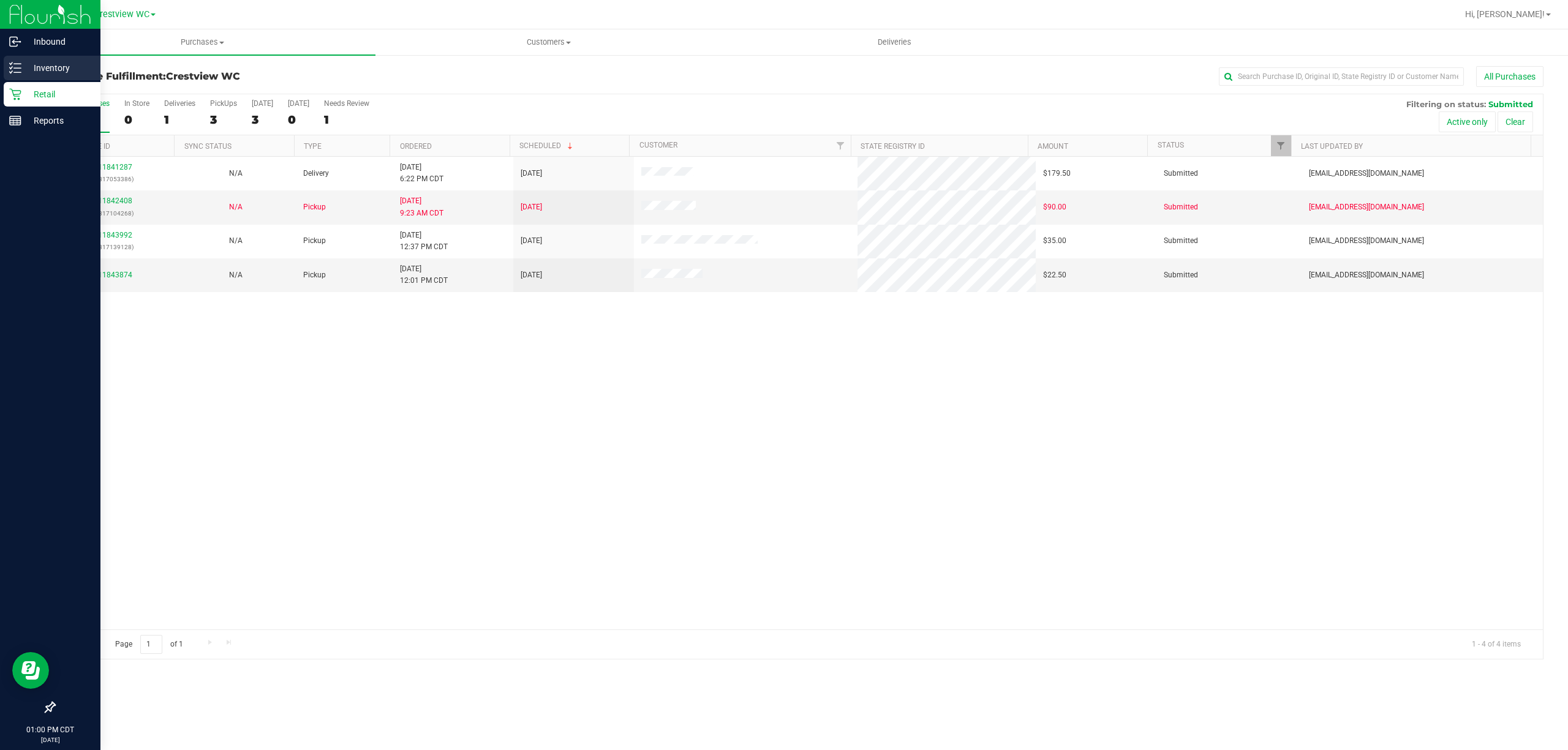
click at [59, 73] on p "Inventory" at bounding box center [58, 68] width 73 height 14
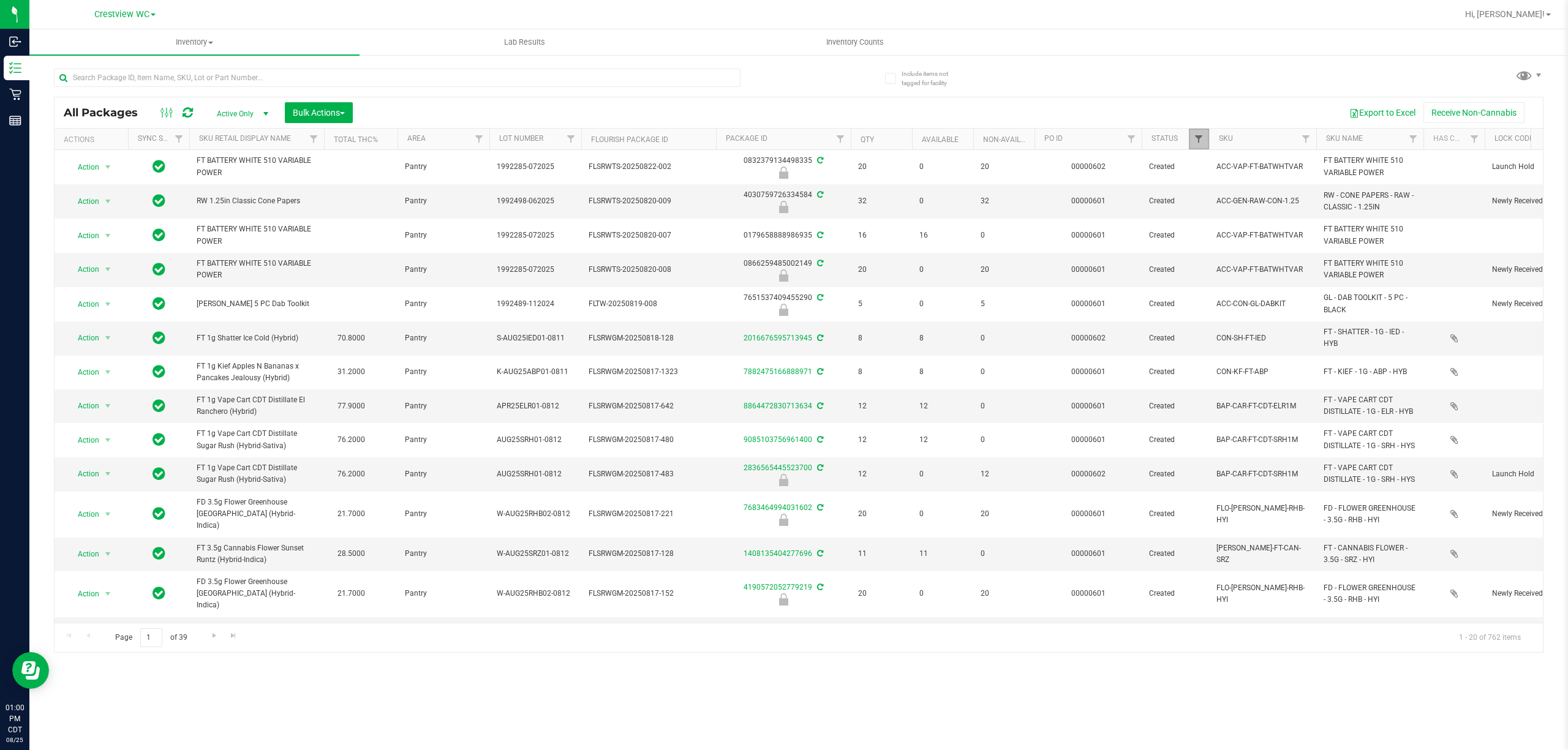
click at [1197, 140] on span "Filter" at bounding box center [1199, 139] width 10 height 10
click at [1136, 141] on span "Filter" at bounding box center [1131, 139] width 10 height 10
type input "602"
click at [1129, 186] on button "Filter" at bounding box center [1159, 199] width 59 height 27
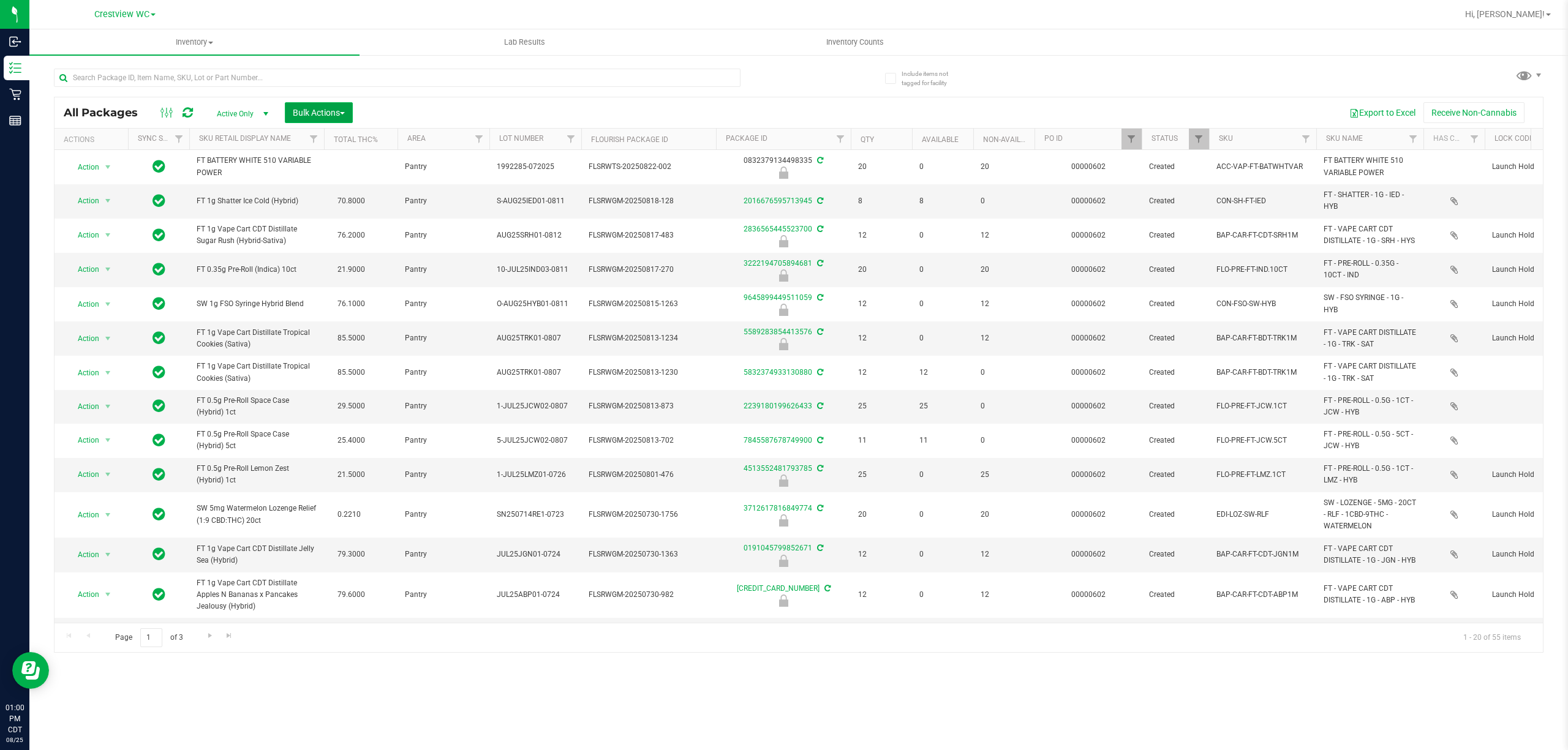
click at [353, 116] on button "Bulk Actions" at bounding box center [318, 112] width 68 height 21
click at [356, 207] on span "Lock/Unlock packages" at bounding box center [334, 207] width 84 height 10
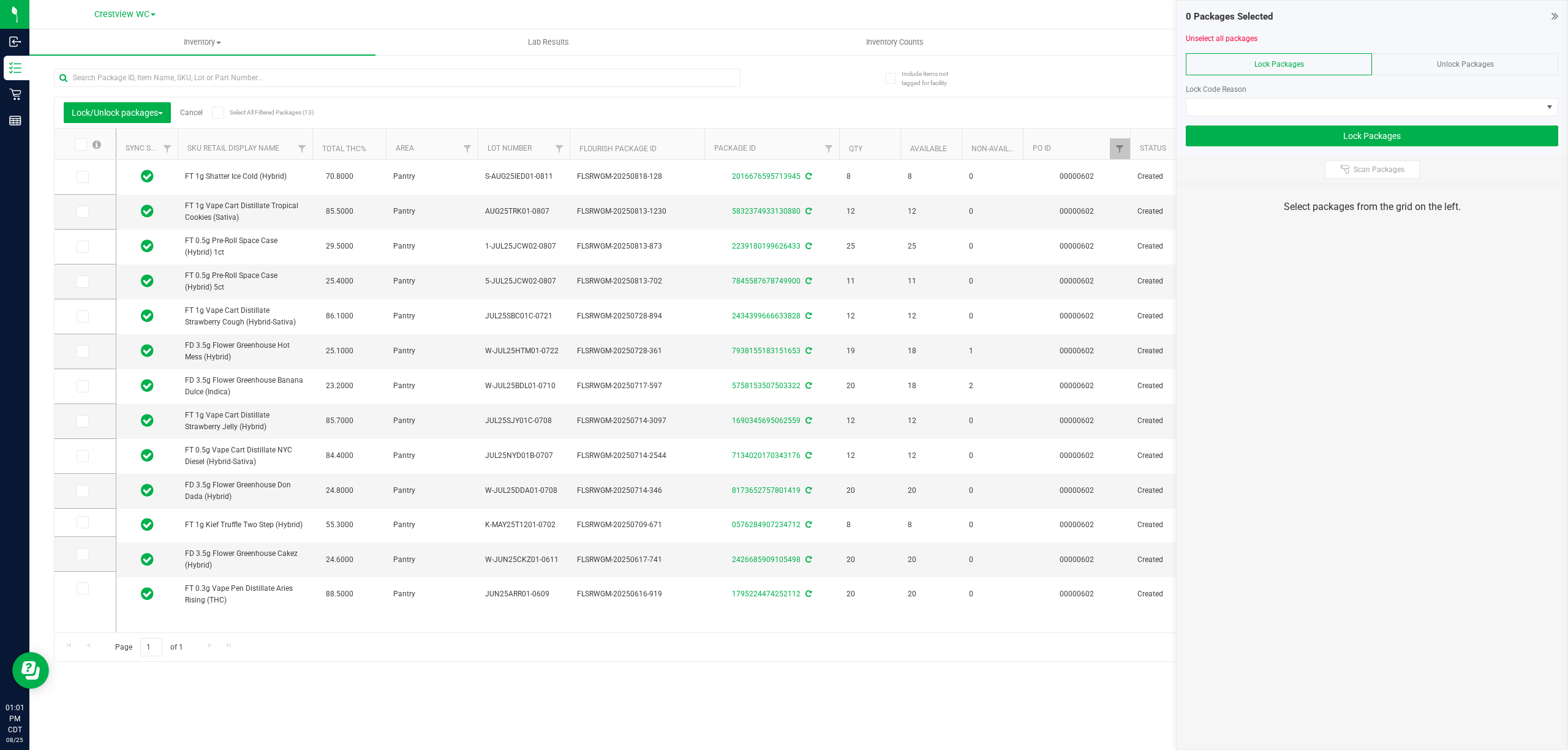
click at [1554, 11] on icon at bounding box center [1555, 15] width 7 height 12
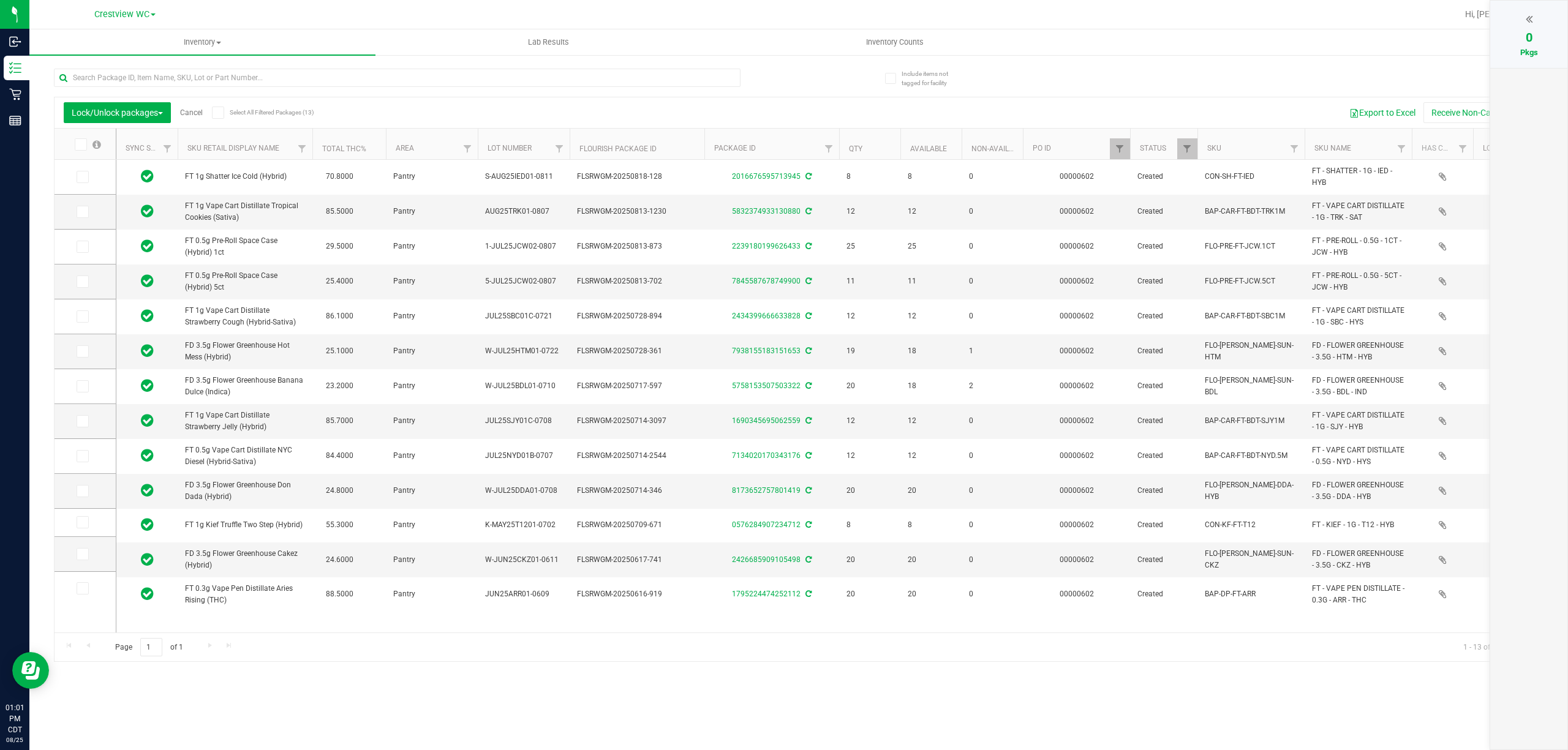
click at [228, 107] on label "Select All Filtered Packages (13)" at bounding box center [251, 112] width 79 height 12
click at [0, 0] on input "Select All Filtered Packages (13)" at bounding box center [0, 0] width 0 height 0
click at [1539, 42] on div "13" at bounding box center [1528, 37] width 52 height 18
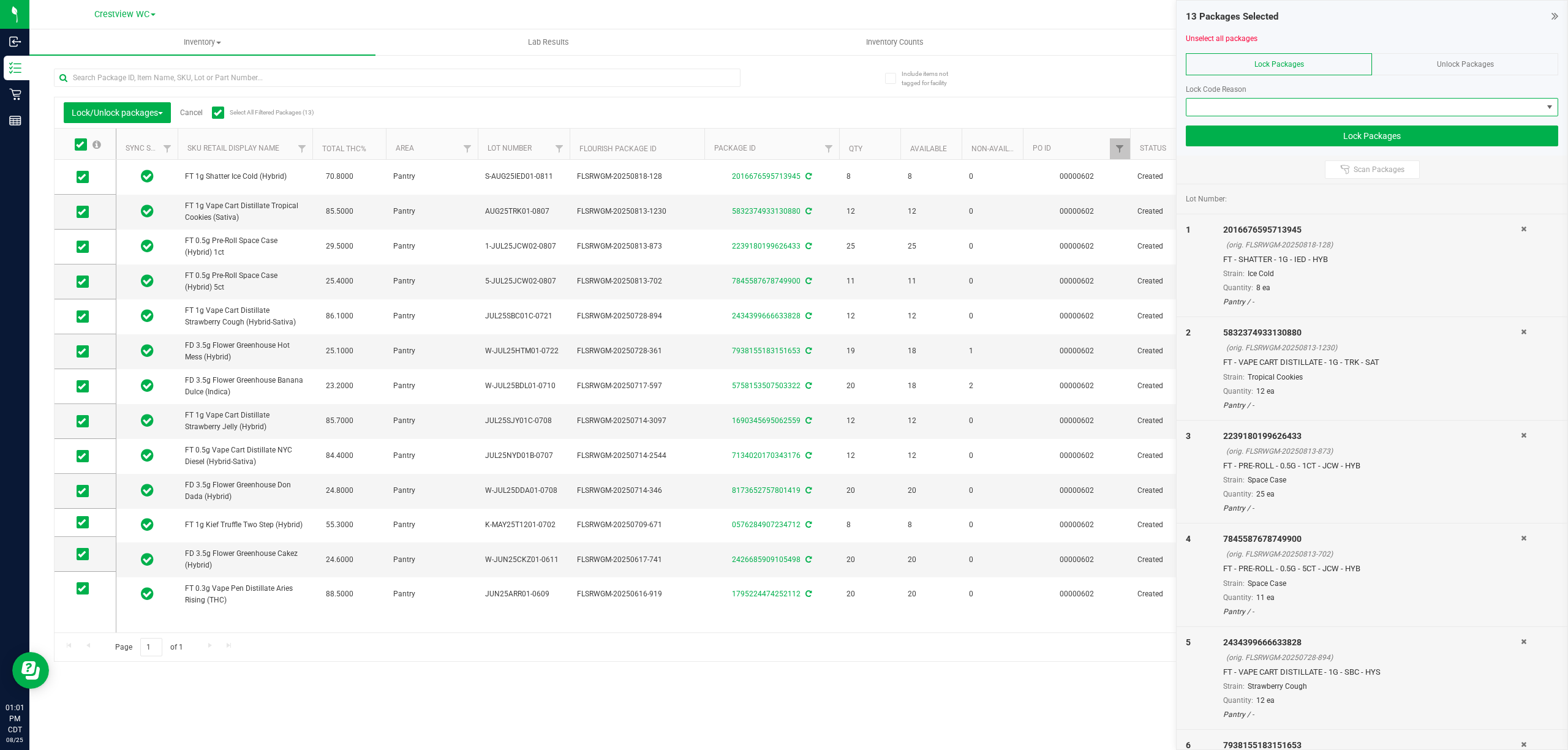
click at [1311, 106] on span at bounding box center [1364, 108] width 356 height 17
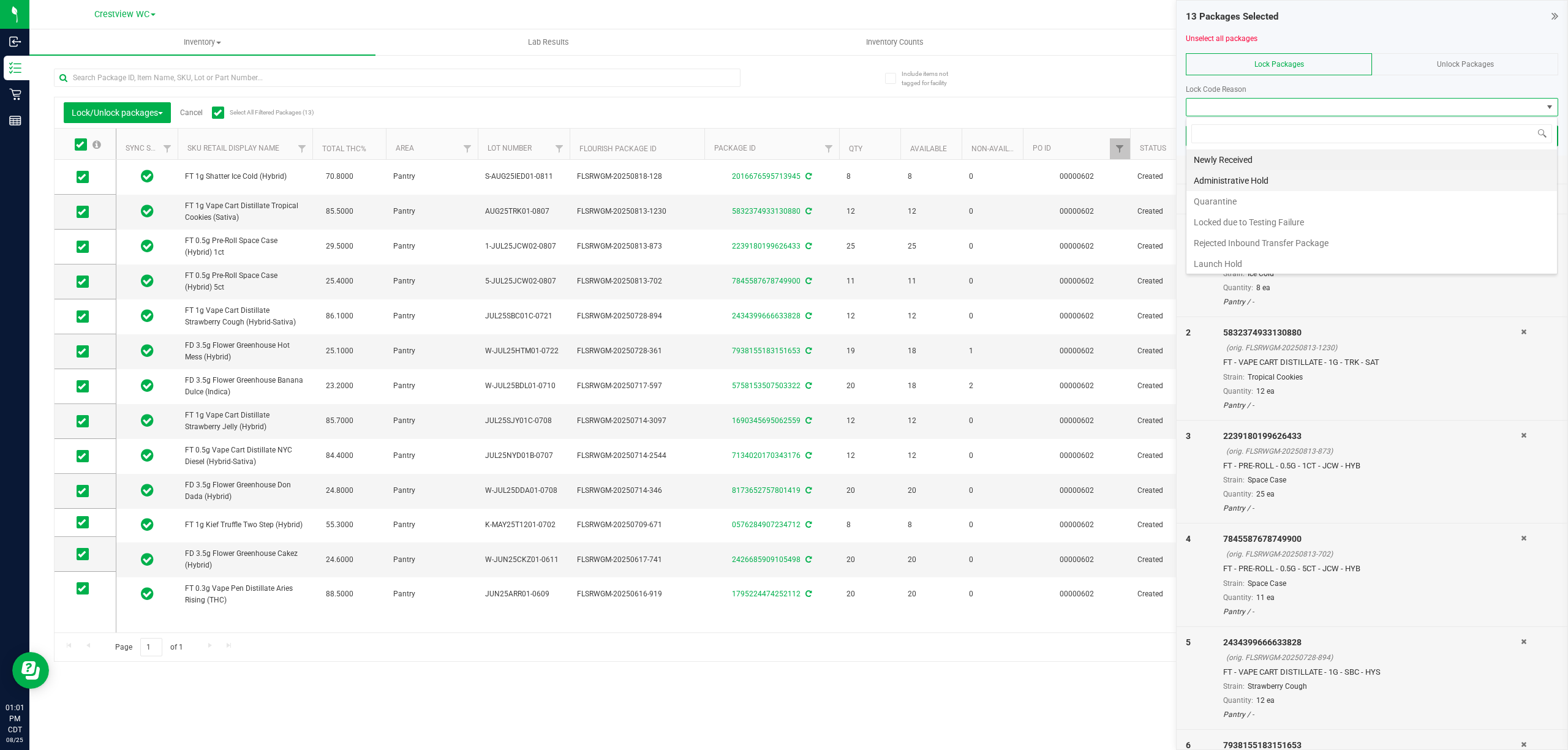
click at [1251, 185] on li "Administrative Hold" at bounding box center [1371, 181] width 370 height 21
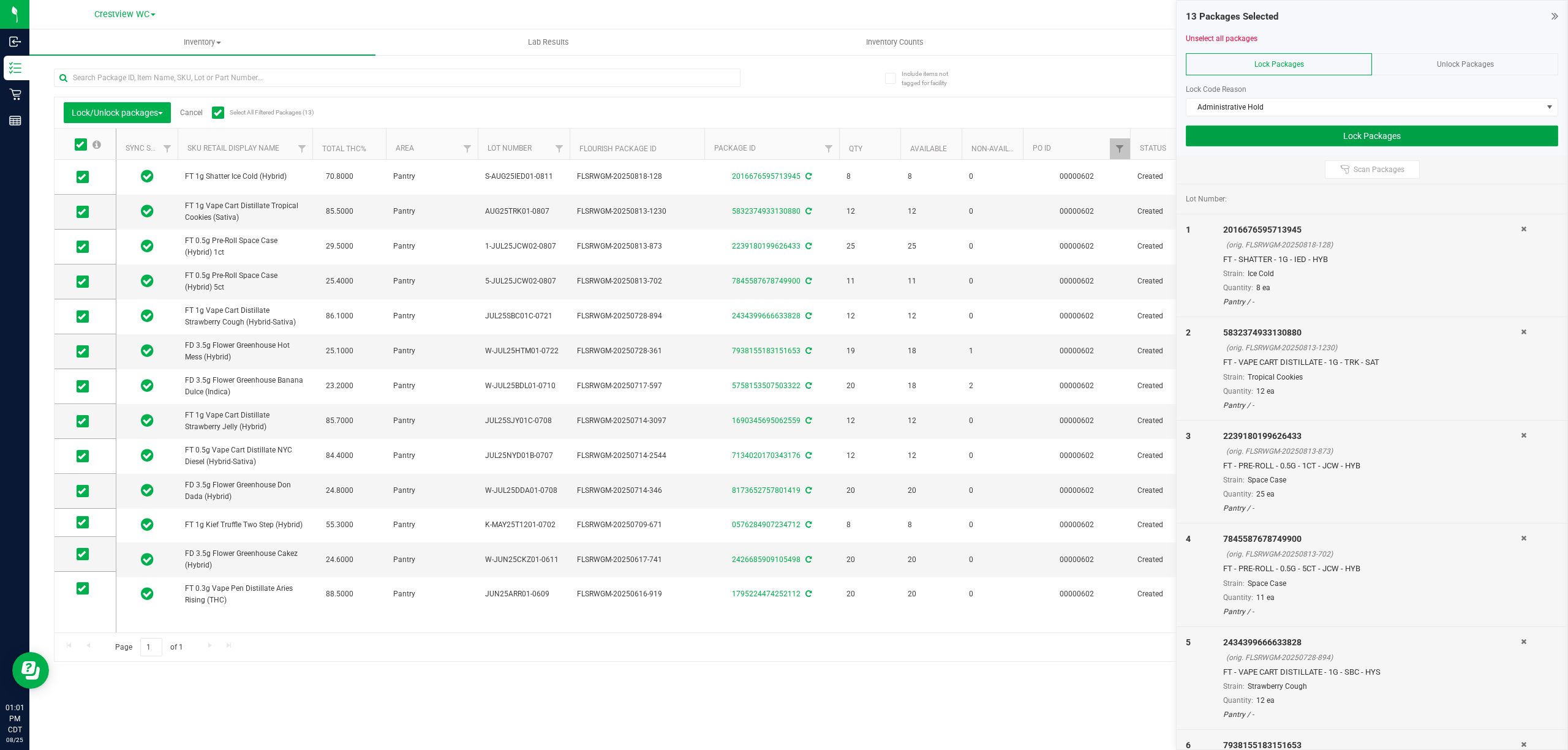
click at [1264, 141] on button "Lock Packages" at bounding box center [1372, 136] width 372 height 21
click at [1365, 128] on button "Lock Packages" at bounding box center [1372, 136] width 372 height 21
click at [57, 356] on td at bounding box center [85, 351] width 61 height 35
click at [91, 351] on label at bounding box center [85, 351] width 18 height 12
click at [0, 0] on input "checkbox" at bounding box center [0, 0] width 0 height 0
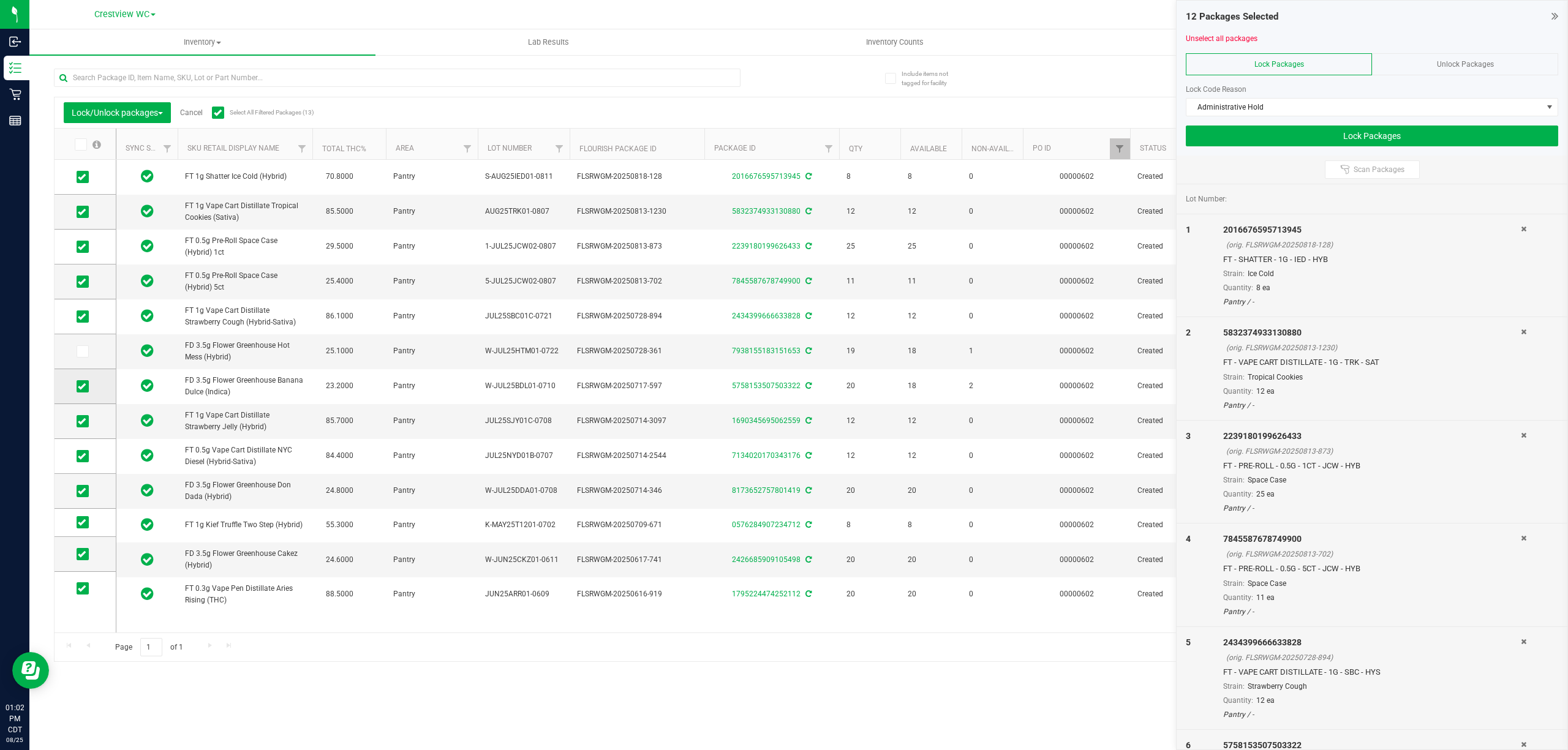
click at [55, 399] on td at bounding box center [85, 386] width 61 height 35
click at [80, 386] on icon at bounding box center [82, 386] width 8 height 0
click at [0, 0] on input "checkbox" at bounding box center [0, 0] width 0 height 0
click at [1321, 137] on button "Lock Packages" at bounding box center [1372, 136] width 372 height 21
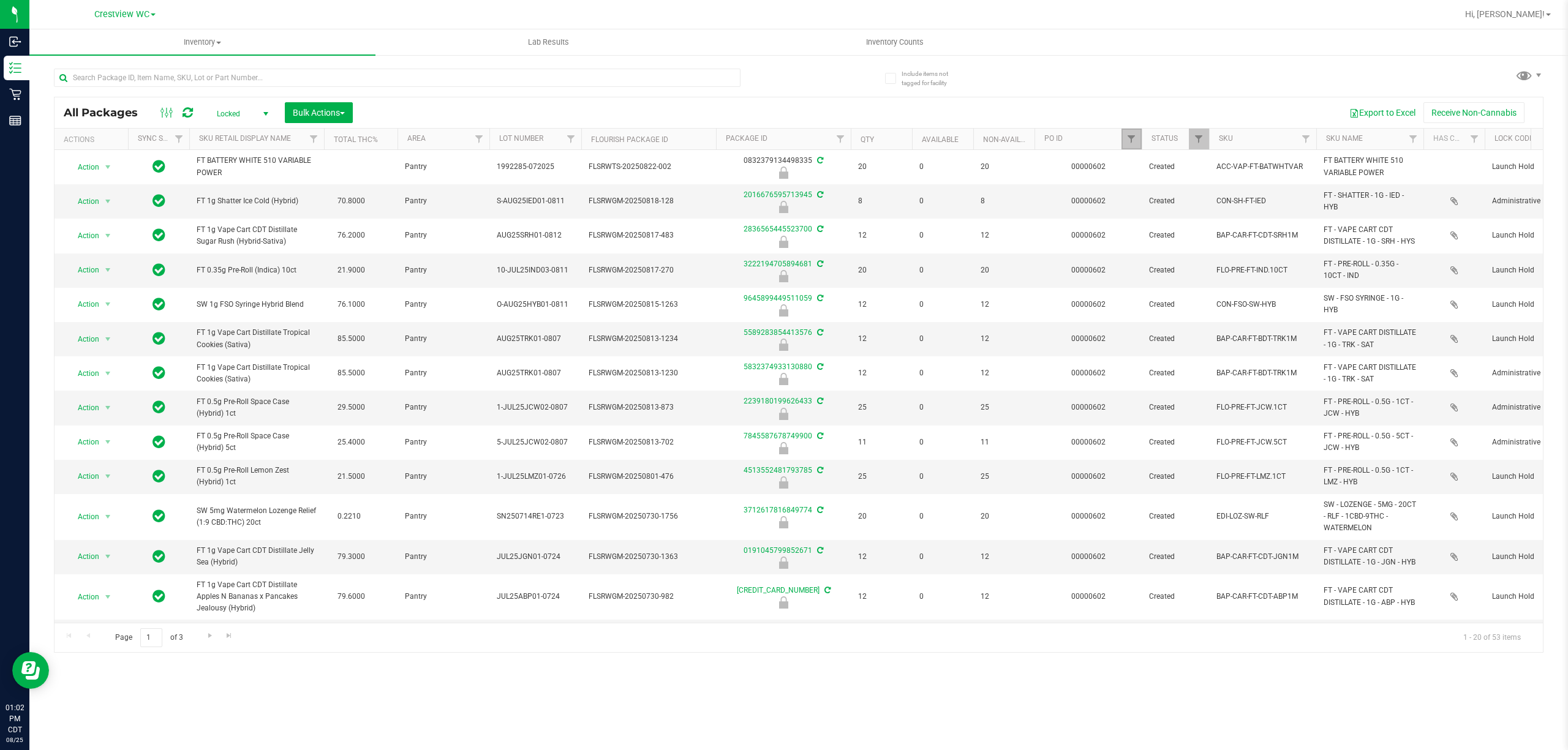
click at [1125, 140] on link "Filter" at bounding box center [1131, 139] width 20 height 21
click at [1163, 197] on button "Filter" at bounding box center [1159, 199] width 59 height 27
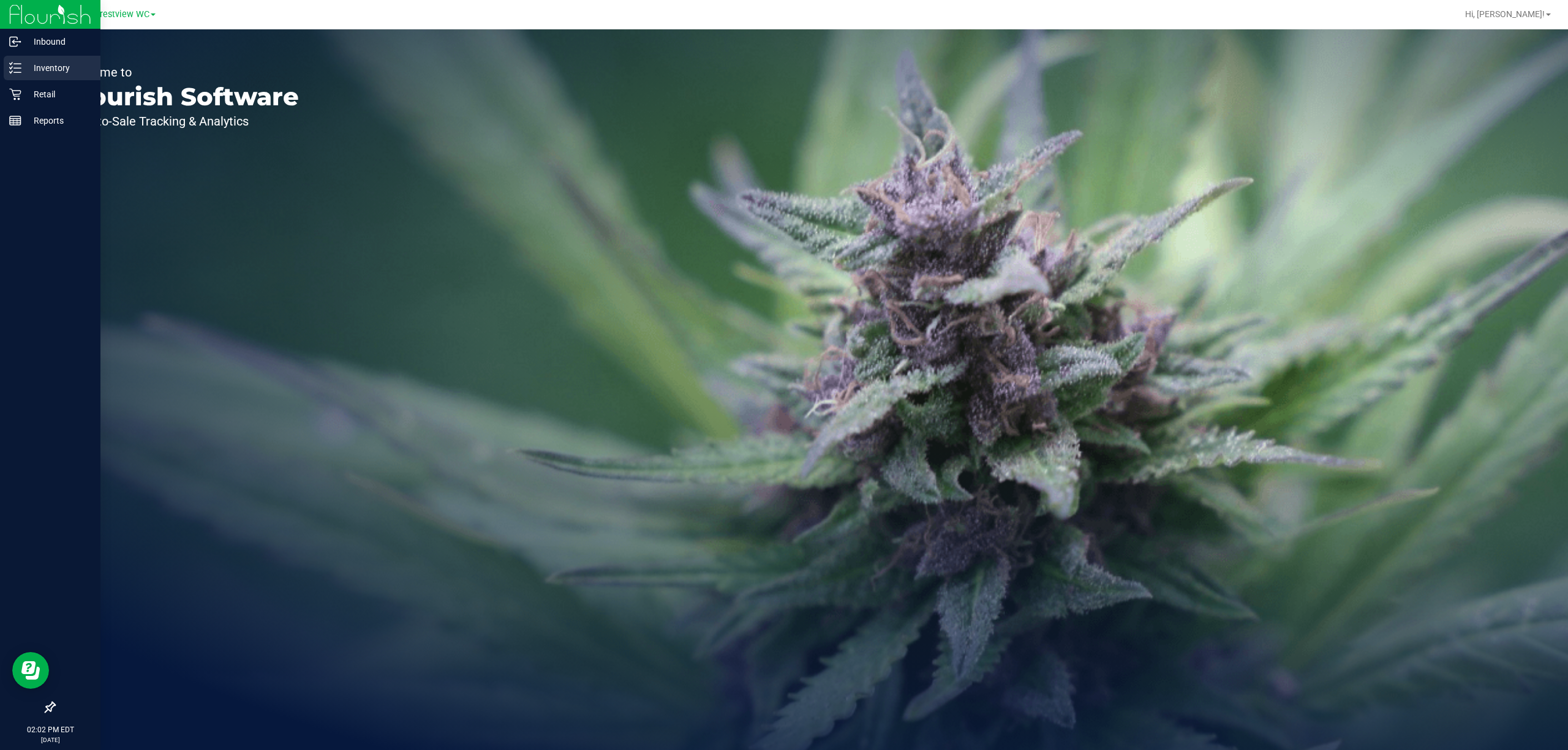
click at [32, 65] on p "Inventory" at bounding box center [58, 68] width 73 height 14
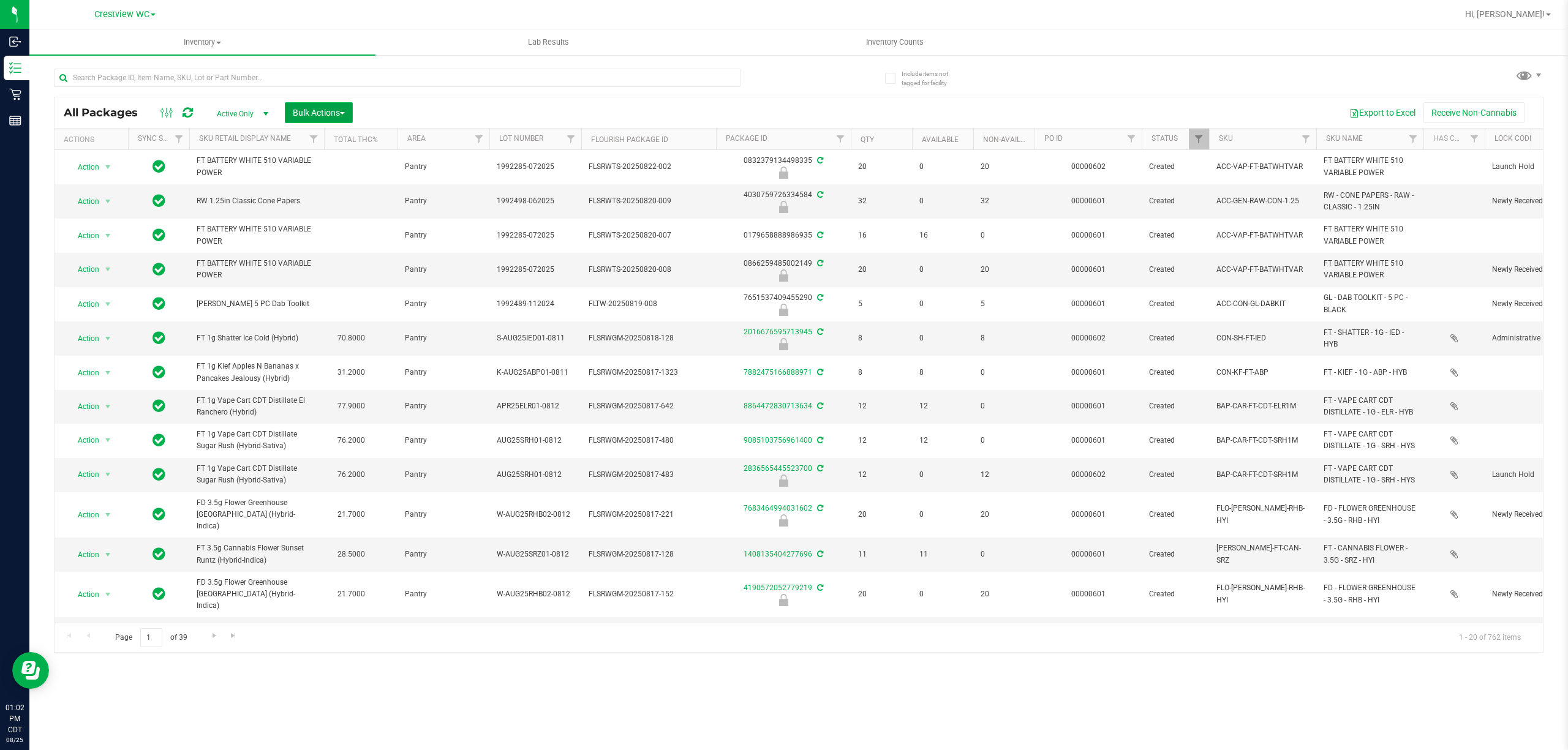
click at [324, 113] on span "Bulk Actions" at bounding box center [319, 112] width 52 height 10
click at [345, 218] on div "Lock/Unlock packages" at bounding box center [343, 209] width 101 height 20
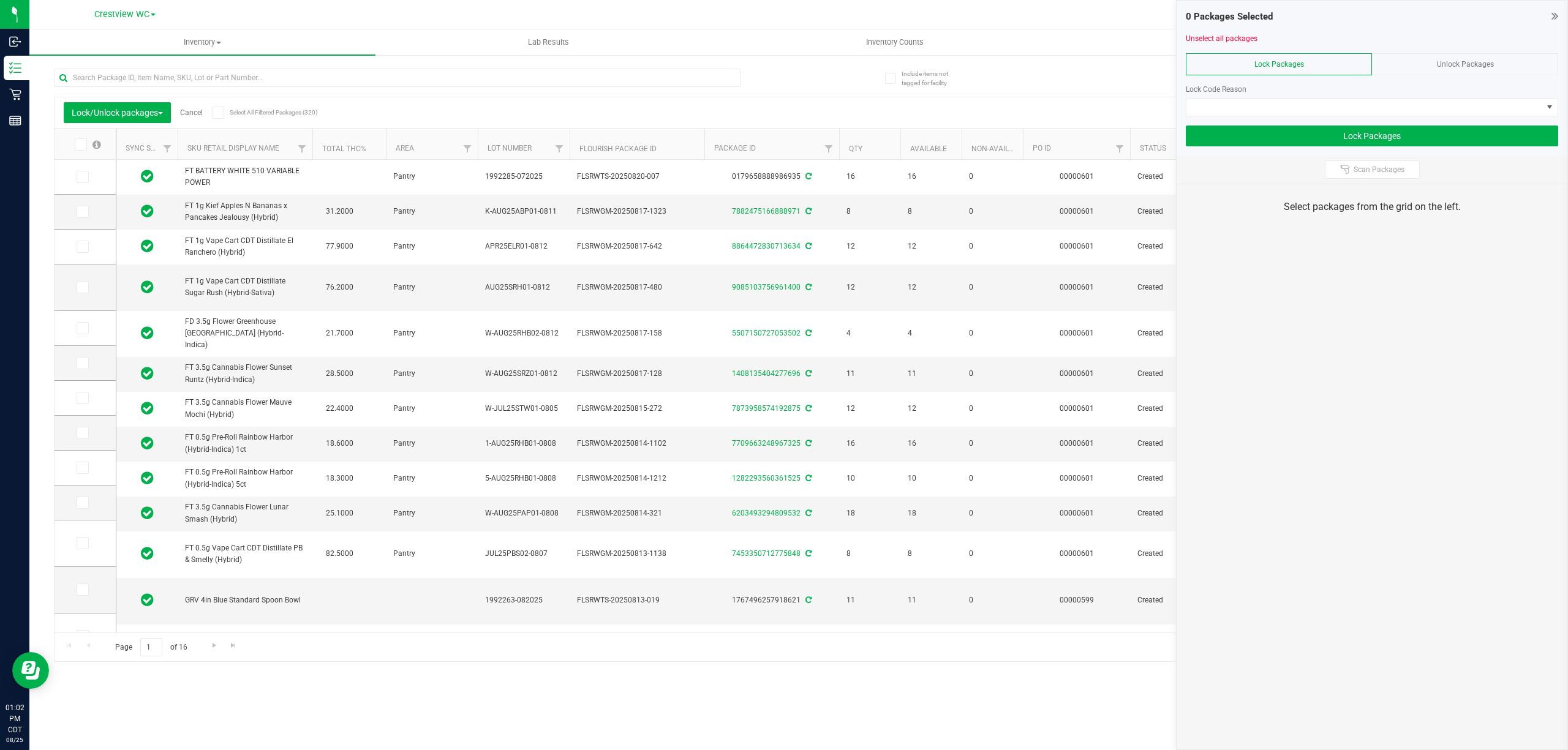
click at [1421, 62] on div "Unlock Packages" at bounding box center [1465, 64] width 187 height 22
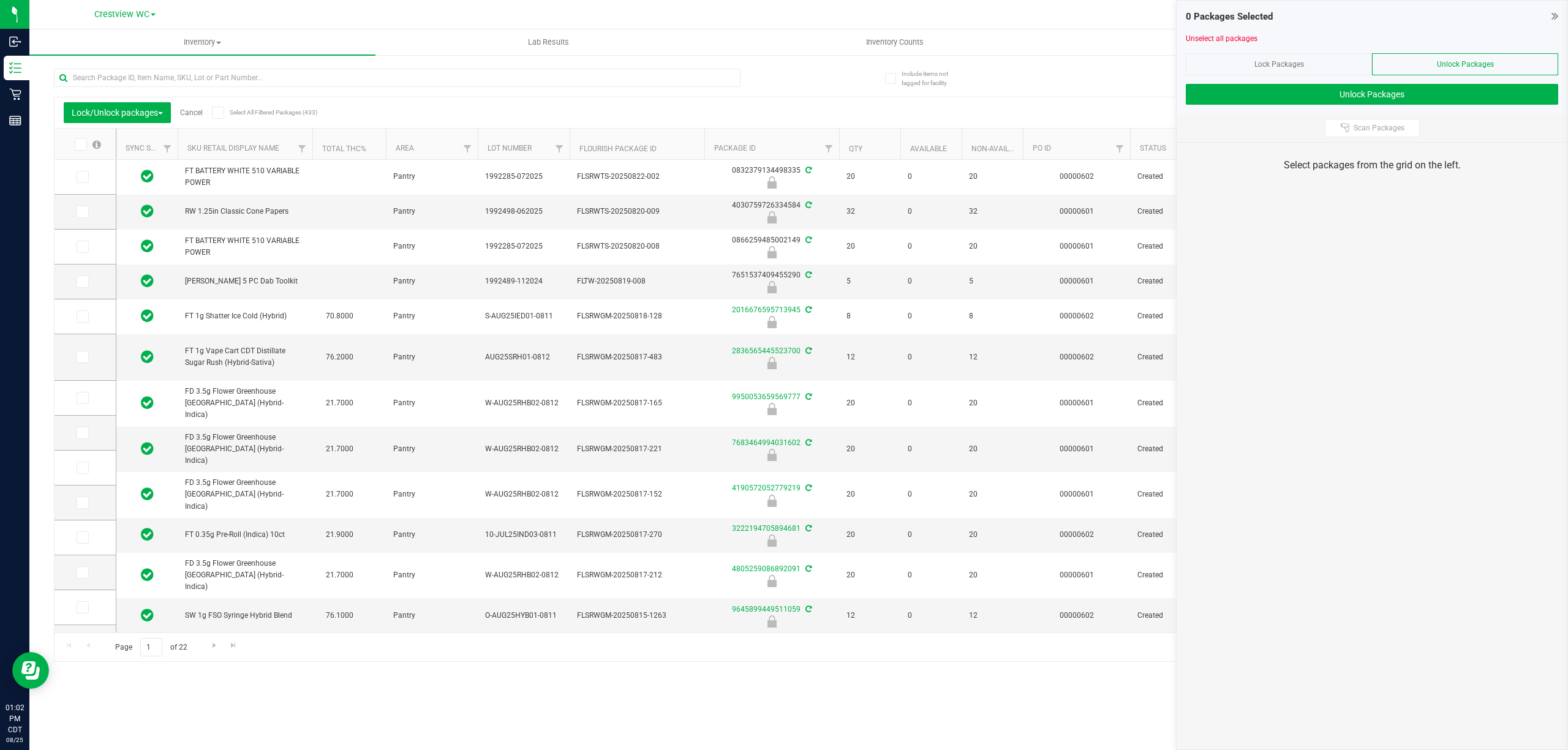
click at [1557, 11] on div "0 Packages Selected Unselect all packages Lock Packages Unlock Packages Unlock …" at bounding box center [1372, 57] width 390 height 113
click at [1557, 11] on icon at bounding box center [1555, 15] width 7 height 12
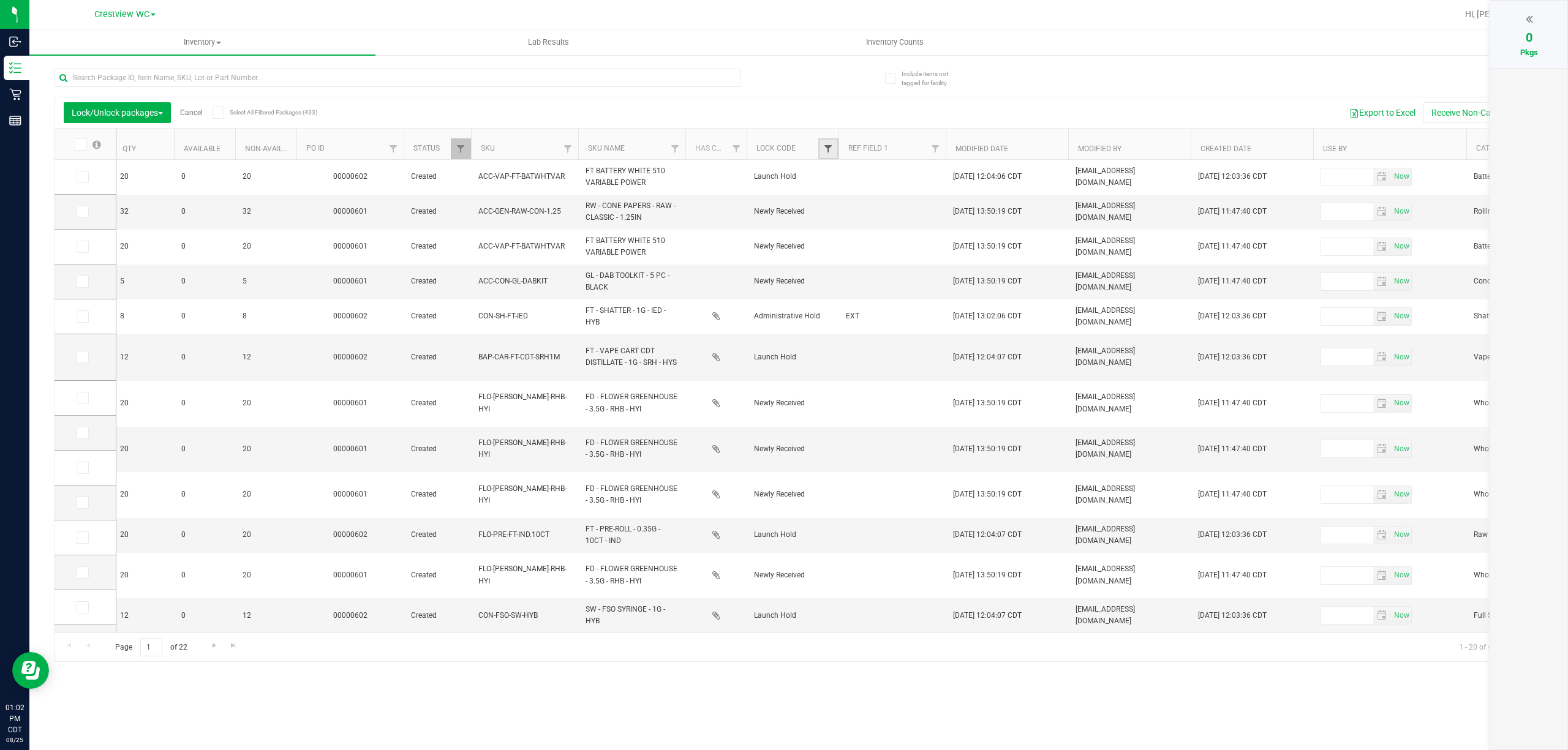
click at [833, 153] on span "Filter" at bounding box center [828, 148] width 10 height 10
click at [832, 235] on input "Launch Hold" at bounding box center [834, 234] width 8 height 8
checkbox input "true"
click at [848, 348] on button "Filter" at bounding box center [858, 346] width 66 height 27
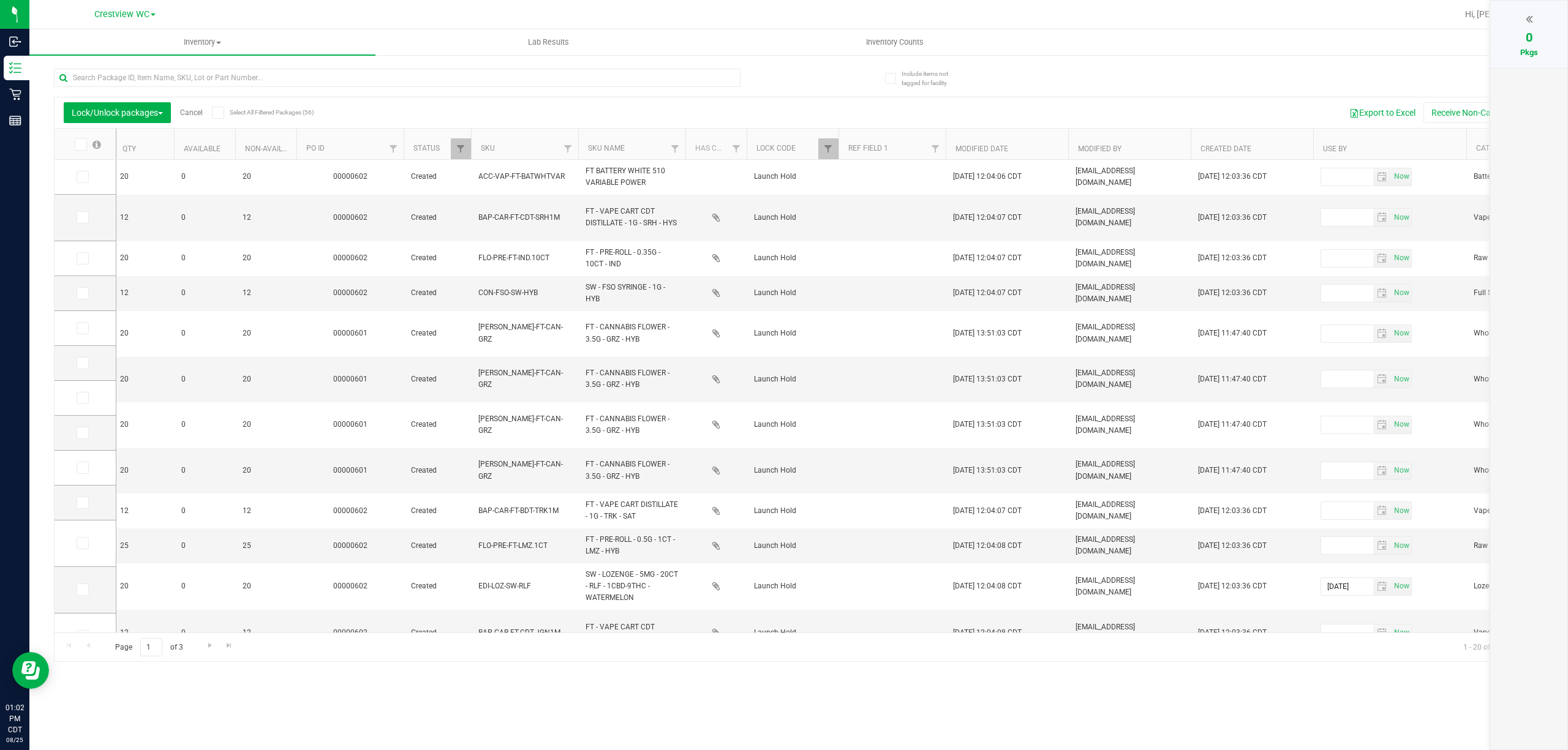
click at [1522, 29] on div "0" at bounding box center [1528, 37] width 52 height 18
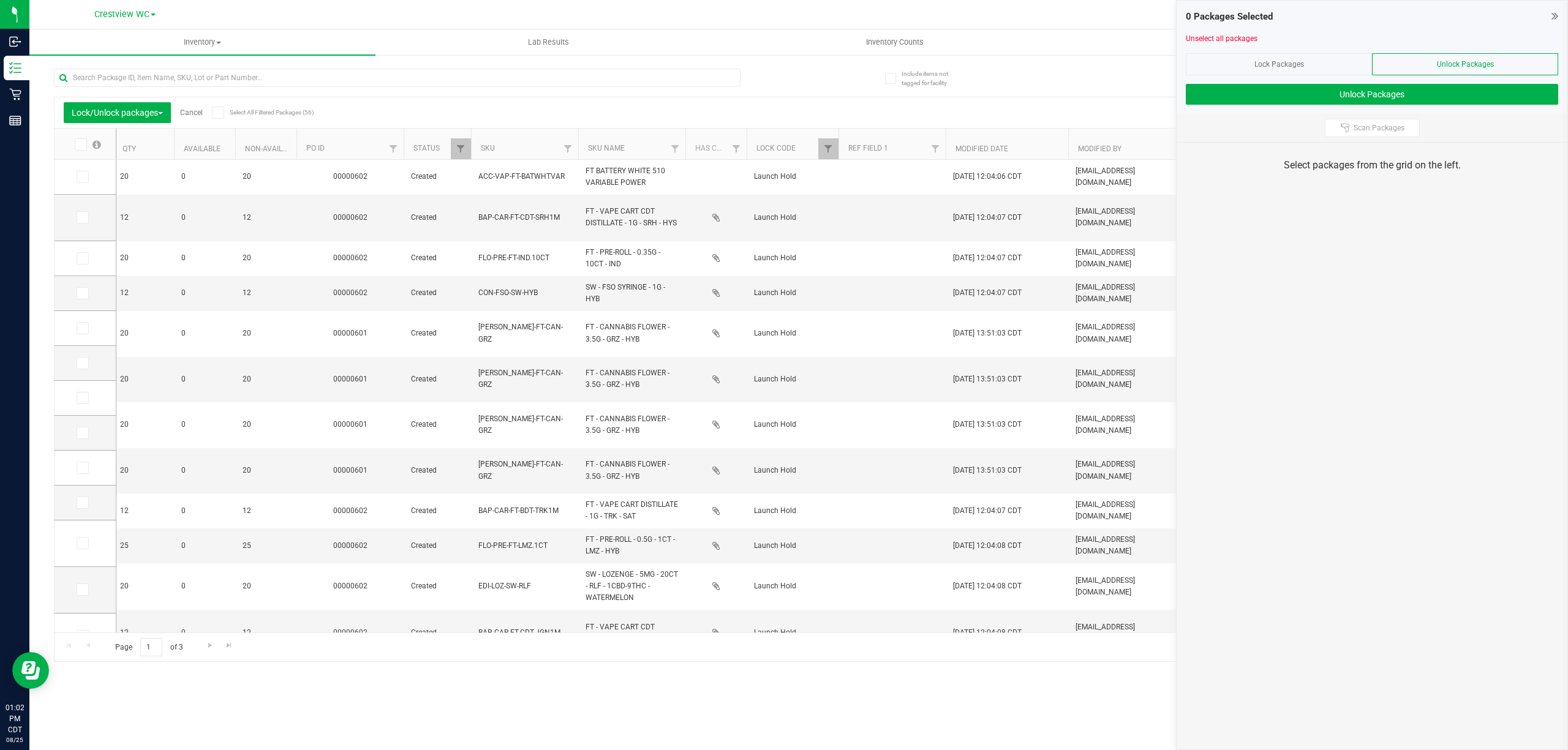
click at [211, 115] on div "Lock/Unlock packages Cancel Select All Filtered Packages (56)" at bounding box center [177, 112] width 228 height 21
click at [217, 112] on icon at bounding box center [218, 112] width 8 height 0
click at [0, 0] on input "Select All Filtered Packages (56)" at bounding box center [0, 0] width 0 height 0
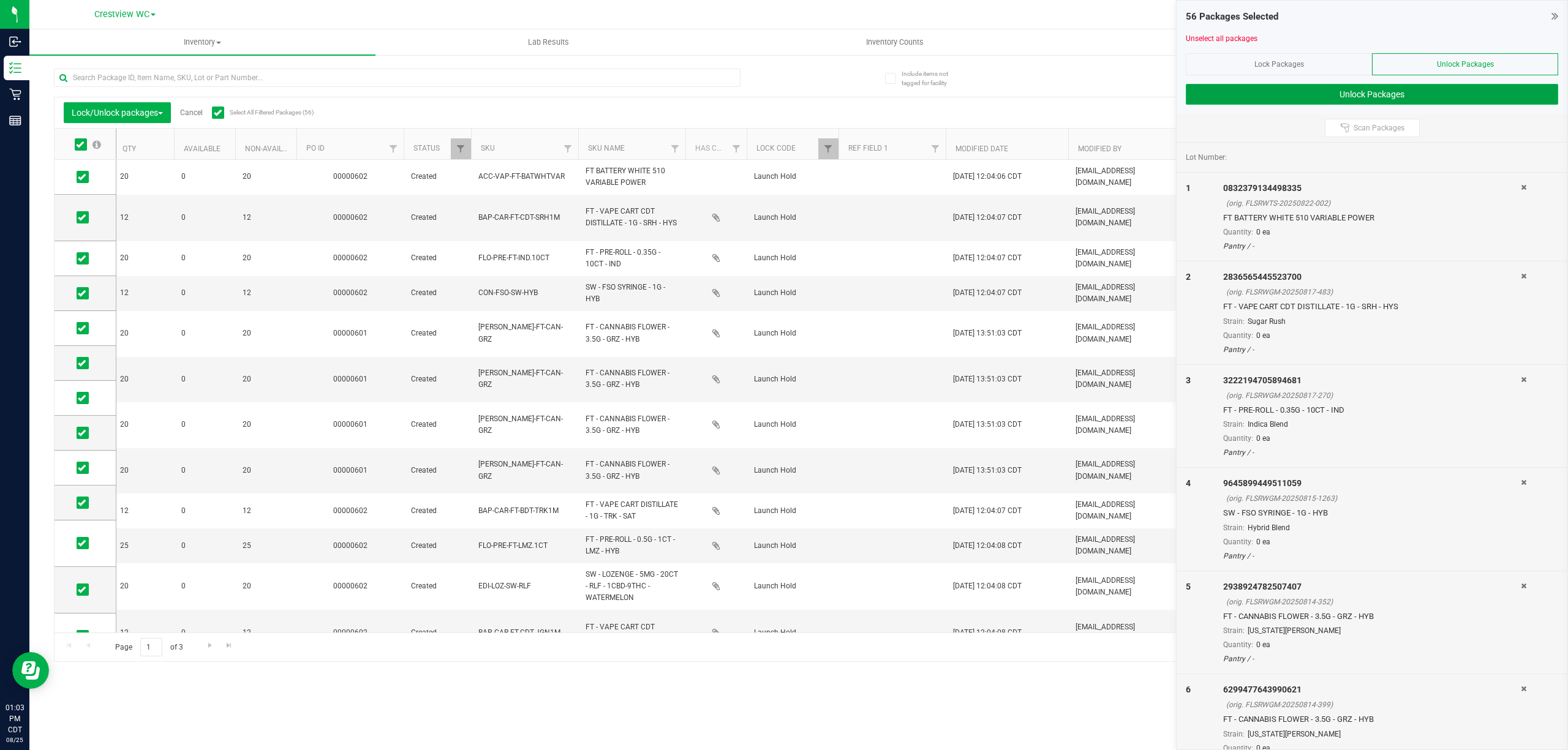
click at [1255, 99] on button "Unlock Packages" at bounding box center [1372, 94] width 372 height 21
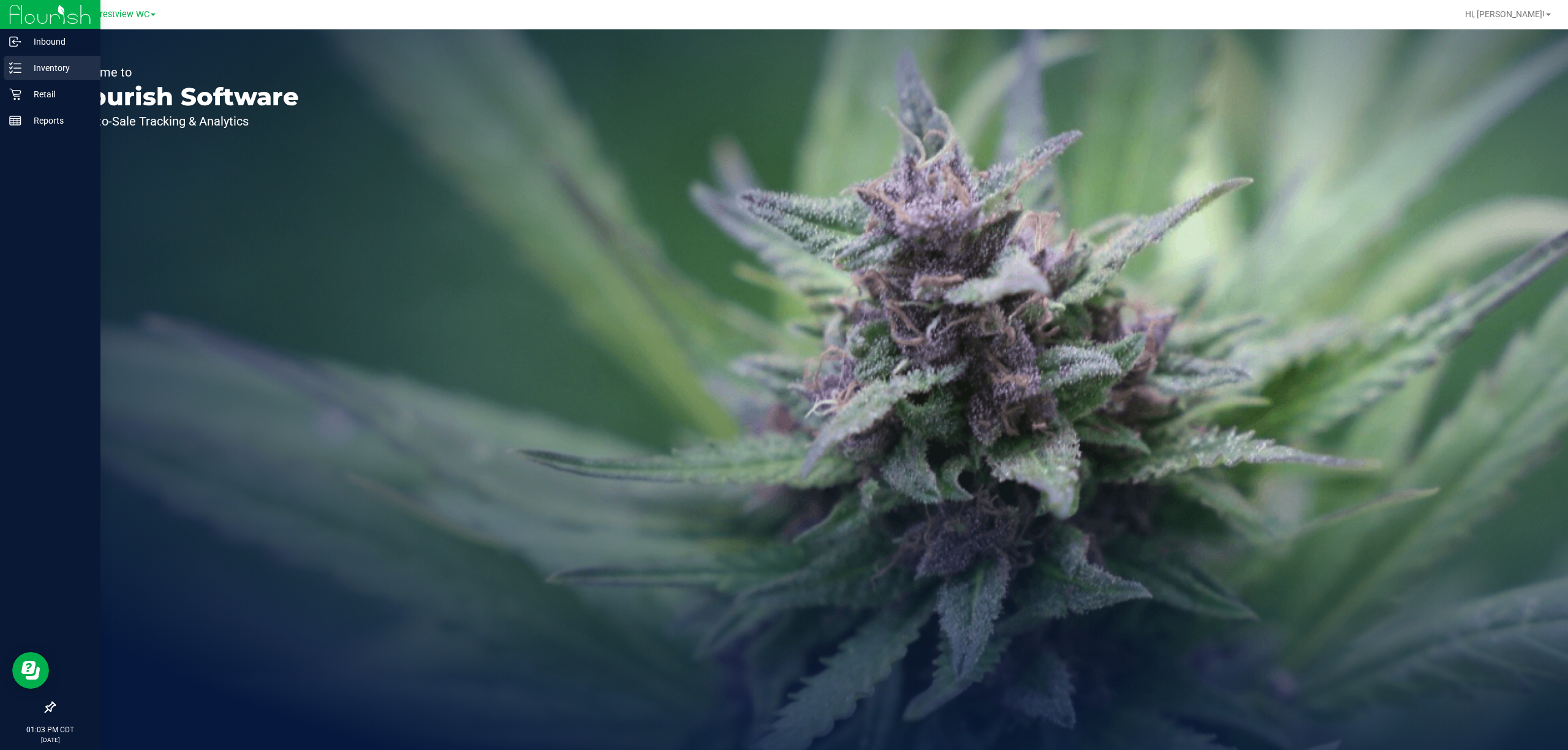
click at [18, 76] on div "Inventory" at bounding box center [52, 69] width 97 height 25
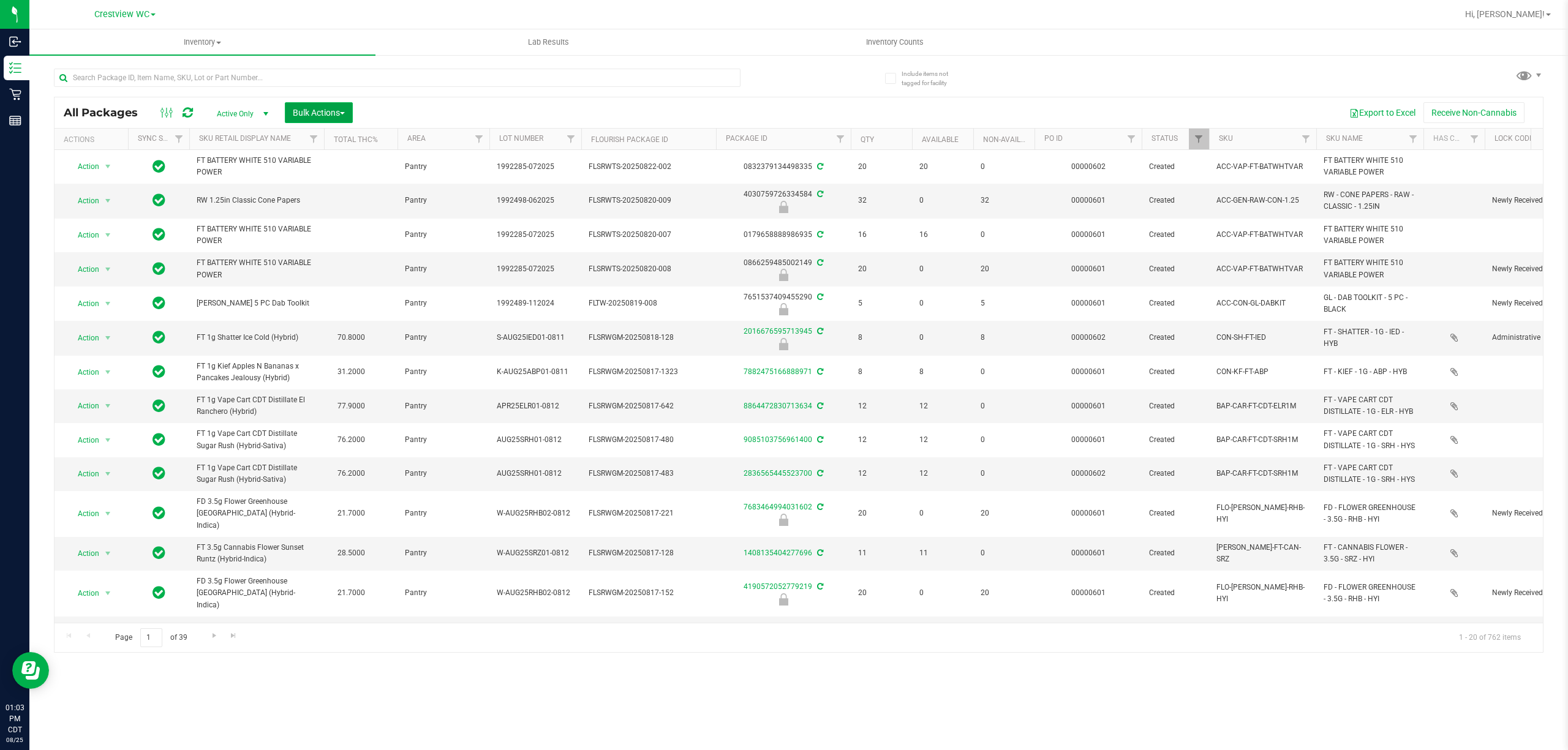
click at [341, 108] on span "Bulk Actions" at bounding box center [319, 112] width 52 height 10
click at [339, 208] on span "Lock/Unlock packages" at bounding box center [334, 207] width 84 height 10
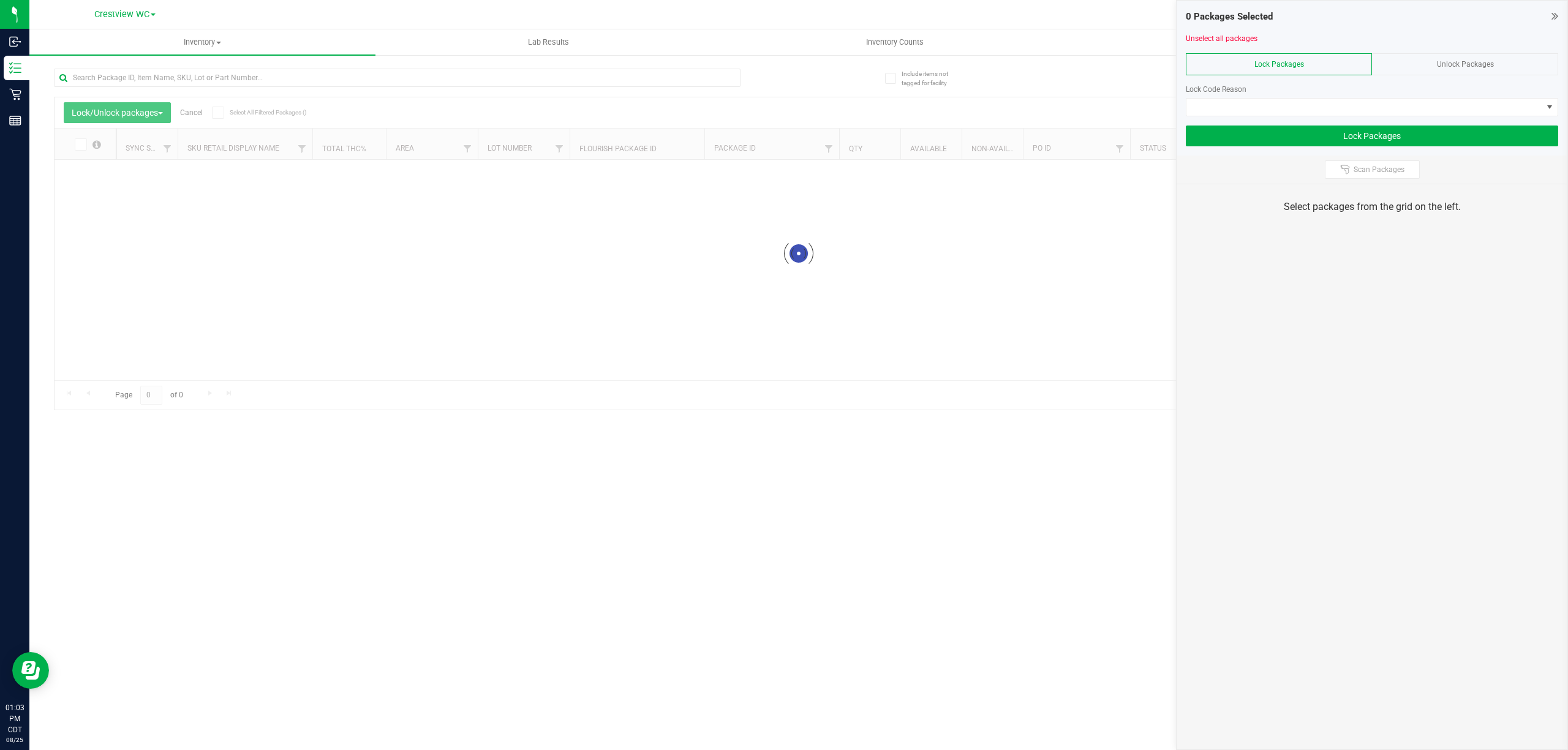
click at [895, 150] on div at bounding box center [798, 253] width 1488 height 312
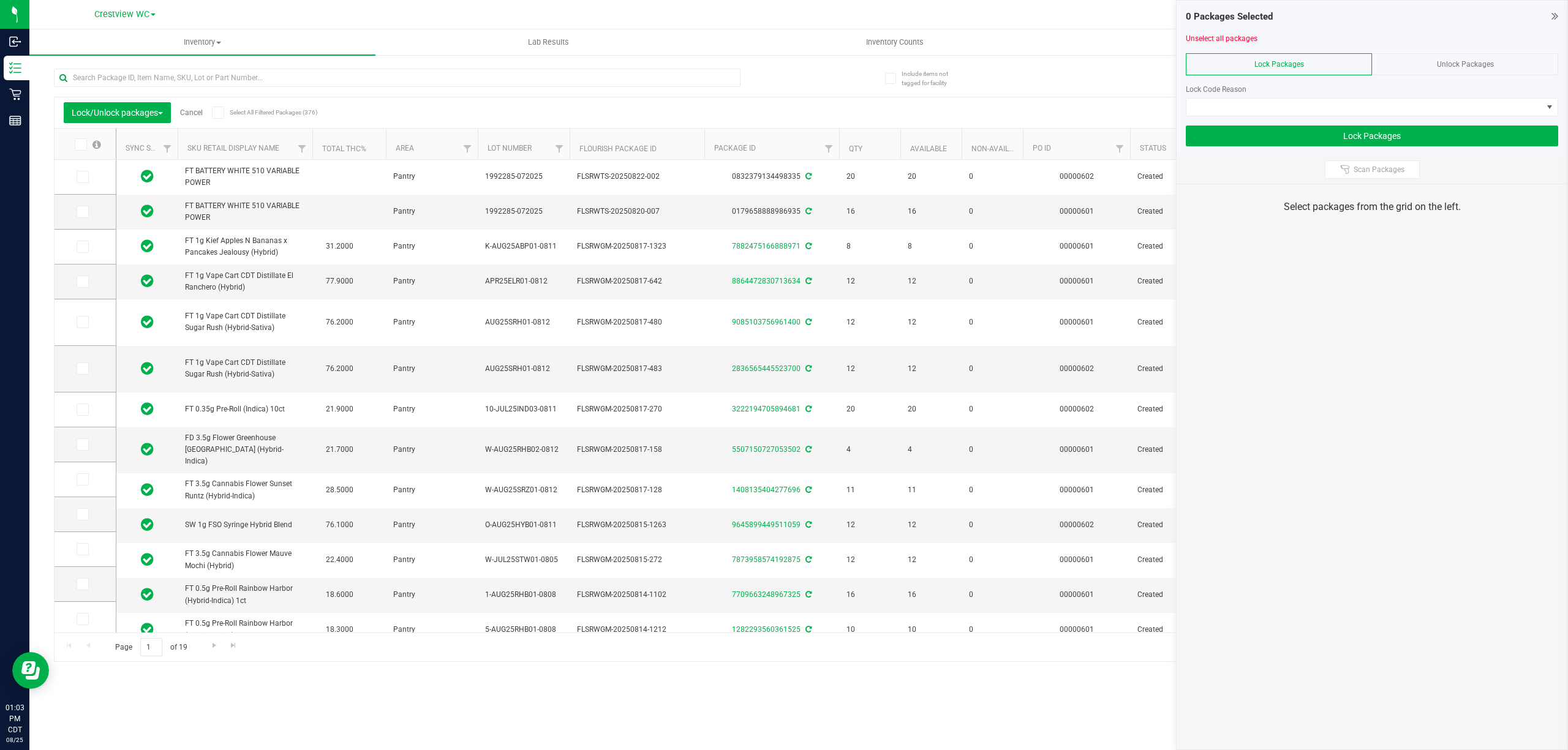
click at [1558, 16] on div "0 Packages Selected Unselect all packages Lock Packages Unlock Packages Lock Co…" at bounding box center [1372, 78] width 390 height 155
click at [1556, 16] on icon at bounding box center [1555, 15] width 7 height 12
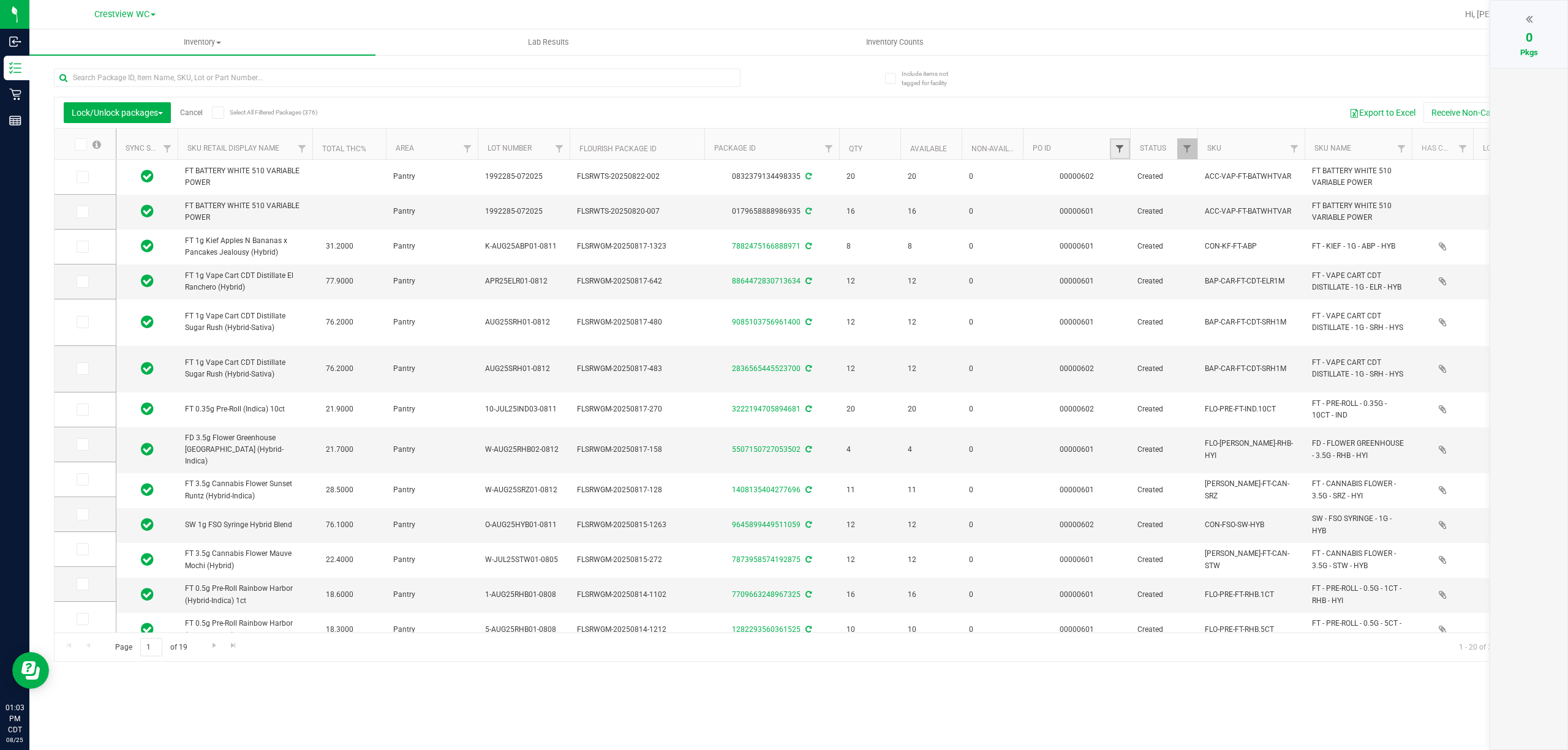
click at [1118, 150] on span "Filter" at bounding box center [1120, 148] width 10 height 10
type input "602"
click at [1118, 195] on button "Filter" at bounding box center [1147, 208] width 59 height 27
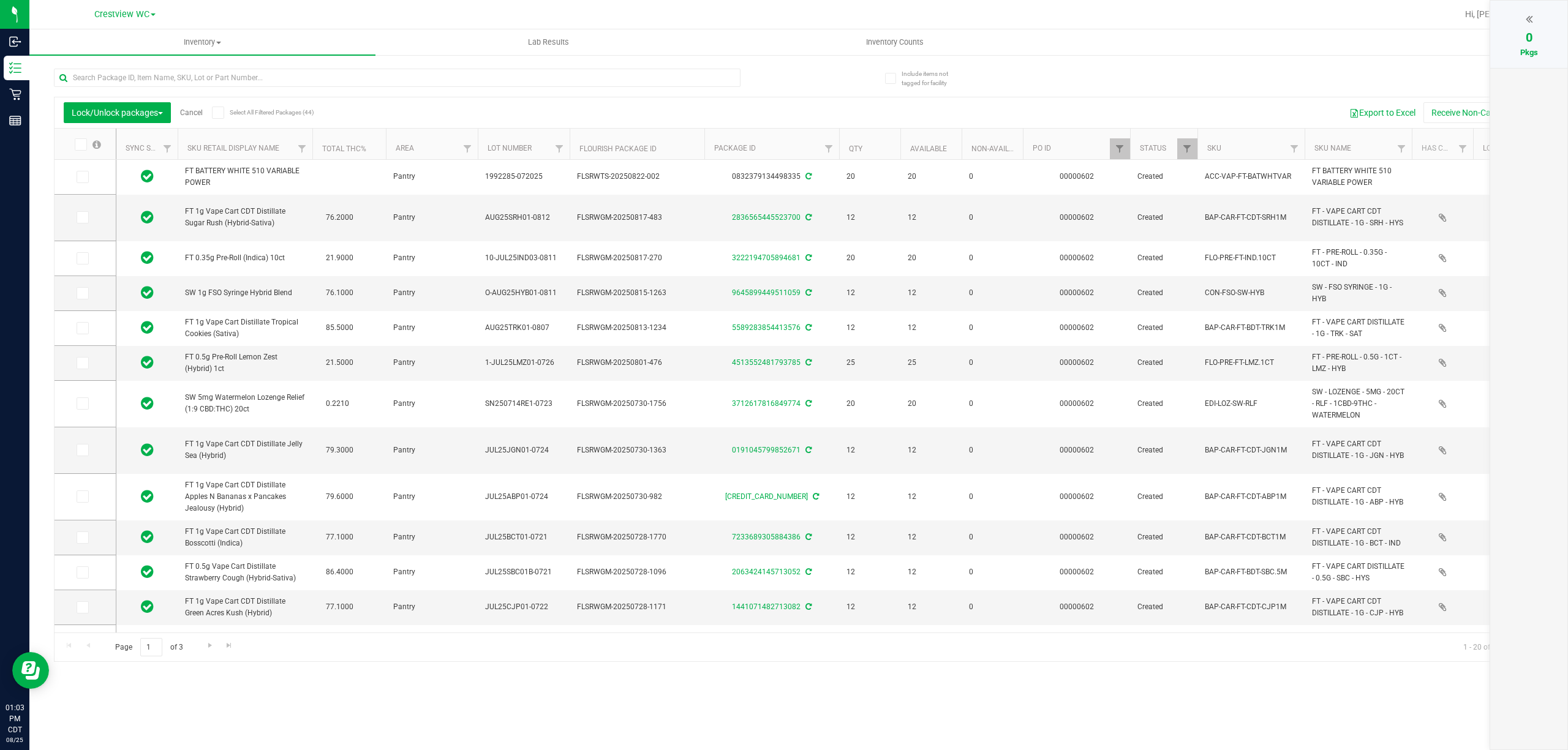
click at [217, 112] on icon at bounding box center [218, 112] width 8 height 0
click at [0, 0] on input "Select All Filtered Packages (44)" at bounding box center [0, 0] width 0 height 0
click at [1508, 34] on div "44" at bounding box center [1528, 37] width 52 height 18
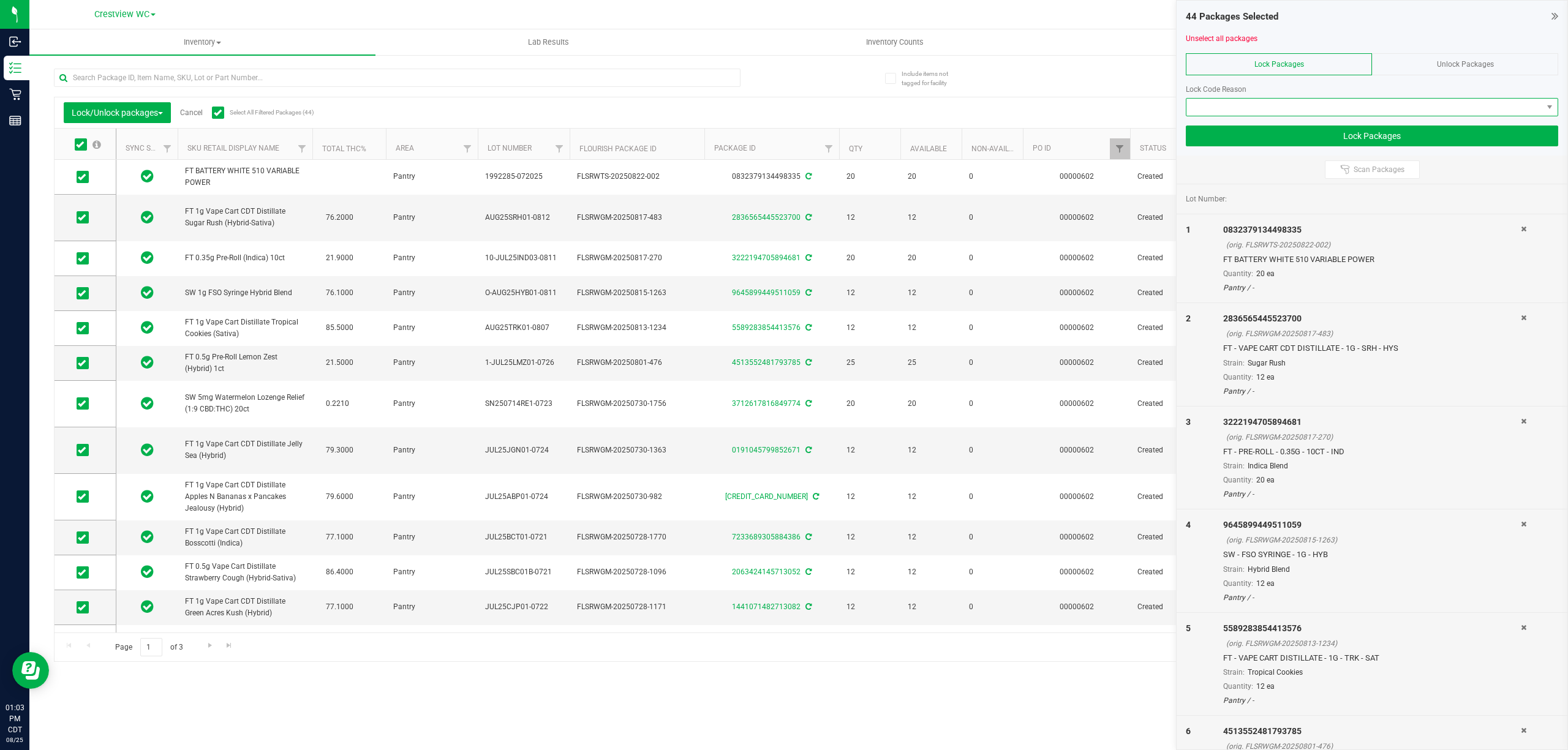
click at [1356, 108] on span at bounding box center [1364, 108] width 356 height 17
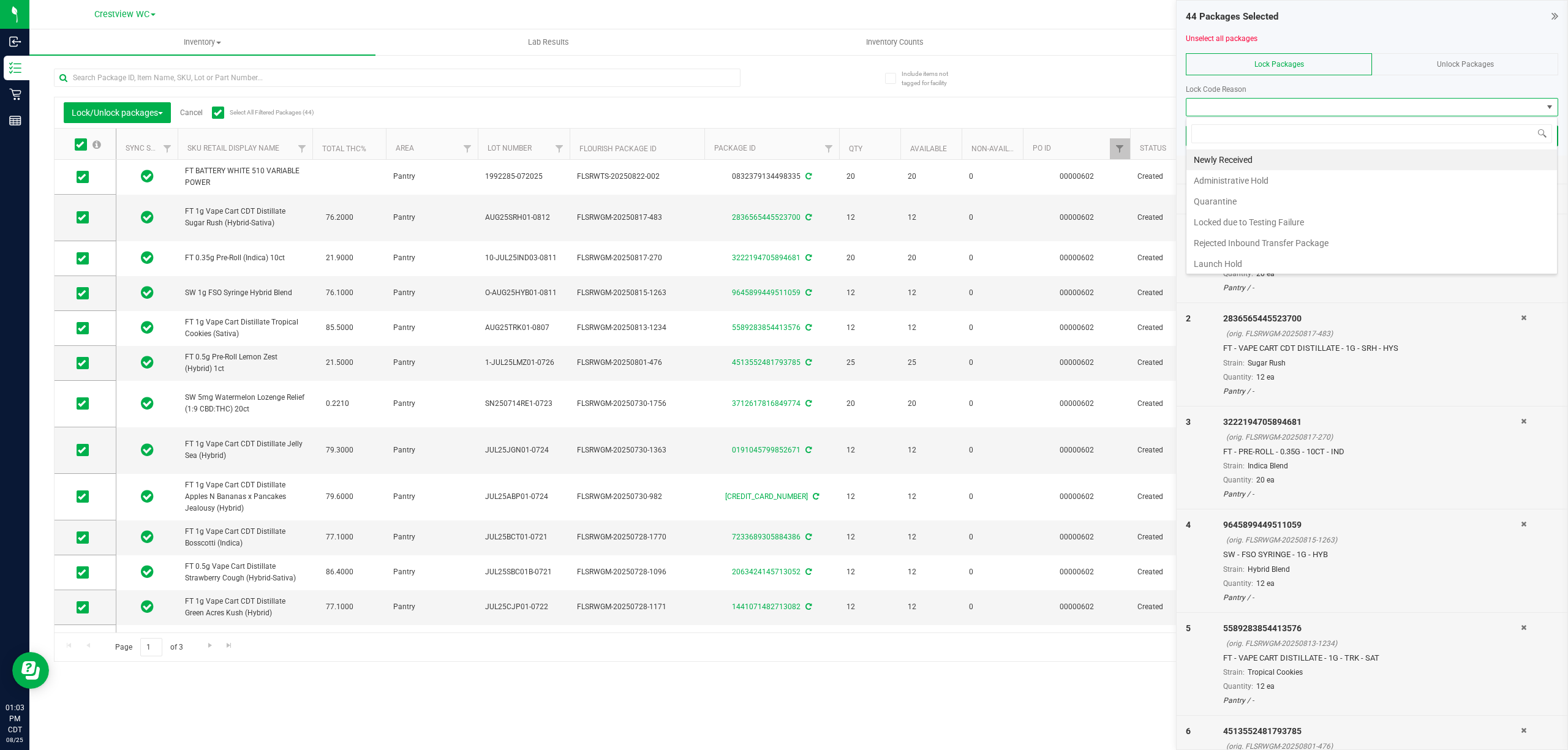
scroll to position [18, 371]
click at [1304, 149] on li "Newly Received" at bounding box center [1371, 160] width 370 height 21
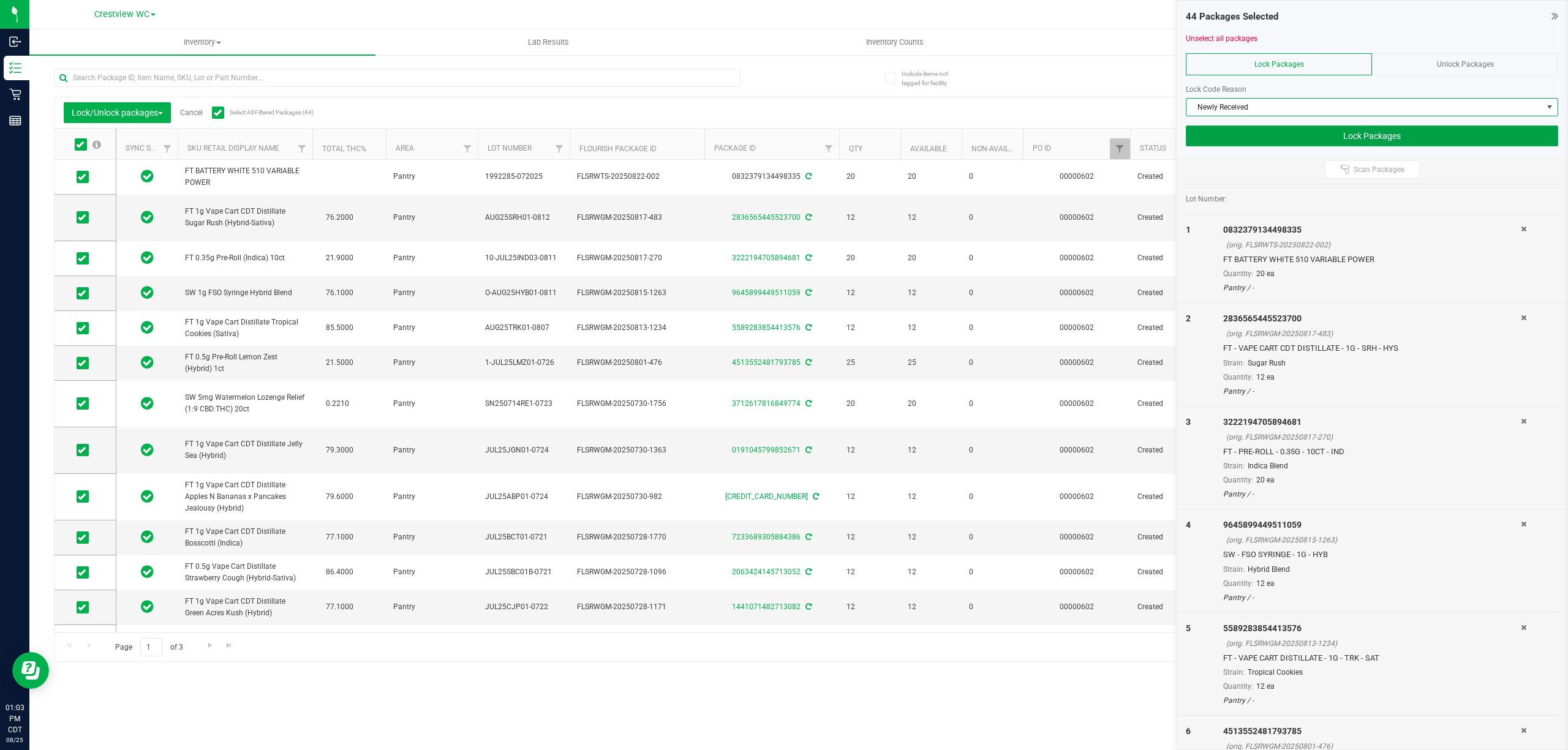
click at [1347, 130] on button "Lock Packages" at bounding box center [1372, 136] width 372 height 21
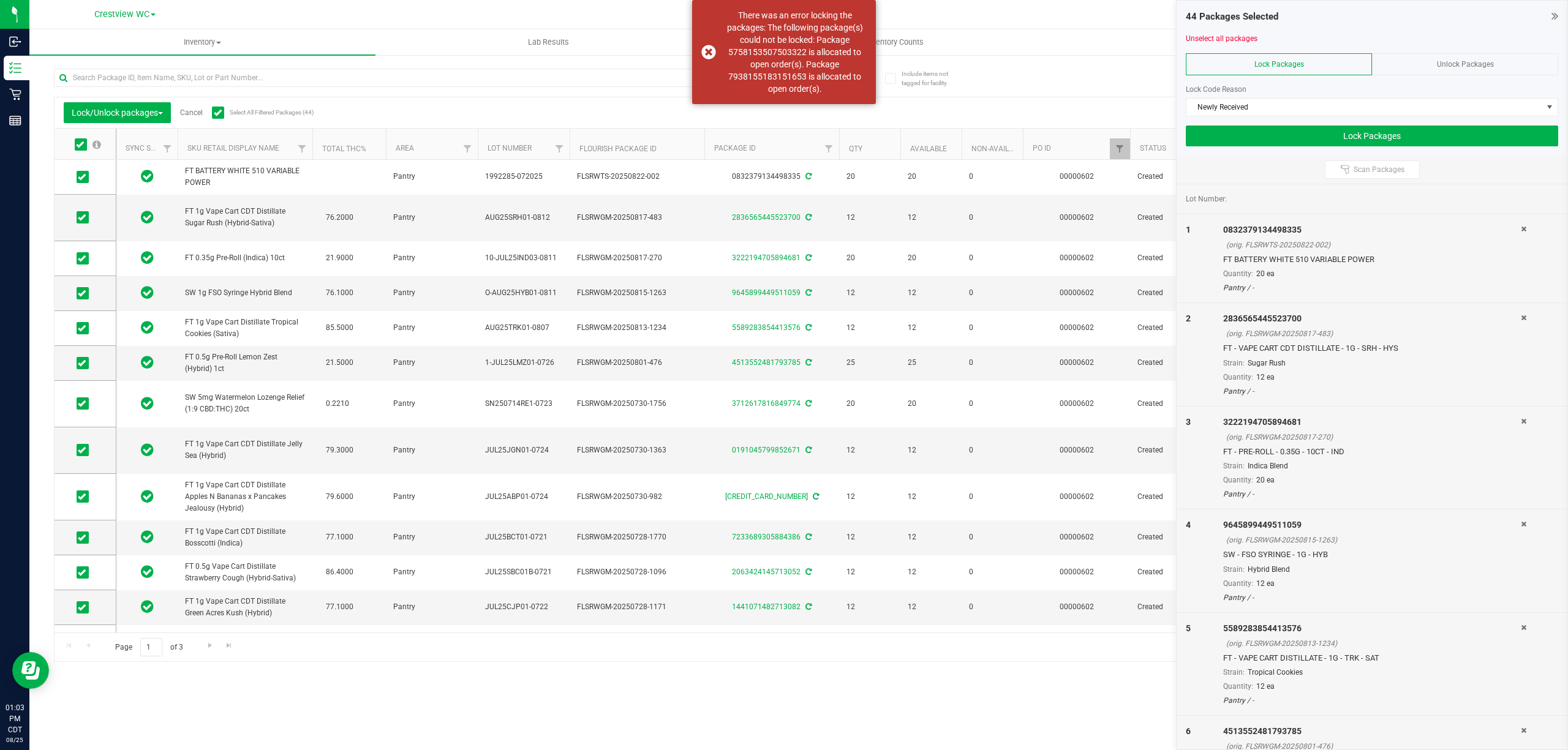
scroll to position [270, 0]
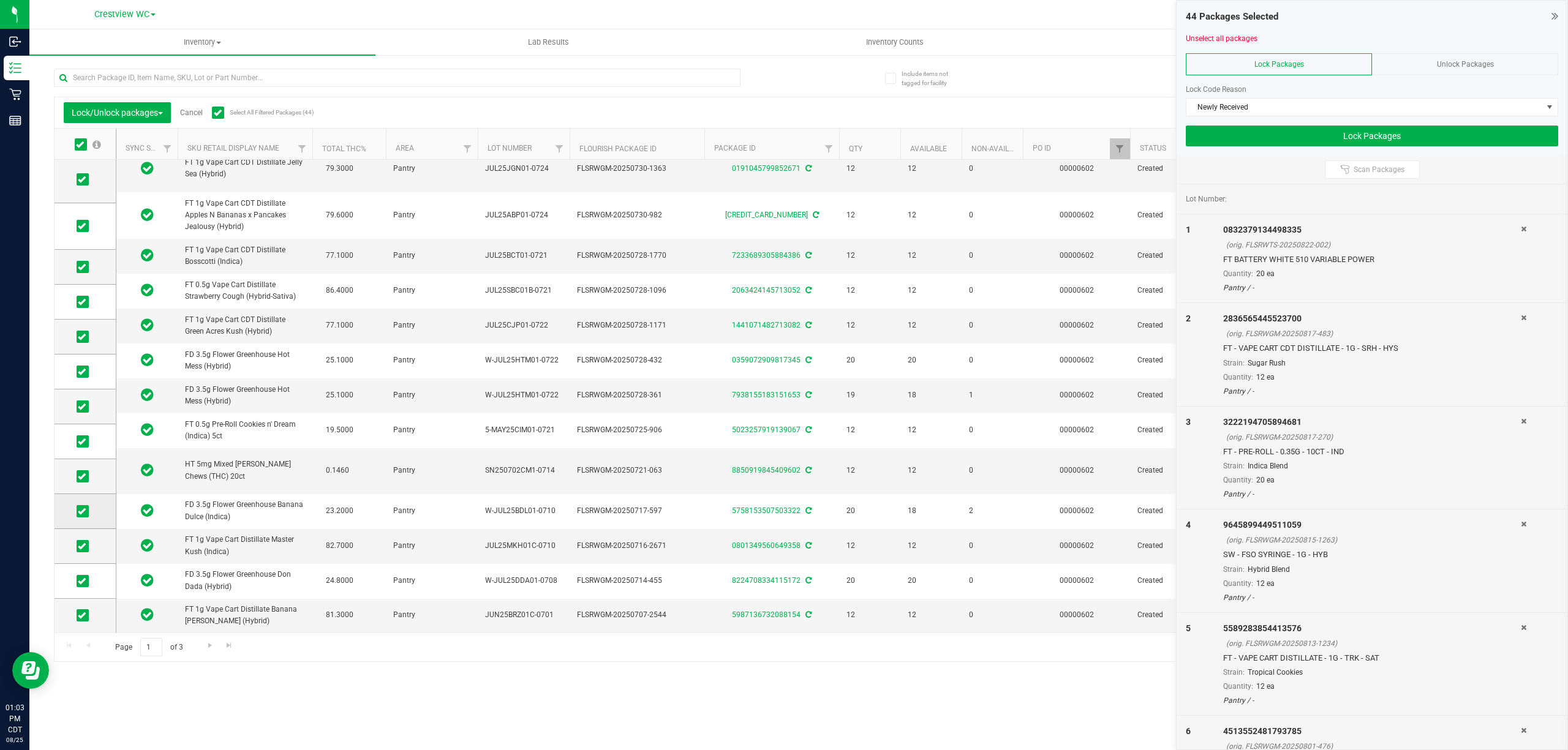
click at [81, 511] on icon at bounding box center [82, 511] width 8 height 0
click at [0, 0] on input "checkbox" at bounding box center [0, 0] width 0 height 0
click at [91, 396] on td at bounding box center [85, 406] width 61 height 35
click at [79, 406] on icon at bounding box center [82, 406] width 8 height 0
click at [0, 0] on input "checkbox" at bounding box center [0, 0] width 0 height 0
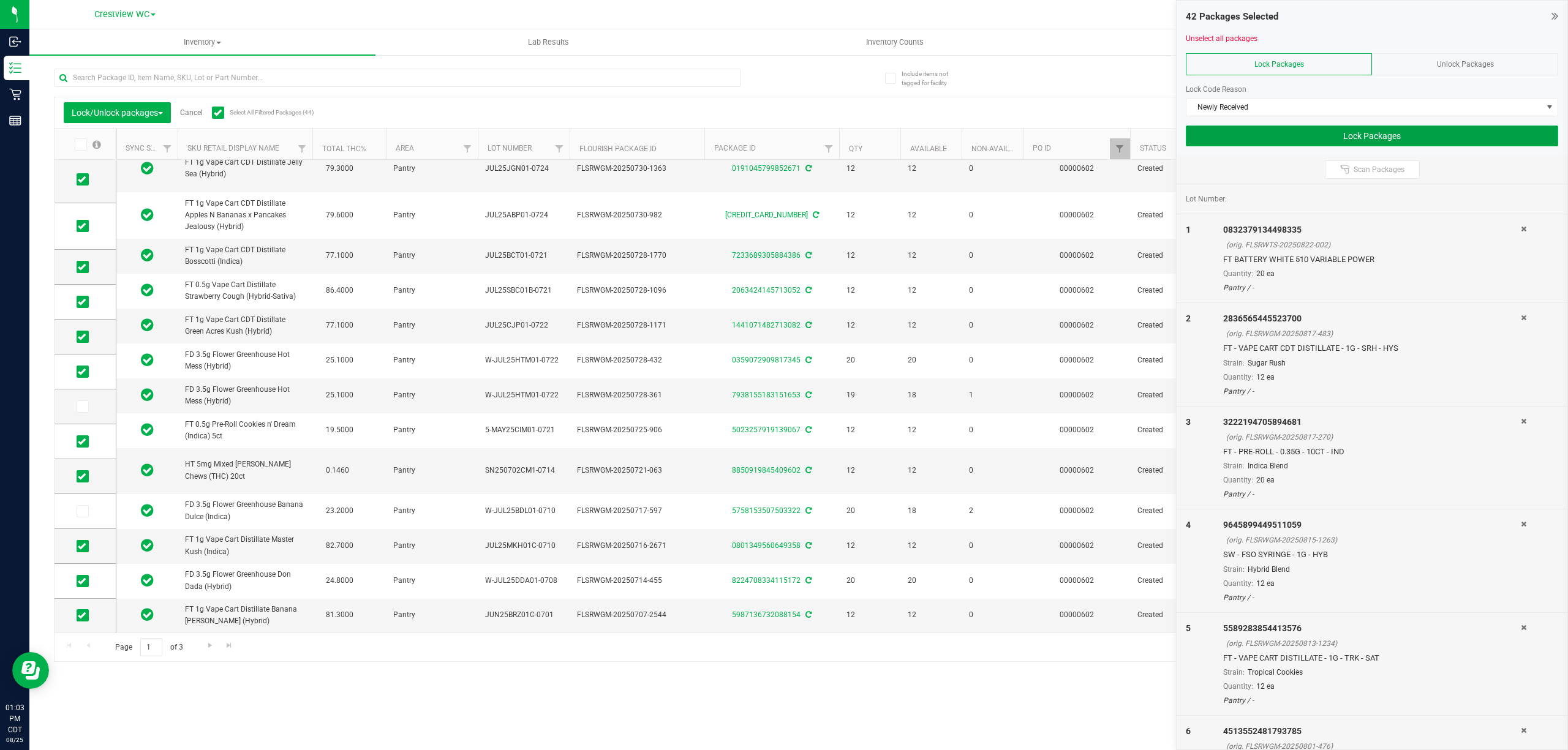
click at [1432, 140] on button "Lock Packages" at bounding box center [1372, 136] width 372 height 21
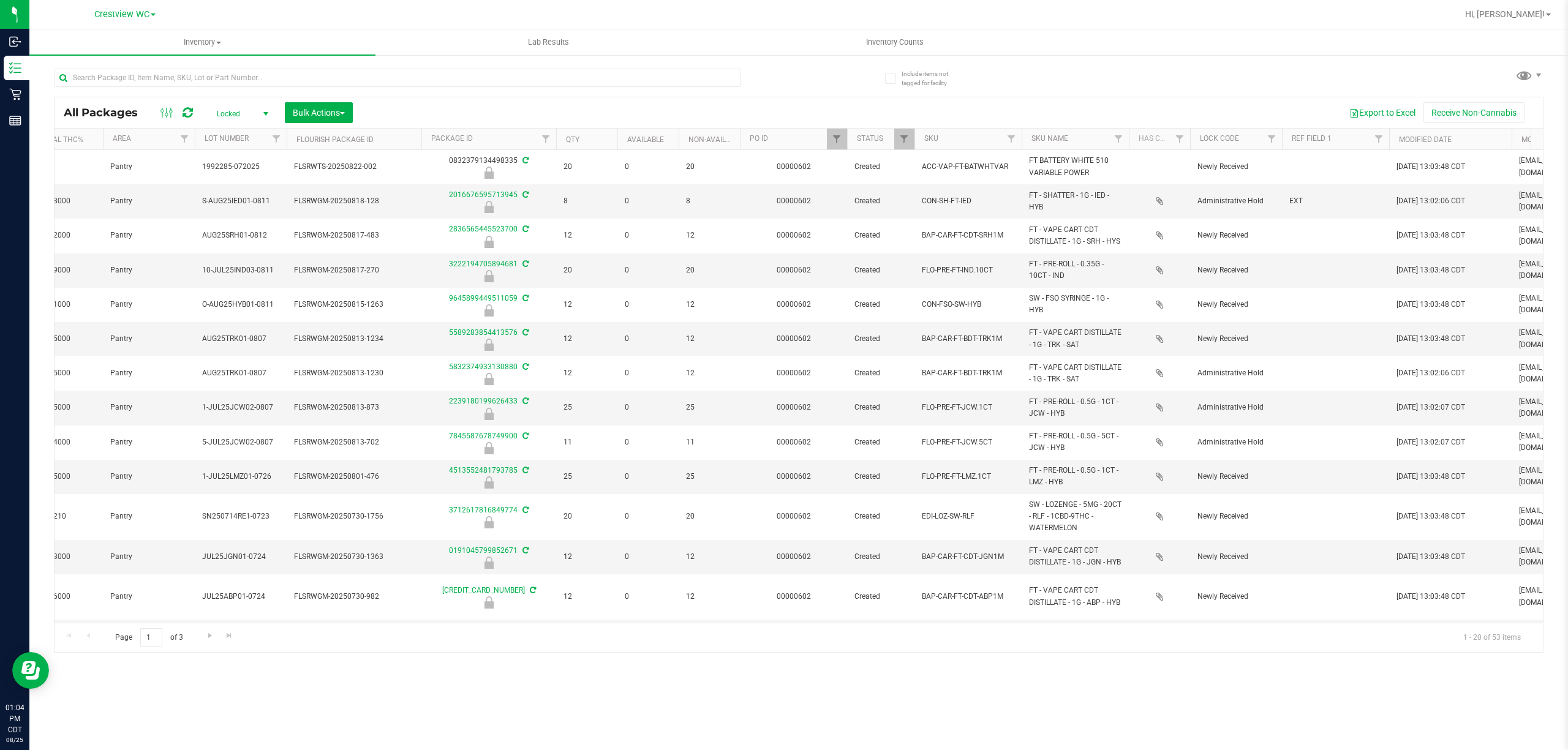
scroll to position [0, 353]
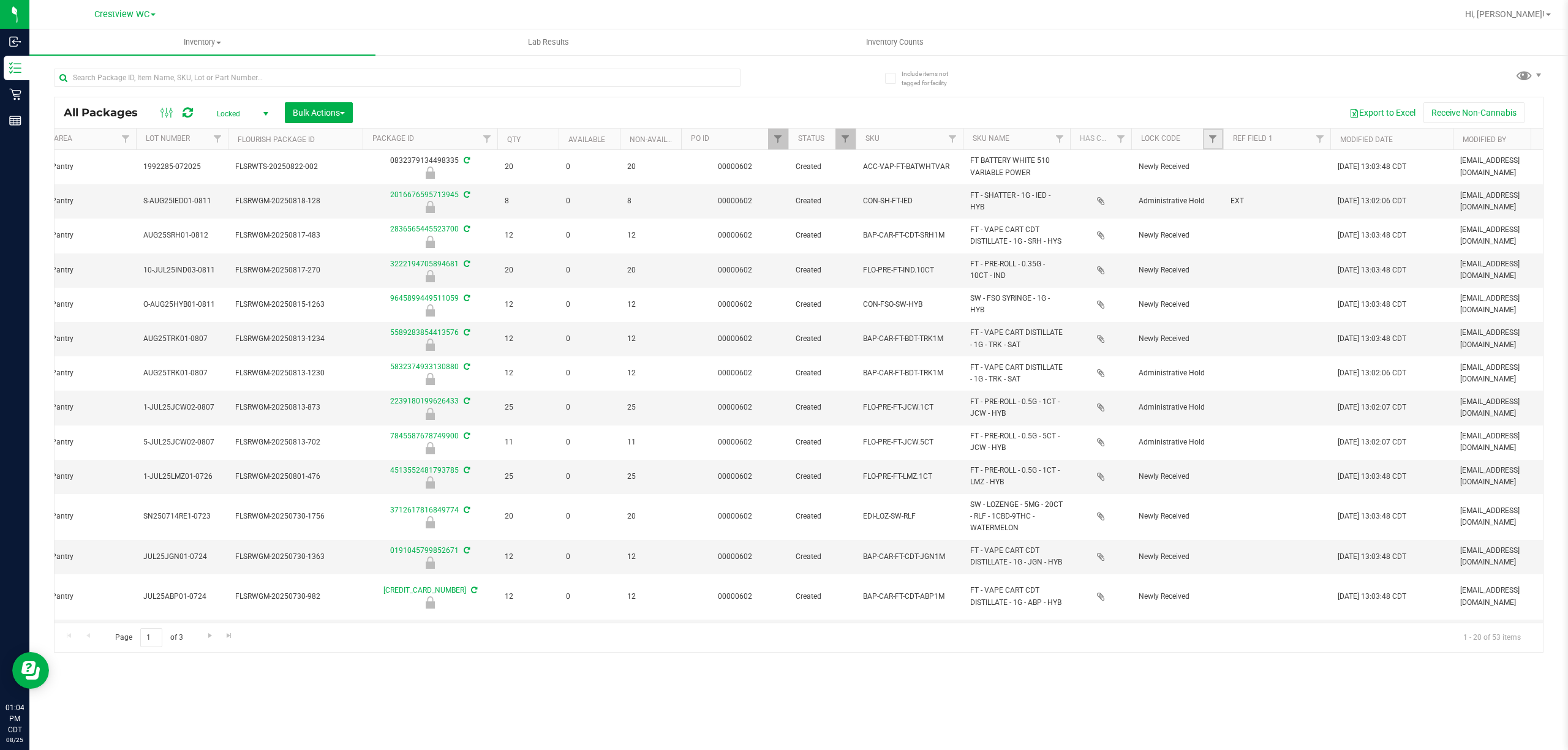
click at [1221, 138] on link "Filter" at bounding box center [1213, 139] width 20 height 21
click at [1238, 209] on span "Administrative Hold" at bounding box center [1261, 208] width 65 height 8
click at [1223, 209] on input "Administrative Hold" at bounding box center [1219, 208] width 8 height 8
checkbox input "true"
click at [1257, 341] on button "Filter" at bounding box center [1242, 337] width 66 height 27
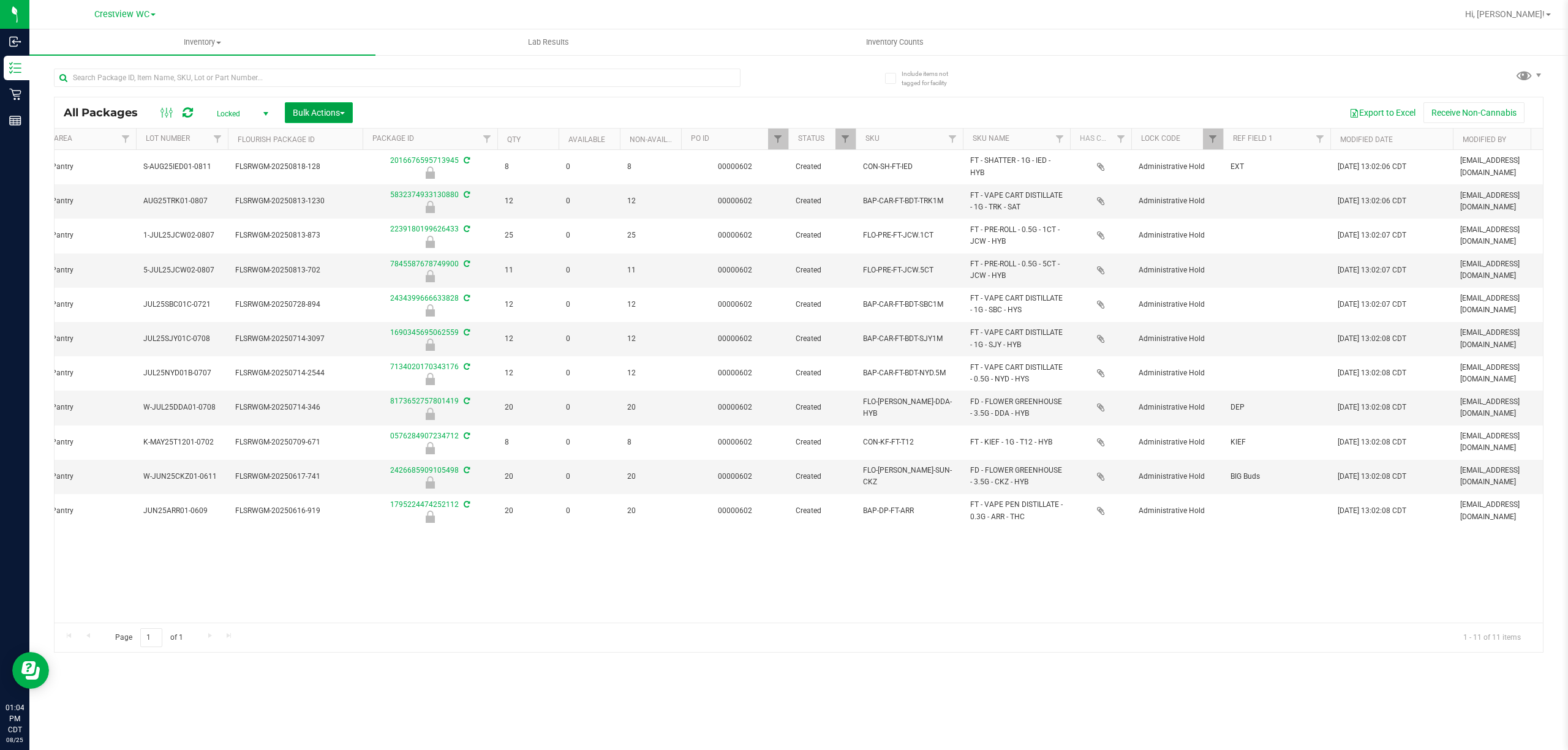
click at [324, 107] on button "Bulk Actions" at bounding box center [318, 112] width 68 height 21
click at [777, 143] on span "Filter" at bounding box center [778, 139] width 10 height 10
click at [796, 101] on div "All Packages Locked Active Only Lab Samples Locked All External Internal Bulk A…" at bounding box center [798, 112] width 1488 height 30
click at [346, 205] on span "Lock/Unlock packages" at bounding box center [334, 207] width 84 height 10
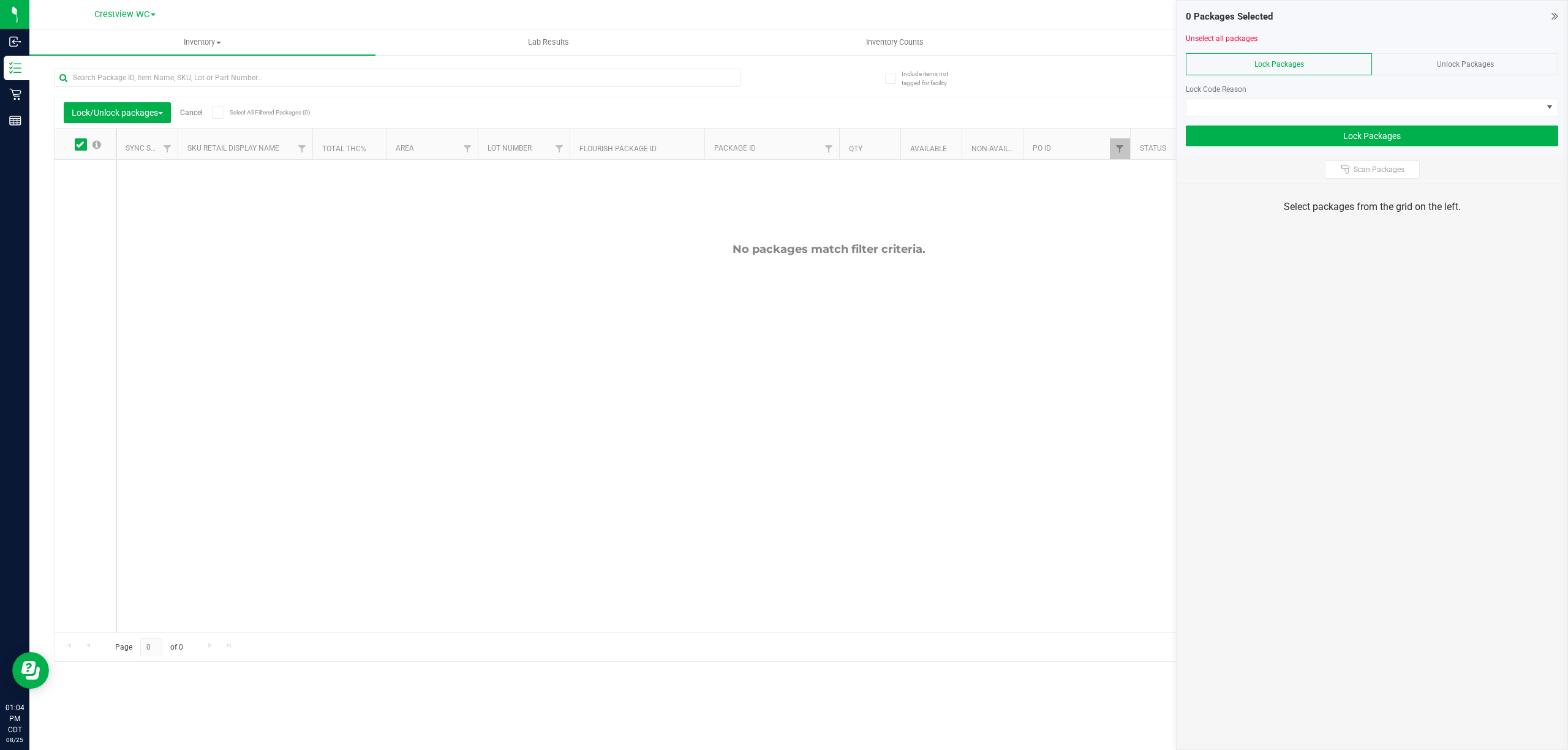
click at [1394, 57] on div "Unlock Packages" at bounding box center [1465, 64] width 187 height 22
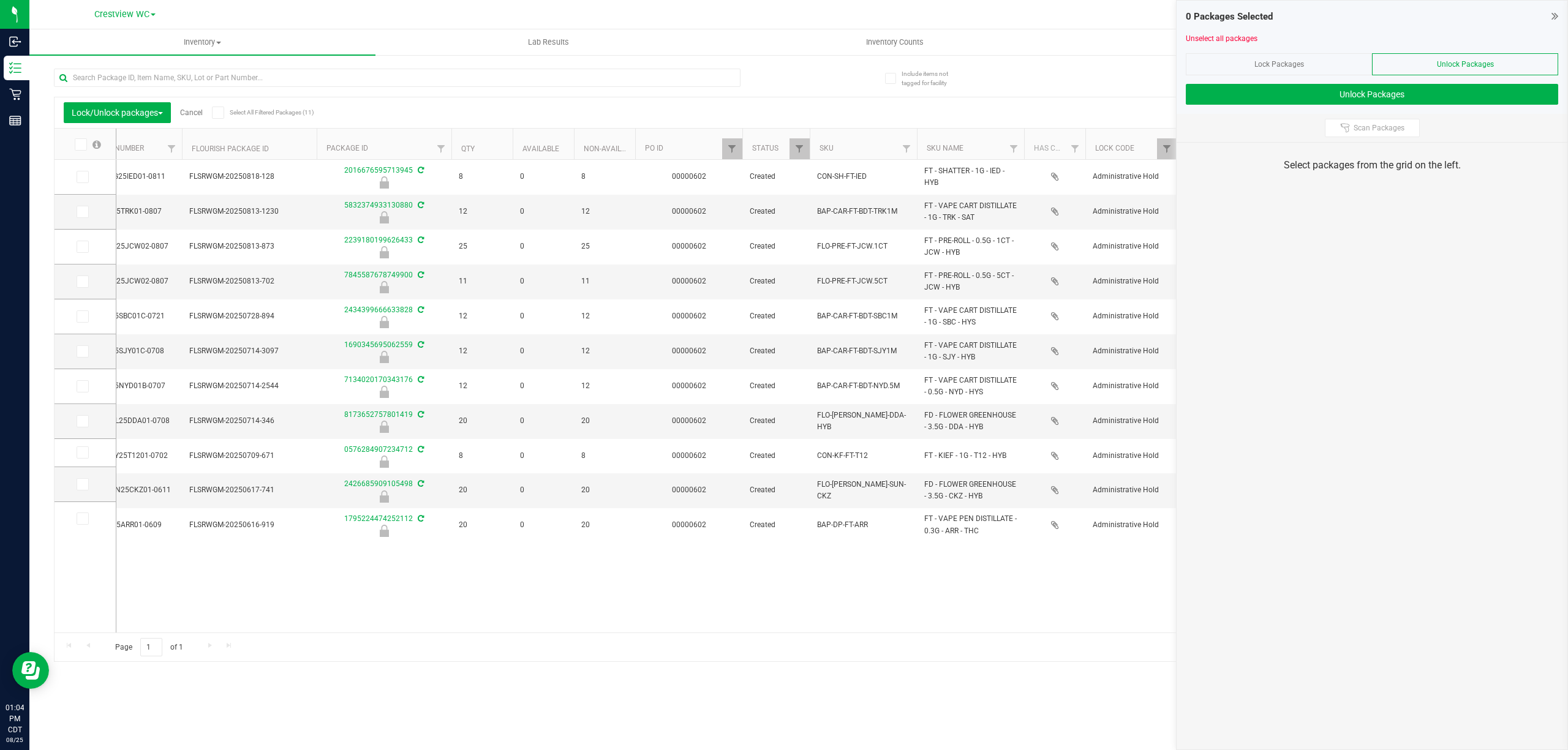
scroll to position [0, 513]
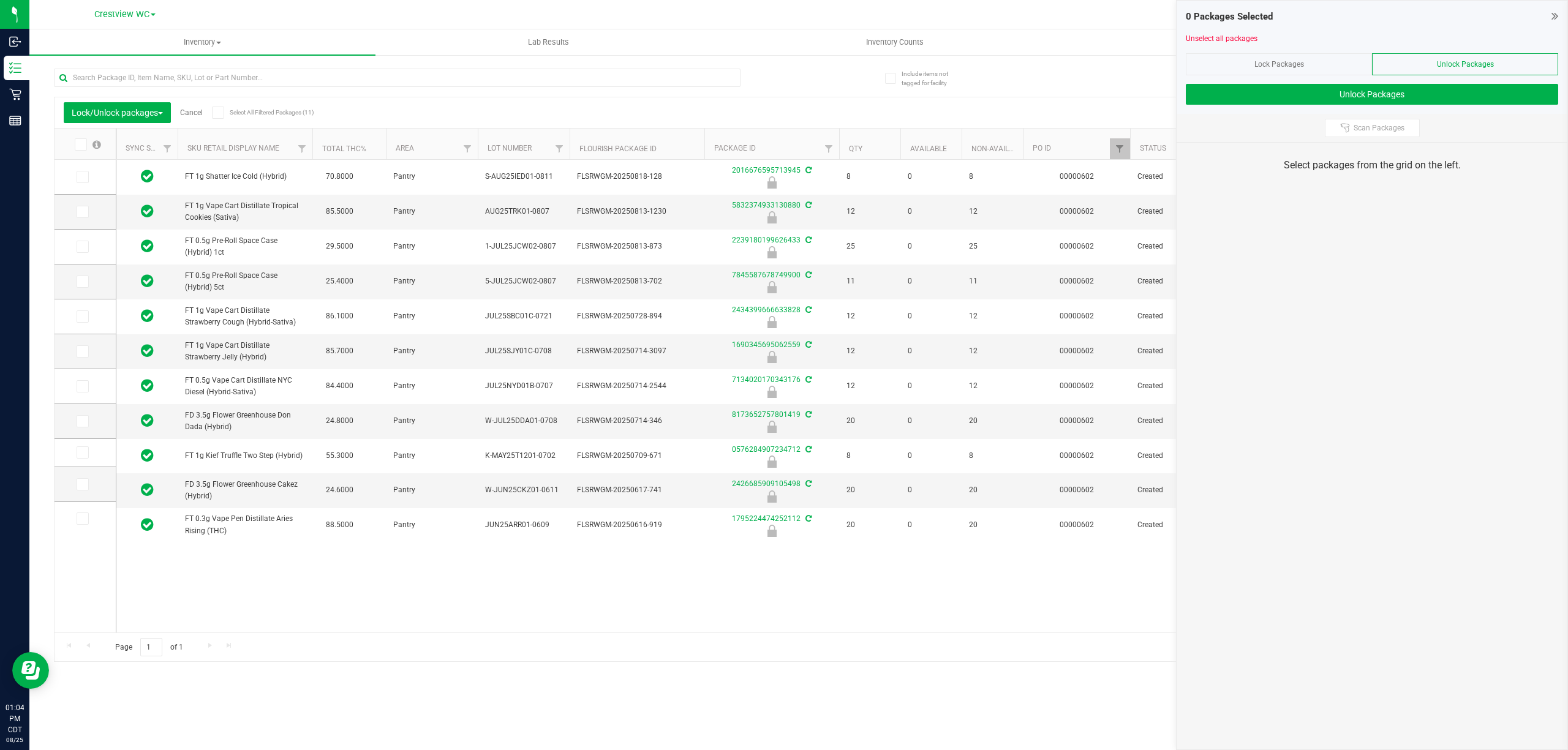
click at [228, 111] on label "Select All Filtered Packages (11)" at bounding box center [251, 112] width 79 height 12
click at [0, 0] on input "Select All Filtered Packages (11)" at bounding box center [0, 0] width 0 height 0
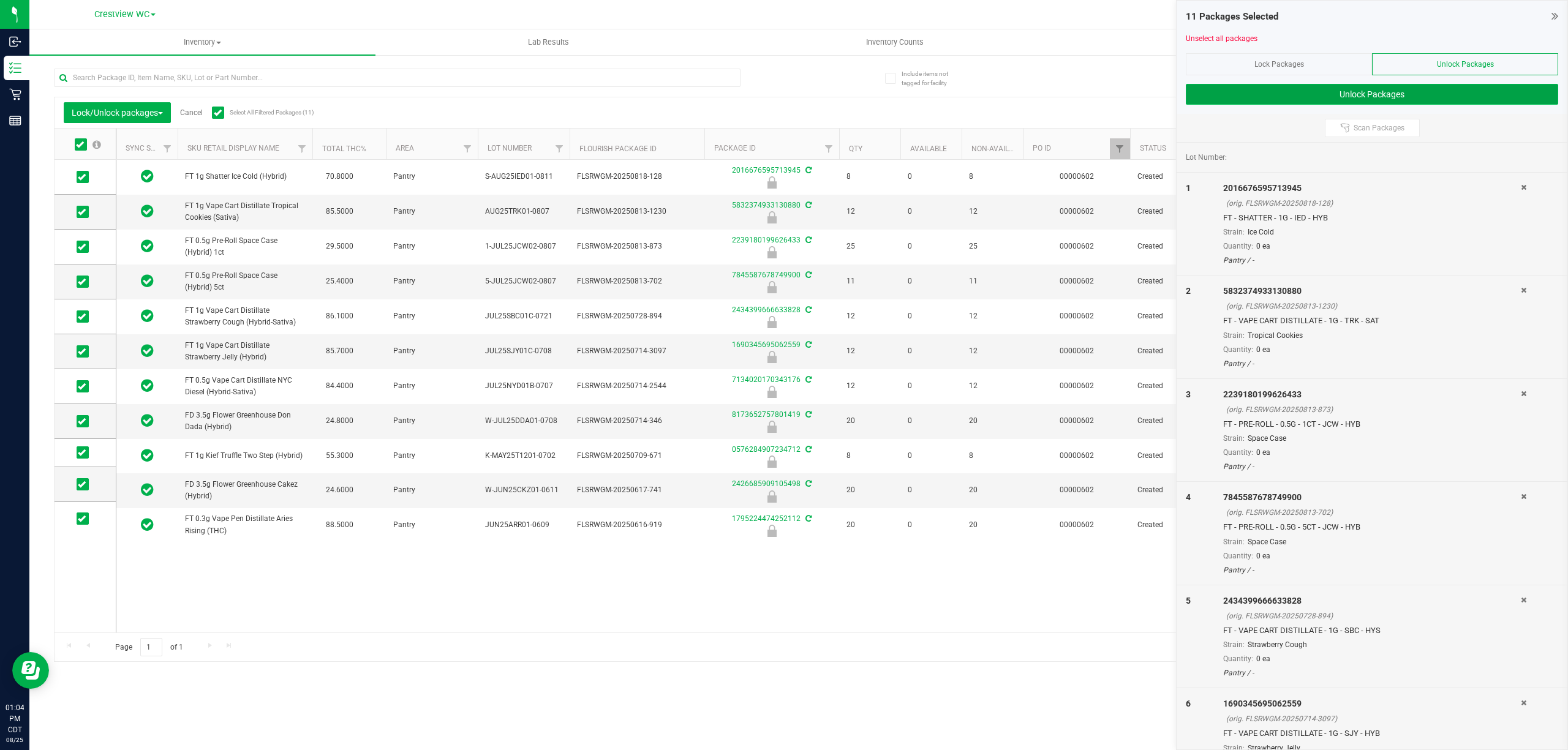
click at [1275, 92] on button "Unlock Packages" at bounding box center [1372, 94] width 372 height 21
